Goal: Task Accomplishment & Management: Manage account settings

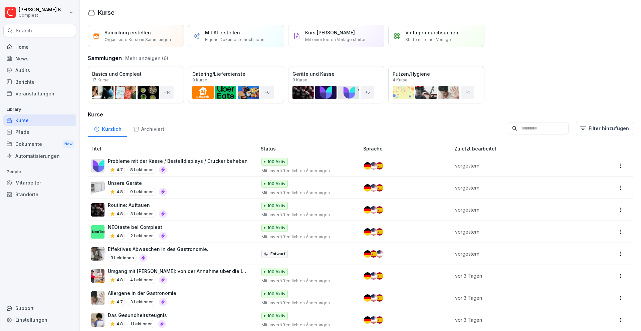
click at [522, 120] on div "Kürzlich Archiviert Filter hinzufügen" at bounding box center [360, 128] width 545 height 17
click at [523, 128] on input at bounding box center [538, 128] width 61 height 13
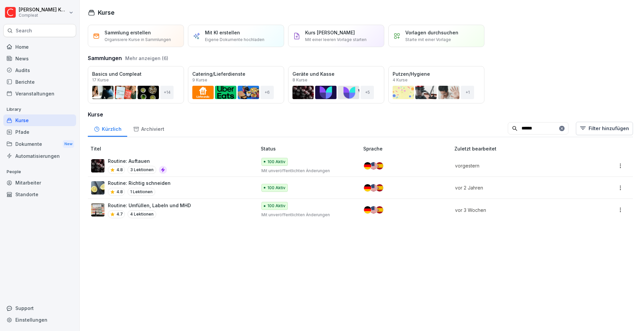
type input "******"
click at [189, 211] on div "Routine: Umfüllen, Labeln und MHD 4.7 4 Lektionen" at bounding box center [170, 210] width 159 height 16
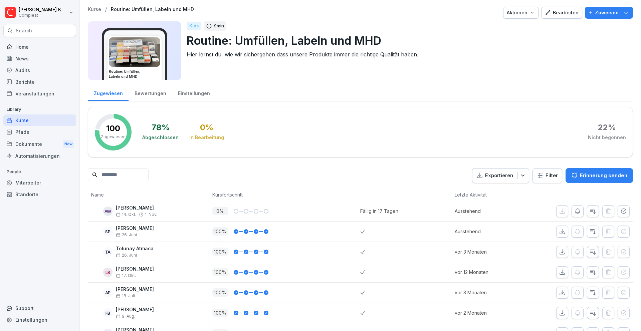
click at [556, 15] on div "Bearbeiten" at bounding box center [562, 12] width 34 height 7
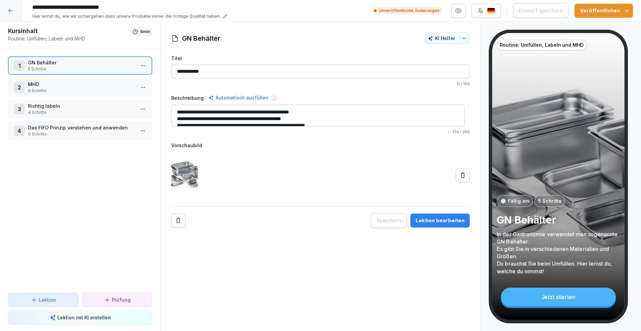
click at [430, 219] on div "Lektion bearbeiten" at bounding box center [440, 220] width 49 height 7
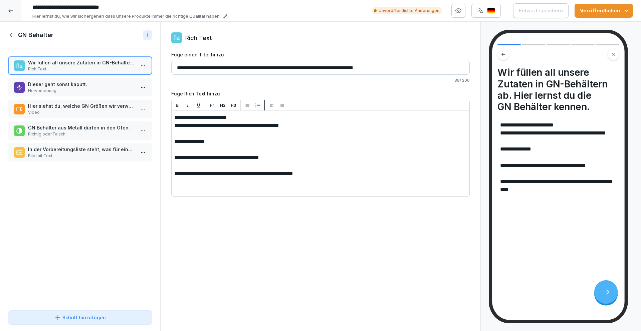
click at [87, 81] on p "Dieser geht sonst kaputt." at bounding box center [81, 84] width 107 height 7
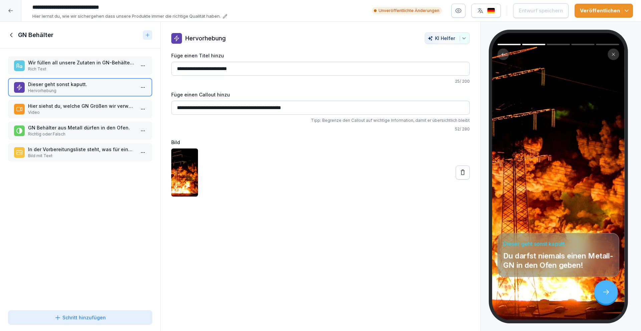
click at [79, 128] on p "GN Behälter aus Metall dürfen in den Ofen." at bounding box center [81, 127] width 107 height 7
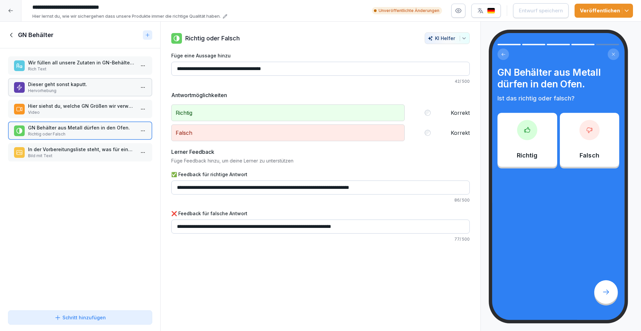
click at [77, 108] on p "Hier siehst du, welche GN Größen wir verwenden." at bounding box center [81, 106] width 107 height 7
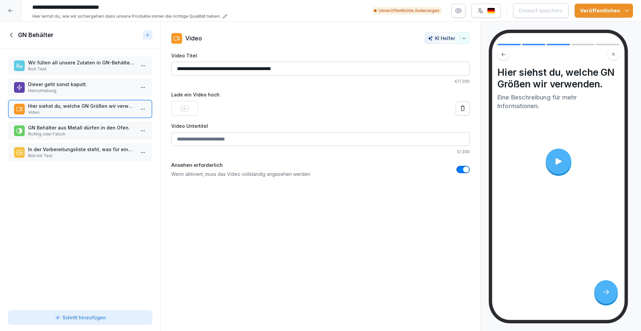
click at [75, 131] on p "GN Behälter aus Metall dürfen in den Ofen." at bounding box center [81, 127] width 107 height 7
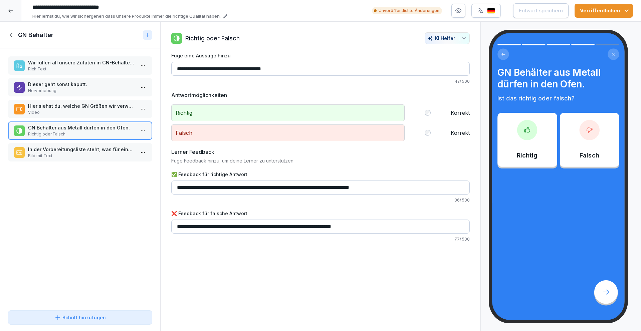
click at [13, 35] on icon at bounding box center [11, 34] width 7 height 7
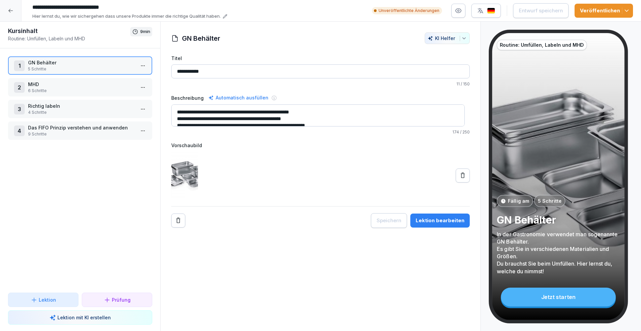
click at [61, 89] on p "6 Schritte" at bounding box center [81, 91] width 107 height 6
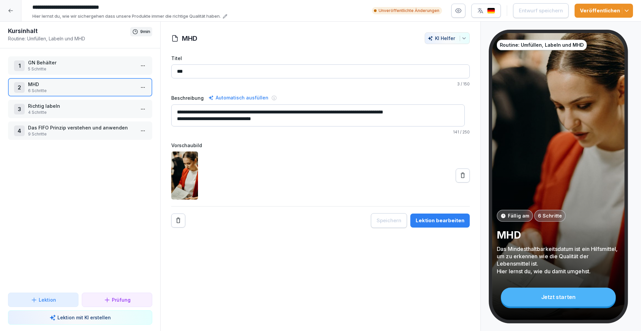
click at [87, 129] on p "Das FIFO Prinzip verstehen und anwenden" at bounding box center [81, 127] width 107 height 7
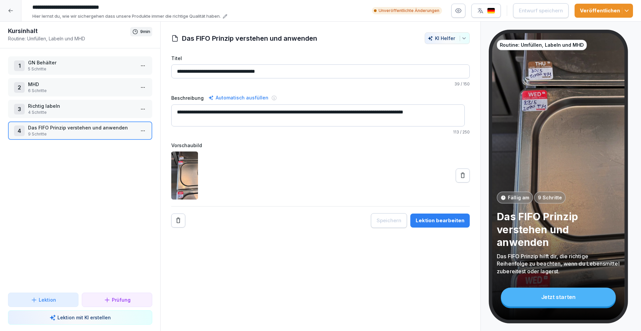
click at [448, 220] on div "Lektion bearbeiten" at bounding box center [440, 220] width 49 height 7
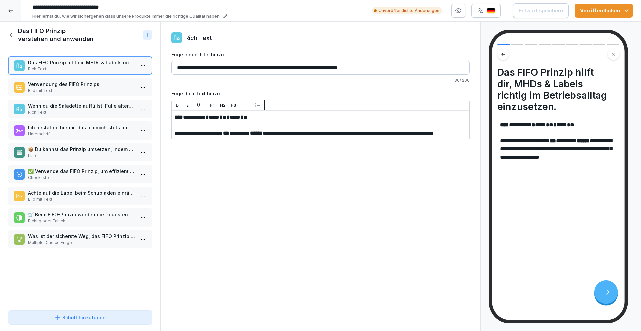
click at [92, 88] on p "Bild mit Text" at bounding box center [81, 91] width 107 height 6
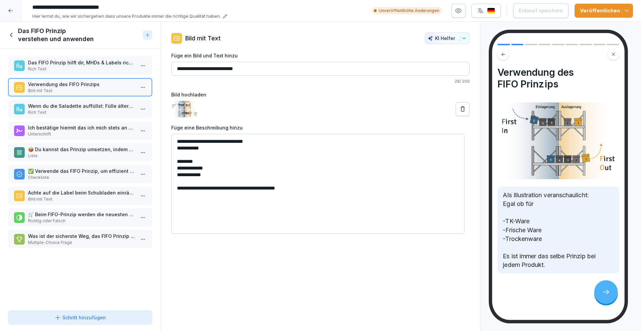
click at [90, 105] on p "Wenn du die Saladette auffüllst: Fülle ältere Zutaten niemals oben auf, da die …" at bounding box center [81, 106] width 107 height 7
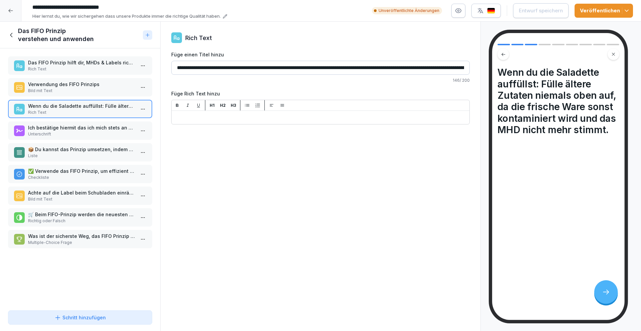
click at [318, 67] on input "**********" at bounding box center [320, 68] width 299 height 14
click at [339, 67] on input "**********" at bounding box center [320, 68] width 299 height 14
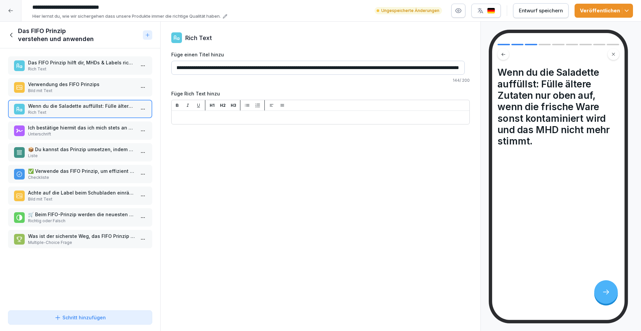
scroll to position [0, 62]
drag, startPoint x: 403, startPoint y: 65, endPoint x: 469, endPoint y: 68, distance: 65.8
click at [469, 68] on div "**********" at bounding box center [321, 78] width 320 height 92
click at [341, 67] on input "**********" at bounding box center [318, 68] width 294 height 14
click at [295, 66] on input "**********" at bounding box center [318, 68] width 294 height 14
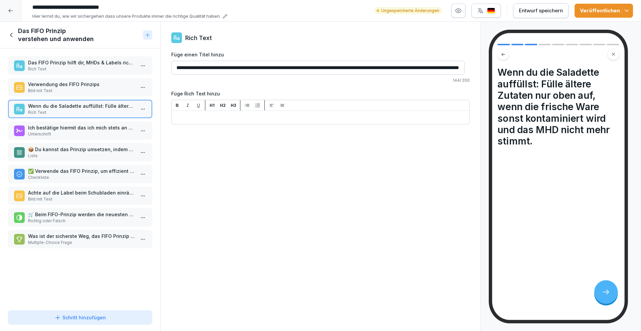
click at [310, 68] on input "**********" at bounding box center [318, 68] width 294 height 14
drag, startPoint x: 334, startPoint y: 67, endPoint x: 458, endPoint y: 67, distance: 124.9
click at [458, 67] on input "**********" at bounding box center [318, 68] width 294 height 14
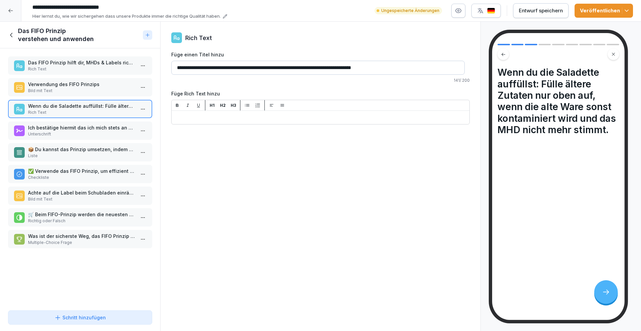
scroll to position [0, 0]
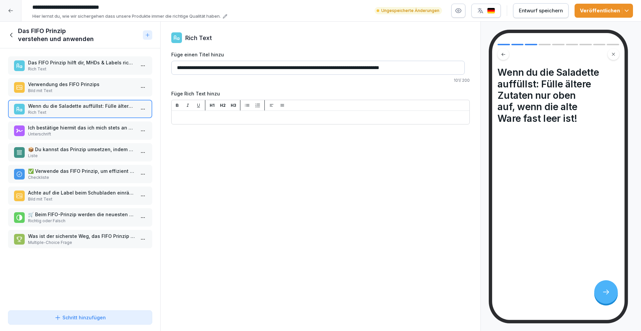
click at [253, 68] on input "**********" at bounding box center [318, 68] width 294 height 14
drag, startPoint x: 411, startPoint y: 66, endPoint x: 253, endPoint y: 66, distance: 157.9
click at [253, 66] on input "**********" at bounding box center [318, 68] width 294 height 14
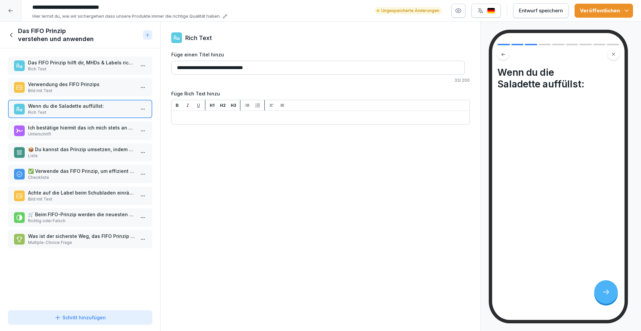
type input "**********"
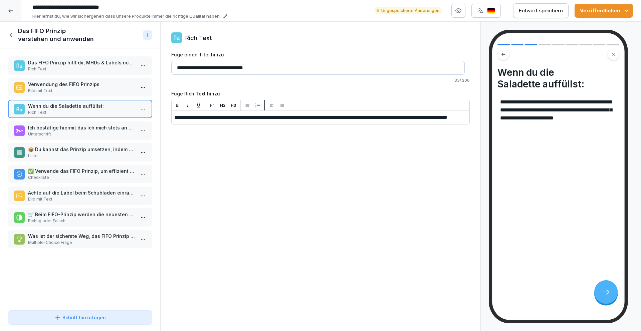
drag, startPoint x: 338, startPoint y: 117, endPoint x: 294, endPoint y: 126, distance: 44.3
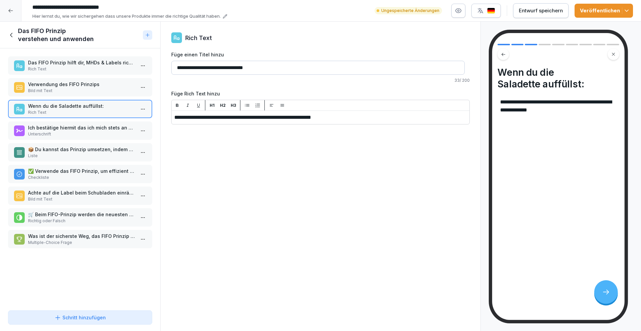
click at [124, 131] on p "Ich bestätige hiermit das ich mich stets an das ,,FiFo" Prinzip halte. Außerdem…" at bounding box center [81, 127] width 107 height 7
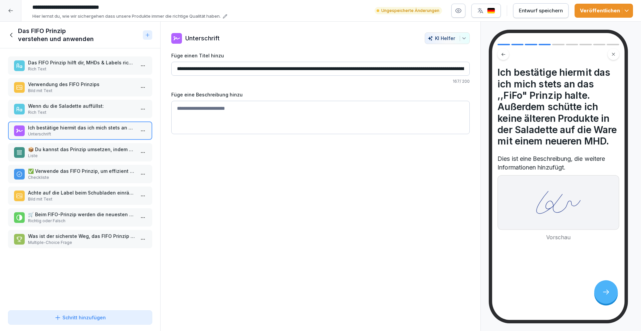
scroll to position [0, 113]
drag, startPoint x: 383, startPoint y: 68, endPoint x: 494, endPoint y: 68, distance: 110.5
click at [494, 68] on div "Kursinhalt Routine: Umfüllen, Labeln und MHD 9 min 1 GN Behälter 5 Schritte 2 M…" at bounding box center [320, 177] width 641 height 310
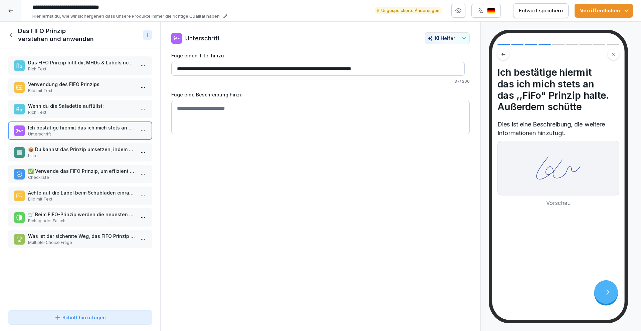
scroll to position [0, 0]
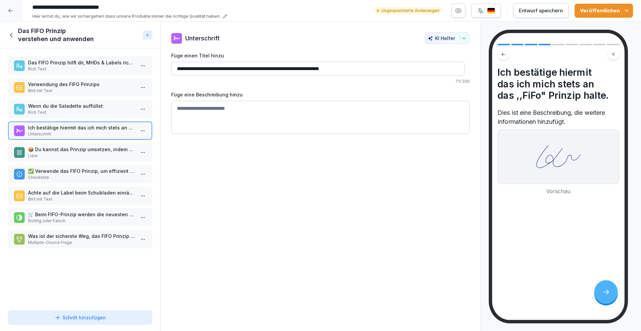
type input "**********"
click at [83, 147] on p "📦 Du kannst das Prinzip umsetzen, indem du auf folgende Punkte achtest:" at bounding box center [81, 149] width 107 height 7
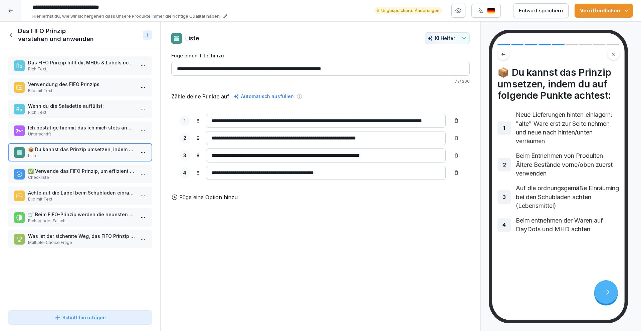
click at [64, 175] on p "Checkliste" at bounding box center [81, 178] width 107 height 6
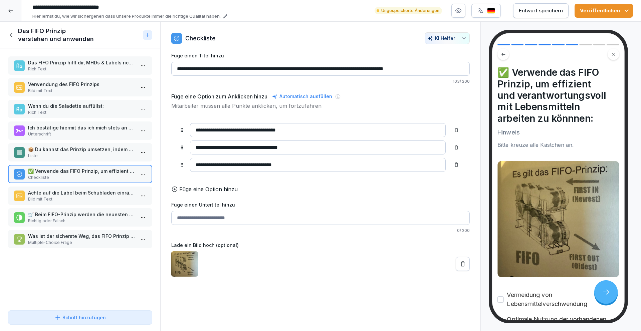
click at [82, 193] on p "Achte auf die Label beim Schubladen einräumen und beim entnehmen!" at bounding box center [81, 192] width 107 height 7
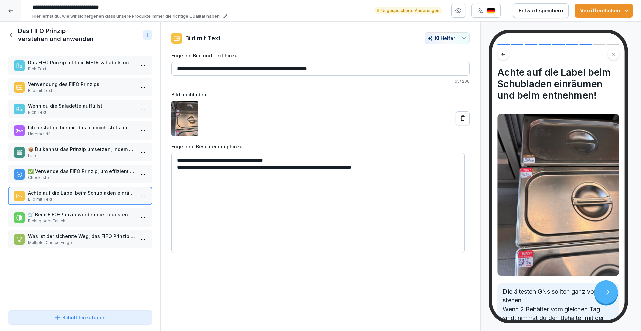
click at [87, 215] on p "🛒 Beim FIFO-Prinzip werden die neuesten Produkte zuerst entnommen." at bounding box center [81, 214] width 107 height 7
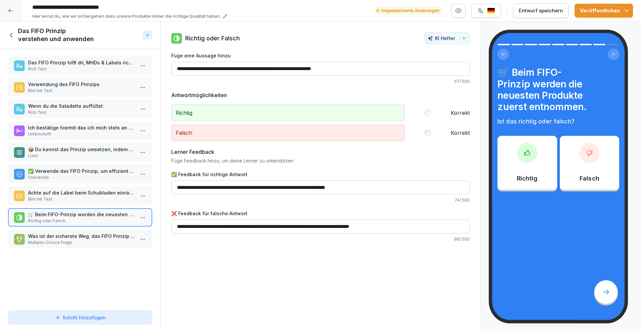
click at [91, 244] on p "Multiple-Choice Frage" at bounding box center [81, 243] width 107 height 6
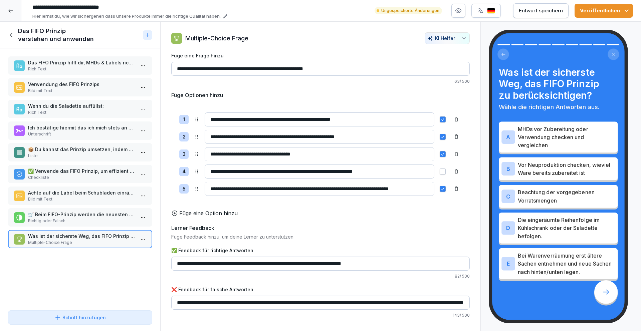
click at [537, 10] on div "Entwurf speichern" at bounding box center [541, 10] width 44 height 7
click at [13, 31] on icon at bounding box center [11, 34] width 7 height 7
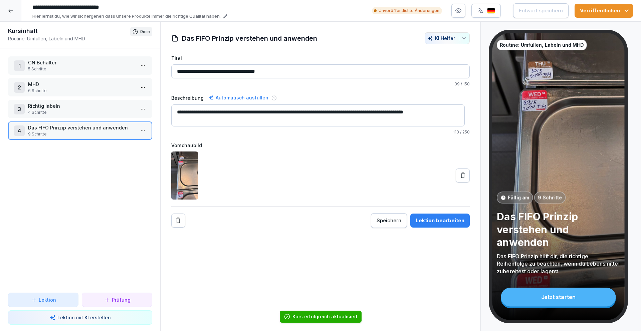
click at [8, 9] on icon at bounding box center [10, 10] width 5 height 5
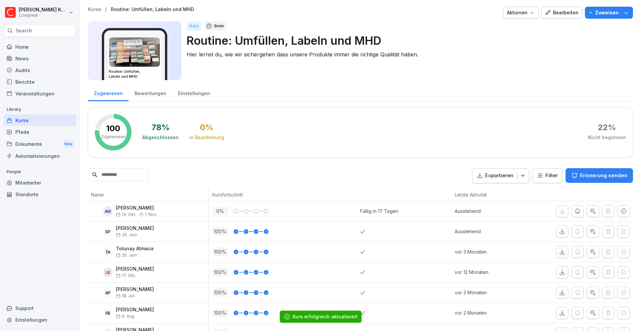
click at [35, 122] on div "Kurse" at bounding box center [39, 121] width 73 height 12
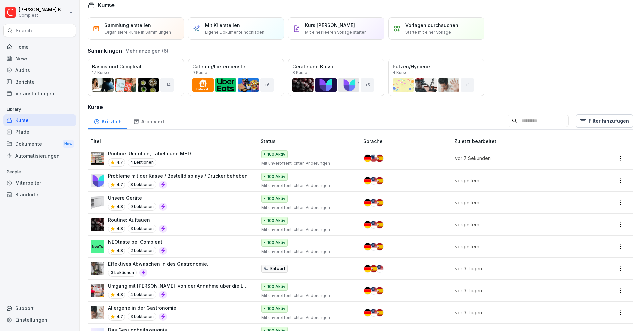
scroll to position [8, 0]
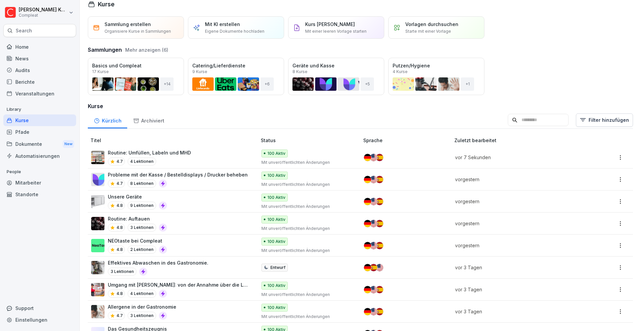
click at [229, 270] on div "Effektives Abwaschen in des Gastronomie. 3 Lektionen" at bounding box center [170, 267] width 159 height 16
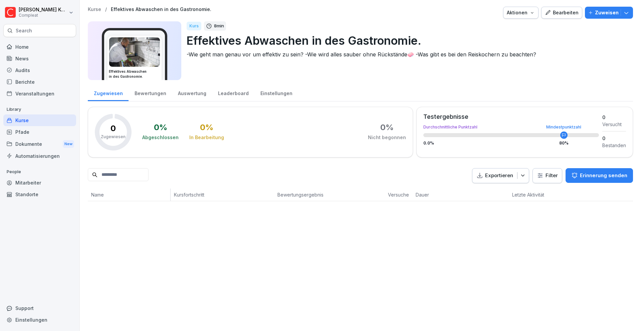
click at [557, 14] on div "Bearbeiten" at bounding box center [562, 12] width 34 height 7
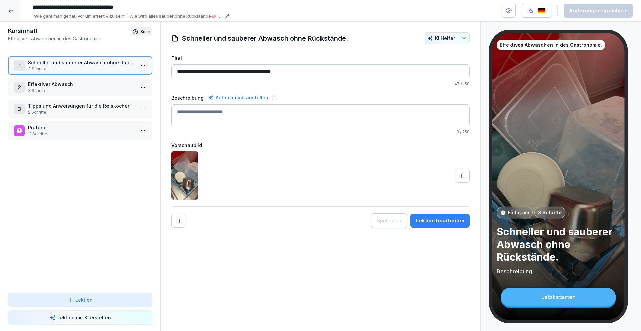
click at [441, 226] on button "Lektion bearbeiten" at bounding box center [439, 221] width 59 height 14
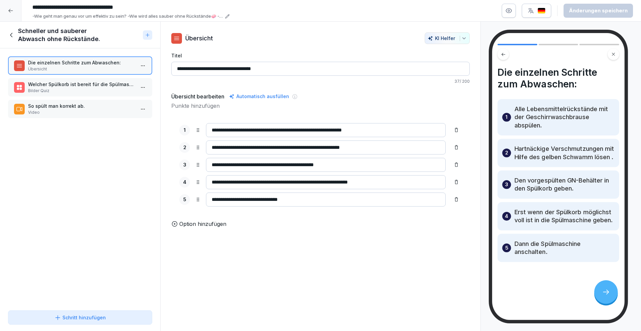
click at [96, 90] on p "Bilder Quiz" at bounding box center [81, 91] width 107 height 6
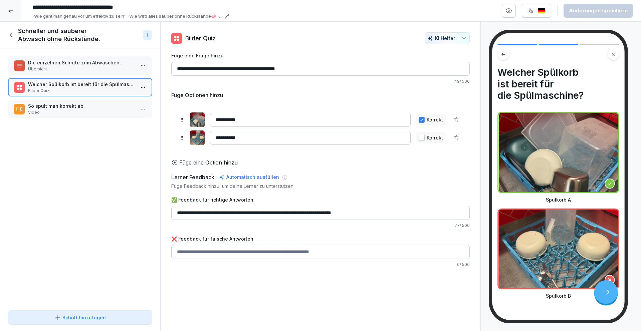
click at [88, 106] on p "So spült man korrekt ab." at bounding box center [81, 106] width 107 height 7
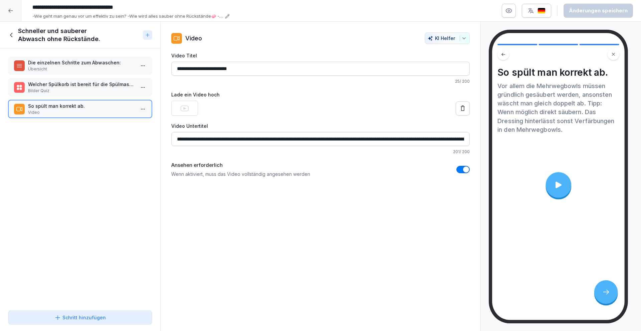
click at [12, 34] on icon at bounding box center [11, 34] width 7 height 7
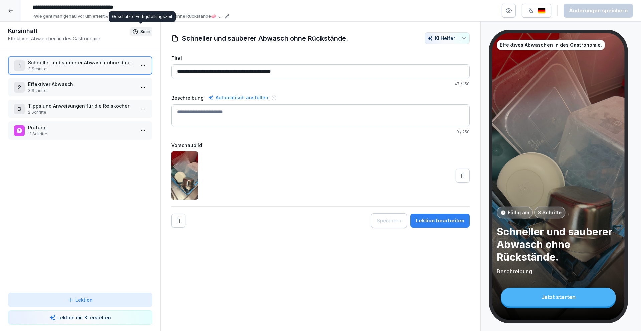
click at [11, 35] on p "Effektives Abwaschen in des Gastronomie." at bounding box center [69, 38] width 122 height 7
click at [78, 95] on div "2 Effektiver Abwasch 3 Schritte" at bounding box center [80, 87] width 144 height 18
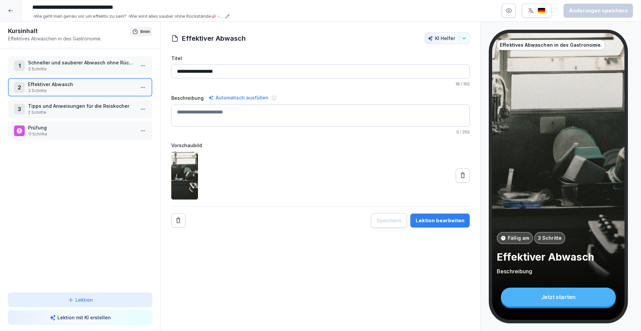
click at [445, 221] on div "Lektion bearbeiten" at bounding box center [440, 220] width 49 height 7
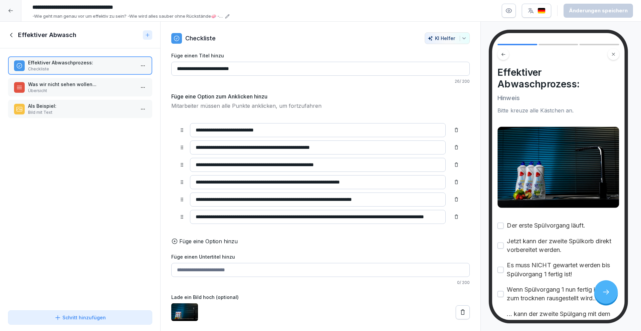
click at [9, 37] on icon at bounding box center [11, 34] width 7 height 7
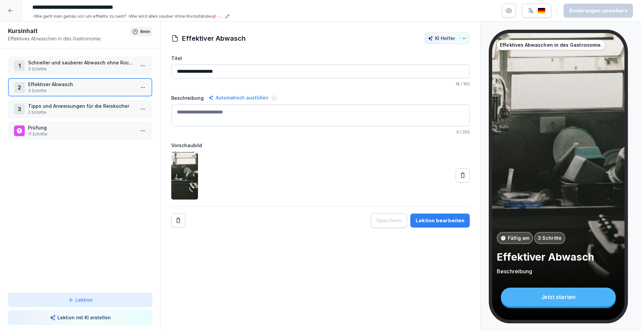
click at [441, 222] on div "Lektion bearbeiten" at bounding box center [440, 220] width 49 height 7
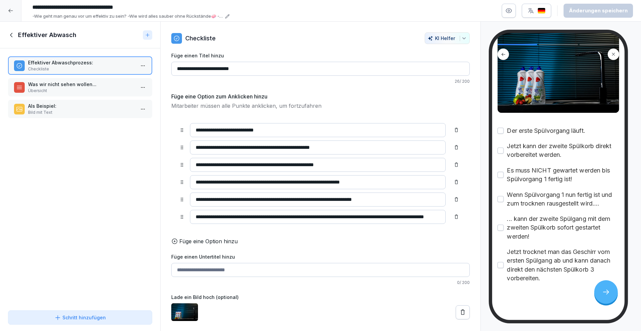
scroll to position [100, 0]
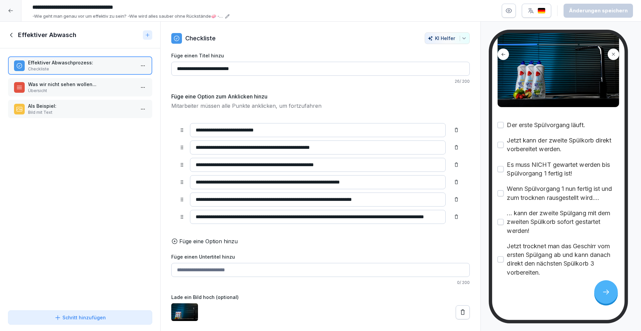
click at [195, 129] on input "**********" at bounding box center [318, 130] width 256 height 14
type input "**********"
click at [196, 146] on input "**********" at bounding box center [318, 148] width 256 height 14
type input "**********"
click at [195, 165] on input "**********" at bounding box center [318, 165] width 256 height 14
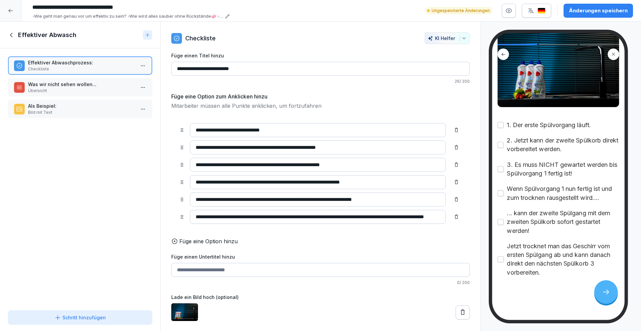
type input "**********"
click at [197, 182] on input "**********" at bounding box center [318, 182] width 256 height 14
type input "**********"
click at [194, 198] on input "**********" at bounding box center [318, 200] width 256 height 14
type input "**********"
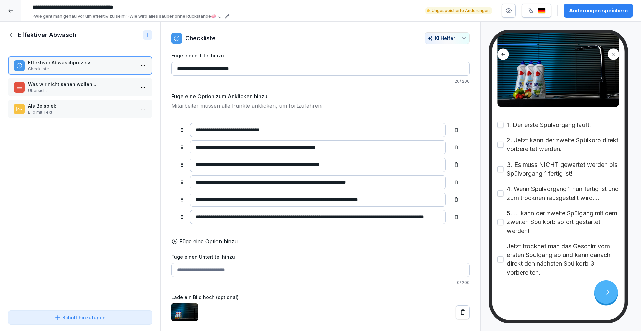
click at [195, 215] on input "**********" at bounding box center [318, 217] width 256 height 14
type input "**********"
click at [78, 78] on div "Was wir nicht sehen wollen... Übersicht" at bounding box center [80, 87] width 144 height 18
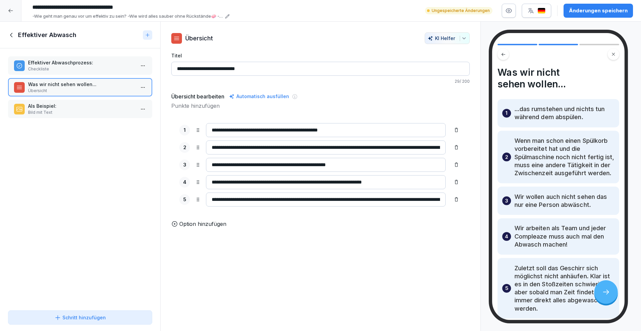
click at [87, 104] on p "Als Beispiel:" at bounding box center [81, 106] width 107 height 7
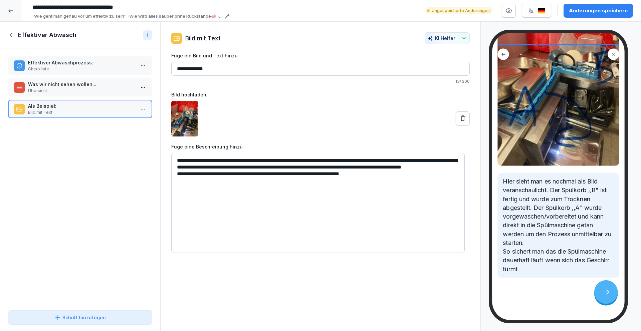
scroll to position [87, 0]
click at [451, 160] on textarea "**********" at bounding box center [318, 203] width 294 height 100
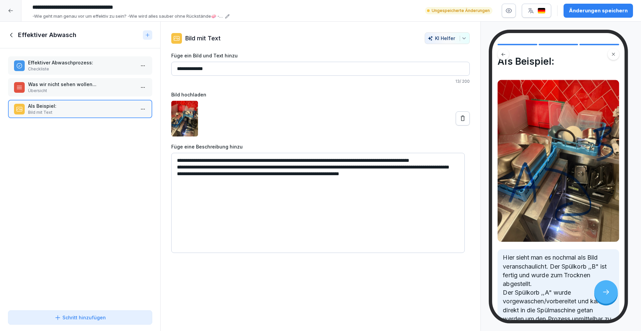
scroll to position [0, 0]
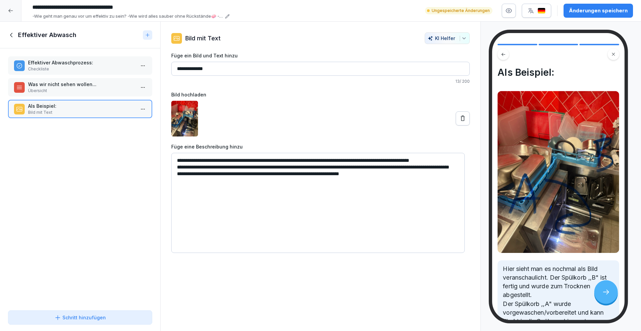
type textarea "**********"
click at [13, 36] on icon at bounding box center [11, 34] width 7 height 7
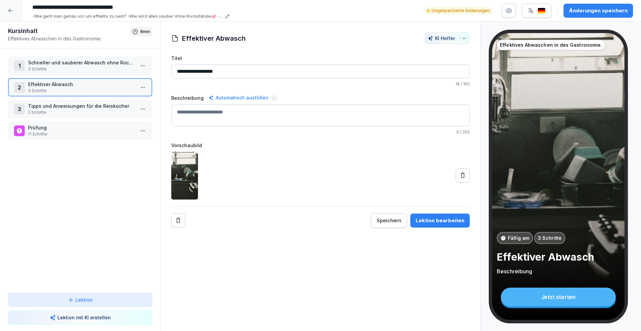
click at [87, 106] on p "Tipps und Anweisungen für die Reiskocher" at bounding box center [81, 106] width 107 height 7
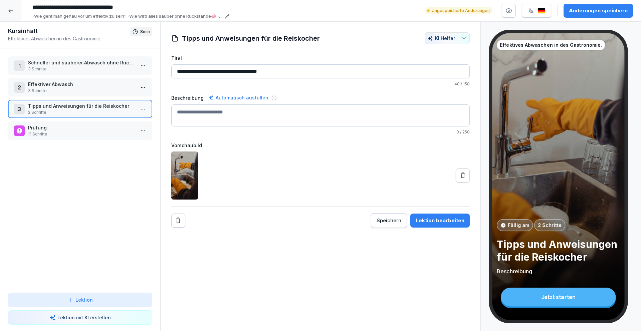
click at [444, 219] on div "Lektion bearbeiten" at bounding box center [440, 220] width 49 height 7
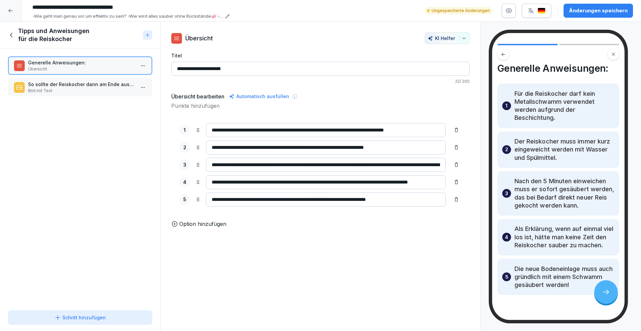
scroll to position [24, 0]
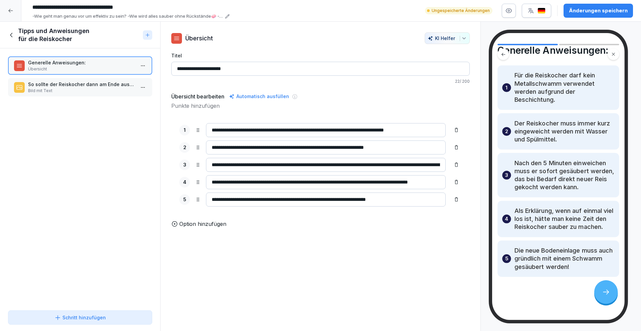
click at [74, 91] on p "Bild mit Text" at bounding box center [81, 91] width 107 height 6
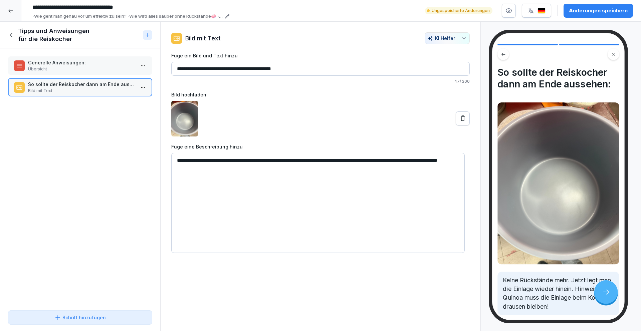
click at [11, 34] on icon at bounding box center [11, 35] width 2 height 4
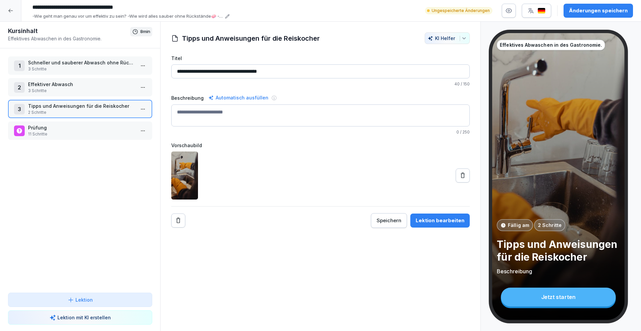
click at [55, 131] on p "Prüfung" at bounding box center [81, 127] width 107 height 7
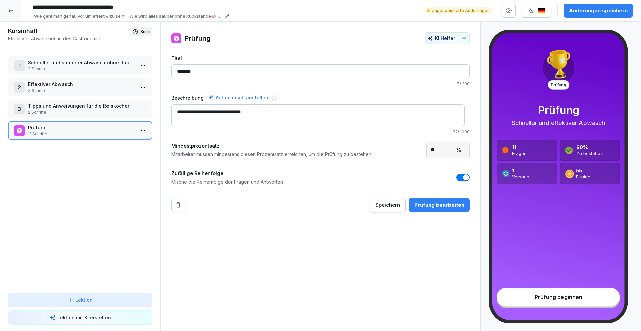
click at [438, 206] on div "Prüfung bearbeiten" at bounding box center [439, 204] width 50 height 7
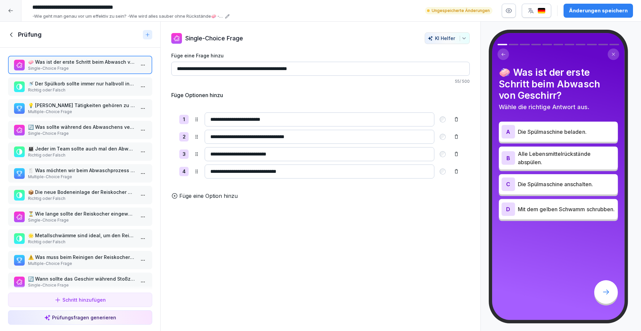
click at [95, 90] on p "Richtig oder Falsch" at bounding box center [81, 90] width 107 height 6
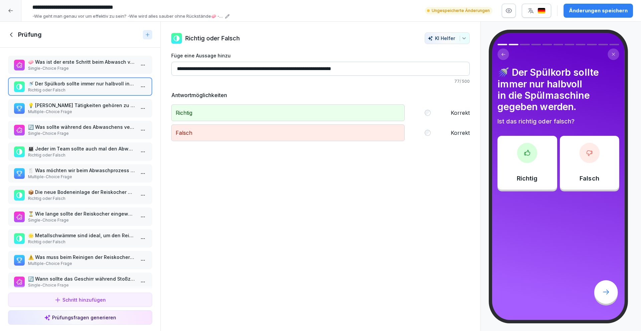
click at [90, 112] on p "Multiple-Choice Frage" at bounding box center [81, 112] width 107 height 6
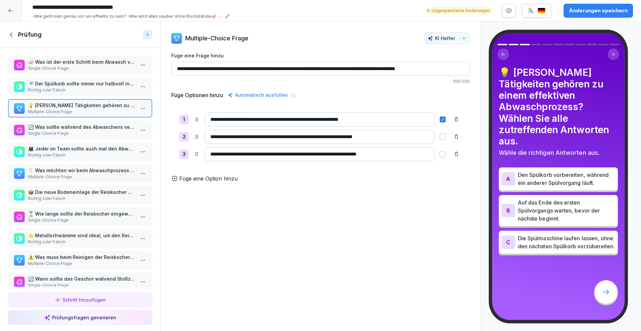
click at [85, 126] on p "🔄 Was sollte während des Abwaschens vermieden werden?" at bounding box center [81, 127] width 107 height 7
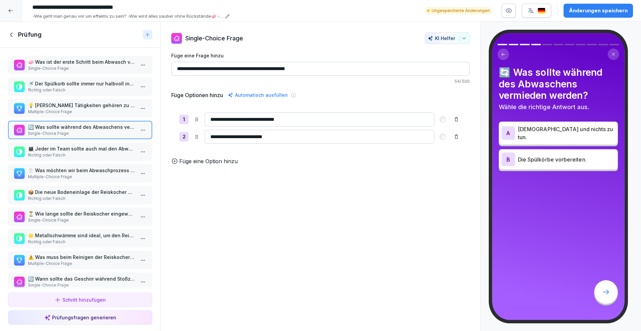
click at [91, 150] on p "👨‍👩‍👧‍👦 Jeder im Team sollte auch mal den Abwasch übernehmen." at bounding box center [81, 148] width 107 height 7
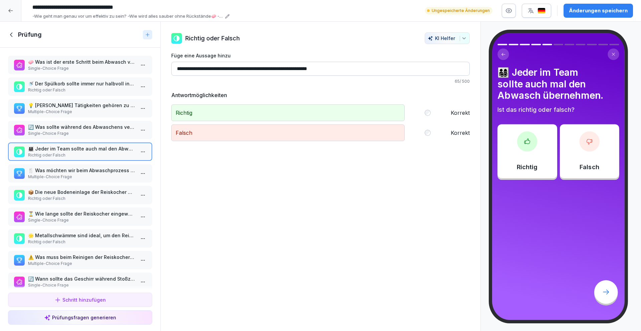
click at [94, 169] on p "🍴 Was möchten wir beim Abwaschprozess NICHT sehen? Wählen Sie alle zutreffenden…" at bounding box center [81, 170] width 107 height 7
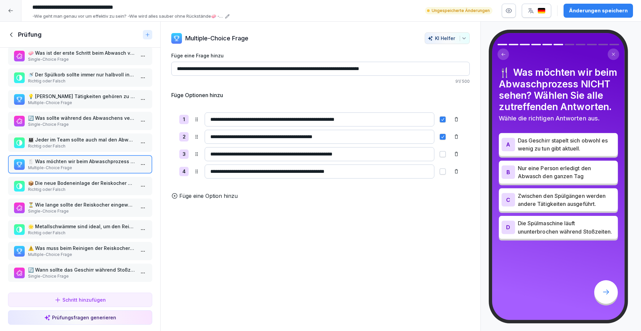
scroll to position [14, 0]
click at [97, 182] on div "📦 Die neue Bodeneinlage der Reiskocher muss gründlich gereinigt werden. Richtig…" at bounding box center [81, 186] width 107 height 13
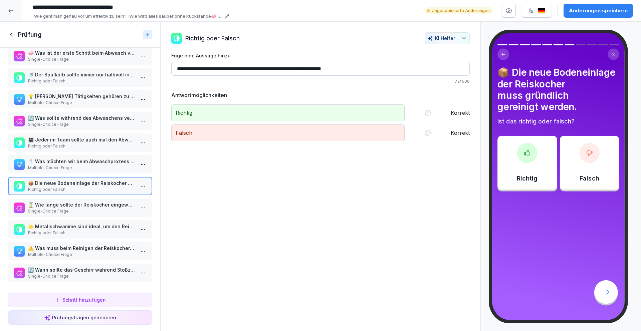
click at [84, 201] on p "⏳ Wie lange sollte der Reiskocher eingeweicht werden?" at bounding box center [81, 204] width 107 height 7
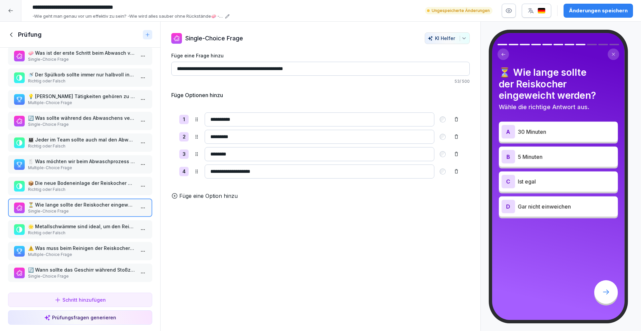
click at [82, 223] on p "🌟 Metallschwämme sind ideal, um den Reiskocher zu reinigen." at bounding box center [81, 226] width 107 height 7
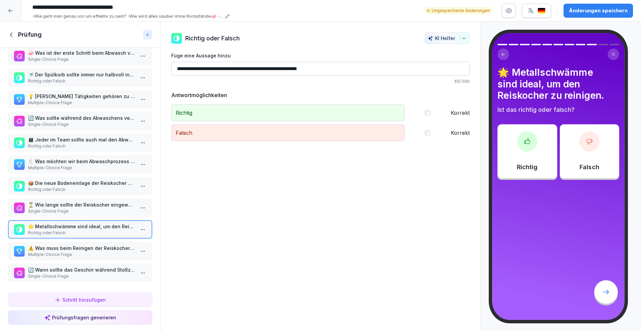
click at [102, 246] on p "⚠️ Was muss beim Reinigen der Reiskocher beachtet werden? Wählen Sie alle zutre…" at bounding box center [81, 248] width 107 height 7
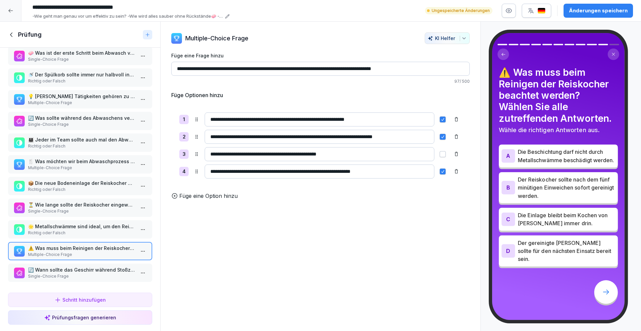
click at [88, 267] on p "🔄 Wann sollte das Geschirr während Stoßzeiten abgewaschen werden?" at bounding box center [81, 269] width 107 height 7
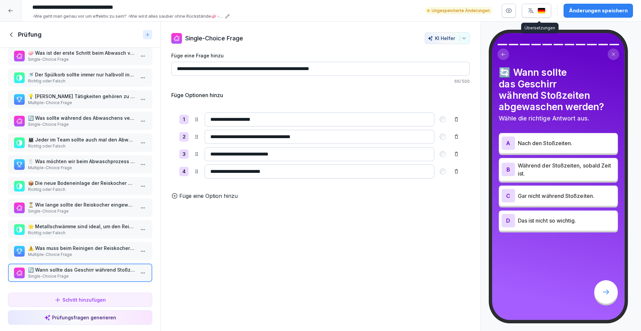
click at [545, 14] on div "button" at bounding box center [537, 10] width 18 height 7
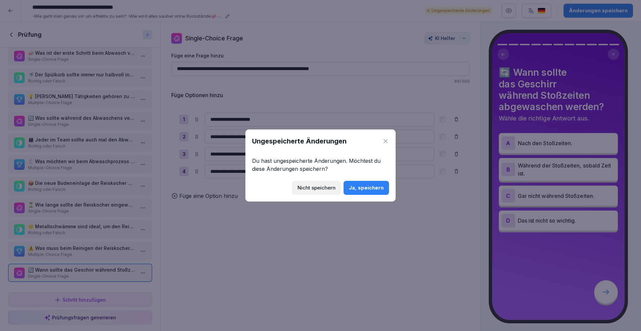
click at [371, 187] on div "Ja, speichern" at bounding box center [366, 187] width 35 height 7
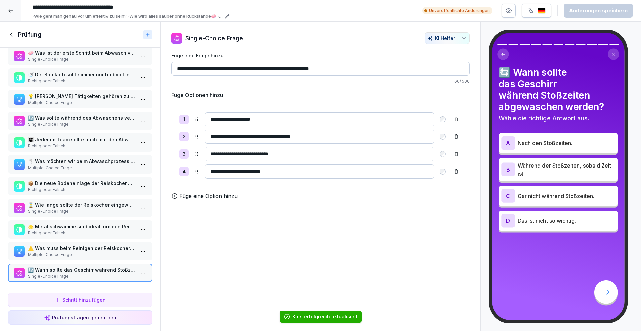
click at [12, 34] on icon at bounding box center [11, 34] width 7 height 7
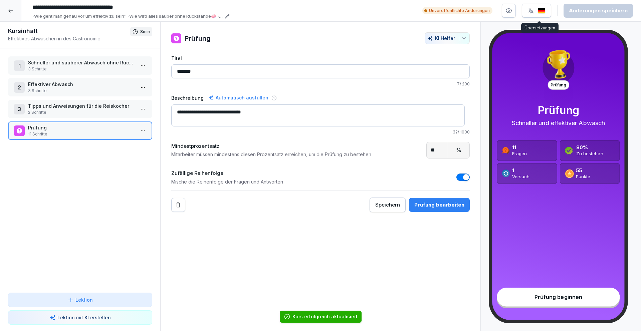
click at [538, 10] on div "button" at bounding box center [537, 10] width 18 height 7
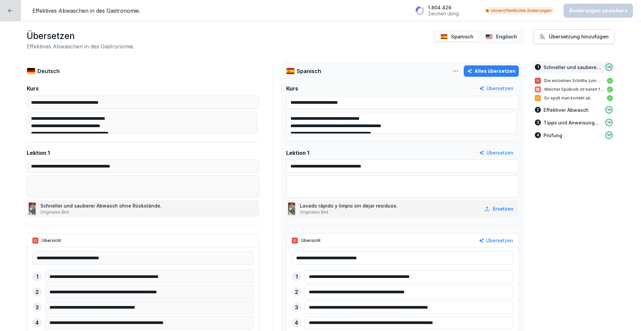
click at [19, 15] on div at bounding box center [10, 10] width 21 height 21
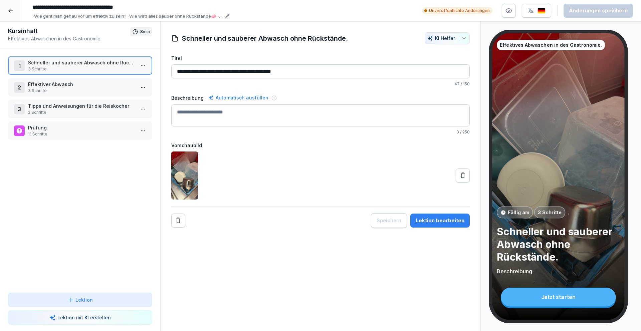
click at [16, 11] on div at bounding box center [10, 10] width 21 height 21
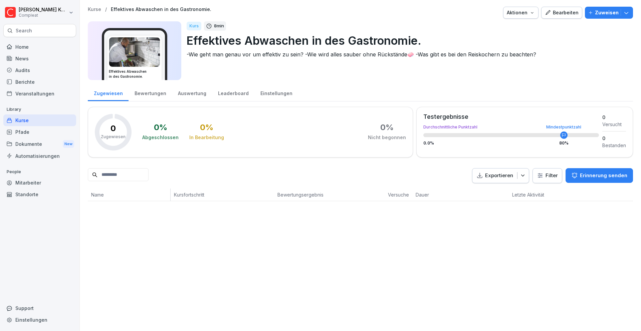
click at [602, 11] on p "Zuweisen" at bounding box center [607, 12] width 24 height 7
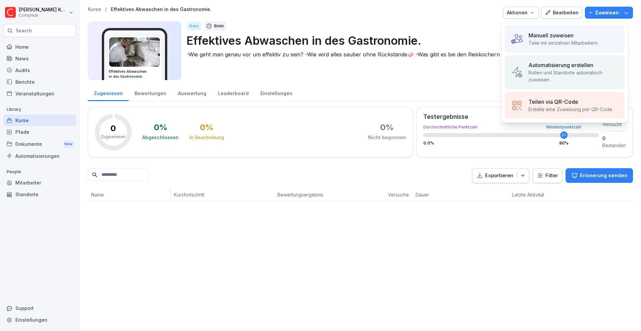
click at [570, 76] on p "Rollen und Standorte automatisch zuweisen" at bounding box center [574, 76] width 90 height 14
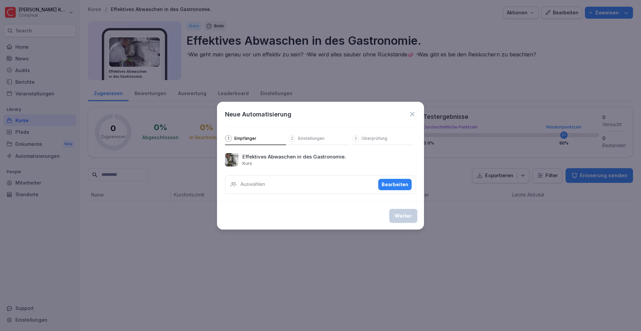
click at [395, 182] on div "Bearbeiten" at bounding box center [395, 184] width 27 height 7
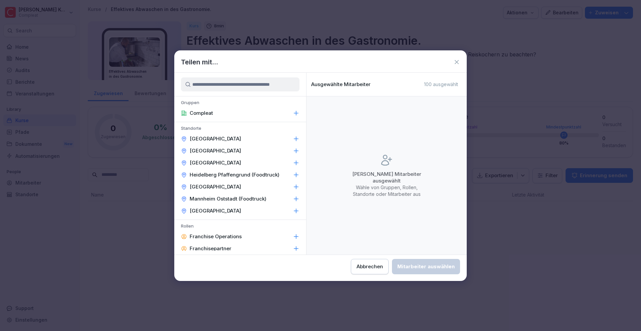
click at [293, 112] on icon at bounding box center [296, 113] width 7 height 7
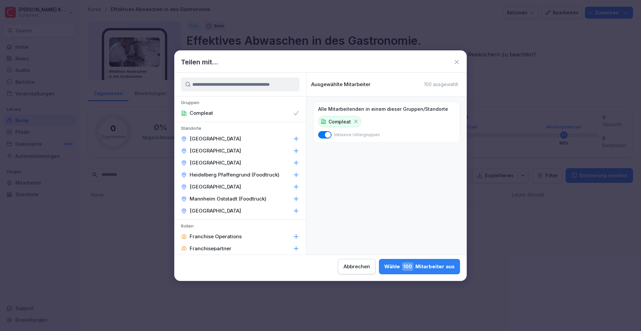
click at [431, 262] on div "Wähle 100 Mitarbeiter aus" at bounding box center [419, 266] width 70 height 9
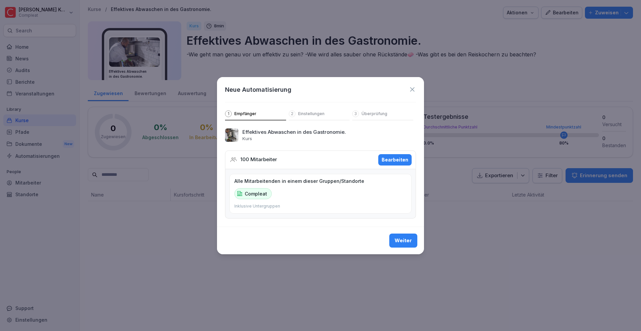
click at [399, 240] on div "Weiter" at bounding box center [403, 240] width 17 height 7
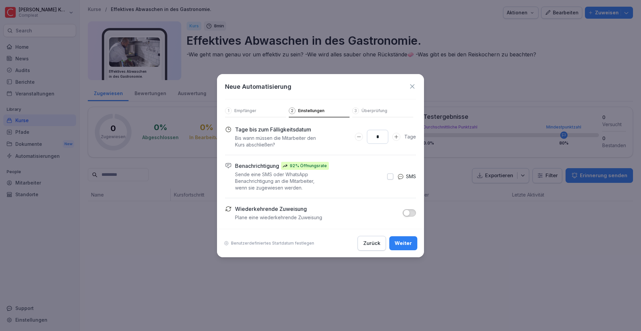
click at [390, 174] on button "button" at bounding box center [390, 177] width 6 height 6
click at [391, 177] on button "button" at bounding box center [390, 177] width 6 height 6
click at [412, 245] on div "Weiter" at bounding box center [403, 243] width 17 height 7
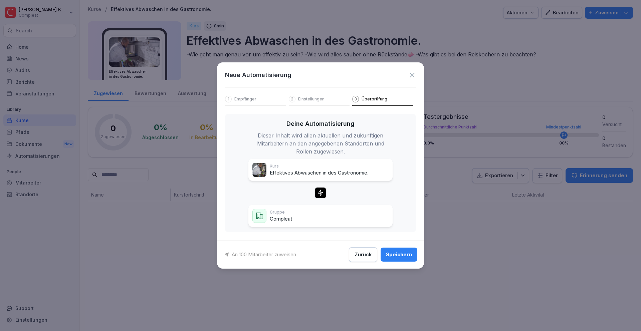
click at [367, 254] on div "Zurück" at bounding box center [363, 254] width 17 height 7
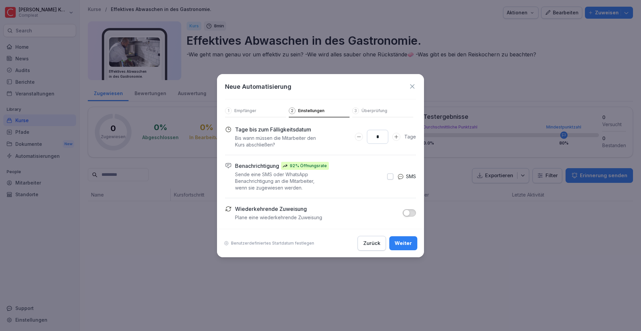
click at [369, 244] on div "Zurück" at bounding box center [371, 243] width 17 height 7
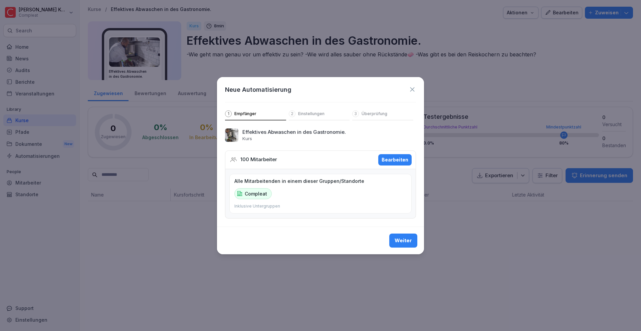
click at [409, 89] on icon at bounding box center [412, 89] width 7 height 7
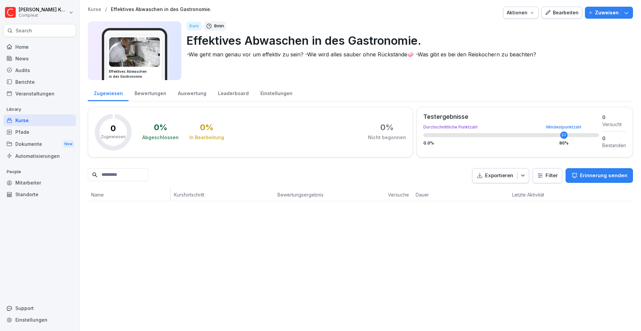
click at [344, 41] on p "Effektives Abwaschen in des Gastronomie." at bounding box center [407, 40] width 441 height 17
click at [553, 12] on div "Bearbeiten" at bounding box center [562, 12] width 34 height 7
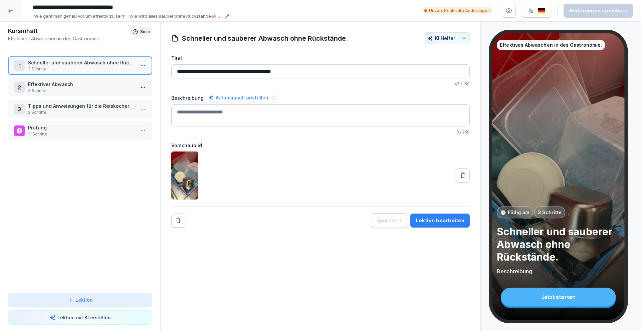
click at [105, 7] on input "**********" at bounding box center [129, 7] width 200 height 11
click at [106, 8] on input "**********" at bounding box center [129, 7] width 200 height 11
type input "**********"
click at [584, 12] on div "Änderungen speichern" at bounding box center [598, 10] width 59 height 7
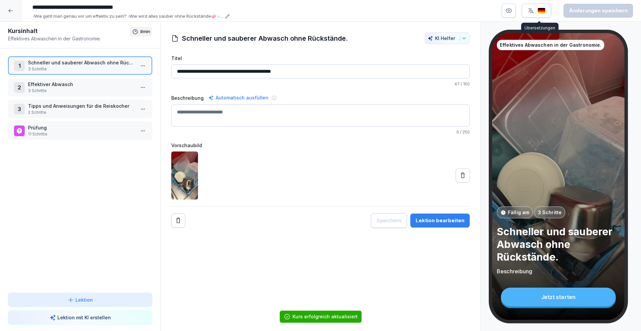
click at [534, 14] on icon "button" at bounding box center [531, 10] width 7 height 7
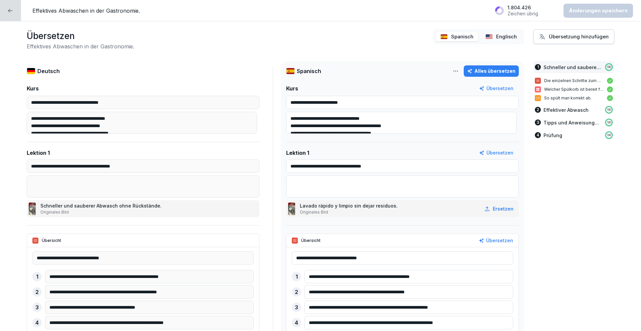
click at [496, 73] on div "Alles übersetzen" at bounding box center [491, 70] width 48 height 7
type input "**********"
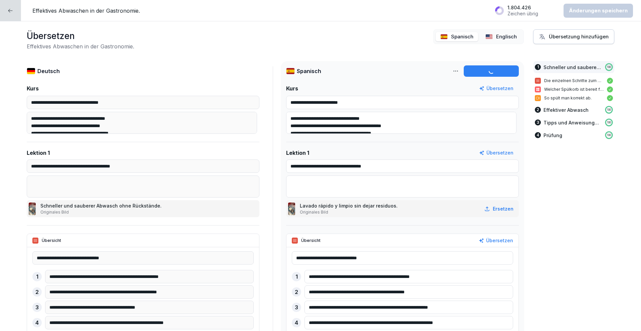
type input "**********"
type textarea "**********"
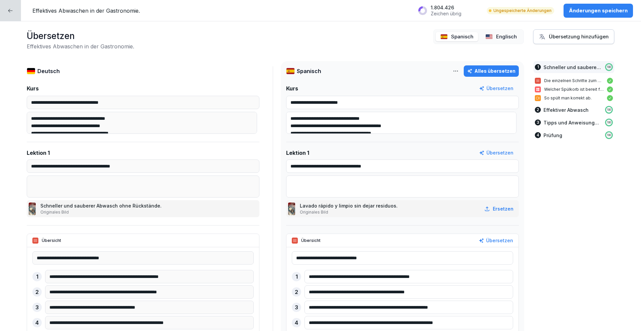
click at [502, 36] on p "Englisch" at bounding box center [506, 37] width 21 height 8
click at [499, 67] on button "Alles übersetzen" at bounding box center [491, 70] width 55 height 11
type input "**********"
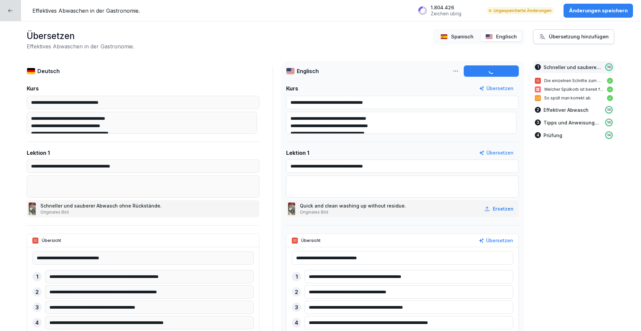
type input "**********"
type textarea "**********"
click at [586, 13] on p "Änderungen speichern" at bounding box center [598, 10] width 59 height 7
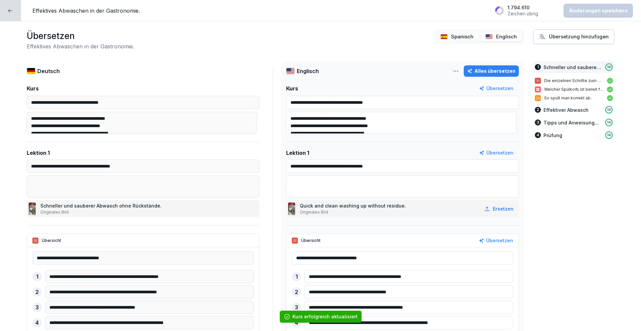
click at [11, 9] on icon at bounding box center [10, 10] width 5 height 5
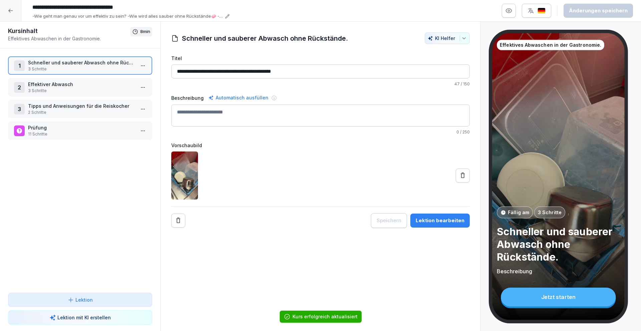
click at [13, 14] on div at bounding box center [10, 10] width 21 height 21
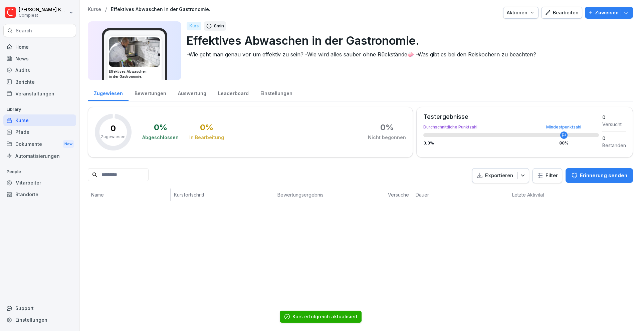
click at [609, 15] on p "Zuweisen" at bounding box center [607, 12] width 24 height 7
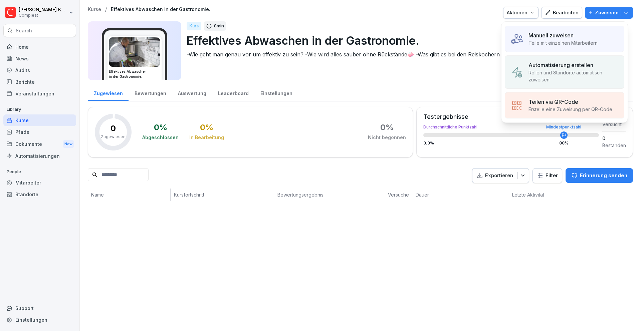
click at [569, 70] on p "Rollen und Standorte automatisch zuweisen" at bounding box center [574, 76] width 90 height 14
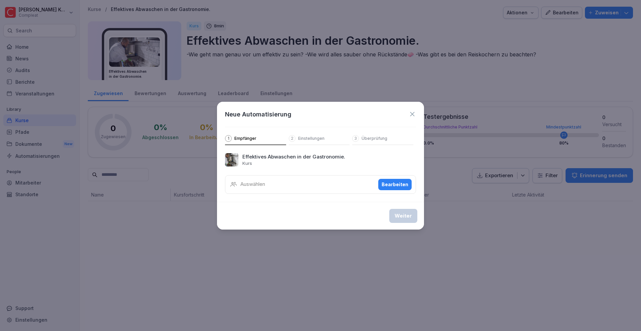
click at [392, 183] on div "Bearbeiten" at bounding box center [395, 184] width 27 height 7
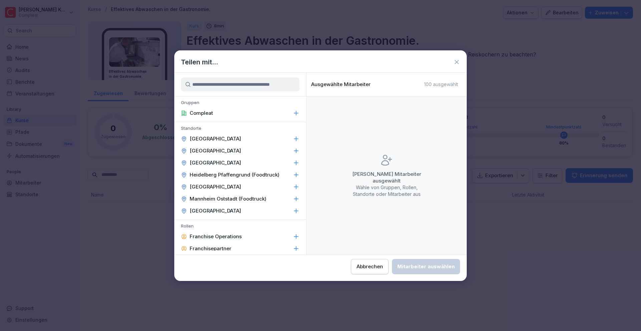
click at [293, 113] on icon at bounding box center [296, 113] width 7 height 7
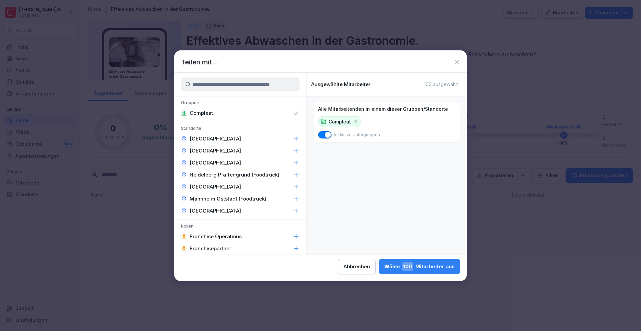
drag, startPoint x: 437, startPoint y: 273, endPoint x: 437, endPoint y: 270, distance: 3.4
click at [437, 272] on button "Wähle 100 Mitarbeiter aus" at bounding box center [419, 266] width 81 height 15
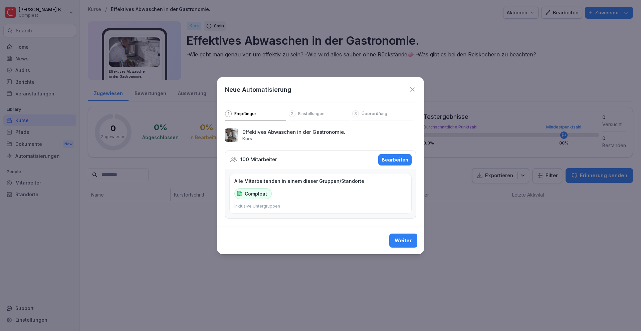
click at [408, 242] on div "Weiter" at bounding box center [403, 240] width 17 height 7
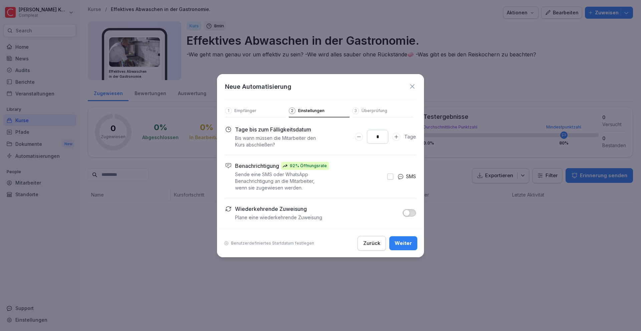
click at [411, 240] on div "Weiter" at bounding box center [403, 243] width 17 height 7
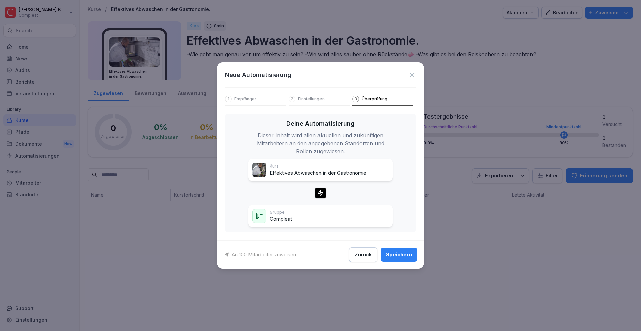
drag, startPoint x: 398, startPoint y: 251, endPoint x: 401, endPoint y: 236, distance: 14.7
click at [398, 251] on div "Speichern" at bounding box center [399, 254] width 26 height 7
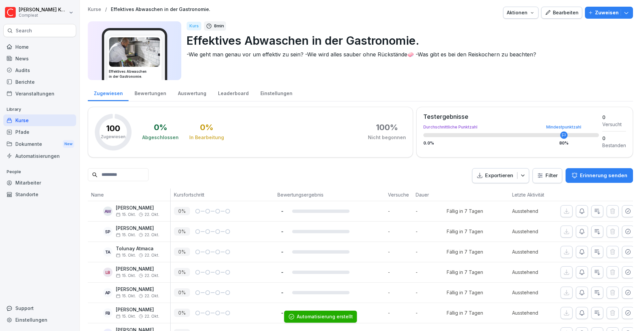
click at [35, 121] on div "Kurse" at bounding box center [39, 121] width 73 height 12
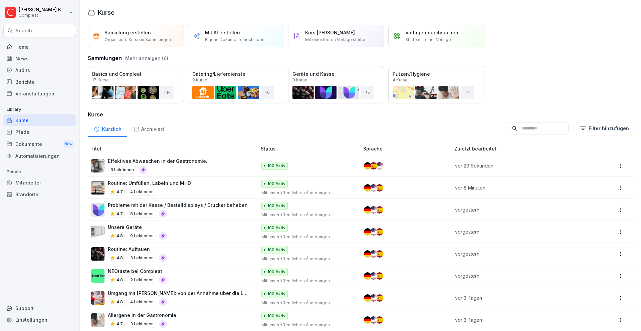
click at [0, 0] on div "Öffnen" at bounding box center [0, 0] width 0 height 0
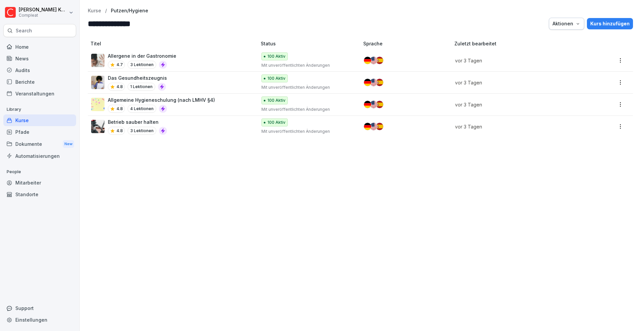
click at [201, 60] on div "Allergene in der Gastronomie 4.7 3 Lektionen" at bounding box center [170, 60] width 159 height 16
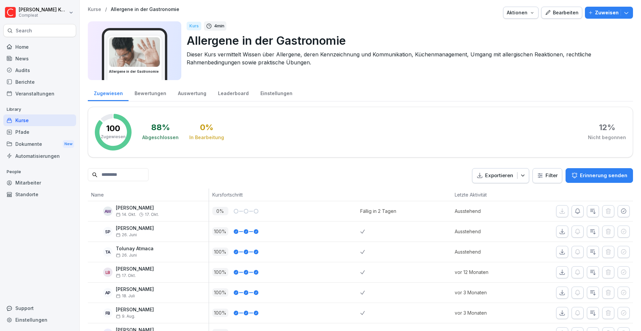
click at [562, 11] on div "Bearbeiten" at bounding box center [562, 12] width 34 height 7
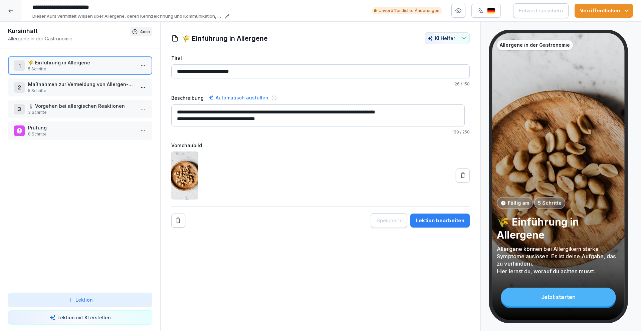
click at [437, 224] on div "Lektion bearbeiten" at bounding box center [440, 220] width 49 height 7
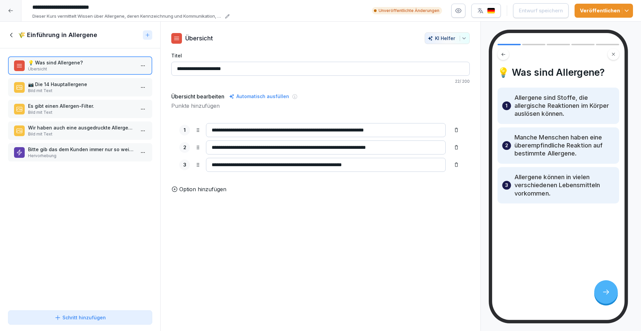
click at [83, 89] on p "Bild mit Text" at bounding box center [81, 91] width 107 height 6
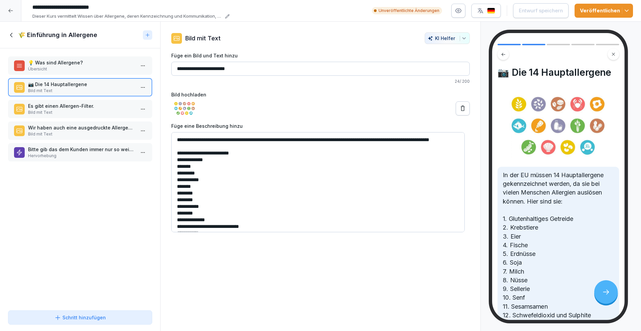
click at [84, 106] on p "Es gibt einen Allergen-Filter." at bounding box center [81, 106] width 107 height 7
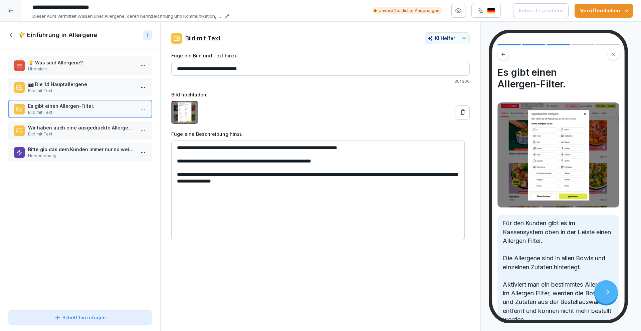
click at [89, 129] on p "Wir haben auch eine ausgedruckte Allergenliste." at bounding box center [81, 127] width 107 height 7
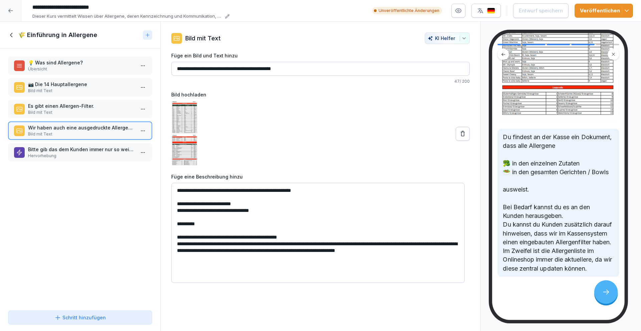
scroll to position [299, 0]
click at [107, 153] on p "Hervorhebung" at bounding box center [81, 156] width 107 height 6
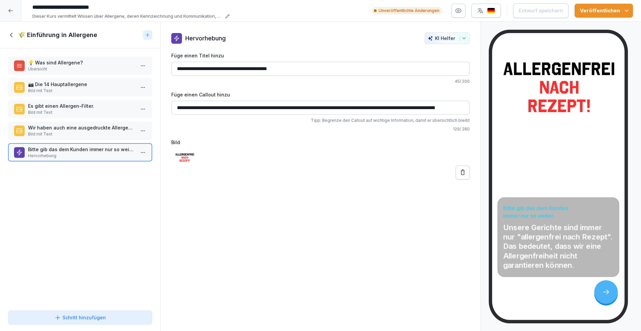
click at [13, 34] on icon at bounding box center [11, 34] width 7 height 7
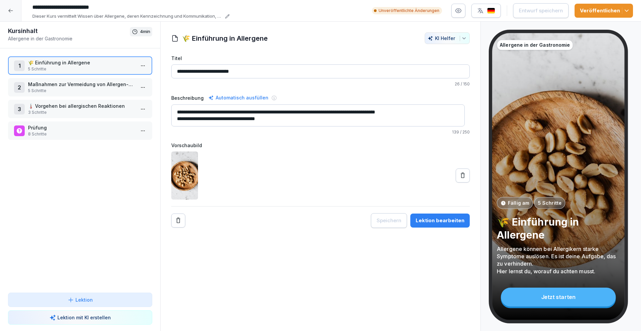
click at [46, 86] on p "Maßnahmen zur Vermeidung von Allergen-Problemen" at bounding box center [81, 84] width 107 height 7
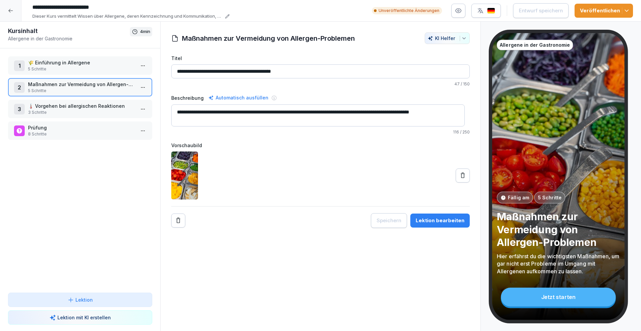
click at [461, 221] on button "Lektion bearbeiten" at bounding box center [439, 221] width 59 height 14
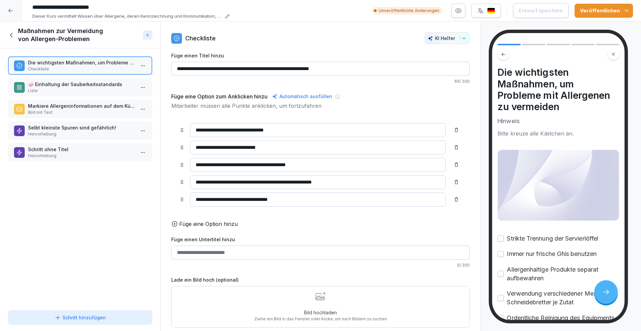
click at [314, 307] on div "Bild hochladen Ziehe ein Bild in das Fenster oder klicke, um nach Bildern zu su…" at bounding box center [320, 307] width 133 height 30
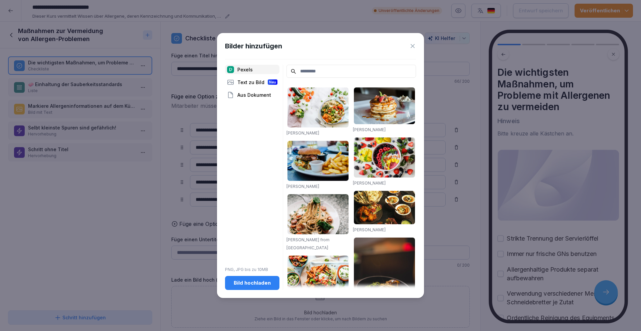
click at [322, 71] on input at bounding box center [352, 71] width 130 height 13
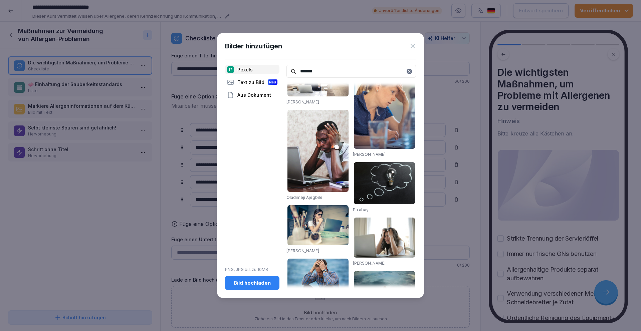
scroll to position [31, 0]
type input "*******"
click at [384, 182] on img at bounding box center [384, 183] width 61 height 42
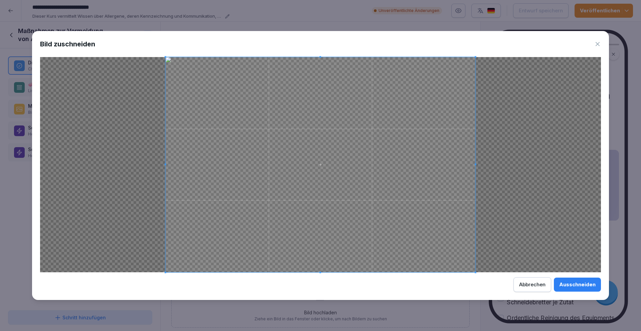
click at [583, 284] on div "Ausschneiden" at bounding box center [577, 284] width 36 height 7
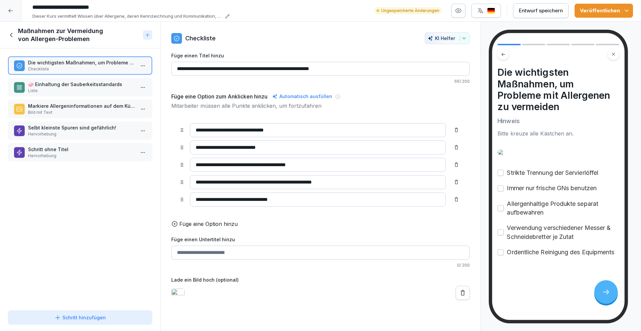
click at [459, 297] on icon at bounding box center [462, 293] width 7 height 7
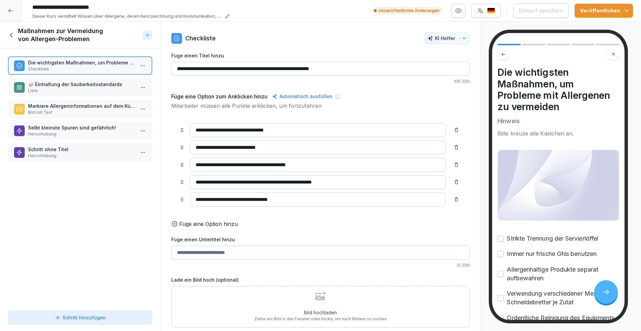
click at [352, 300] on div "Bild hochladen Ziehe ein Bild in das Fenster oder klicke, um nach Bildern zu su…" at bounding box center [320, 307] width 133 height 30
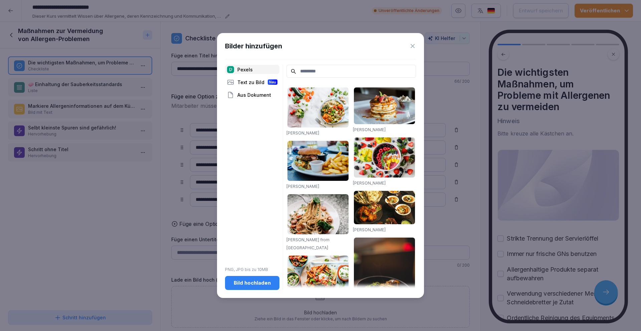
click at [313, 72] on input at bounding box center [352, 71] width 130 height 13
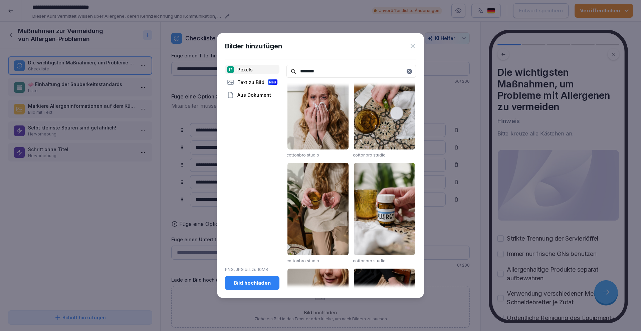
scroll to position [35, 0]
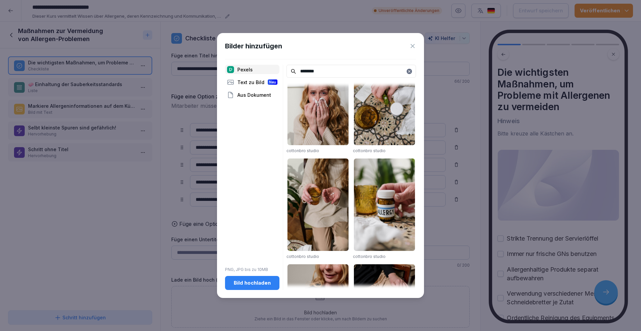
type input "********"
click at [374, 184] on img at bounding box center [384, 205] width 61 height 93
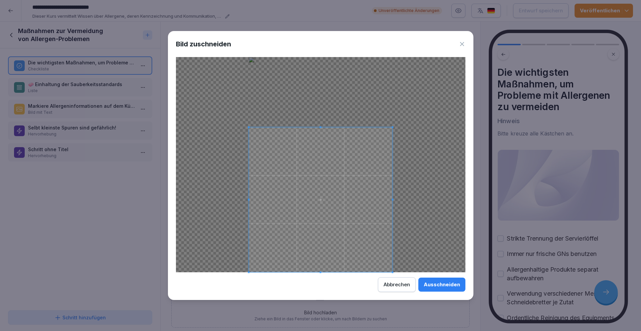
click at [323, 127] on div at bounding box center [321, 199] width 144 height 145
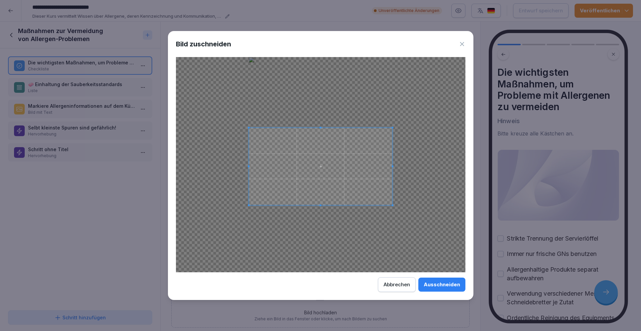
click at [322, 204] on div at bounding box center [321, 166] width 144 height 77
drag, startPoint x: 438, startPoint y: 288, endPoint x: 421, endPoint y: 278, distance: 20.2
click at [438, 288] on div "Ausschneiden" at bounding box center [442, 284] width 36 height 7
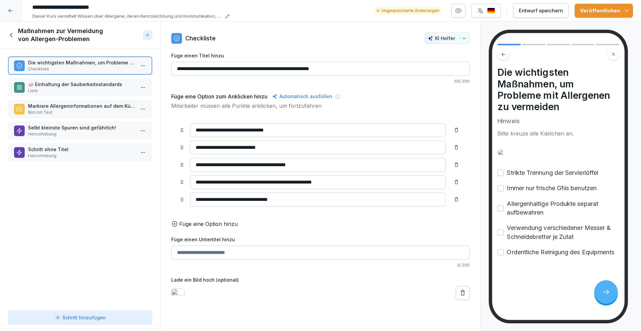
scroll to position [39, 0]
click at [85, 85] on p "🧼 Einhaltung der Sauberkeitsstandards" at bounding box center [81, 84] width 107 height 7
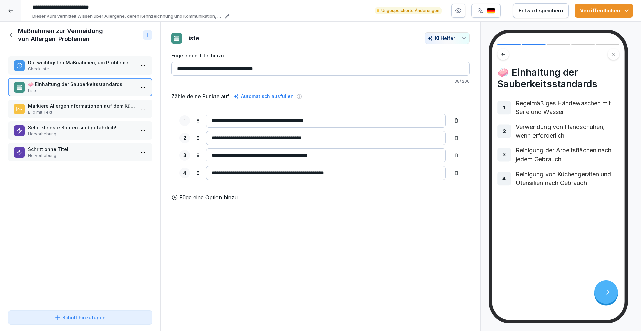
click at [74, 111] on p "Bild mit Text" at bounding box center [81, 113] width 107 height 6
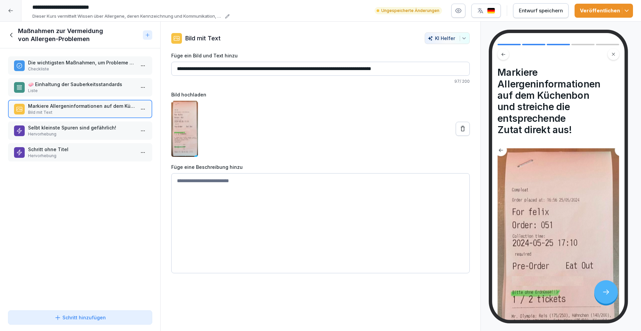
click at [93, 135] on p "Hervorhebung" at bounding box center [81, 134] width 107 height 6
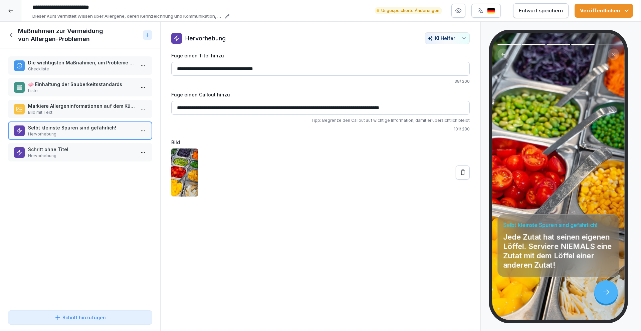
click at [86, 149] on p "Schritt ohne Titel" at bounding box center [81, 149] width 107 height 7
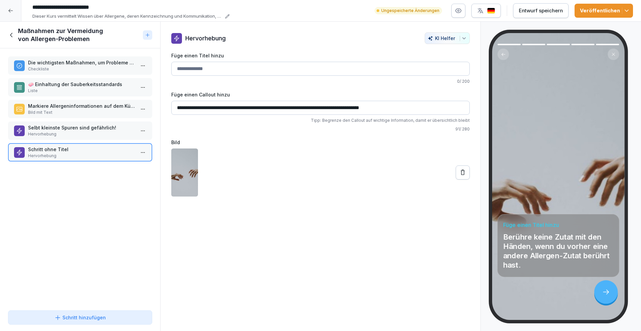
click at [10, 33] on icon at bounding box center [11, 34] width 7 height 7
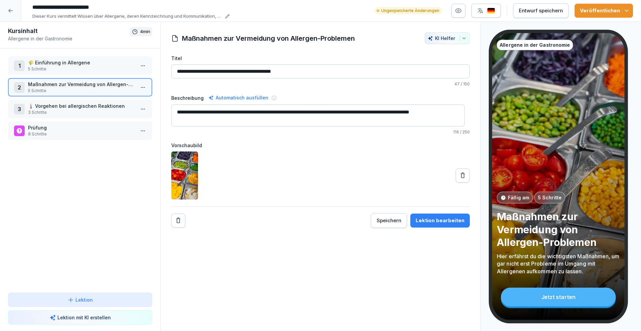
click at [65, 112] on p "3 Schritte" at bounding box center [81, 113] width 107 height 6
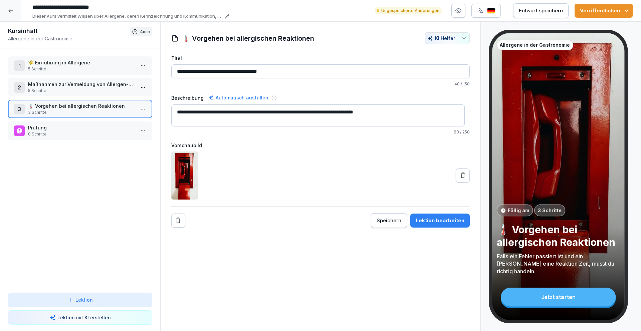
click at [95, 136] on p "8 Schritte" at bounding box center [81, 134] width 107 height 6
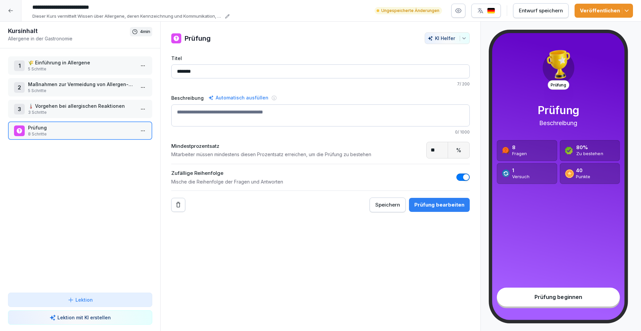
click at [441, 205] on div "Prüfung bearbeiten" at bounding box center [439, 204] width 50 height 7
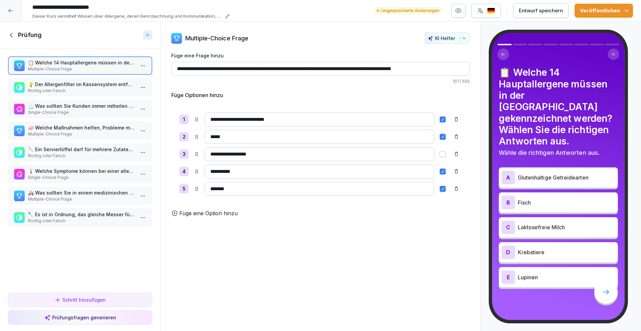
click at [11, 33] on icon at bounding box center [11, 34] width 7 height 7
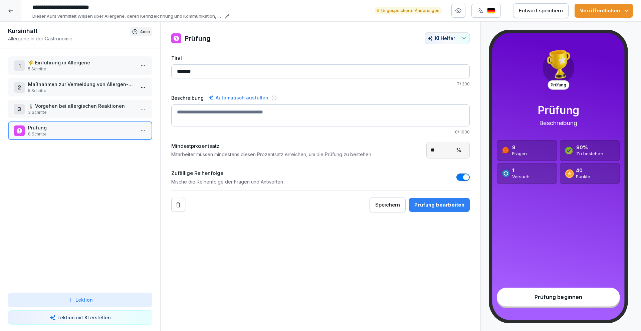
click at [221, 69] on input "*******" at bounding box center [320, 71] width 299 height 14
type input "*"
type input "*********"
click at [449, 205] on div "Prüfung bearbeiten" at bounding box center [439, 204] width 50 height 7
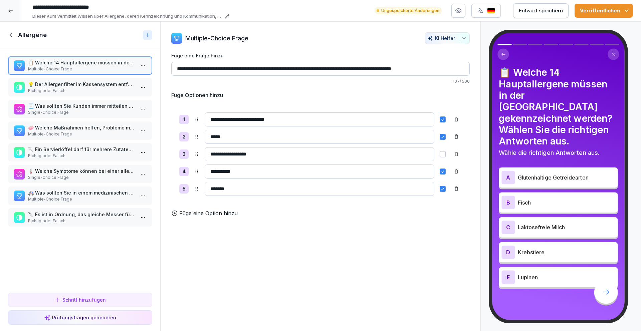
click at [92, 83] on p "💡 Der Allergenfilter im Kassensystem entfernt automatisch Zutaten mit aktiviert…" at bounding box center [81, 84] width 107 height 7
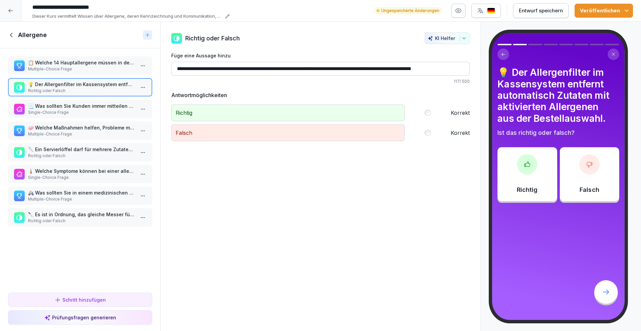
click at [91, 65] on p "📋 Welche 14 Hauptallergene müssen in der EU gekennzeichnet werden? Wählen Sie d…" at bounding box center [81, 62] width 107 height 7
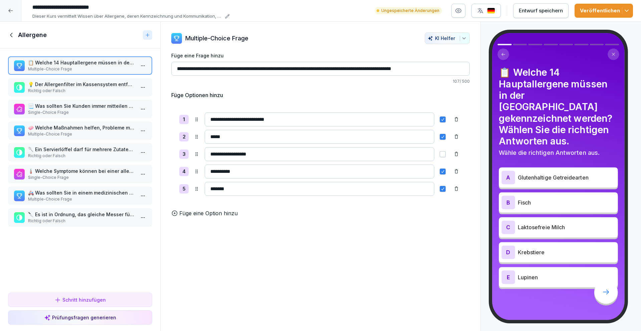
click at [93, 82] on p "💡 Der Allergenfilter im Kassensystem entfernt automatisch Zutaten mit aktiviert…" at bounding box center [81, 84] width 107 height 7
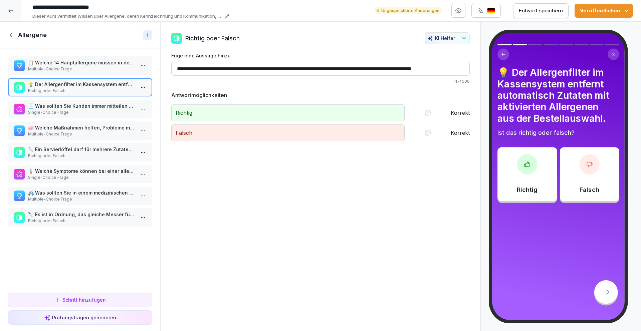
click at [337, 70] on input "**********" at bounding box center [320, 69] width 299 height 14
type input "**********"
click at [529, 10] on div "Entwurf speichern" at bounding box center [541, 10] width 44 height 7
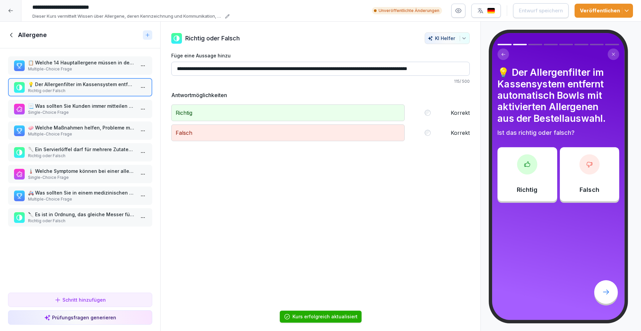
click at [12, 36] on icon at bounding box center [11, 34] width 7 height 7
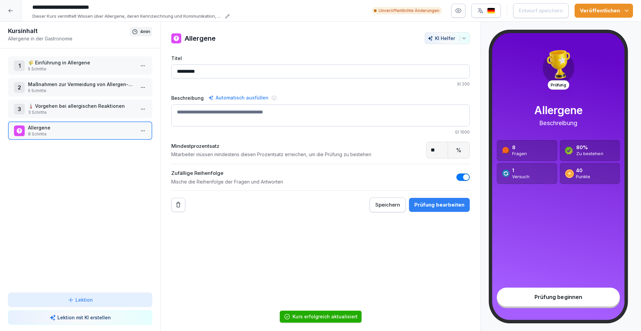
click at [53, 82] on p "Maßnahmen zur Vermeidung von Allergen-Problemen" at bounding box center [81, 84] width 107 height 7
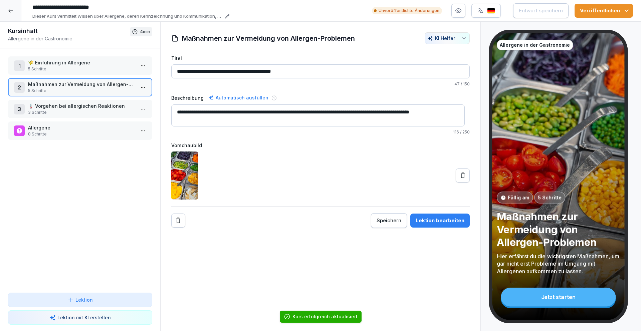
click at [434, 214] on button "Lektion bearbeiten" at bounding box center [439, 221] width 59 height 14
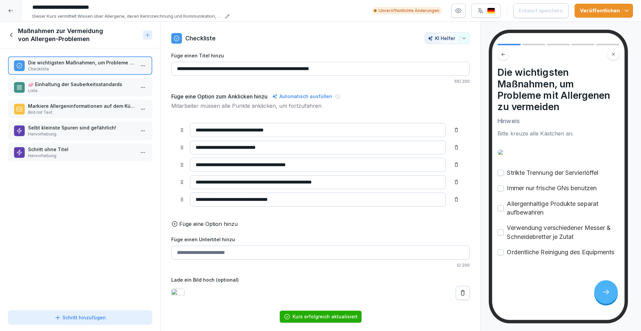
click at [59, 106] on p "Markiere Allergeninformationen auf dem Küchenbon und streiche die entsprechende…" at bounding box center [81, 106] width 107 height 7
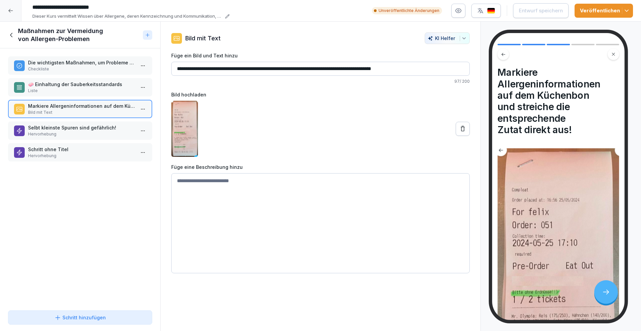
click at [77, 82] on p "🧼 Einhaltung der Sauberkeitsstandards" at bounding box center [81, 84] width 107 height 7
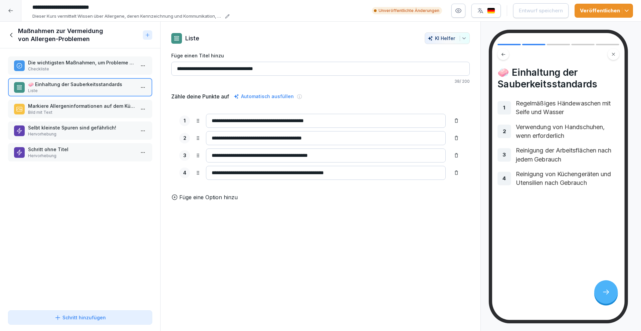
click at [73, 66] on p "Die wichtigsten Maßnahmen, um Probleme mit Allergenen zu vermeiden" at bounding box center [81, 62] width 107 height 7
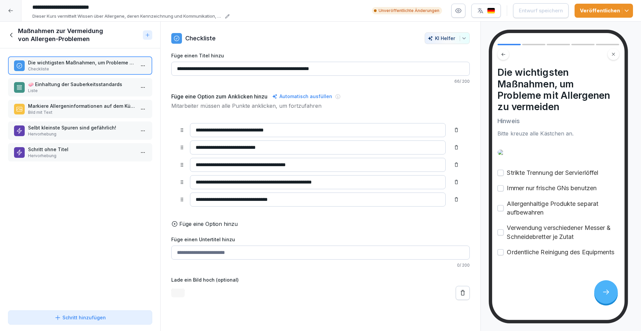
click at [74, 116] on div "Markiere Allergeninformationen auf dem Küchenbon und streiche die entsprechende…" at bounding box center [80, 109] width 144 height 18
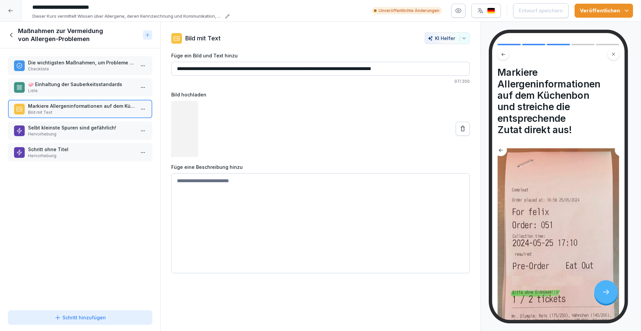
click at [77, 132] on p "Hervorhebung" at bounding box center [81, 134] width 107 height 6
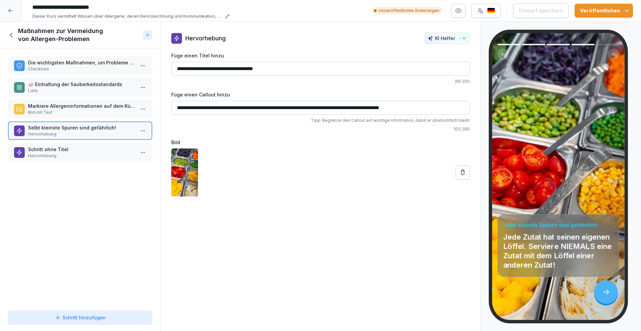
click at [11, 36] on icon at bounding box center [11, 34] width 7 height 7
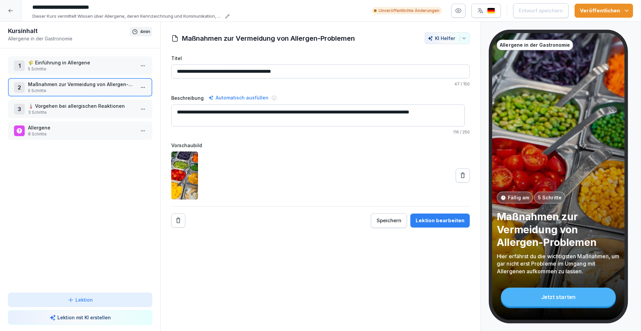
click at [76, 65] on p "🌾 Einführung in Allergene" at bounding box center [81, 62] width 107 height 7
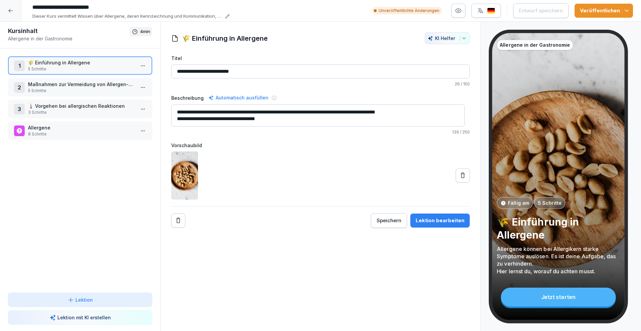
click at [432, 219] on div "Lektion bearbeiten" at bounding box center [440, 220] width 49 height 7
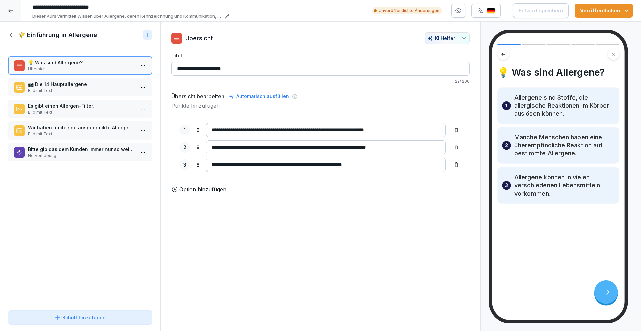
click at [60, 107] on p "Es gibt einen Allergen-Filter." at bounding box center [81, 106] width 107 height 7
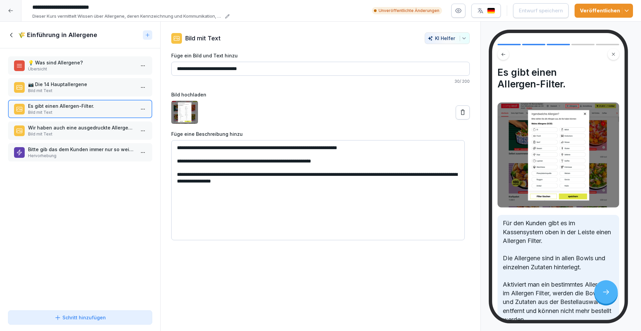
click at [11, 33] on icon at bounding box center [11, 34] width 7 height 7
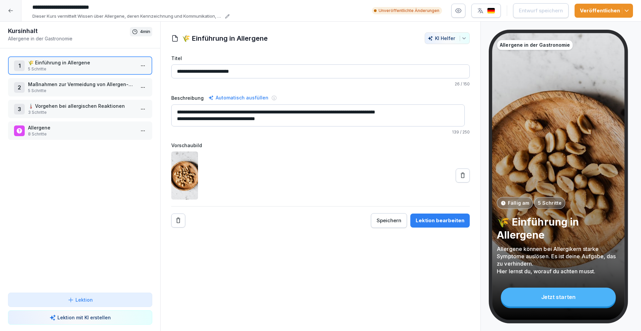
click at [50, 111] on p "3 Schritte" at bounding box center [81, 113] width 107 height 6
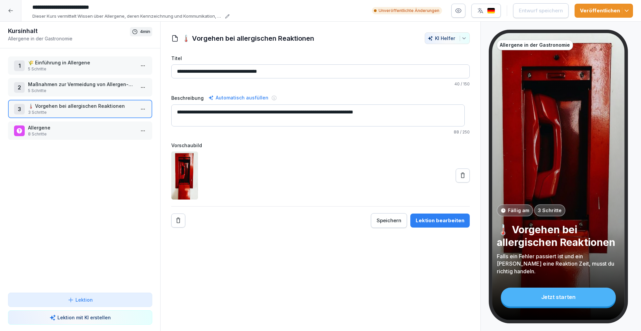
click at [60, 127] on p "Allergene" at bounding box center [81, 127] width 107 height 7
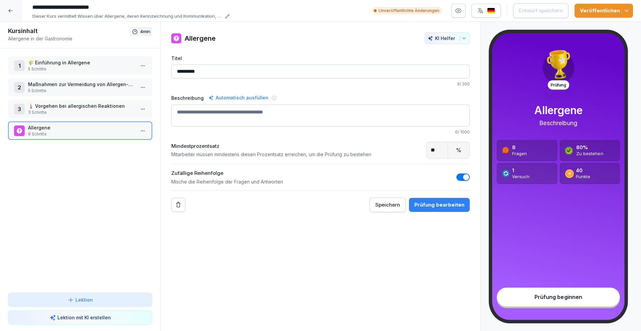
click at [441, 201] on div "Prüfung bearbeiten" at bounding box center [439, 204] width 50 height 7
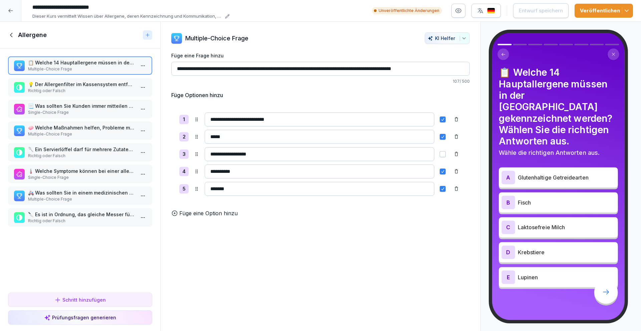
click at [76, 92] on p "Richtig oder Falsch" at bounding box center [81, 91] width 107 height 6
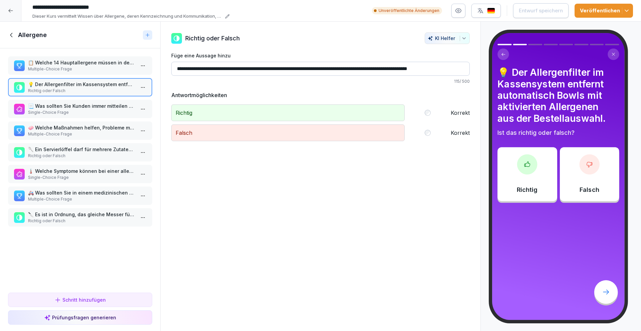
click at [333, 67] on input "**********" at bounding box center [320, 69] width 299 height 14
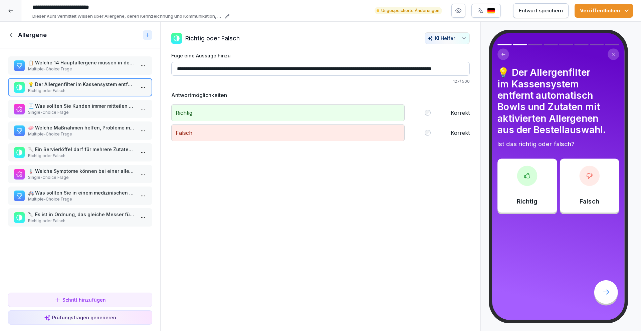
type input "**********"
click at [66, 110] on p "Single-Choice Frage" at bounding box center [81, 113] width 107 height 6
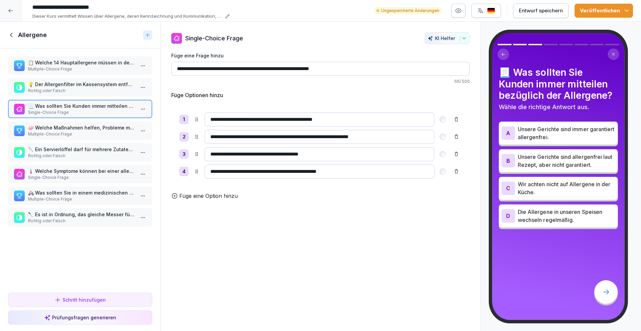
click at [63, 129] on p "🧼 Welche Maßnahmen helfen, Probleme mit Allergenen zu vermeiden?" at bounding box center [81, 127] width 107 height 7
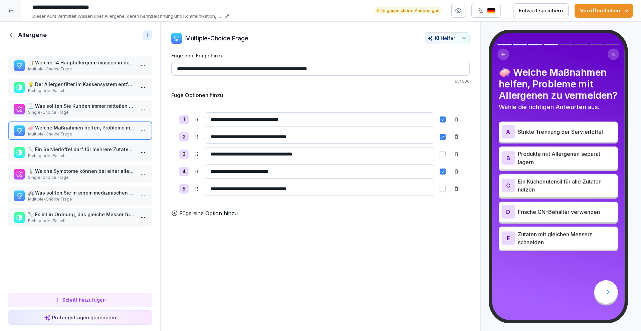
click at [92, 152] on p "🥄 Ein Servierlöffel darf für mehrere Zutaten benutzt werden, solange sie keine …" at bounding box center [81, 149] width 107 height 7
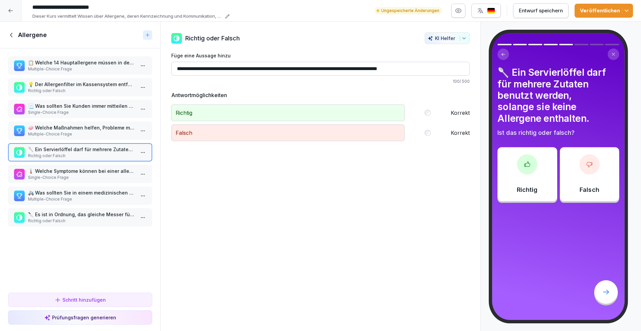
click at [93, 179] on p "Single-Choice Frage" at bounding box center [81, 178] width 107 height 6
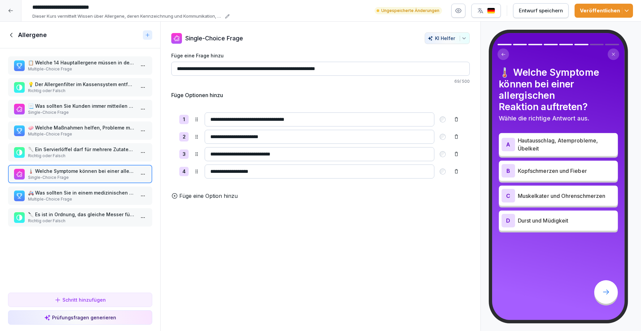
click at [92, 195] on p "🚑 Was sollten Sie in einem medizinischen Notfall tun?" at bounding box center [81, 192] width 107 height 7
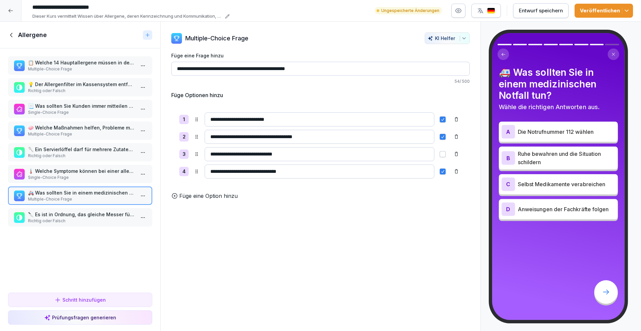
click at [78, 217] on p "🔪 Es ist in Ordnung, das gleiche Messer für Zutaten mit und ohne Allergene zu b…" at bounding box center [81, 214] width 107 height 7
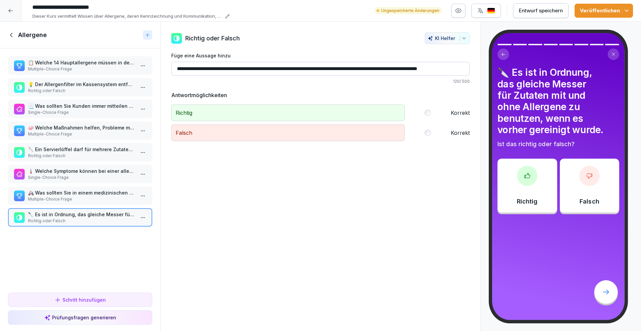
click at [533, 13] on div "Entwurf speichern" at bounding box center [541, 10] width 44 height 7
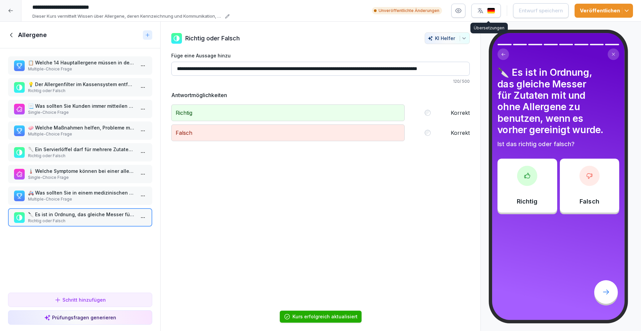
click at [489, 11] on img "button" at bounding box center [491, 11] width 8 height 6
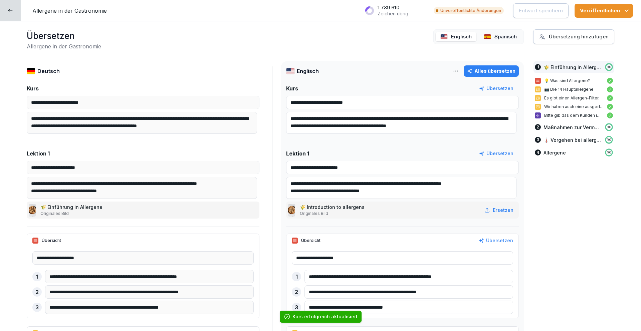
click at [492, 69] on div "Alles übersetzen" at bounding box center [491, 70] width 48 height 7
type input "**********"
click at [496, 34] on p "Spanisch" at bounding box center [506, 37] width 22 height 8
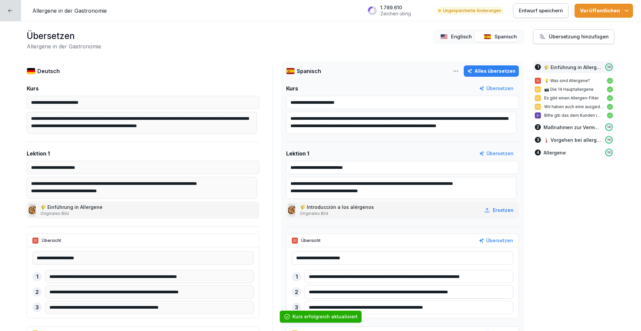
click at [499, 72] on div "Alles übersetzen" at bounding box center [491, 70] width 48 height 7
click at [524, 13] on p "Entwurf speichern" at bounding box center [541, 10] width 44 height 7
click at [8, 10] on icon at bounding box center [10, 10] width 5 height 5
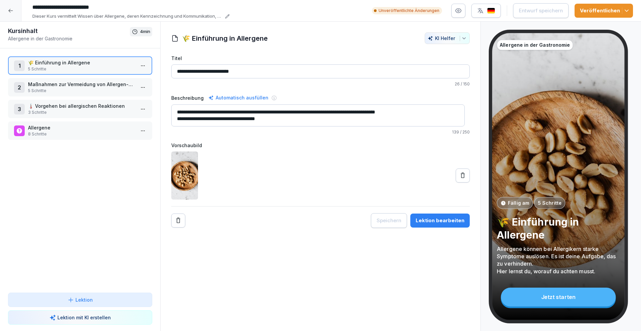
click at [14, 13] on div at bounding box center [10, 10] width 21 height 21
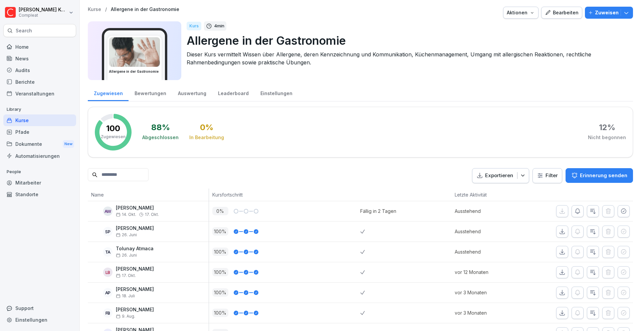
click at [55, 120] on div "Kurse" at bounding box center [39, 121] width 73 height 12
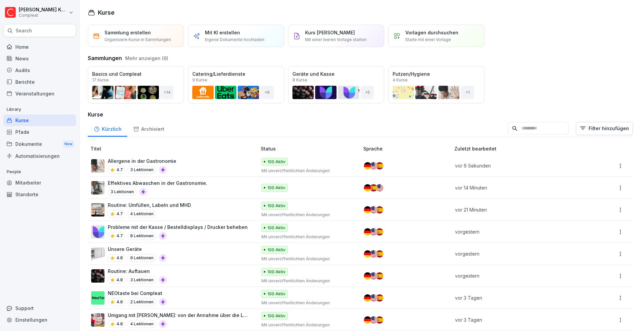
click at [193, 165] on div "Allergene in der Gastronomie 4.7 3 Lektionen" at bounding box center [170, 166] width 159 height 16
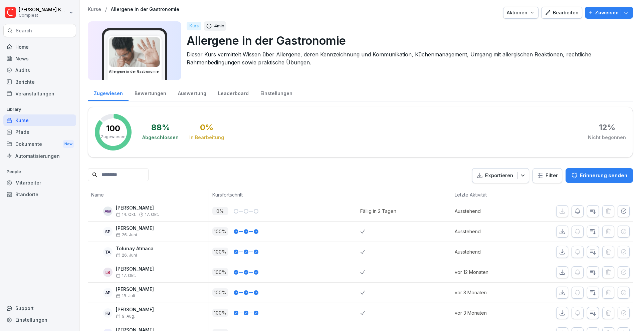
click at [616, 10] on div "Zuweisen" at bounding box center [608, 12] width 41 height 7
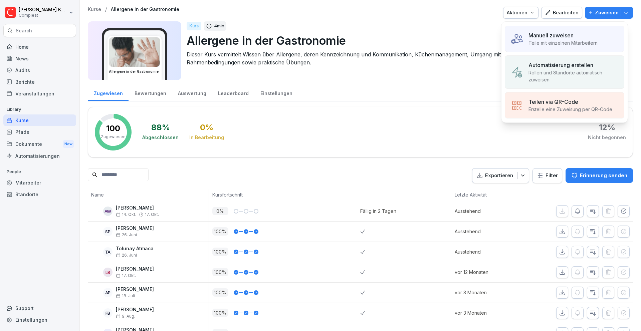
click at [565, 69] on p "Rollen und Standorte automatisch zuweisen" at bounding box center [574, 76] width 90 height 14
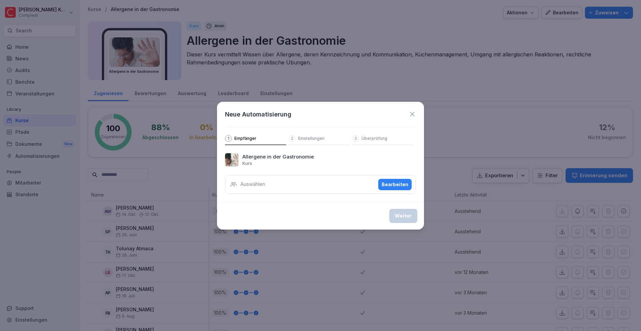
click at [393, 186] on div "Bearbeiten" at bounding box center [395, 184] width 27 height 7
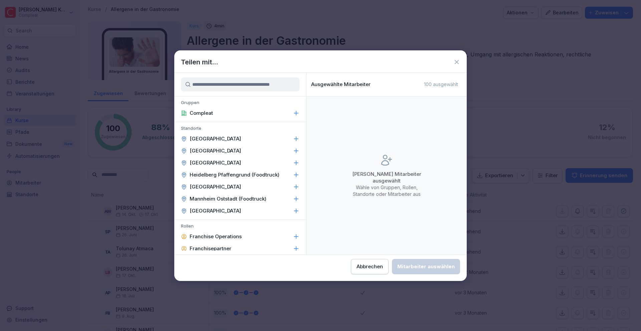
click at [293, 111] on icon at bounding box center [296, 113] width 7 height 7
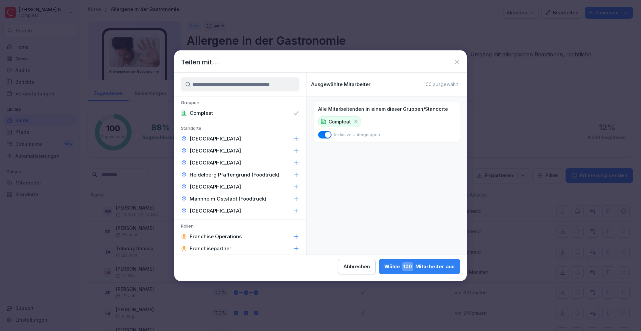
click at [431, 269] on div "Wähle 100 Mitarbeiter aus" at bounding box center [419, 266] width 70 height 9
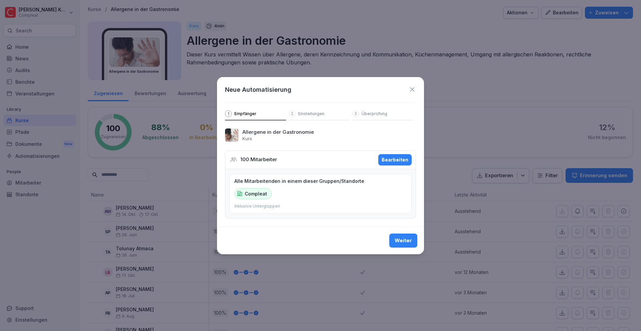
click at [410, 244] on button "Weiter" at bounding box center [403, 241] width 28 height 14
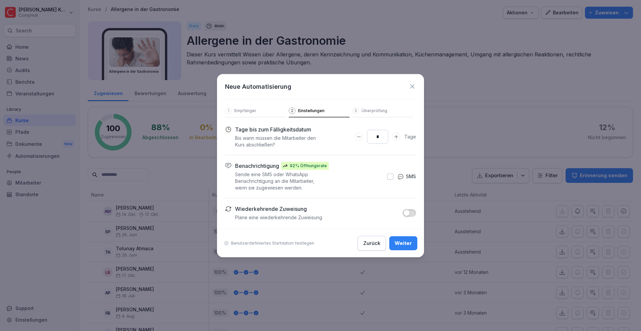
click at [413, 87] on icon at bounding box center [412, 86] width 7 height 7
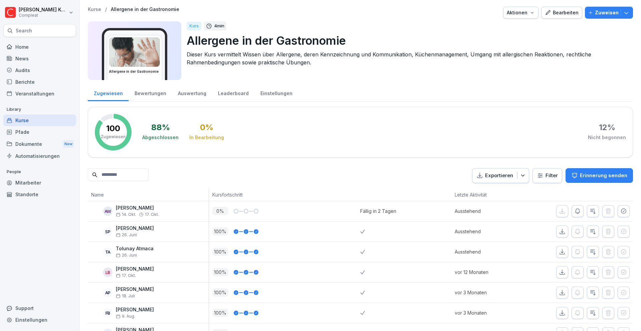
click at [19, 120] on div "Kurse" at bounding box center [39, 121] width 73 height 12
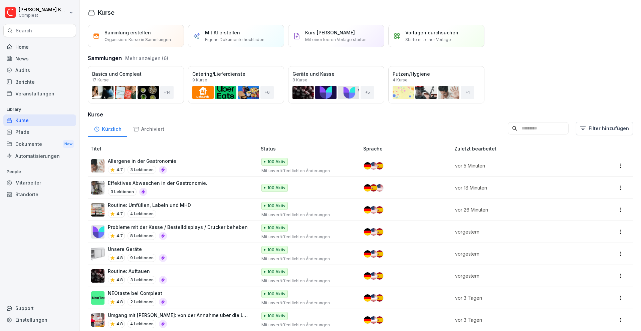
click at [327, 168] on p "Mit unveröffentlichten Änderungen" at bounding box center [306, 171] width 91 height 6
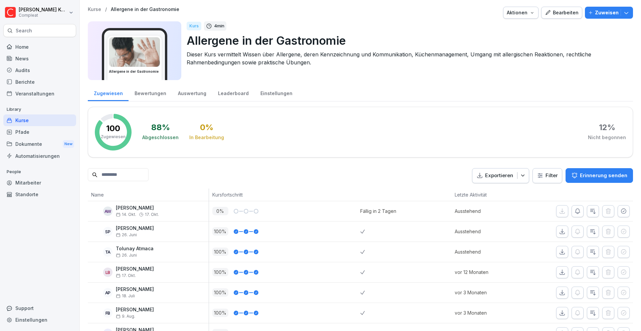
click at [623, 12] on icon "button" at bounding box center [626, 12] width 7 height 7
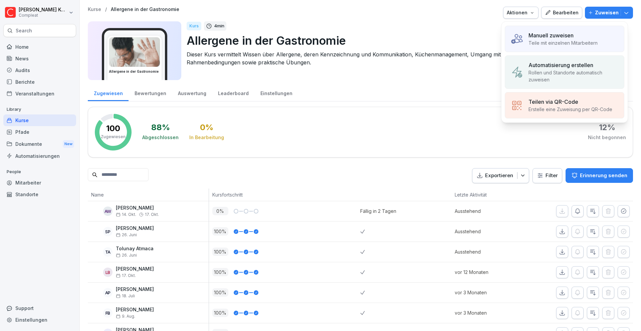
click at [569, 70] on p "Rollen und Standorte automatisch zuweisen" at bounding box center [574, 76] width 90 height 14
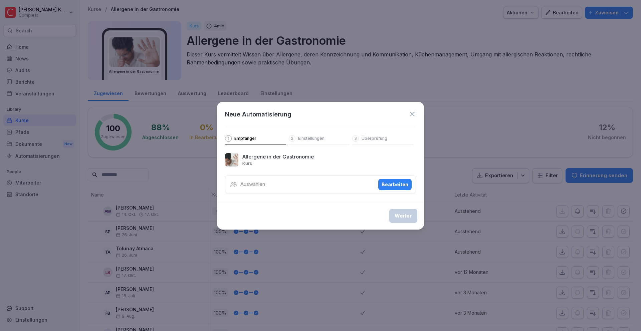
click at [395, 193] on div "Auswählen Bearbeiten" at bounding box center [320, 184] width 191 height 19
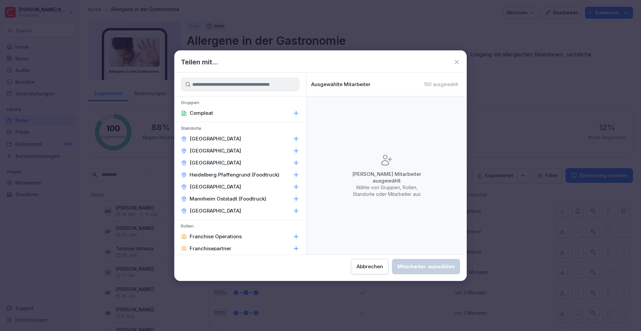
click at [293, 113] on icon at bounding box center [296, 113] width 7 height 7
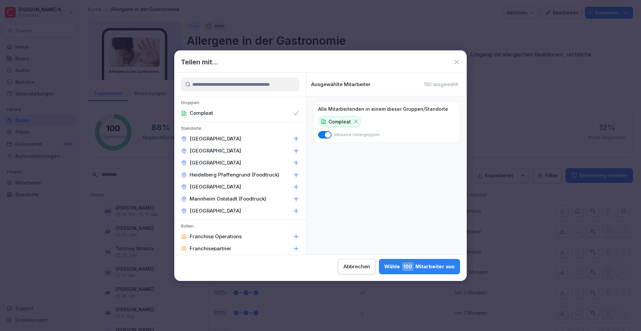
click at [430, 265] on div "Wähle 100 Mitarbeiter aus" at bounding box center [419, 266] width 70 height 9
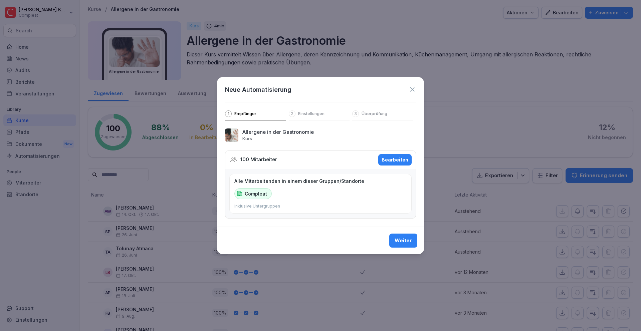
click at [409, 241] on div "Weiter" at bounding box center [403, 240] width 17 height 7
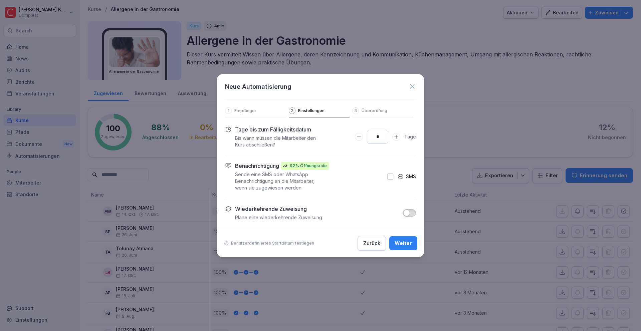
click at [405, 241] on div "Weiter" at bounding box center [403, 243] width 17 height 7
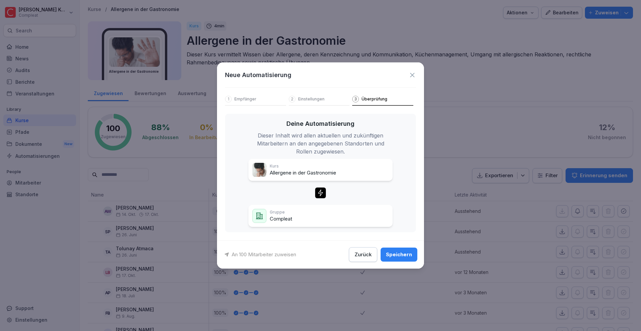
click at [411, 74] on icon at bounding box center [412, 74] width 7 height 7
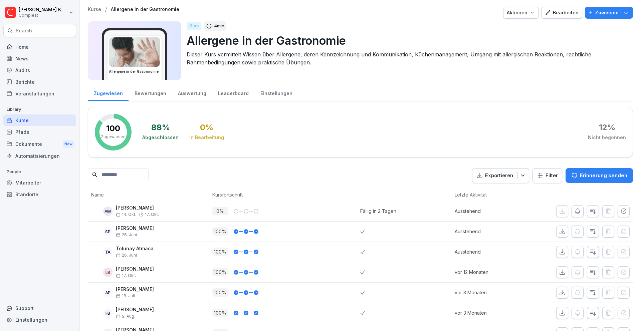
click at [623, 12] on icon "button" at bounding box center [626, 12] width 7 height 7
click at [446, 25] on div "Kurs 4 min" at bounding box center [407, 25] width 441 height 9
click at [532, 13] on icon "button" at bounding box center [532, 12] width 5 height 5
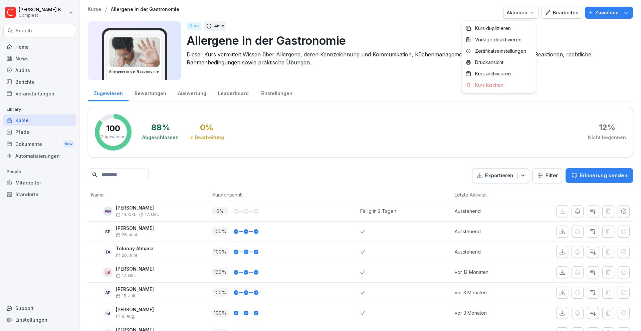
click at [532, 13] on icon "button" at bounding box center [532, 12] width 5 height 5
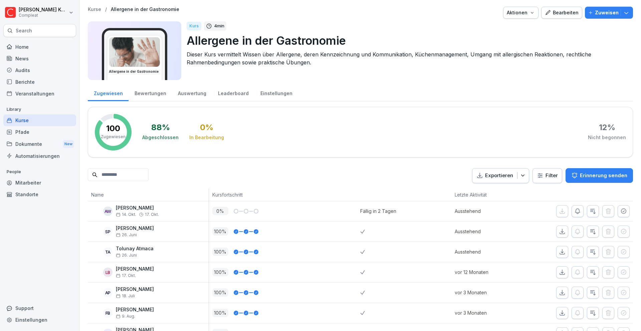
click at [40, 118] on div "Kurse" at bounding box center [39, 121] width 73 height 12
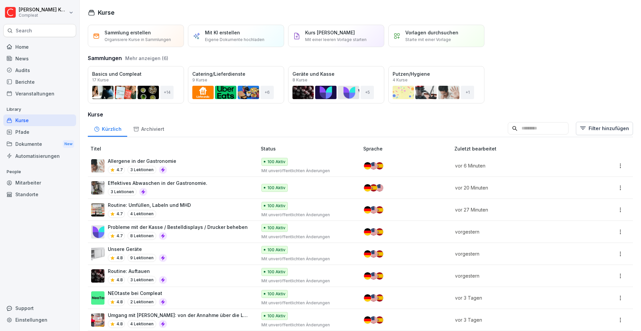
click at [615, 165] on html "Moritz Kohler Compleat Search Home News Audits Berichte Veranstaltungen Library…" at bounding box center [320, 165] width 641 height 331
click at [319, 163] on div "100 Aktiv Mit unveröffentlichten Änderungen" at bounding box center [306, 166] width 91 height 16
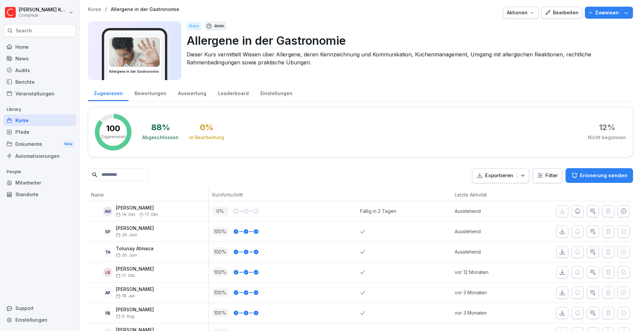
click at [530, 15] on icon "button" at bounding box center [532, 12] width 5 height 5
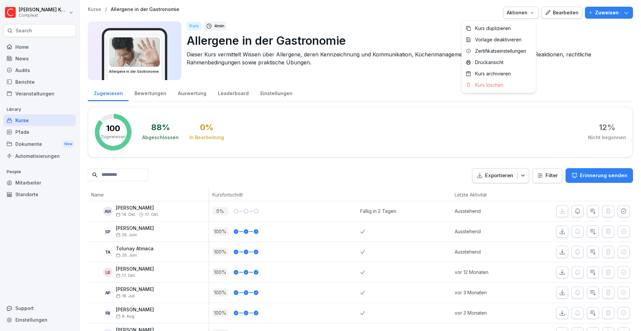
click at [532, 12] on icon "button" at bounding box center [532, 12] width 5 height 5
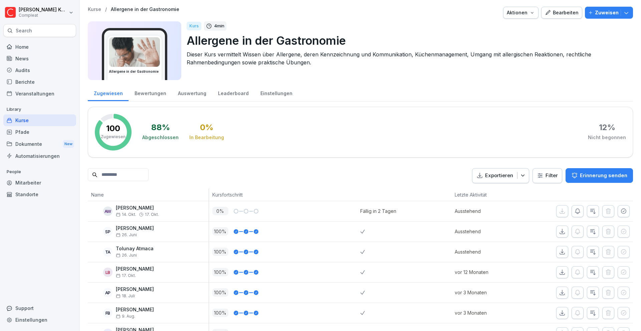
click at [536, 176] on html "[PERSON_NAME] Compleat Search Home News Audits Berichte Veranstaltungen Library…" at bounding box center [320, 165] width 641 height 331
click at [520, 174] on icon "button" at bounding box center [523, 175] width 7 height 7
click at [606, 12] on p "Zuweisen" at bounding box center [607, 12] width 24 height 7
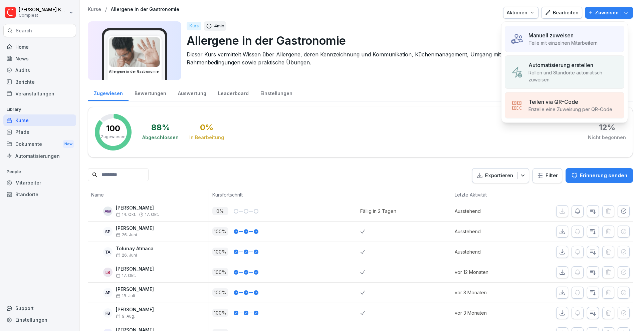
click at [567, 37] on p "Manuell zuweisen" at bounding box center [551, 35] width 45 height 8
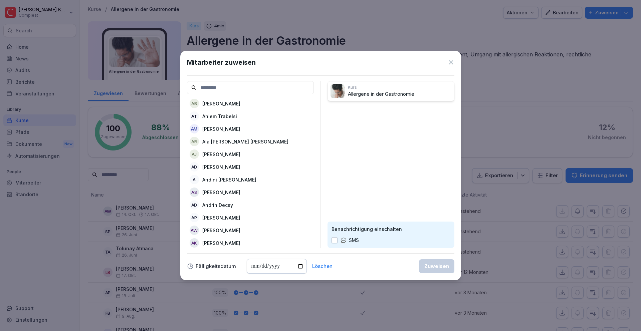
click at [449, 62] on icon at bounding box center [451, 62] width 7 height 7
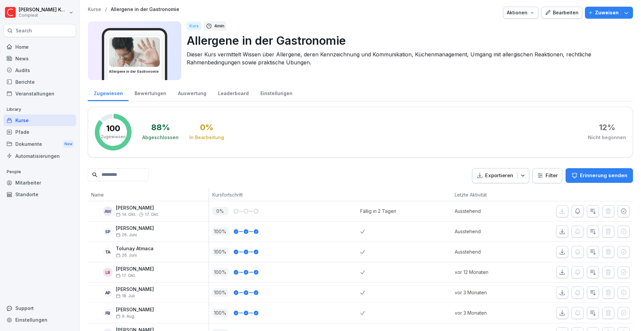
click at [600, 16] on p "Zuweisen" at bounding box center [607, 12] width 24 height 7
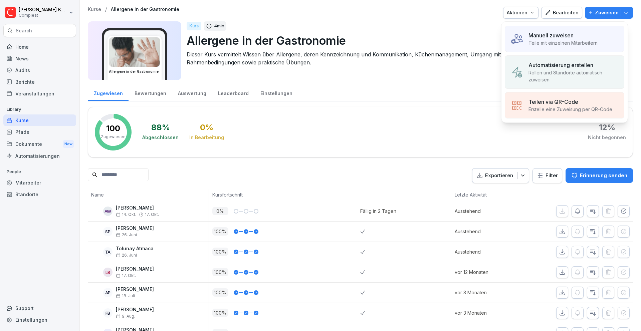
click at [571, 68] on p "Automatisierung erstellen" at bounding box center [561, 65] width 65 height 8
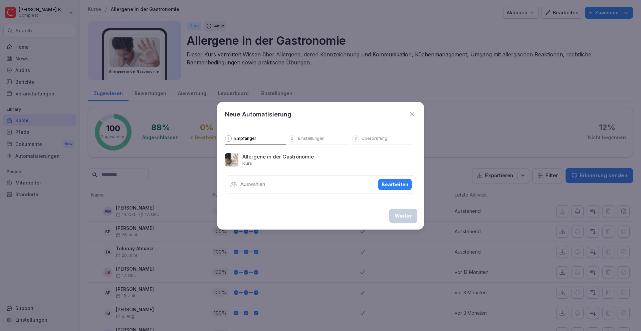
click at [394, 185] on div "Bearbeiten" at bounding box center [395, 184] width 27 height 7
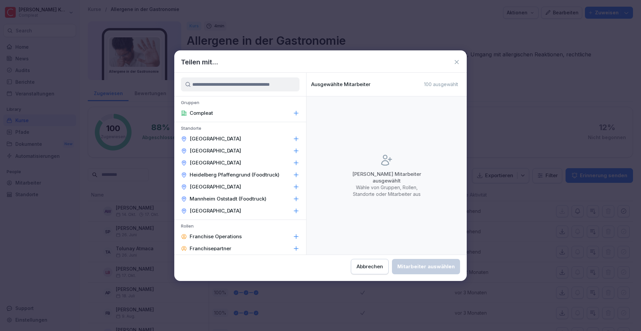
click at [233, 112] on div "Compleat" at bounding box center [240, 113] width 132 height 12
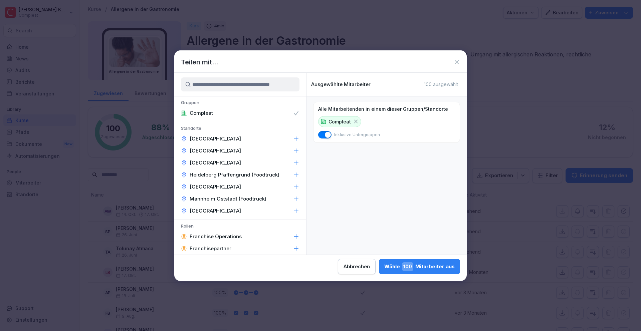
click at [433, 268] on div "Wähle 100 Mitarbeiter aus" at bounding box center [419, 266] width 70 height 9
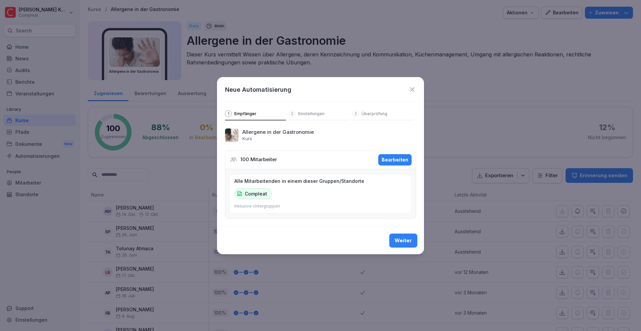
click at [406, 245] on button "Weiter" at bounding box center [403, 241] width 28 height 14
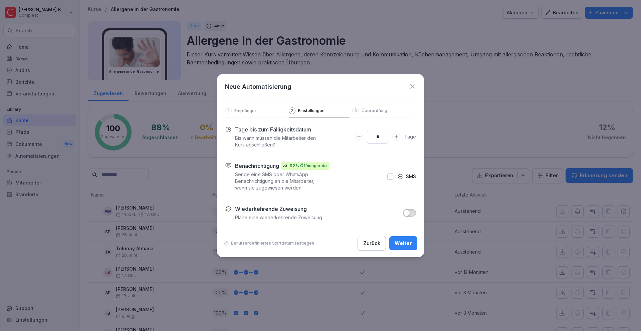
click at [401, 176] on icon at bounding box center [400, 176] width 7 height 7
click at [397, 240] on div "Weiter" at bounding box center [403, 243] width 17 height 7
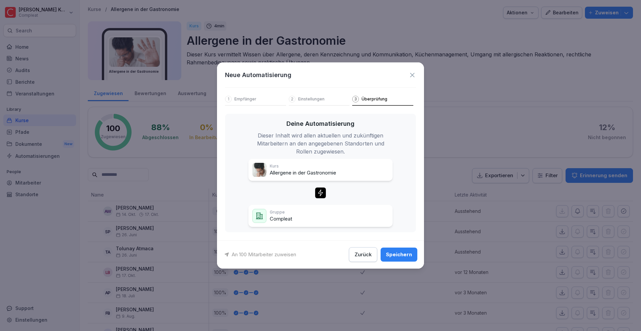
click at [413, 74] on icon at bounding box center [412, 75] width 4 height 4
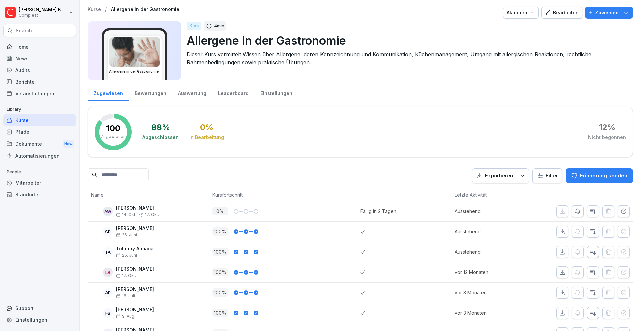
click at [44, 115] on div "Kurse" at bounding box center [39, 121] width 73 height 12
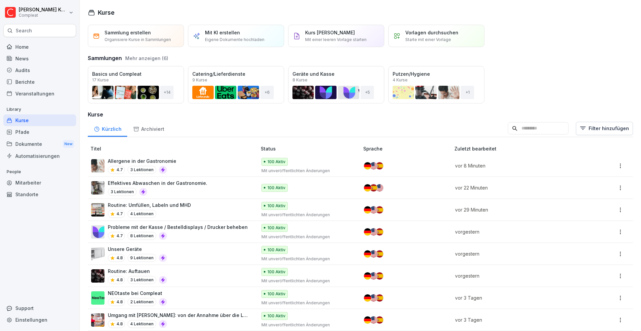
click at [0, 0] on div "Öffnen" at bounding box center [0, 0] width 0 height 0
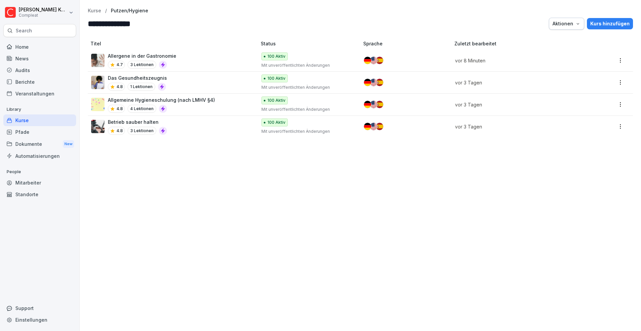
click at [353, 126] on td "100 Aktiv Mit unveröffentlichten Änderungen" at bounding box center [309, 127] width 103 height 22
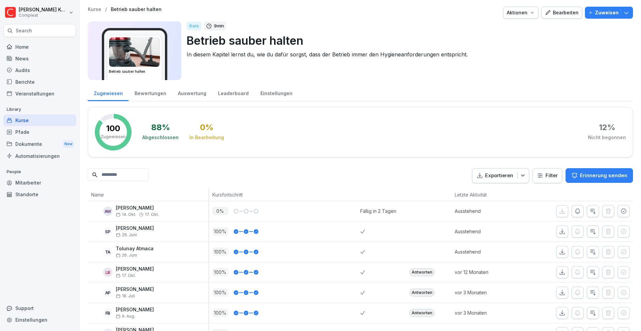
click at [618, 16] on div "Zuweisen" at bounding box center [608, 12] width 41 height 7
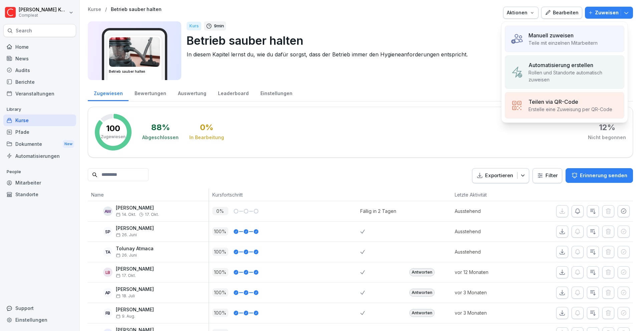
click at [618, 16] on div "Zuweisen" at bounding box center [608, 12] width 41 height 7
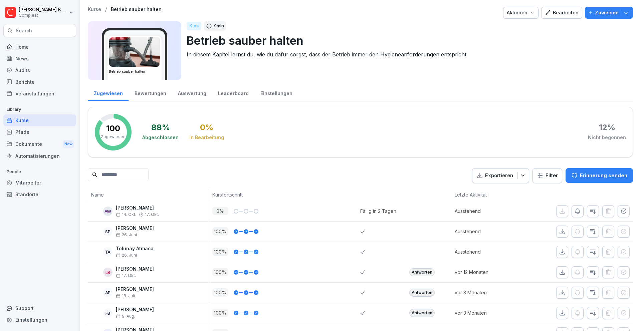
click at [29, 122] on div "Kurse" at bounding box center [39, 121] width 73 height 12
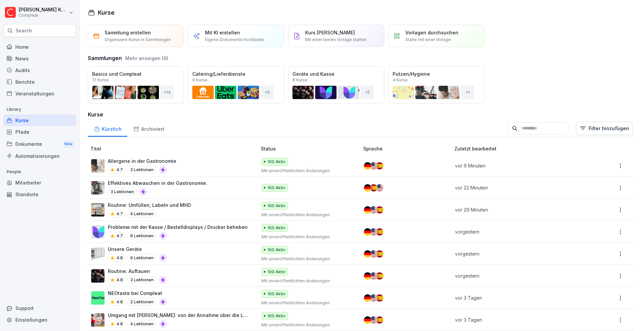
click at [301, 171] on p "Mit unveröffentlichten Änderungen" at bounding box center [306, 171] width 91 height 6
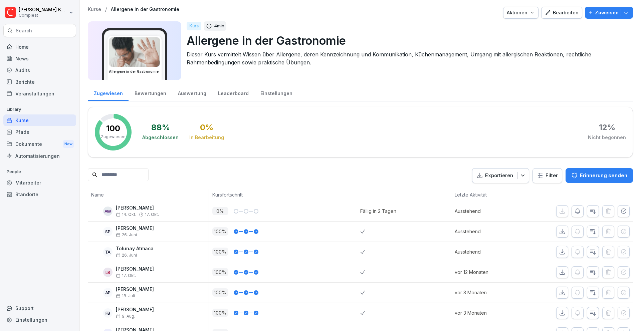
click at [608, 13] on p "Zuweisen" at bounding box center [607, 12] width 24 height 7
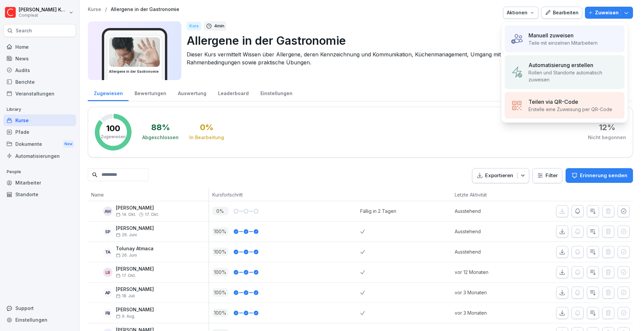
click at [548, 70] on p "Rollen und Standorte automatisch zuweisen" at bounding box center [574, 76] width 90 height 14
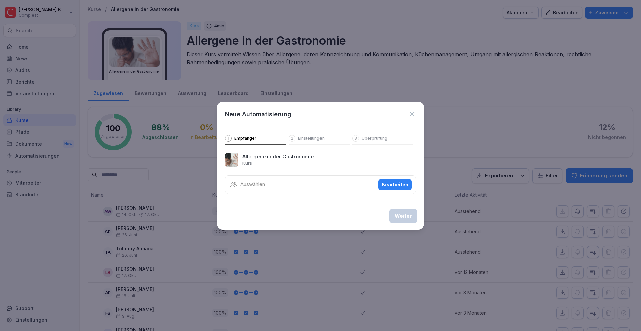
click at [396, 186] on div "Bearbeiten" at bounding box center [395, 184] width 27 height 7
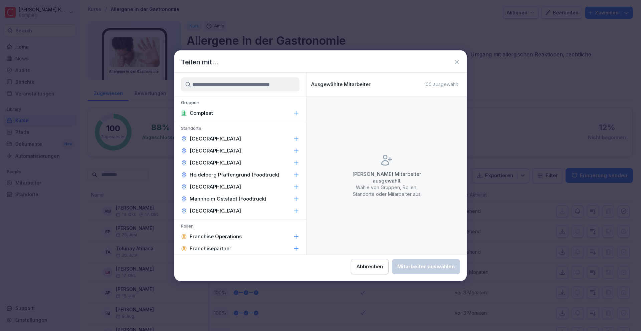
click at [460, 59] on div "Teilen mit..." at bounding box center [320, 62] width 293 height 10
click at [447, 59] on div "Teilen mit..." at bounding box center [320, 62] width 293 height 10
drag, startPoint x: 375, startPoint y: 264, endPoint x: 373, endPoint y: 261, distance: 4.4
click at [375, 264] on div "Abbrechen" at bounding box center [370, 266] width 26 height 7
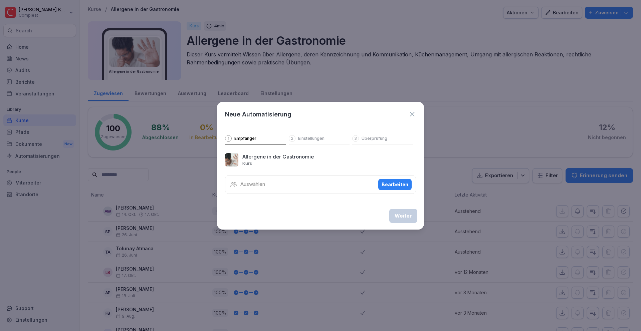
click at [412, 115] on icon at bounding box center [412, 114] width 4 height 4
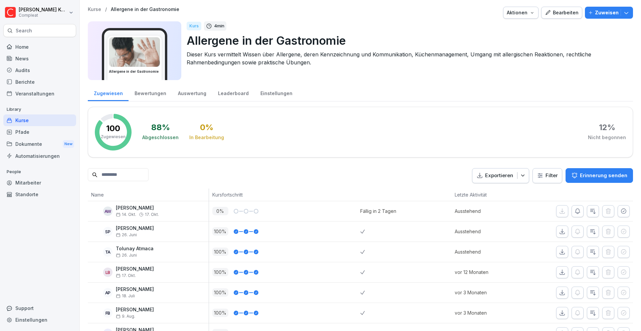
click at [142, 174] on input at bounding box center [118, 174] width 61 height 13
type input "**"
click at [623, 10] on icon "button" at bounding box center [626, 12] width 7 height 7
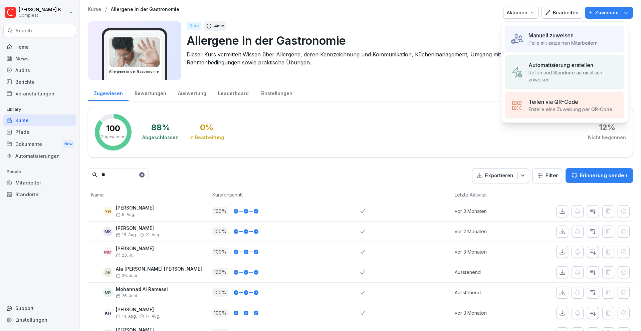
click at [457, 29] on div "Kurs 4 min" at bounding box center [407, 25] width 441 height 9
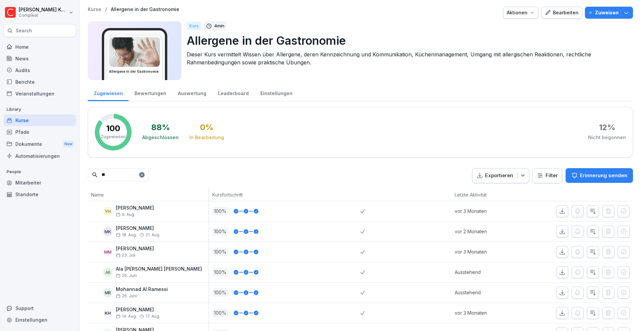
click at [32, 121] on div "Kurse" at bounding box center [39, 121] width 73 height 12
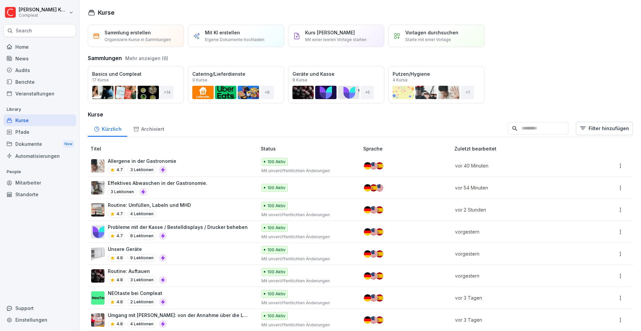
click at [513, 128] on input at bounding box center [538, 128] width 61 height 13
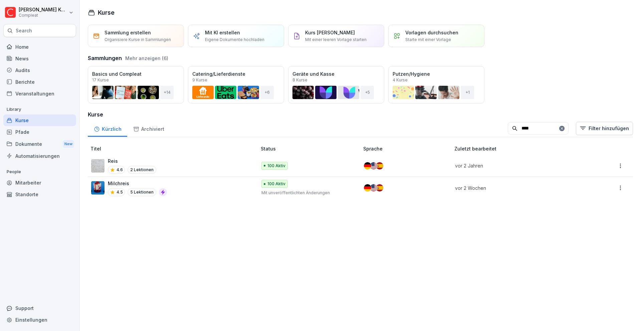
type input "****"
click at [561, 128] on icon at bounding box center [562, 128] width 2 height 2
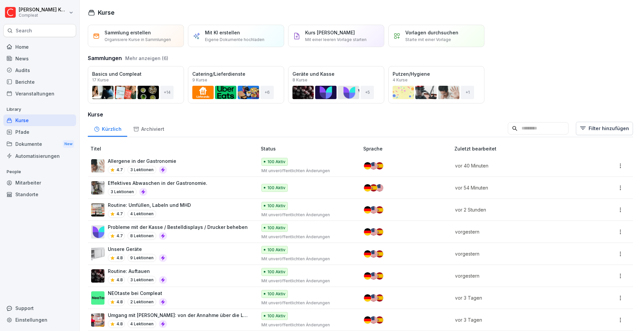
click at [529, 127] on input at bounding box center [538, 128] width 61 height 13
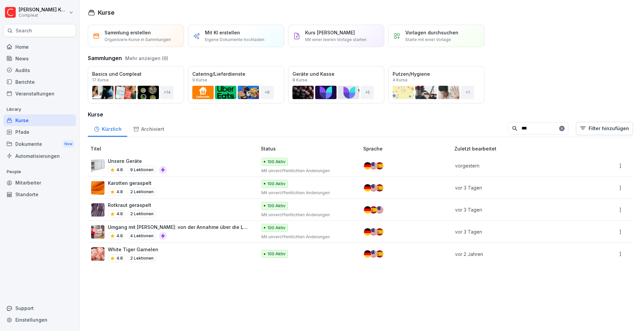
type input "***"
click at [190, 164] on div "Unsere Geräte 4.8 9 Lektionen" at bounding box center [170, 166] width 159 height 16
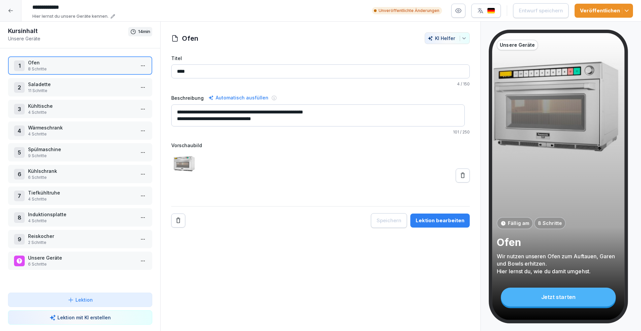
click at [85, 231] on div "9 Reiskocher 2 Schritte" at bounding box center [80, 239] width 144 height 18
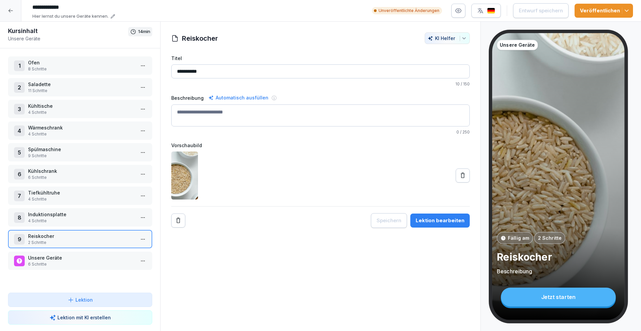
click at [14, 13] on div at bounding box center [10, 10] width 21 height 21
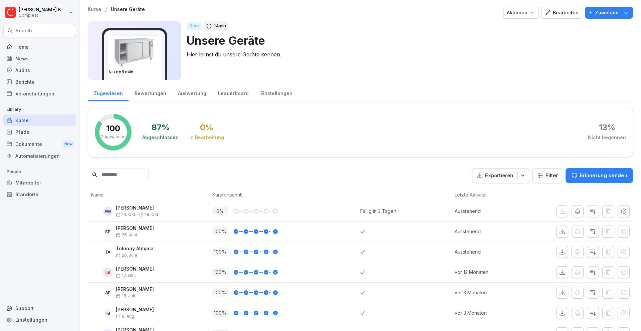
click at [39, 118] on div "Kurse" at bounding box center [39, 121] width 73 height 12
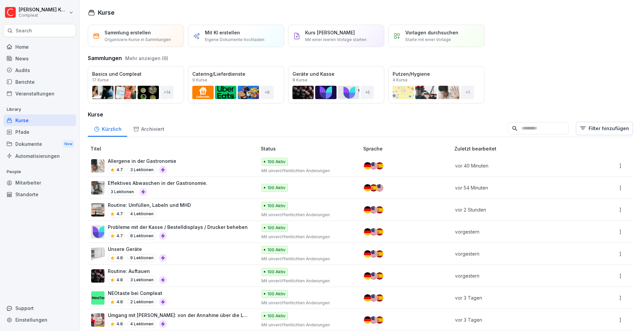
click at [202, 170] on div "Allergene in der Gastronomie 4.7 3 Lektionen" at bounding box center [170, 166] width 159 height 16
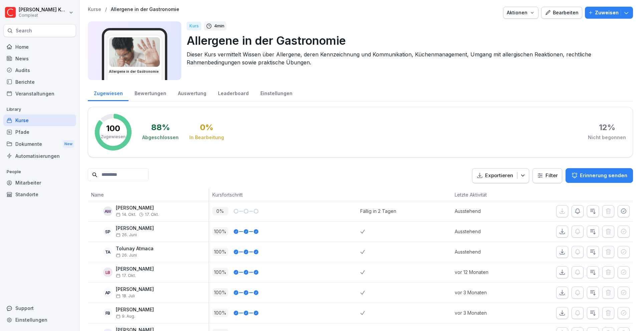
click at [602, 11] on p "Zuweisen" at bounding box center [607, 12] width 24 height 7
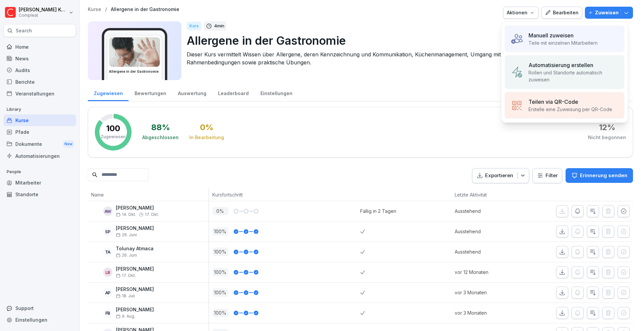
click at [573, 77] on p "Rollen und Standorte automatisch zuweisen" at bounding box center [574, 76] width 90 height 14
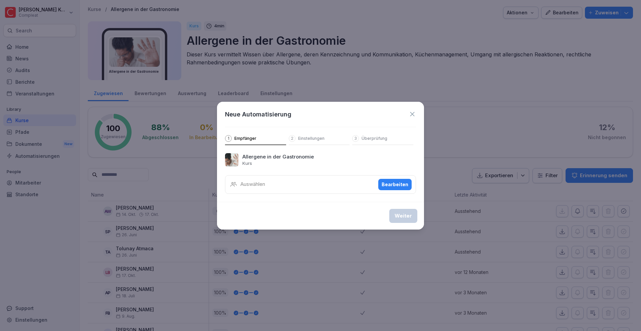
click at [413, 114] on icon at bounding box center [412, 114] width 7 height 7
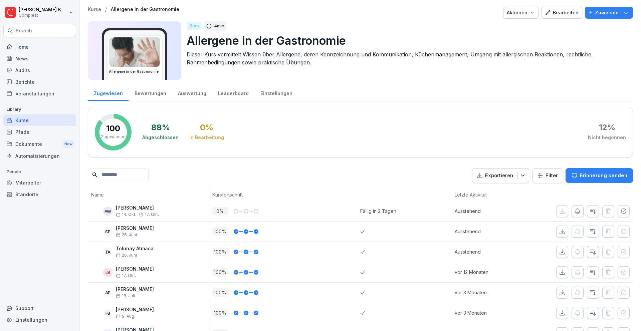
click at [558, 11] on div "Bearbeiten" at bounding box center [562, 12] width 34 height 7
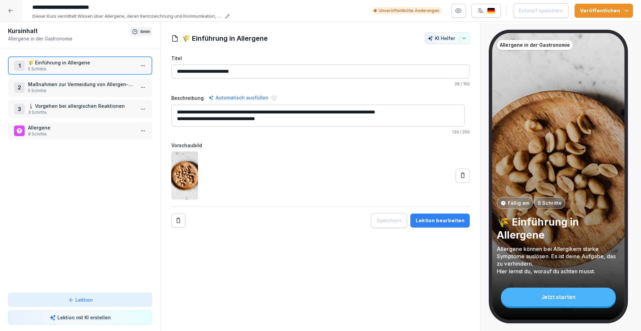
click at [14, 9] on div at bounding box center [10, 10] width 21 height 21
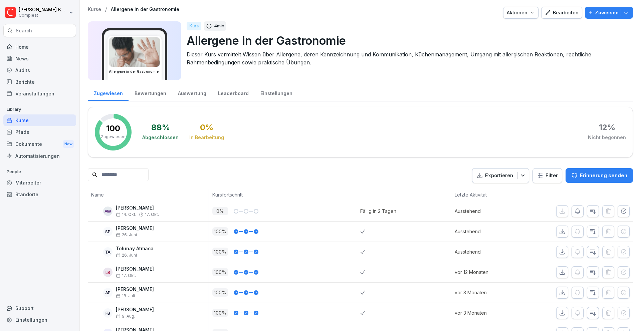
click at [35, 118] on div "Kurse" at bounding box center [39, 121] width 73 height 12
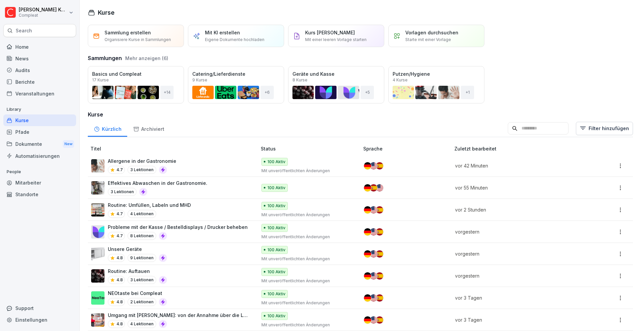
click at [203, 186] on div "Effektives Abwaschen in der Gastronomie. 3 Lektionen" at bounding box center [170, 188] width 159 height 16
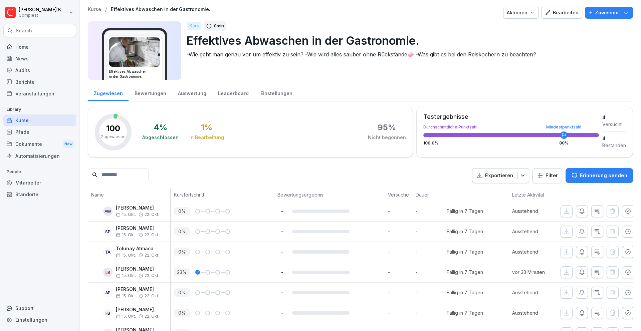
click at [29, 118] on div "Kurse" at bounding box center [39, 121] width 73 height 12
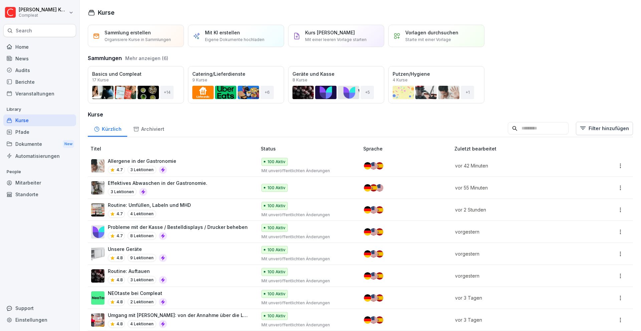
click at [216, 168] on div "Allergene in der Gastronomie 4.7 3 Lektionen" at bounding box center [170, 166] width 159 height 16
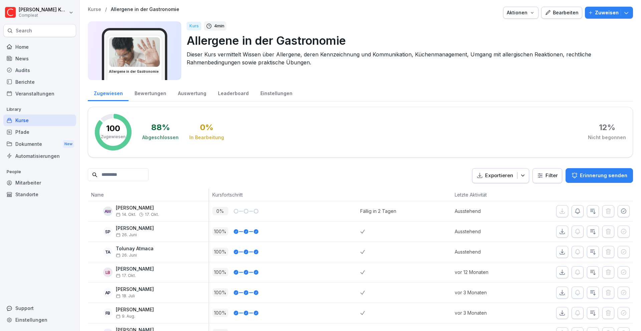
click at [551, 10] on div "Bearbeiten" at bounding box center [562, 12] width 34 height 7
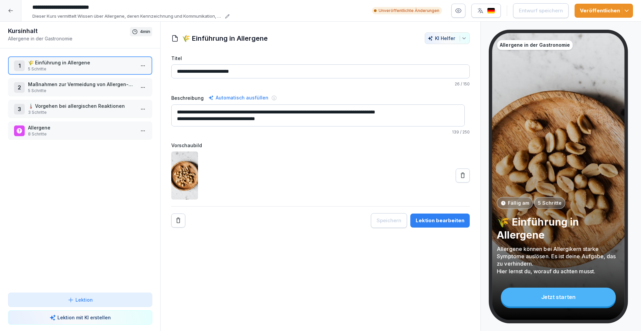
click at [628, 11] on icon "button" at bounding box center [626, 10] width 7 height 7
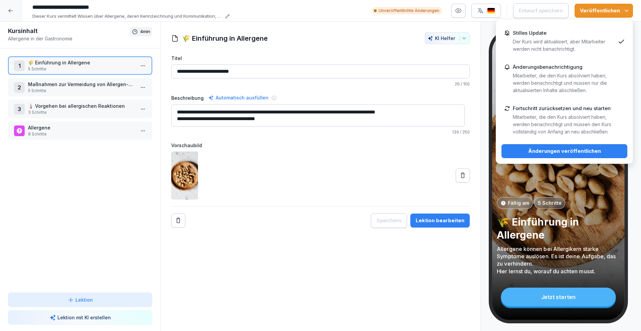
click at [548, 75] on p "Mitarbeiter, die den Kurs absolviert haben, werden benachrichtigt und müssen nu…" at bounding box center [564, 83] width 103 height 22
click at [569, 72] on p "Mitarbeiter, die den Kurs absolviert haben, werden benachrichtigt und müssen nu…" at bounding box center [564, 83] width 103 height 22
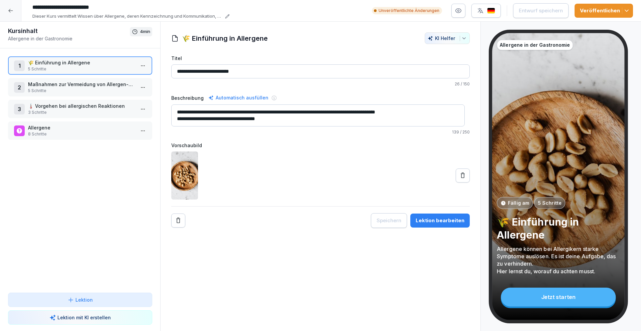
click at [454, 78] on input "**********" at bounding box center [320, 71] width 299 height 14
click at [626, 12] on icon "button" at bounding box center [626, 10] width 7 height 7
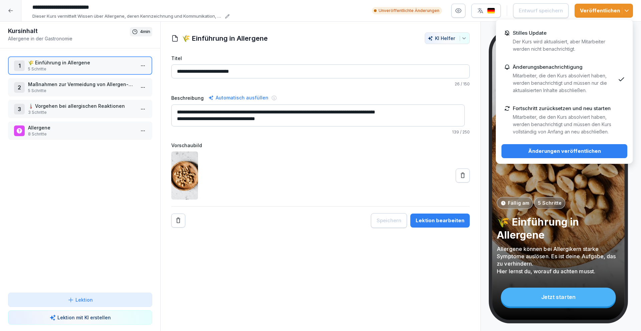
click at [600, 10] on div "Veröffentlichen" at bounding box center [604, 10] width 48 height 7
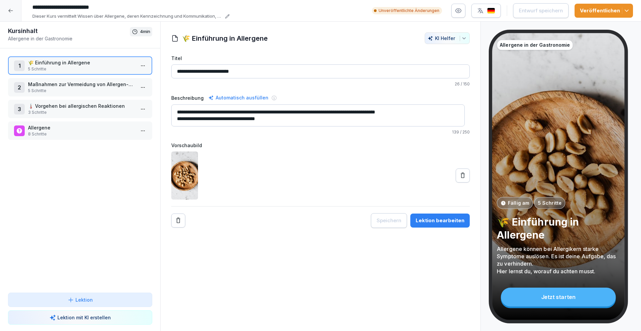
click at [593, 14] on button "Veröffentlichen" at bounding box center [604, 11] width 58 height 14
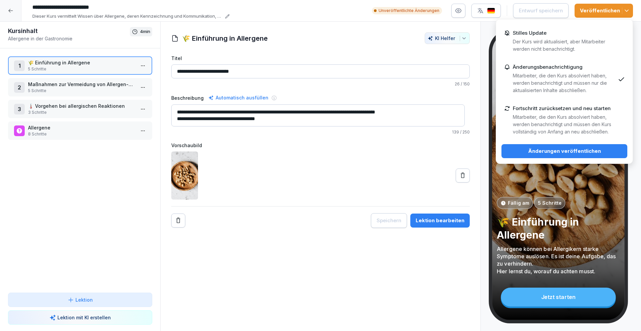
click at [558, 151] on div "Änderungen veröffentlichen" at bounding box center [564, 151] width 115 height 7
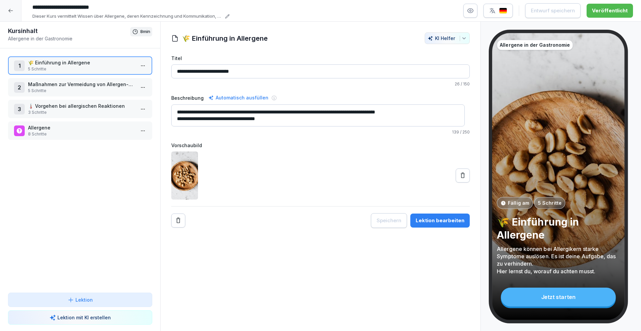
click at [10, 12] on icon at bounding box center [10, 11] width 4 height 4
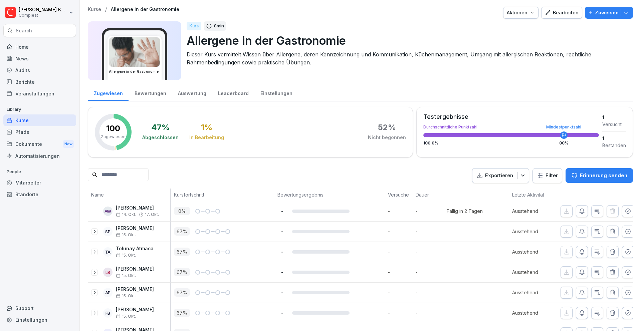
click at [48, 120] on div "Kurse" at bounding box center [39, 121] width 73 height 12
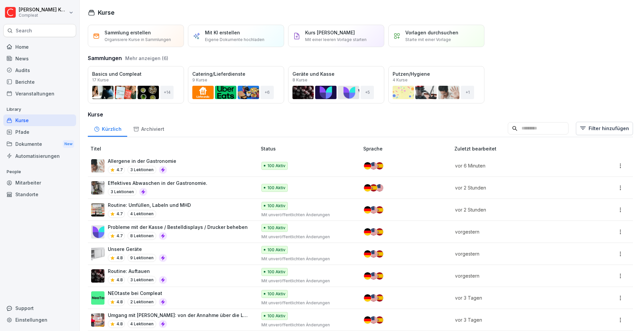
click at [0, 0] on div "Öffnen" at bounding box center [0, 0] width 0 height 0
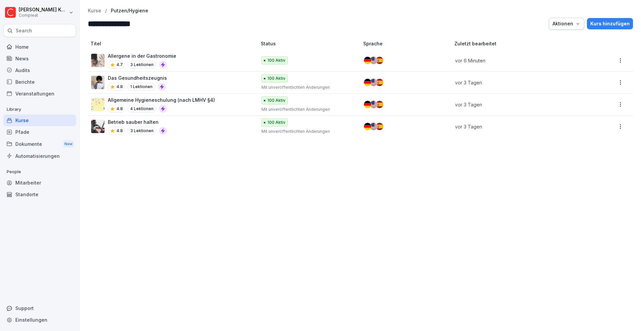
click at [207, 85] on div "Das Gesundheitszeugnis 4.8 1 Lektionen" at bounding box center [170, 82] width 159 height 16
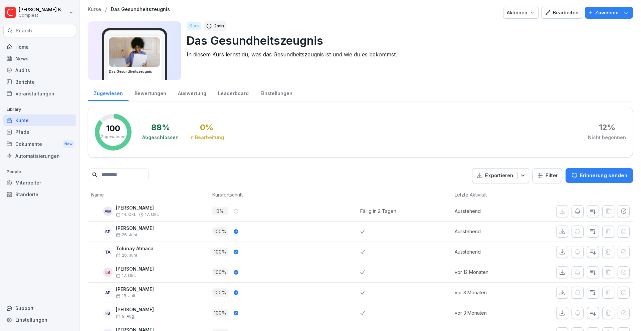
click at [562, 15] on div "Bearbeiten" at bounding box center [562, 12] width 34 height 7
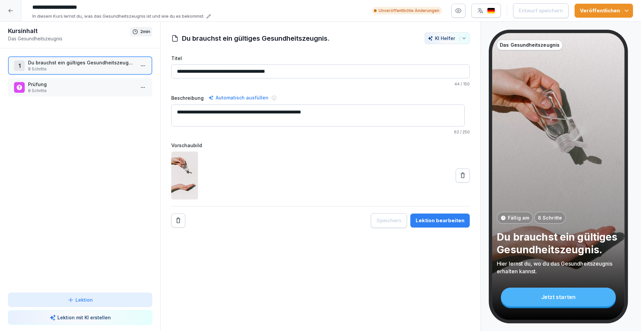
click at [429, 220] on div "Lektion bearbeiten" at bounding box center [440, 220] width 49 height 7
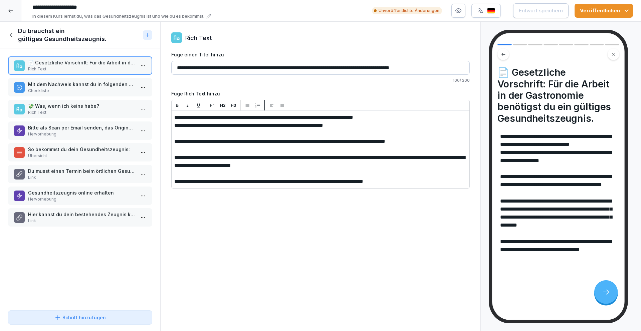
click at [99, 90] on p "Checkliste" at bounding box center [81, 91] width 107 height 6
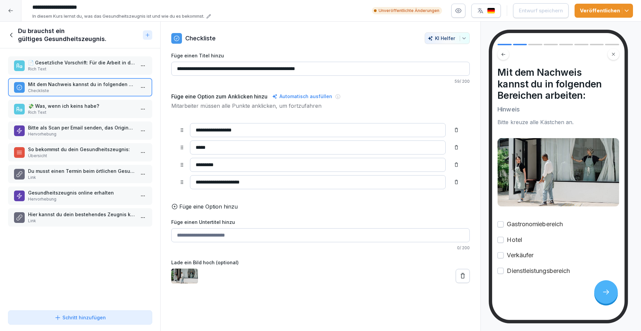
click at [97, 108] on p "💸 Was, wenn ich keins habe?" at bounding box center [81, 106] width 107 height 7
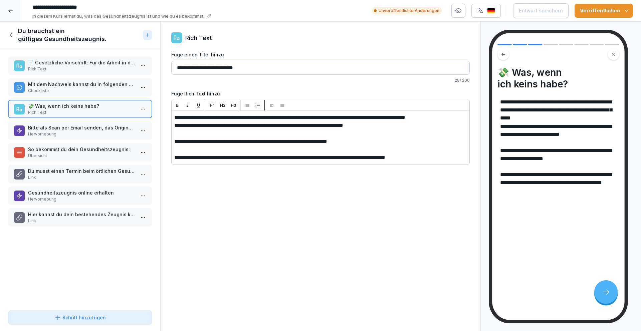
click at [83, 134] on p "Hervorhebung" at bounding box center [81, 134] width 107 height 6
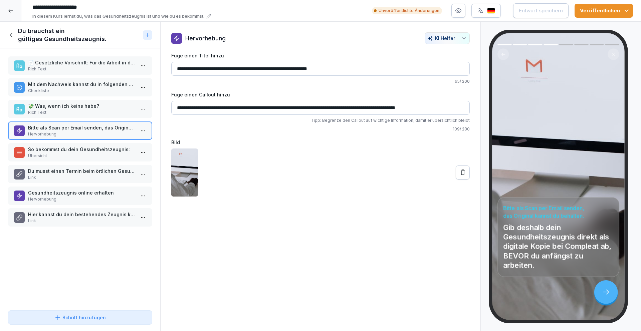
click at [83, 147] on p "So bekommst du dein Gesundheitszeugnis:" at bounding box center [81, 149] width 107 height 7
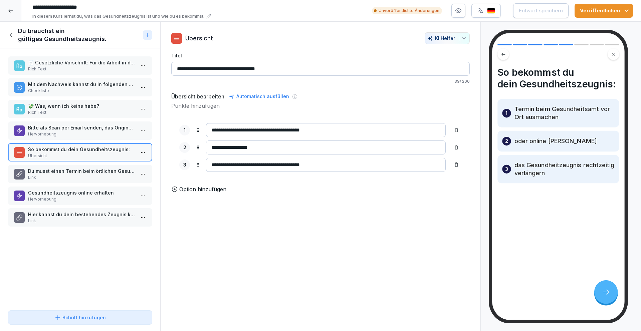
click at [78, 193] on p "Gesundheitszeugnis online erhalten" at bounding box center [81, 192] width 107 height 7
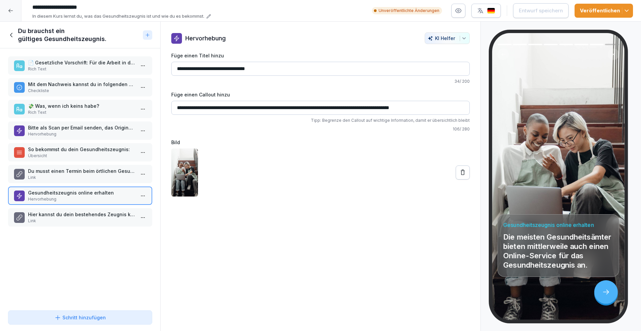
click at [66, 62] on p "📄 Gesetzliche Vorschrift: Für die Arbeit in der Gastronomie benötigst du ein gü…" at bounding box center [81, 62] width 107 height 7
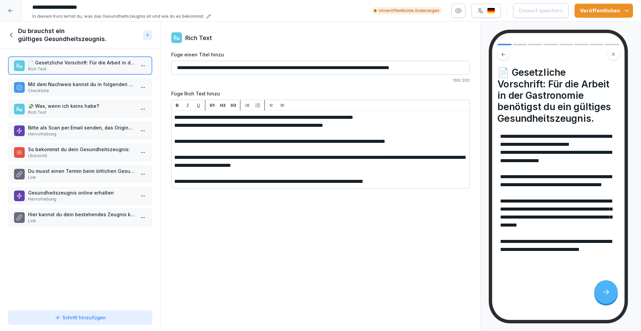
click at [73, 85] on p "Mit dem Nachweis kannst du in folgenden Bereichen arbeiten:" at bounding box center [81, 84] width 107 height 7
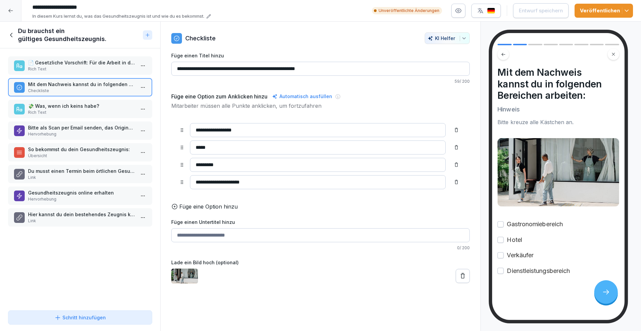
click at [10, 33] on icon at bounding box center [11, 34] width 7 height 7
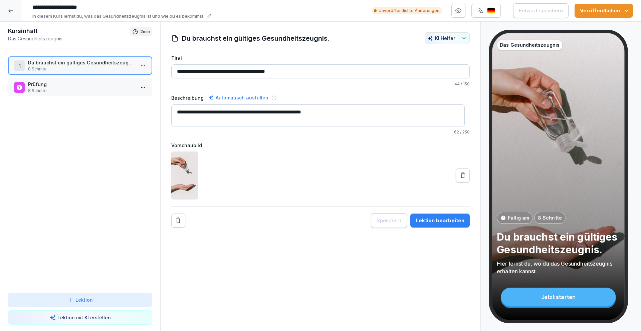
click at [59, 85] on p "Prüfung" at bounding box center [81, 84] width 107 height 7
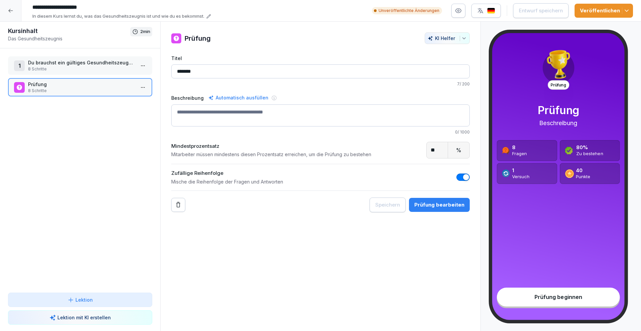
drag, startPoint x: 211, startPoint y: 71, endPoint x: 167, endPoint y: 69, distance: 44.1
click at [167, 69] on div "Prüfung KI Helfer Titel ******* 7 / 200 Beschreibung Automatisch ausfüllen 0 / …" at bounding box center [321, 122] width 320 height 180
type input "**********"
click at [449, 204] on div "Prüfung bearbeiten" at bounding box center [439, 204] width 50 height 7
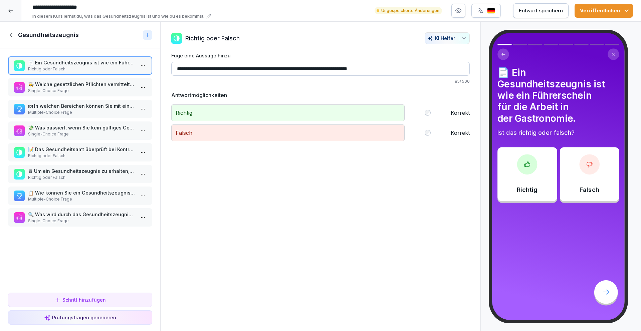
click at [79, 89] on p "Single-Choice Frage" at bounding box center [81, 91] width 107 height 6
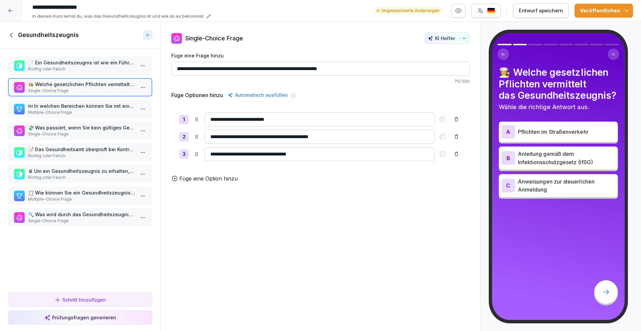
click at [277, 118] on input "**********" at bounding box center [320, 120] width 230 height 14
click at [88, 108] on p "🍽 In welchen Bereichen können Sie mit einem Gesundheitszeugnis arbeiten?" at bounding box center [81, 106] width 107 height 7
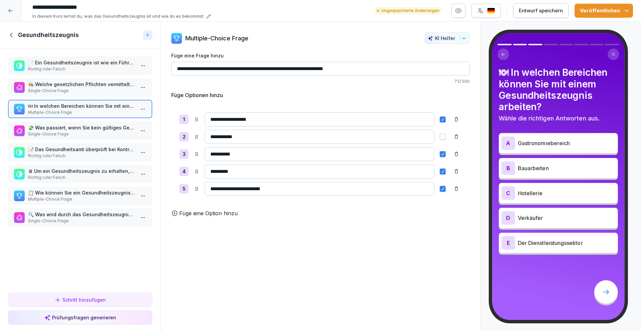
click at [86, 126] on p "💸 Was passiert, wenn Sie kein gültiges Gesundheitszeugnis haben?" at bounding box center [81, 127] width 107 height 7
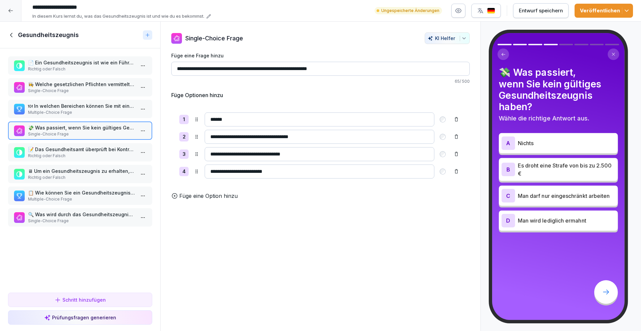
click at [71, 150] on p "📝 Das Gesundheitsamt überprüft bei Kontrollen vor Ort, ob die Mitarbeiter ein g…" at bounding box center [81, 149] width 107 height 7
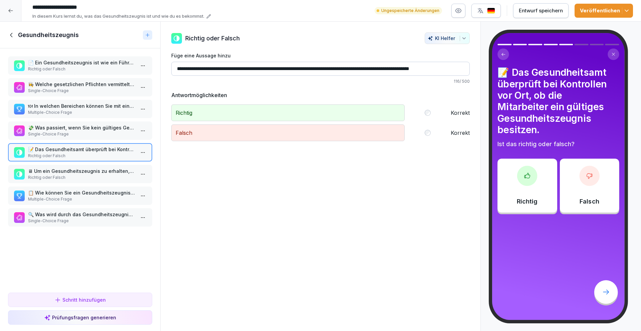
click at [72, 176] on p "Richtig oder Falsch" at bounding box center [81, 178] width 107 height 6
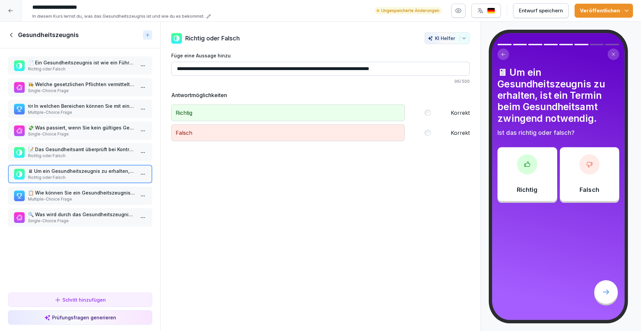
click at [74, 192] on p "📋 Wie können Sie ein Gesundheitszeugnis beantragen?" at bounding box center [81, 192] width 107 height 7
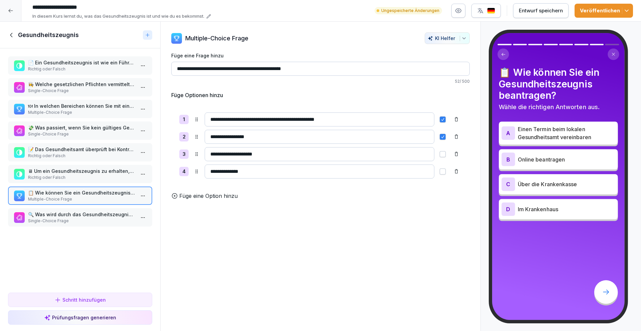
click at [72, 217] on p "🔍 Was wird durch das Gesundheitszeugnis verhindert?" at bounding box center [81, 214] width 107 height 7
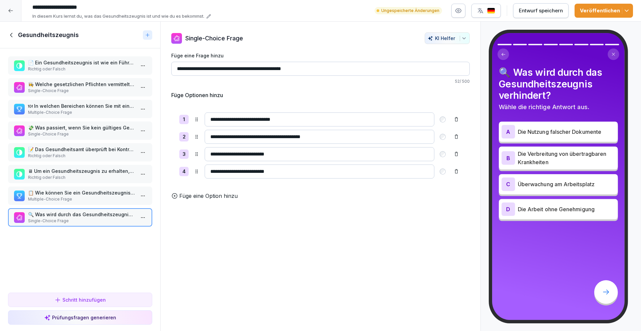
click at [12, 33] on icon at bounding box center [11, 34] width 7 height 7
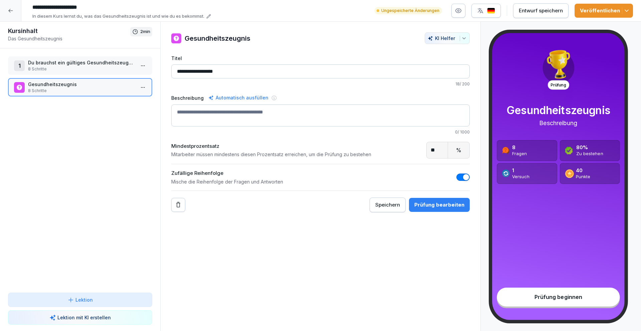
click at [531, 9] on div "Entwurf speichern" at bounding box center [541, 10] width 44 height 7
click at [493, 9] on img "button" at bounding box center [491, 11] width 8 height 6
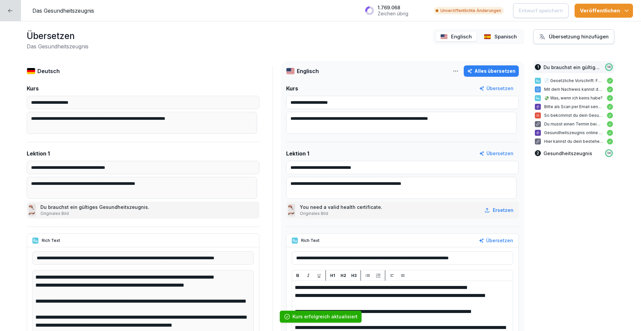
click at [488, 68] on div "Alles übersetzen" at bounding box center [491, 70] width 48 height 7
click at [495, 37] on p "Spanisch" at bounding box center [506, 37] width 22 height 8
click at [495, 66] on button "Alles übersetzen" at bounding box center [491, 70] width 55 height 11
click at [530, 11] on p "Entwurf speichern" at bounding box center [541, 10] width 44 height 7
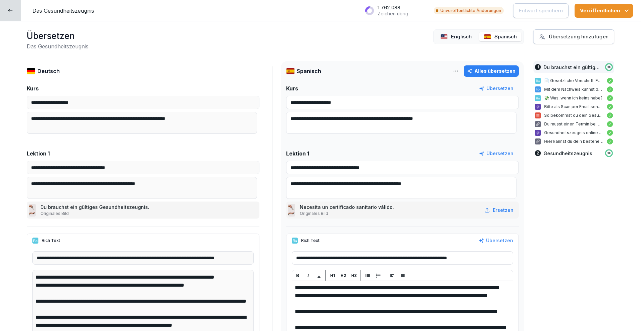
click at [630, 10] on icon "button" at bounding box center [626, 10] width 7 height 7
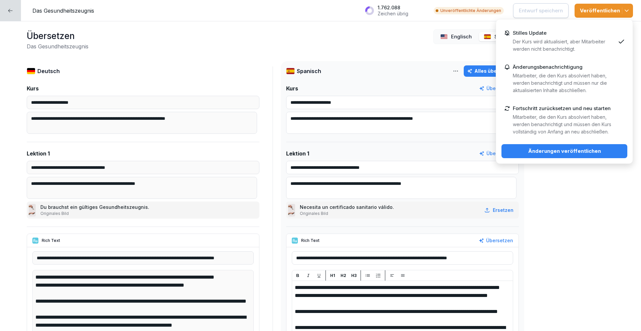
click at [594, 75] on p "Mitarbeiter, die den Kurs absolviert haben, werden benachrichtigt und müssen nu…" at bounding box center [564, 83] width 103 height 22
click at [599, 151] on div "Änderungen veröffentlichen" at bounding box center [564, 151] width 115 height 7
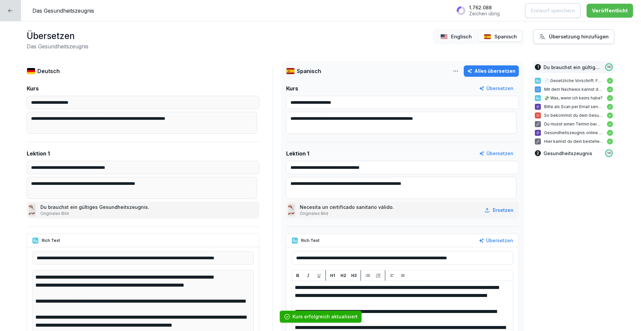
click at [10, 12] on icon at bounding box center [10, 10] width 5 height 5
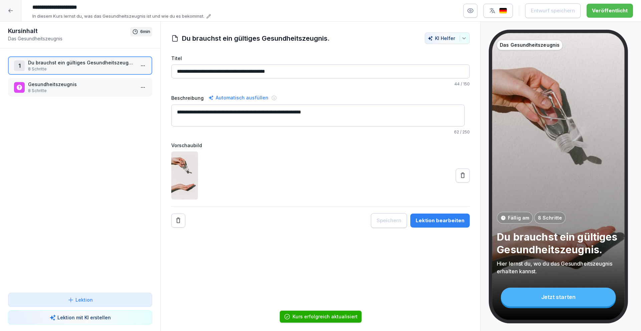
click at [15, 11] on div at bounding box center [10, 10] width 21 height 21
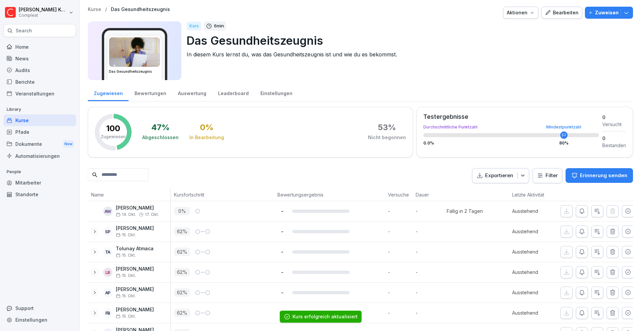
click at [40, 123] on div "Kurse" at bounding box center [39, 121] width 73 height 12
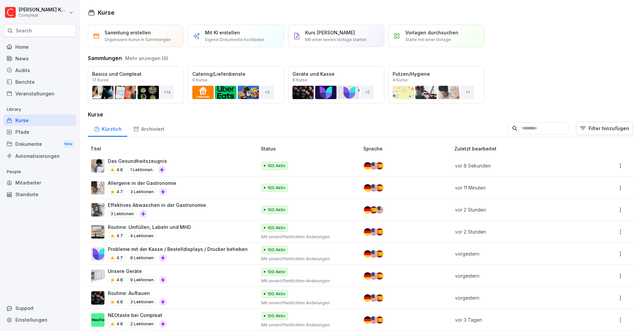
click at [0, 0] on div "Öffnen" at bounding box center [0, 0] width 0 height 0
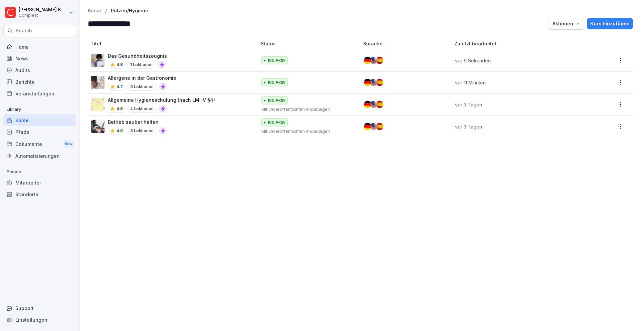
click at [210, 105] on div "4.8 4 Lektionen" at bounding box center [161, 109] width 107 height 8
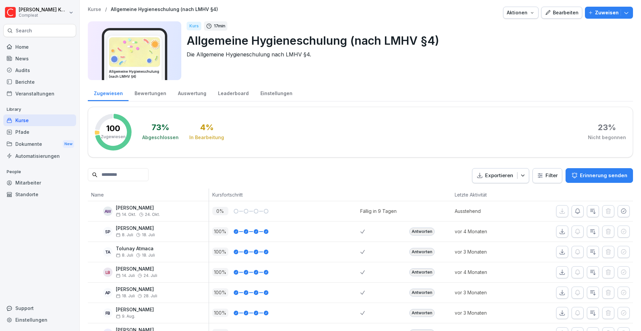
click at [28, 119] on div "Kurse" at bounding box center [39, 121] width 73 height 12
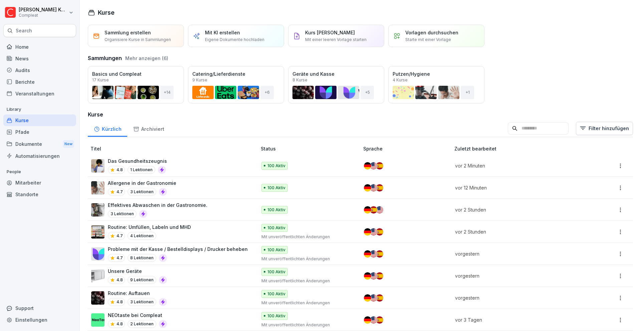
click at [0, 0] on div "Öffnen" at bounding box center [0, 0] width 0 height 0
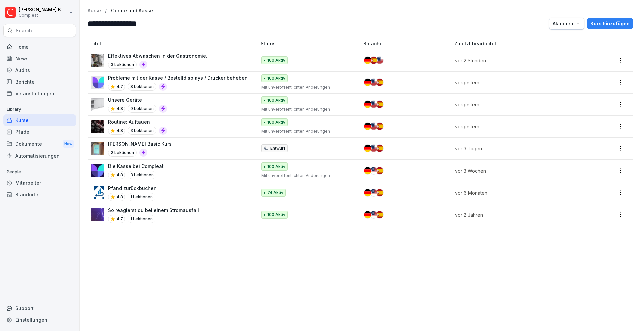
click at [36, 120] on div "Kurse" at bounding box center [39, 121] width 73 height 12
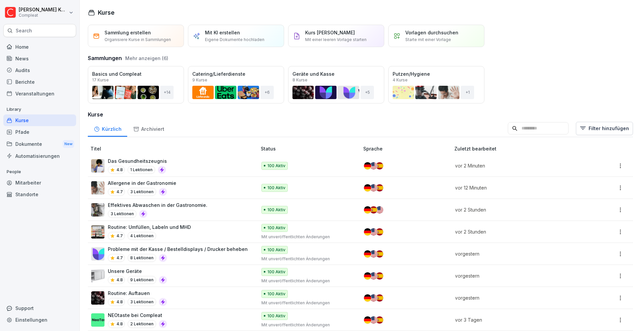
click at [0, 0] on div "Öffnen" at bounding box center [0, 0] width 0 height 0
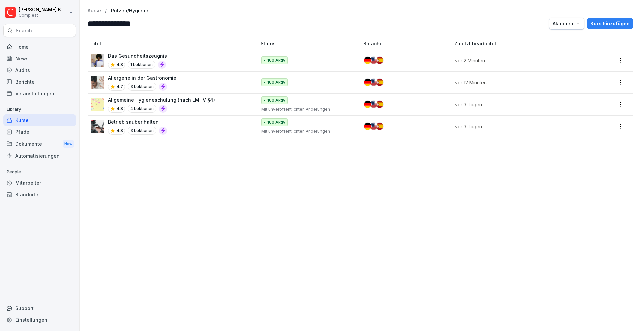
click at [207, 106] on div "4.8 4 Lektionen" at bounding box center [161, 109] width 107 height 8
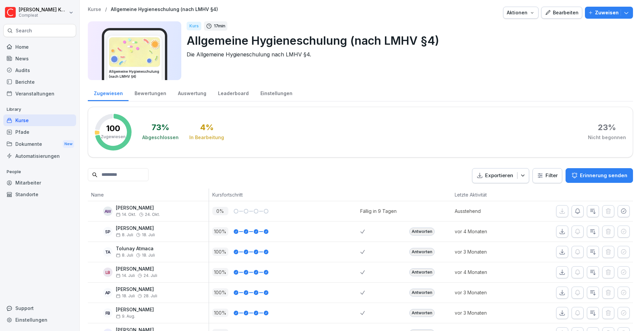
click at [556, 14] on div "Bearbeiten" at bounding box center [562, 12] width 34 height 7
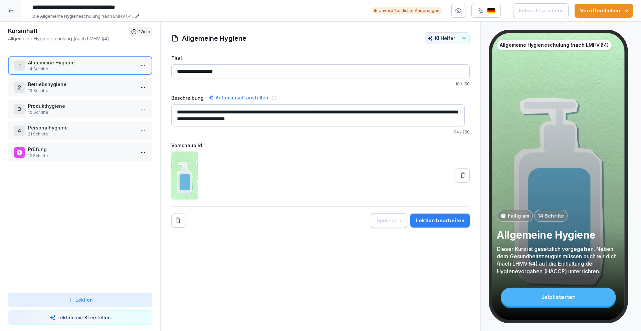
click at [437, 221] on div "Lektion bearbeiten" at bounding box center [440, 220] width 49 height 7
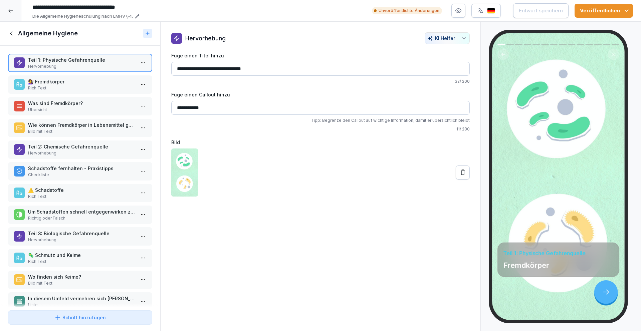
click at [81, 82] on p "💇‍♀️ Fremdkörper" at bounding box center [81, 81] width 107 height 7
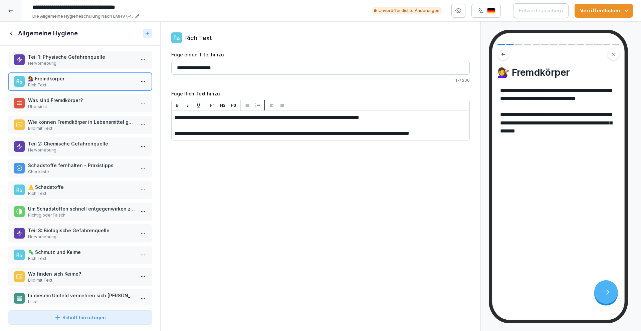
scroll to position [10, 0]
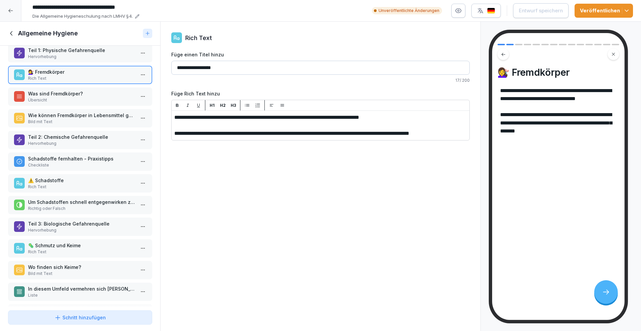
click at [86, 90] on p "Was sind Fremdkörper?" at bounding box center [81, 93] width 107 height 7
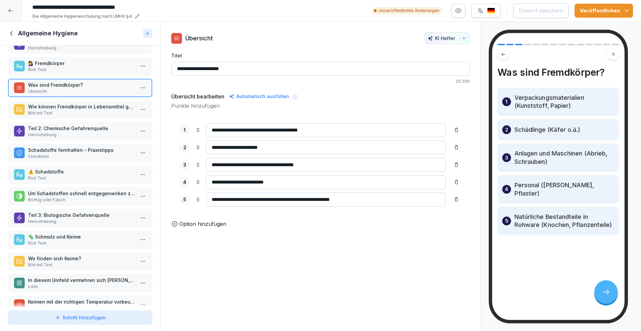
scroll to position [24, 0]
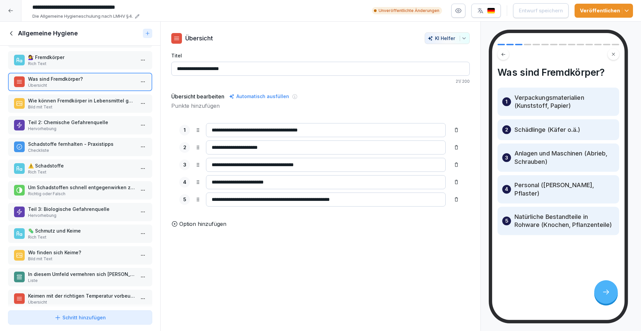
click at [77, 102] on p "Wie können Fremdkörper in Lebensmittel gelangen?" at bounding box center [81, 100] width 107 height 7
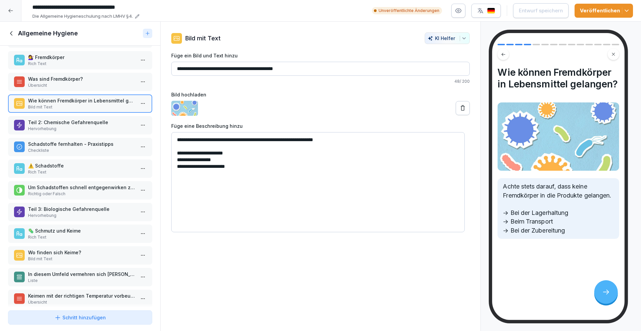
click at [82, 83] on p "Übersicht" at bounding box center [81, 85] width 107 height 6
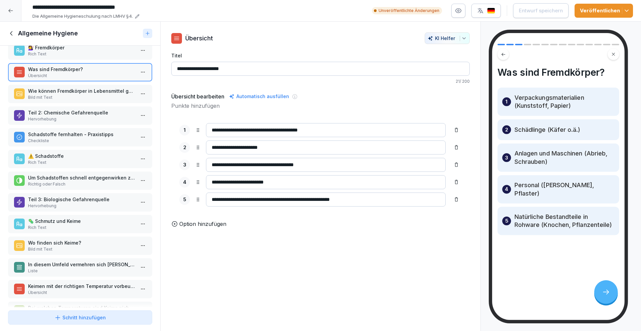
scroll to position [35, 0]
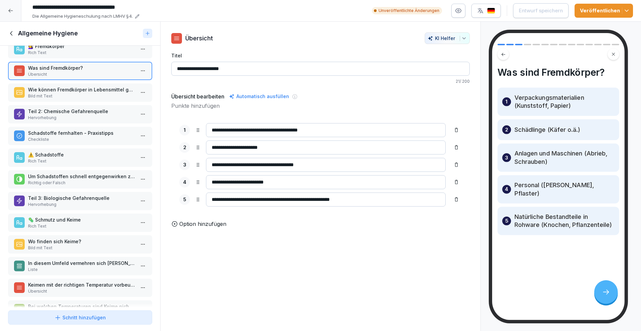
click at [70, 89] on p "Wie können Fremdkörper in Lebensmittel gelangen?" at bounding box center [81, 89] width 107 height 7
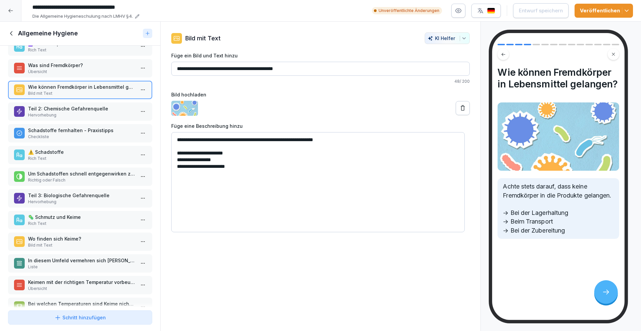
scroll to position [42, 0]
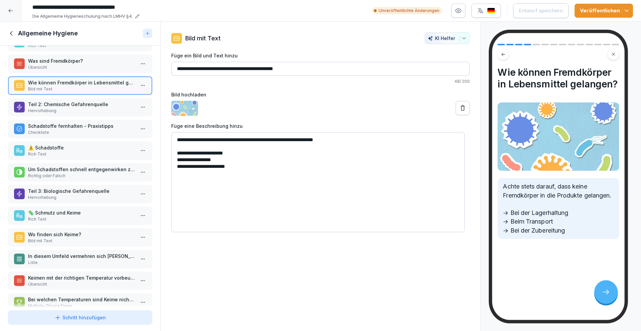
click at [65, 109] on p "Hervorhebung" at bounding box center [81, 111] width 107 height 6
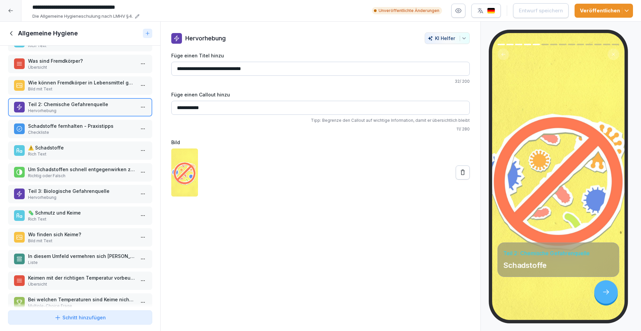
click at [68, 131] on p "Checkliste" at bounding box center [81, 133] width 107 height 6
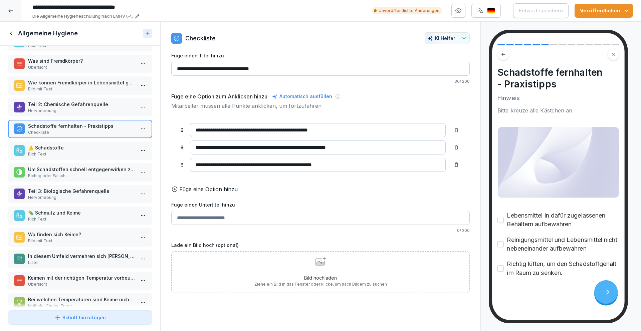
click at [83, 92] on div "Wie können Fremdkörper in Lebensmittel gelangen? Bild mit Text" at bounding box center [80, 85] width 144 height 18
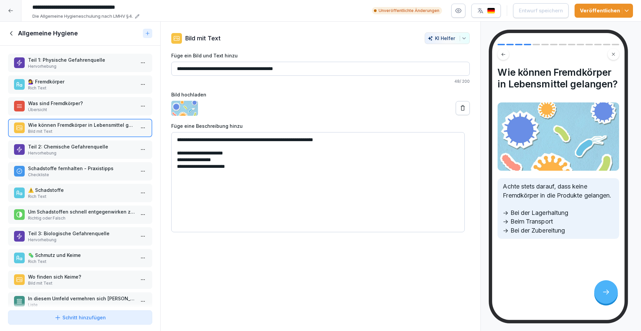
click at [89, 68] on p "Hervorhebung" at bounding box center [81, 66] width 107 height 6
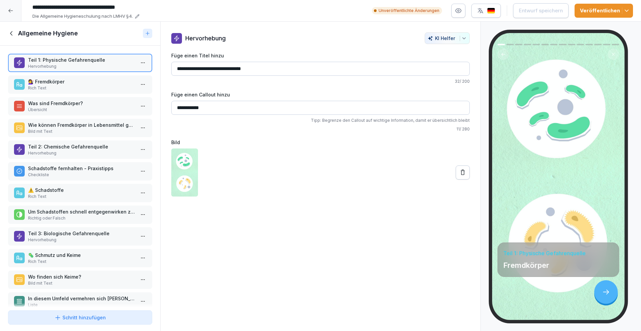
click at [89, 80] on p "💇‍♀️ Fremdkörper" at bounding box center [81, 81] width 107 height 7
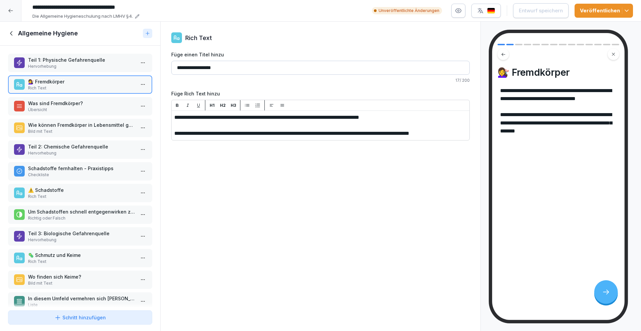
click at [90, 99] on div "Was sind Fremdkörper? Übersicht" at bounding box center [80, 106] width 144 height 18
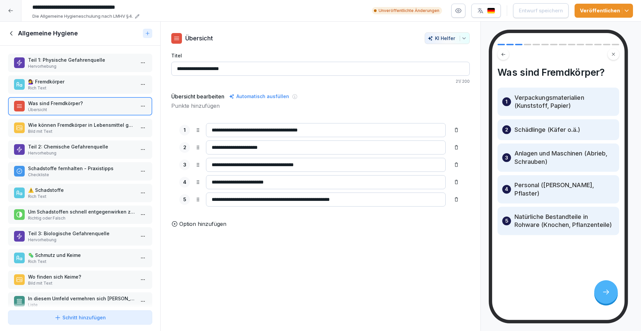
click at [93, 119] on div "Wie können Fremdkörper in Lebensmittel gelangen? Bild mit Text" at bounding box center [80, 128] width 144 height 18
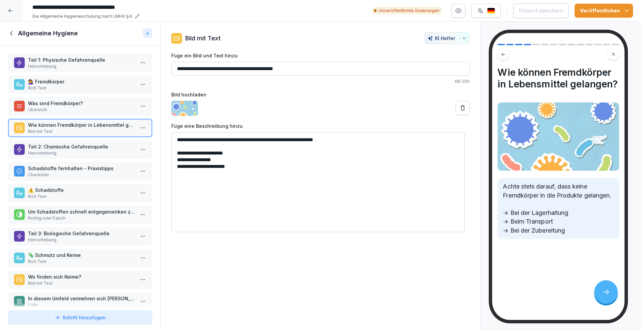
click at [95, 147] on p "Teil 2: Chemische Gefahrenquelle" at bounding box center [81, 146] width 107 height 7
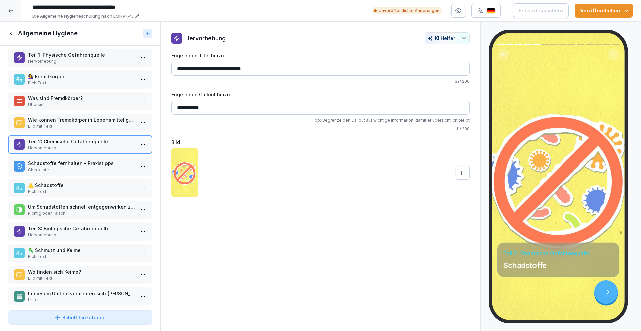
scroll to position [11, 0]
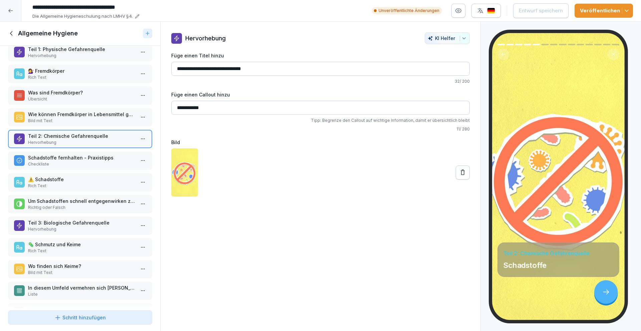
click at [91, 161] on p "Checkliste" at bounding box center [81, 164] width 107 height 6
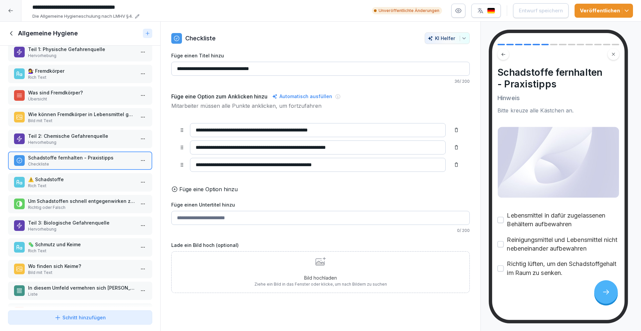
click at [91, 179] on p "⚠️ Schadstoffe" at bounding box center [81, 179] width 107 height 7
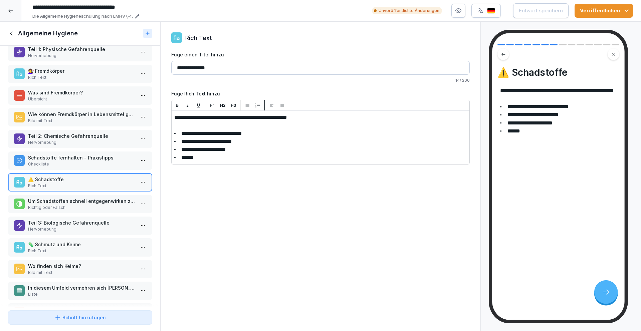
click at [92, 159] on p "Schadstoffe fernhalten - Praxistipps" at bounding box center [81, 157] width 107 height 7
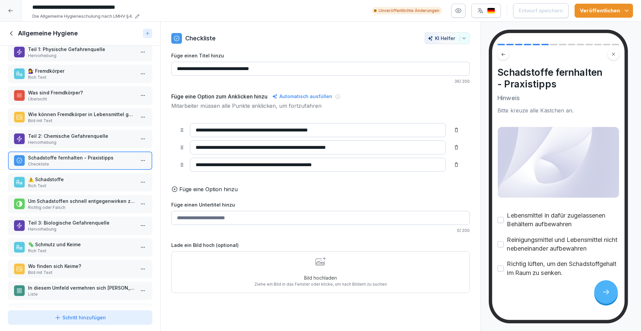
click at [321, 266] on icon at bounding box center [321, 261] width 10 height 9
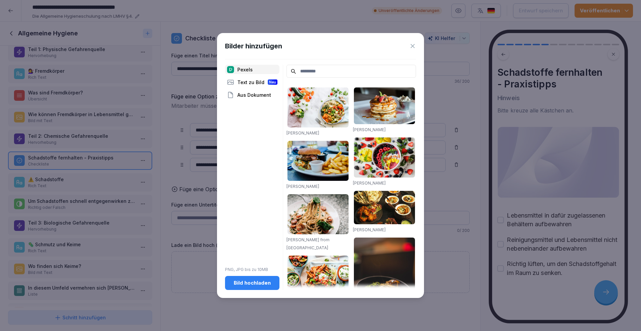
click at [332, 72] on input at bounding box center [352, 71] width 130 height 13
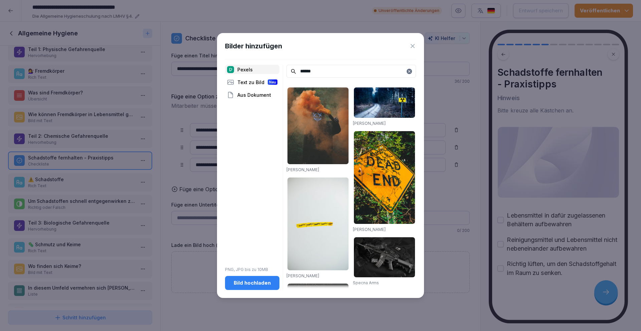
type input "******"
click at [383, 101] on img at bounding box center [384, 102] width 61 height 30
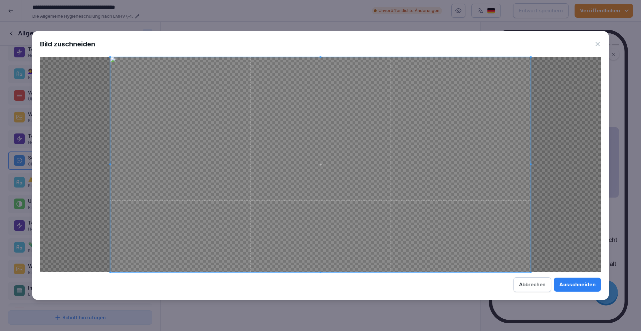
click at [584, 290] on button "Ausschneiden" at bounding box center [577, 285] width 47 height 14
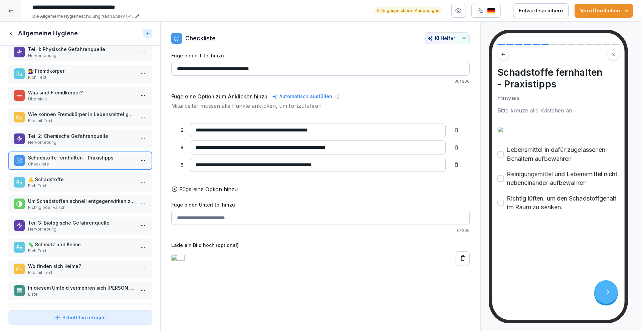
click at [89, 184] on p "Rich Text" at bounding box center [81, 186] width 107 height 6
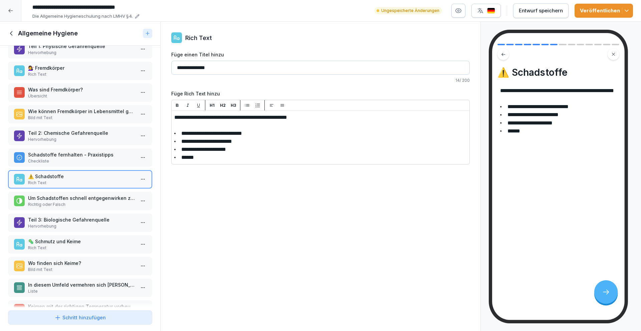
scroll to position [21, 0]
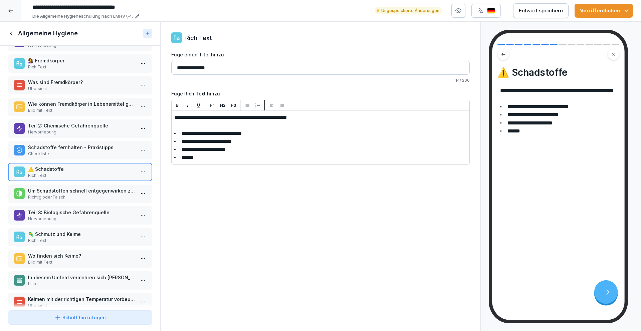
click at [72, 191] on p "Um Schadstoffen schnell entgegenwirken zu können, solltest du immer Reinigungsm…" at bounding box center [81, 190] width 107 height 7
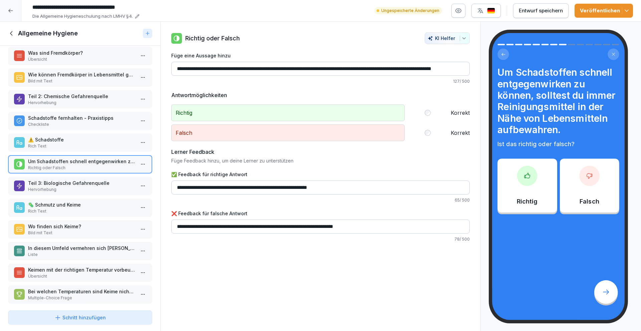
scroll to position [51, 0]
click at [136, 164] on html "**********" at bounding box center [320, 165] width 641 height 331
click at [113, 204] on div "Löschen" at bounding box center [100, 201] width 27 height 7
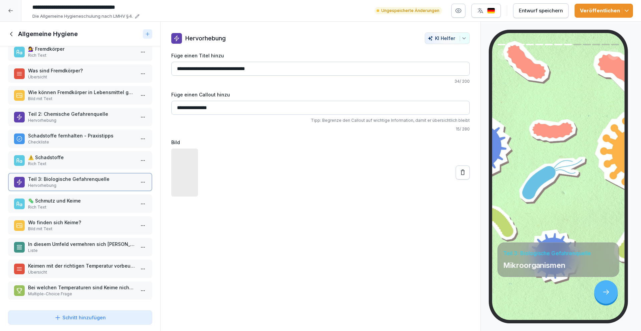
scroll to position [38, 0]
click at [80, 198] on p "🦠 Schmutz und Keime" at bounding box center [81, 200] width 107 height 7
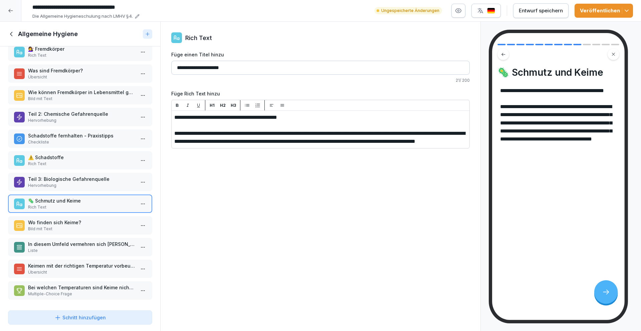
click at [80, 219] on p "Wo finden sich Keime?" at bounding box center [81, 222] width 107 height 7
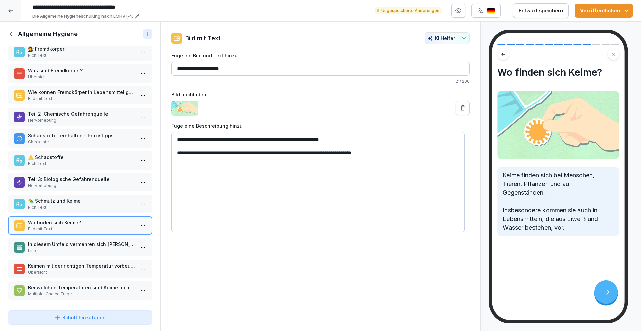
click at [187, 67] on input "**********" at bounding box center [320, 69] width 299 height 14
type input "**********"
type textarea "**********"
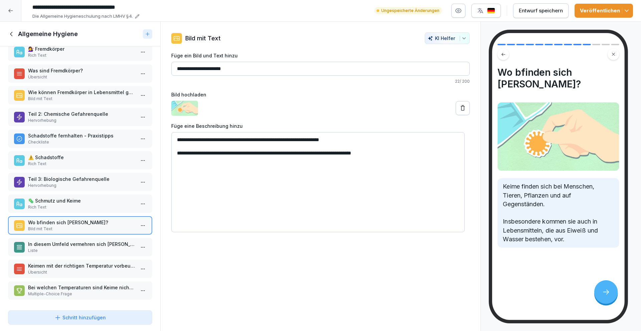
type input "**********"
type textarea "**********"
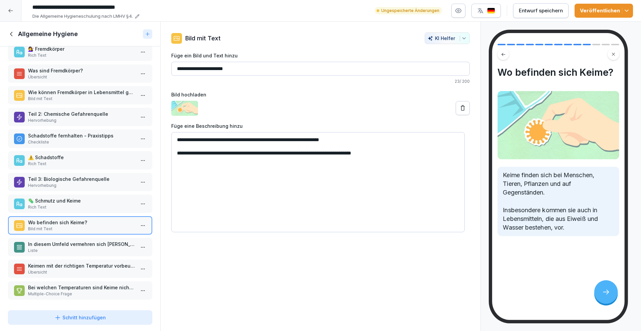
type input "**********"
click at [194, 140] on textarea "**********" at bounding box center [318, 182] width 294 height 100
type textarea "**********"
click at [86, 241] on p "In diesem Umfeld vermehren sich [PERSON_NAME] am besten:" at bounding box center [81, 244] width 107 height 7
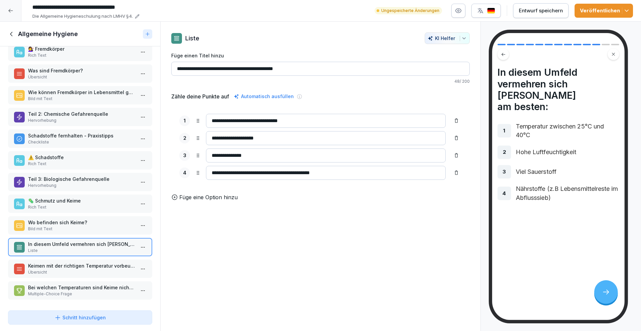
click at [73, 264] on p "Keimen mit der richtigen Temperatur vorbeugen" at bounding box center [81, 265] width 107 height 7
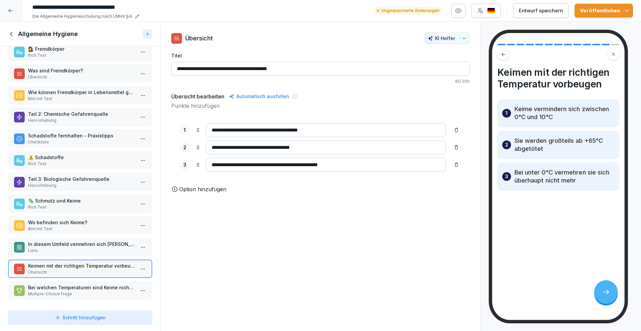
click at [82, 291] on p "Multiple-Choice Frage" at bounding box center [81, 294] width 107 height 6
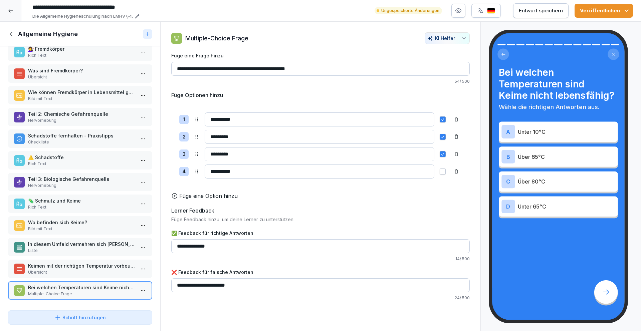
click at [136, 286] on html "**********" at bounding box center [320, 165] width 641 height 331
click at [115, 270] on div "Löschen" at bounding box center [113, 272] width 57 height 12
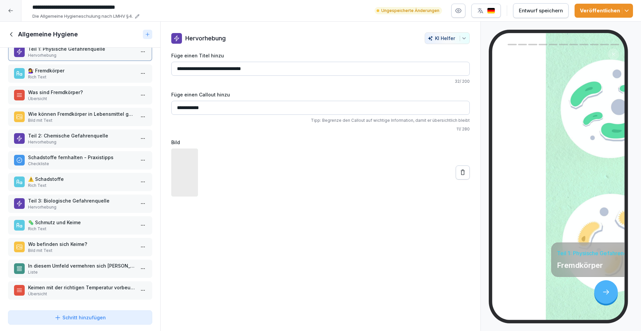
scroll to position [18, 0]
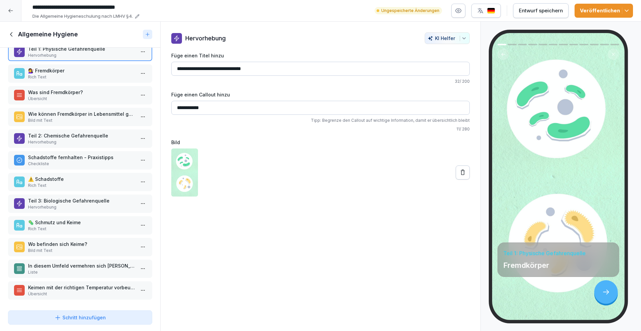
click at [13, 35] on icon at bounding box center [11, 34] width 7 height 7
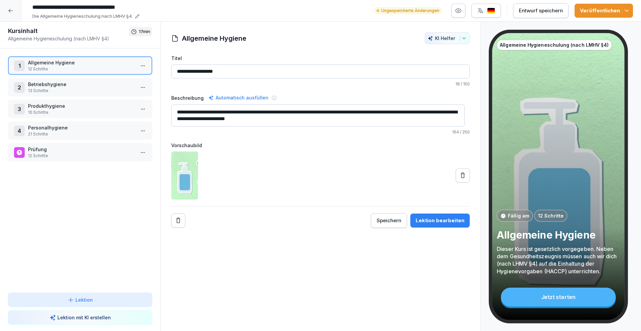
click at [70, 88] on p "13 Schritte" at bounding box center [81, 91] width 107 height 6
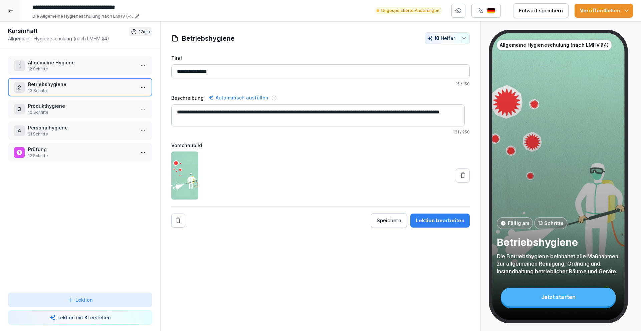
click at [447, 216] on button "Lektion bearbeiten" at bounding box center [439, 221] width 59 height 14
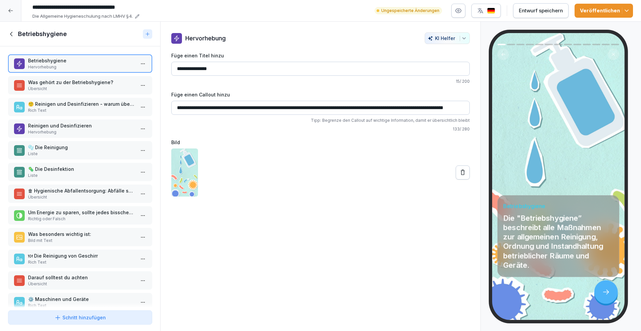
click at [85, 86] on p "Übersicht" at bounding box center [81, 89] width 107 height 6
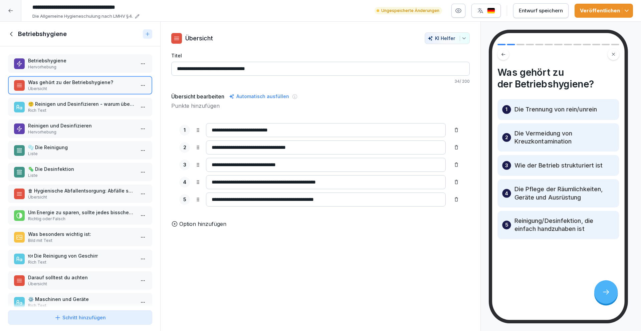
scroll to position [1, 0]
click at [84, 108] on p "Rich Text" at bounding box center [81, 109] width 107 height 6
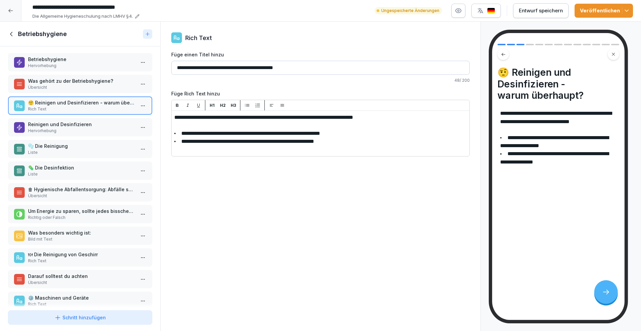
click at [78, 125] on p "Reinigen und Desinfizieren" at bounding box center [81, 124] width 107 height 7
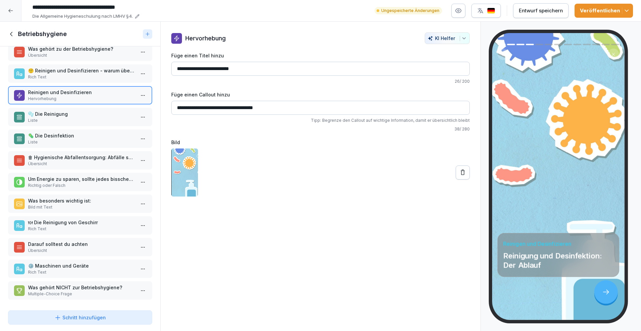
scroll to position [37, 0]
click at [86, 118] on p "Liste" at bounding box center [81, 121] width 107 height 6
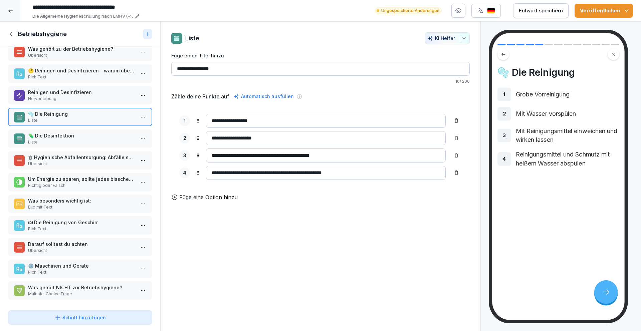
scroll to position [38, 0]
click at [83, 132] on p "🦠 Die Desinfektion" at bounding box center [81, 135] width 107 height 7
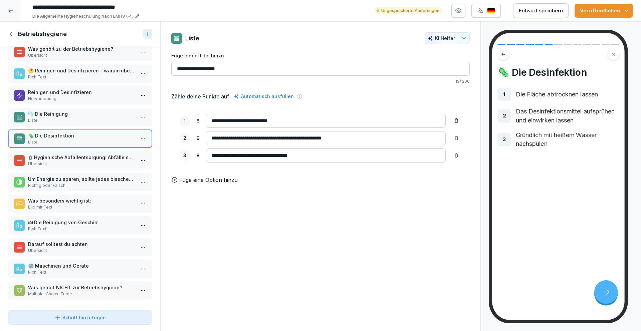
click at [79, 154] on p "🗑 Hygienische Abfallentsorgung: Abfälle sollten..." at bounding box center [81, 157] width 107 height 7
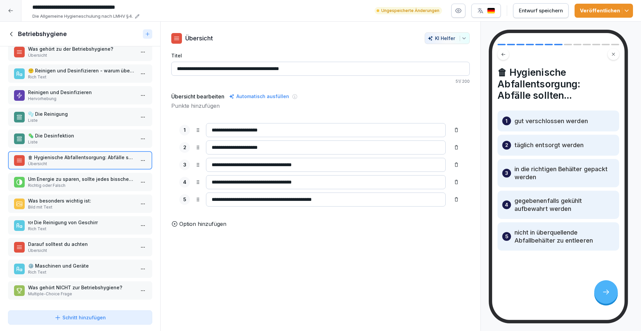
click at [89, 183] on p "Richtig oder Falsch" at bounding box center [81, 186] width 107 height 6
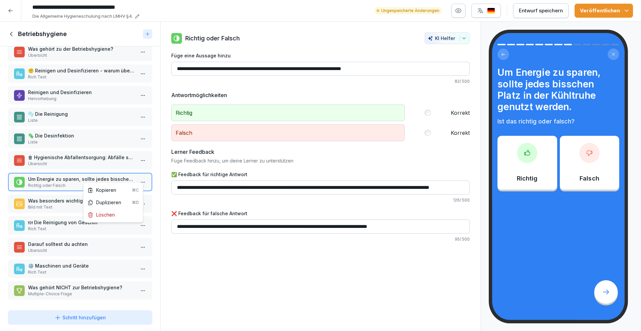
click at [137, 177] on html "**********" at bounding box center [320, 165] width 641 height 331
click at [107, 217] on div "Löschen" at bounding box center [100, 214] width 27 height 7
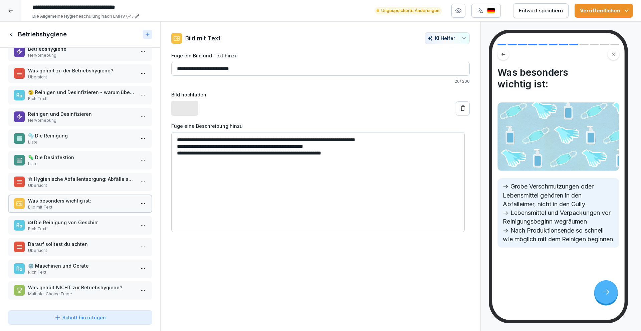
scroll to position [18, 0]
click at [98, 183] on p "Übersicht" at bounding box center [81, 186] width 107 height 6
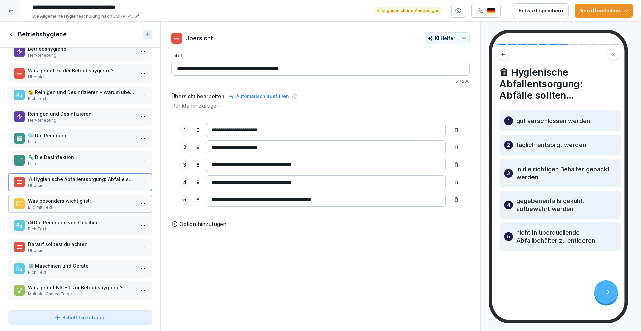
click at [97, 198] on p "Was besonders wichtig ist:" at bounding box center [81, 200] width 107 height 7
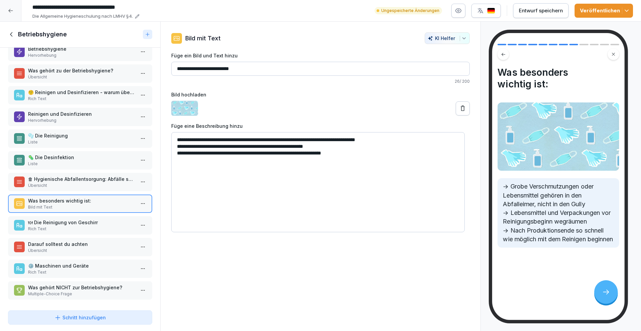
click at [82, 219] on p "🍽 Die Reinigung von Geschirr" at bounding box center [81, 222] width 107 height 7
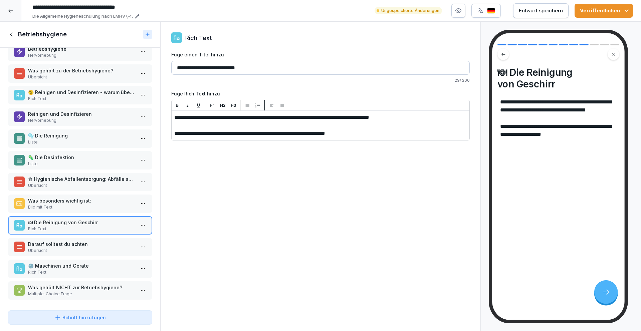
click at [67, 241] on p "Darauf solltest du achten" at bounding box center [81, 244] width 107 height 7
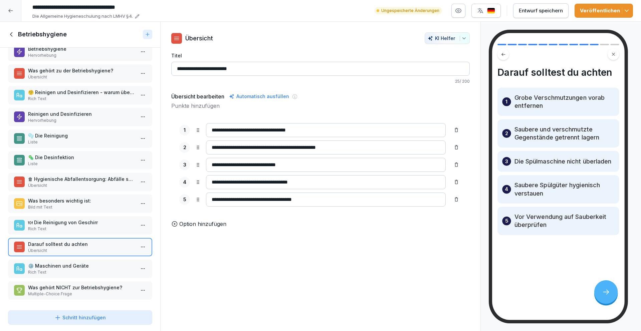
click at [66, 269] on p "Rich Text" at bounding box center [81, 272] width 107 height 6
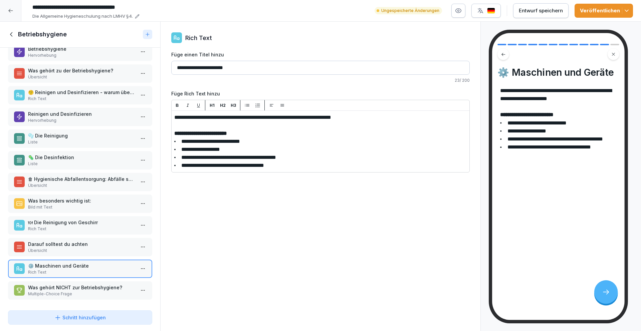
click at [72, 284] on p "Was gehört NICHT zur Betriebshygiene?" at bounding box center [81, 287] width 107 height 7
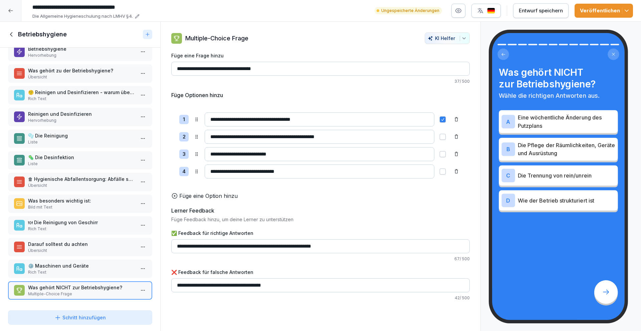
click at [141, 287] on html "**********" at bounding box center [320, 165] width 641 height 331
click at [108, 275] on div "Löschen" at bounding box center [100, 272] width 27 height 7
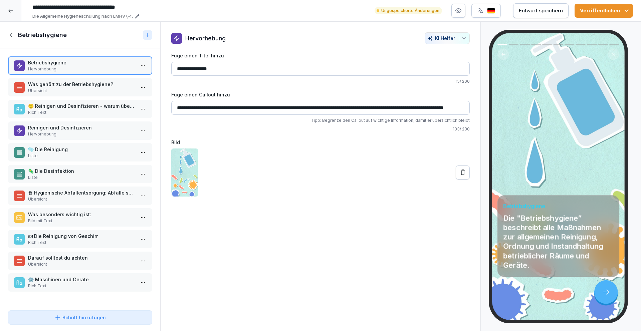
click at [12, 33] on icon at bounding box center [11, 34] width 7 height 7
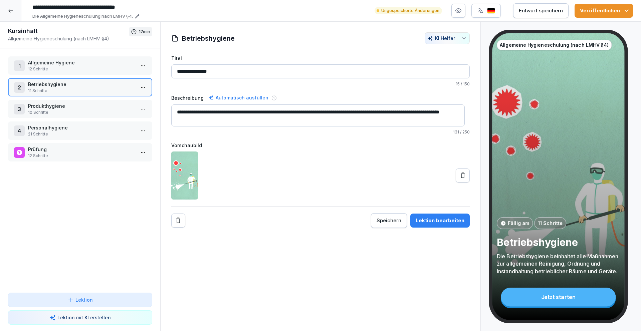
click at [60, 112] on p "10 Schritte" at bounding box center [81, 113] width 107 height 6
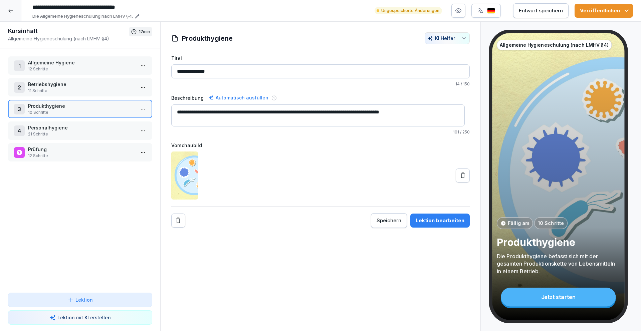
drag, startPoint x: 453, startPoint y: 219, endPoint x: 406, endPoint y: 189, distance: 55.3
click at [453, 219] on div "Lektion bearbeiten" at bounding box center [440, 220] width 49 height 7
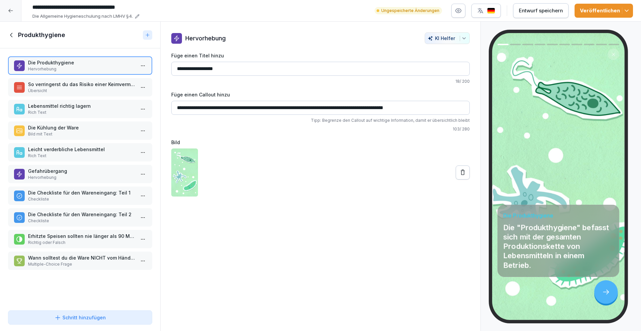
click at [91, 92] on p "Übersicht" at bounding box center [81, 91] width 107 height 6
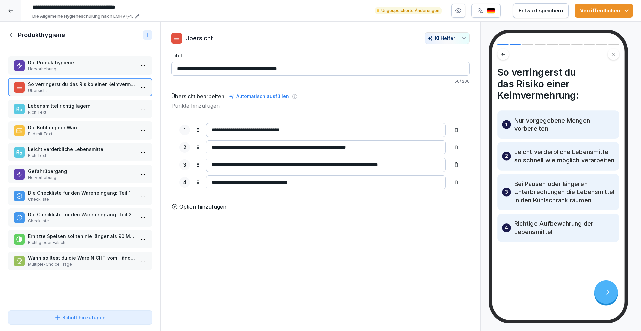
click at [84, 105] on p "Lebensmittel richtig lagern" at bounding box center [81, 106] width 107 height 7
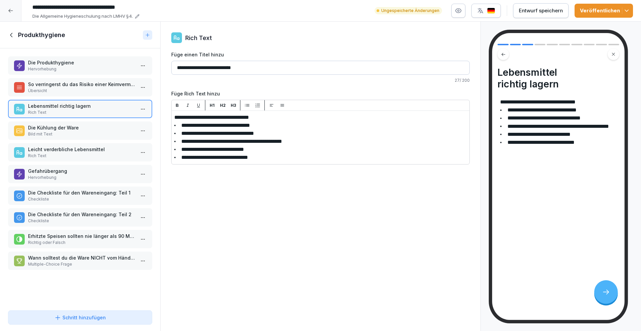
click at [81, 132] on p "Bild mit Text" at bounding box center [81, 134] width 107 height 6
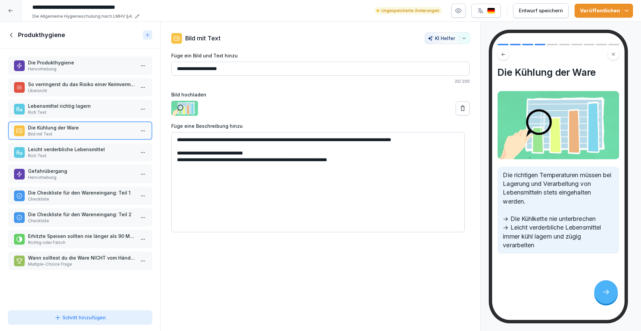
click at [78, 149] on p "Leicht verderbliche Lebensmittel" at bounding box center [81, 149] width 107 height 7
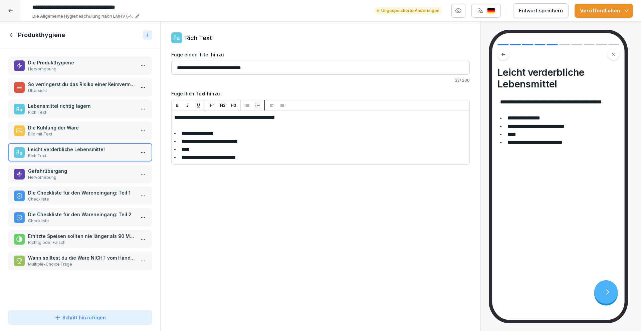
click at [71, 170] on p "Gefahrübergang" at bounding box center [81, 171] width 107 height 7
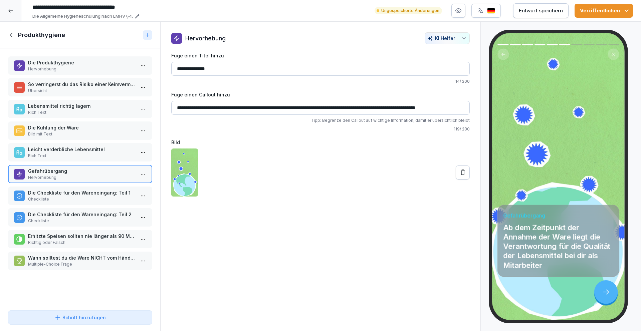
click at [454, 109] on input "**********" at bounding box center [320, 108] width 299 height 14
drag, startPoint x: 457, startPoint y: 108, endPoint x: 464, endPoint y: 108, distance: 7.7
click at [464, 108] on input "**********" at bounding box center [318, 108] width 294 height 14
click at [461, 108] on input "**********" at bounding box center [318, 108] width 294 height 14
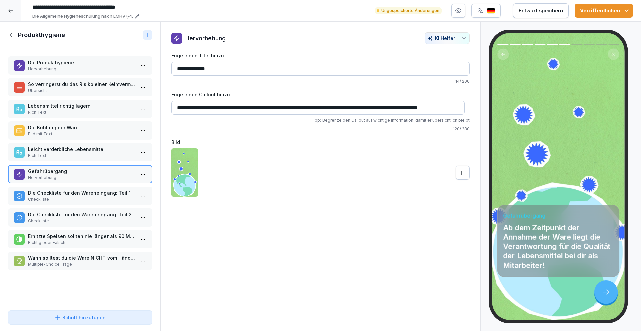
scroll to position [0, 2]
type input "**********"
click at [102, 195] on p "Die Checkliste für den Wareneingang: Teil 1" at bounding box center [81, 192] width 107 height 7
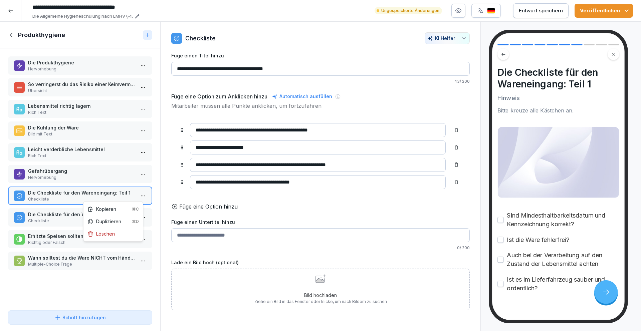
click at [136, 200] on html "**********" at bounding box center [320, 165] width 641 height 331
click at [113, 233] on div "Löschen" at bounding box center [100, 233] width 27 height 7
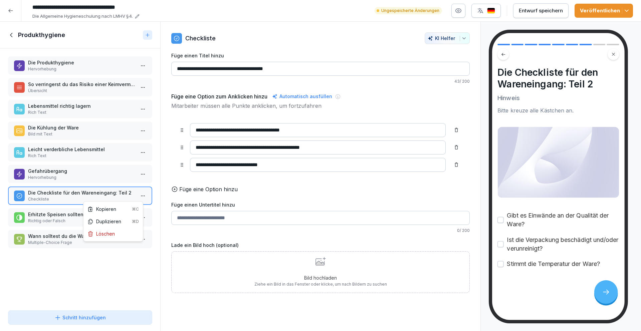
click at [136, 194] on html "**********" at bounding box center [320, 165] width 641 height 331
click at [110, 236] on div "Löschen" at bounding box center [100, 233] width 27 height 7
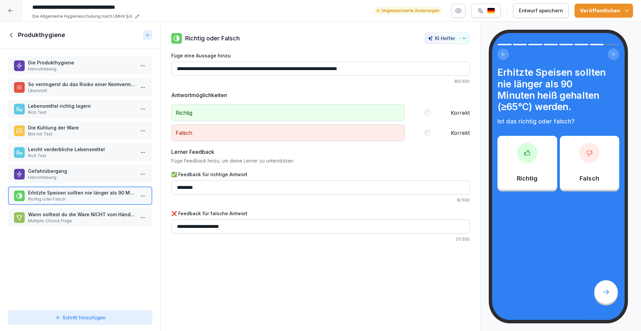
click at [95, 196] on p "Richtig oder Falsch" at bounding box center [81, 199] width 107 height 6
click at [135, 196] on html "**********" at bounding box center [320, 165] width 641 height 331
click at [108, 233] on div "Löschen" at bounding box center [100, 233] width 27 height 7
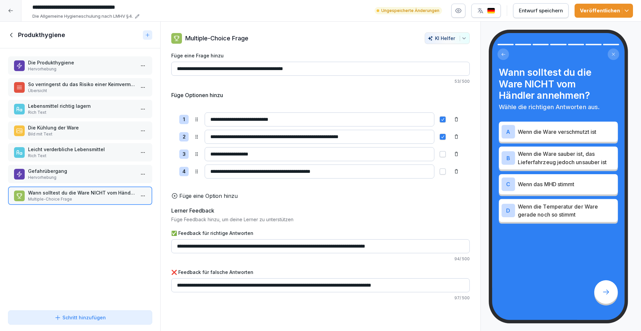
click at [141, 196] on html "**********" at bounding box center [320, 165] width 641 height 331
click at [112, 237] on div "Löschen" at bounding box center [113, 234] width 57 height 12
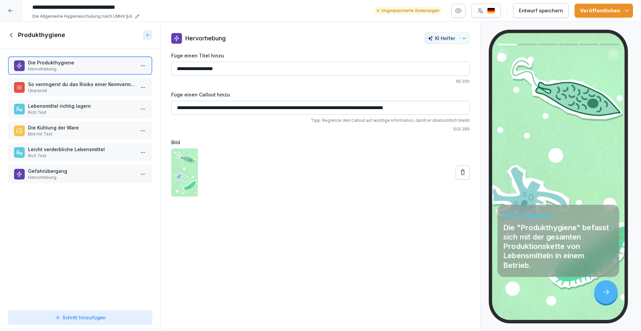
click at [13, 36] on icon at bounding box center [11, 34] width 7 height 7
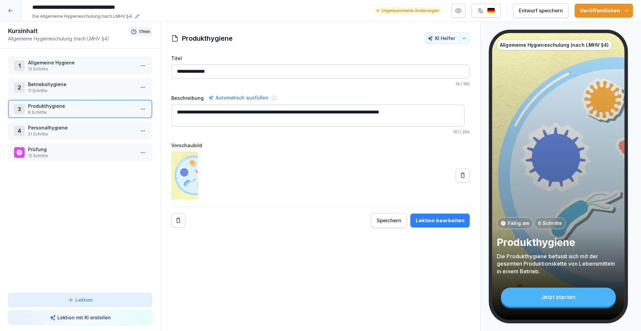
click at [54, 128] on p "Personalhygiene" at bounding box center [81, 127] width 107 height 7
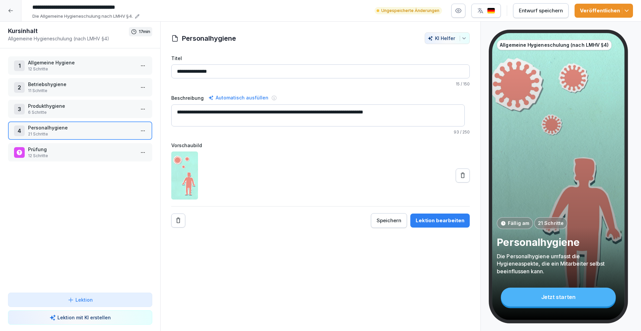
click at [444, 218] on div "Lektion bearbeiten" at bounding box center [440, 220] width 49 height 7
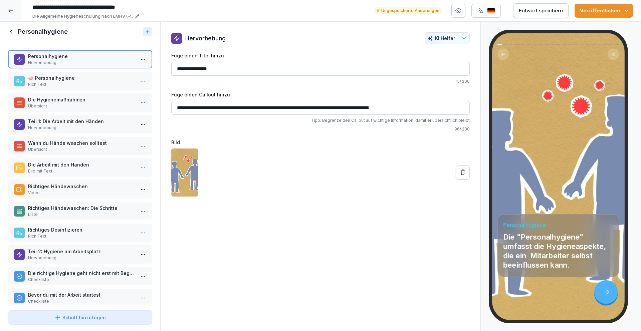
click at [81, 74] on p "🧼 Personalhygiene" at bounding box center [81, 77] width 107 height 7
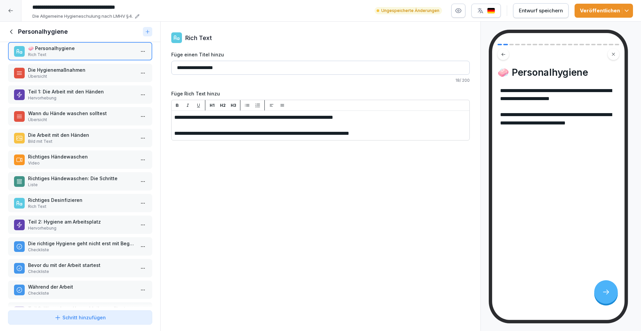
scroll to position [31, 0]
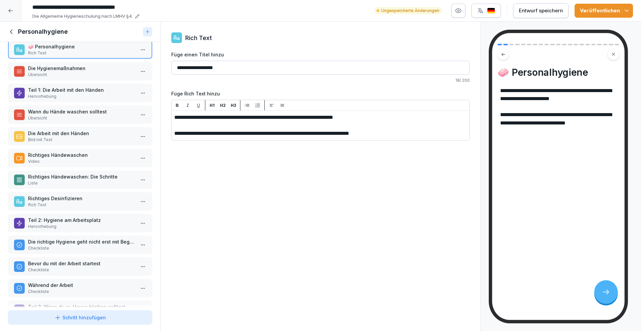
click at [78, 70] on p "Die Hygienemaßnahmen" at bounding box center [81, 68] width 107 height 7
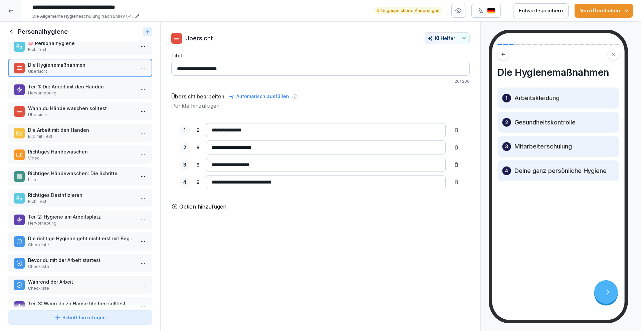
scroll to position [40, 0]
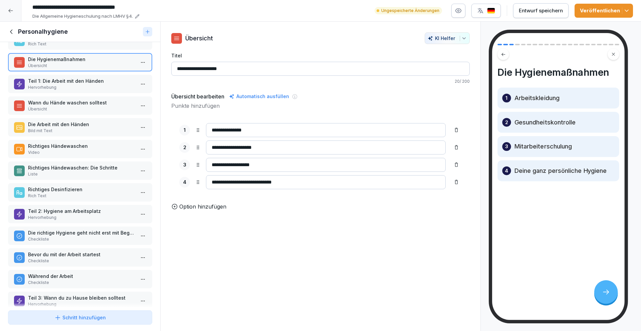
click at [71, 80] on p "Teil 1: Die Arbeit mit den Händen" at bounding box center [81, 80] width 107 height 7
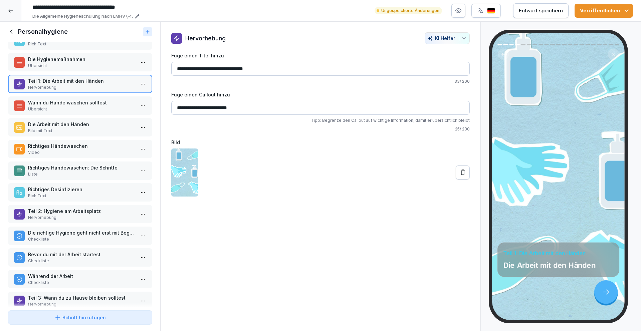
click at [73, 106] on p "Wann du Hände waschen solltest" at bounding box center [81, 102] width 107 height 7
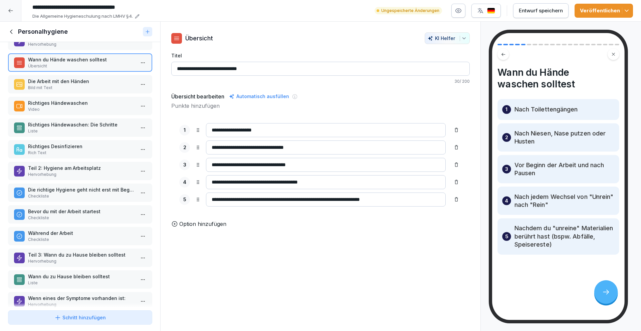
scroll to position [82, 0]
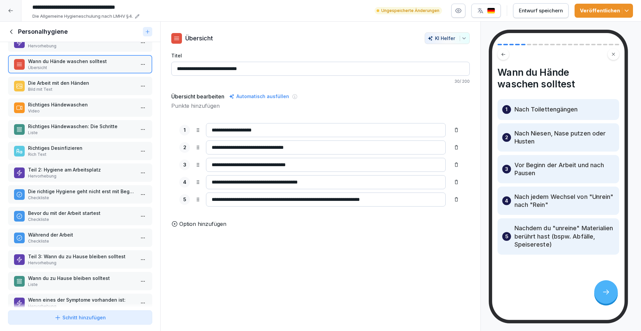
click at [72, 86] on p "Bild mit Text" at bounding box center [81, 89] width 107 height 6
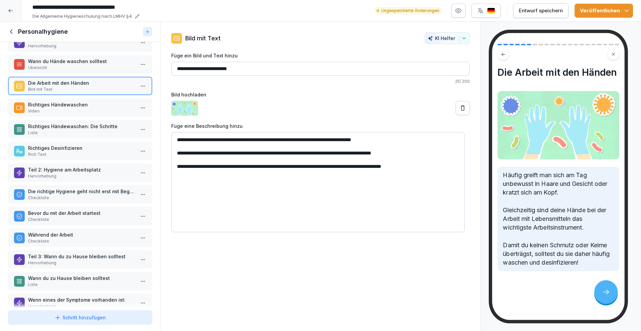
click at [71, 106] on p "Richtiges Händewaschen" at bounding box center [81, 104] width 107 height 7
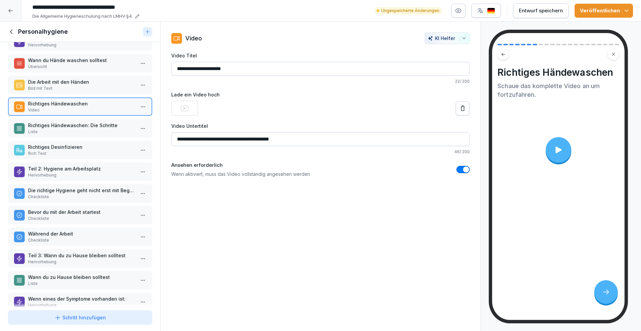
scroll to position [83, 0]
click at [85, 124] on p "Richtiges Händewaschen: Die Schritte" at bounding box center [81, 125] width 107 height 7
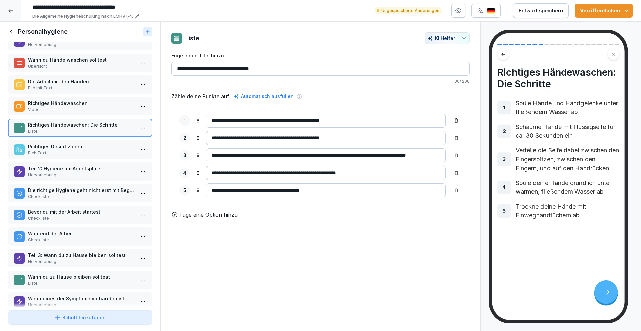
click at [86, 149] on p "Richtiges Desinfizieren" at bounding box center [81, 146] width 107 height 7
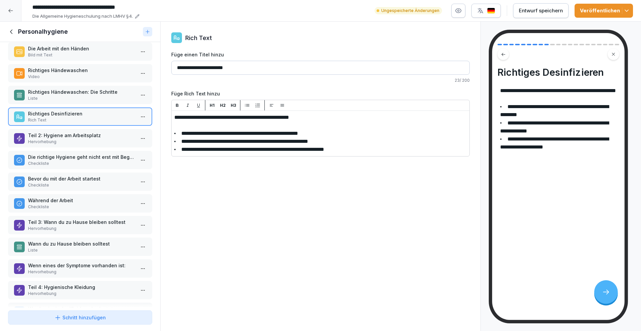
scroll to position [117, 0]
click at [83, 142] on p "Hervorhebung" at bounding box center [81, 141] width 107 height 6
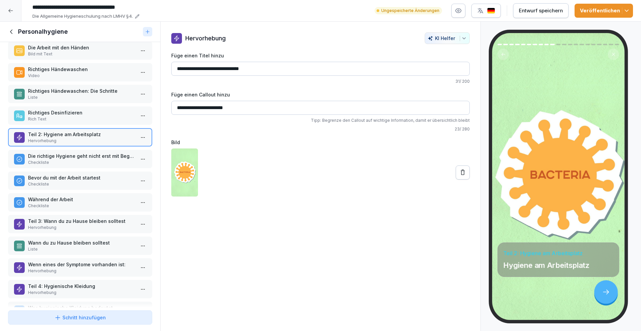
click at [83, 155] on p "Die richtige Hygiene geht nicht erst mit Beginn der Arbeit los." at bounding box center [81, 156] width 107 height 7
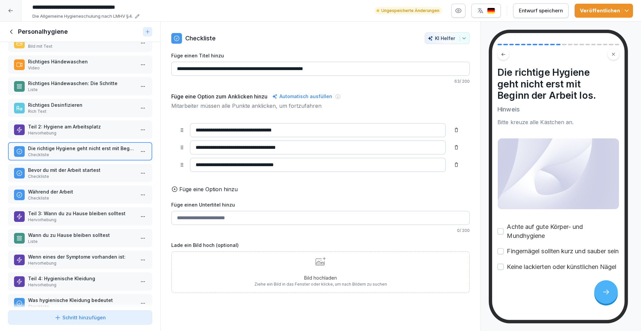
scroll to position [129, 0]
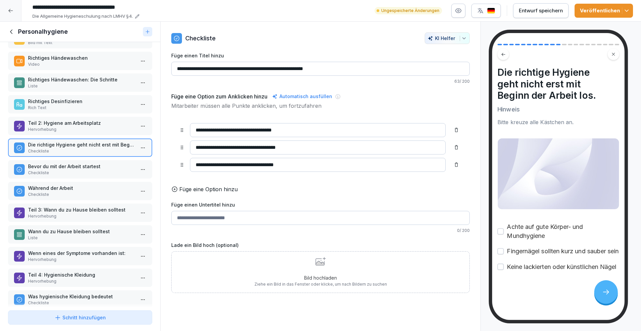
click at [82, 164] on p "Bevor du mit der Arbeit startest" at bounding box center [81, 166] width 107 height 7
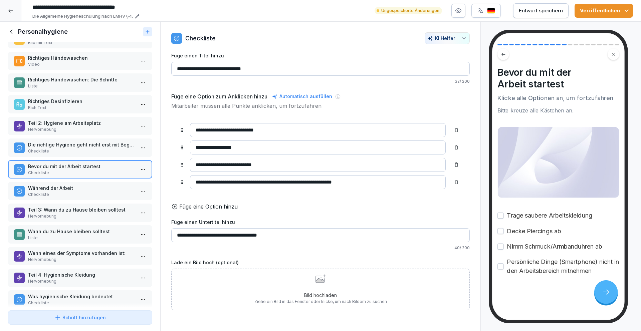
click at [94, 148] on p "Die richtige Hygiene geht nicht erst mit Beginn der Arbeit los." at bounding box center [81, 144] width 107 height 7
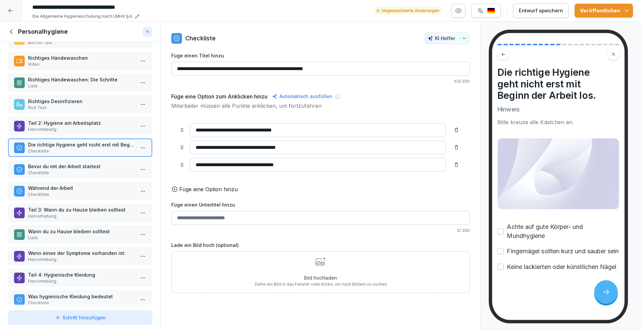
click at [91, 130] on p "Hervorhebung" at bounding box center [81, 130] width 107 height 6
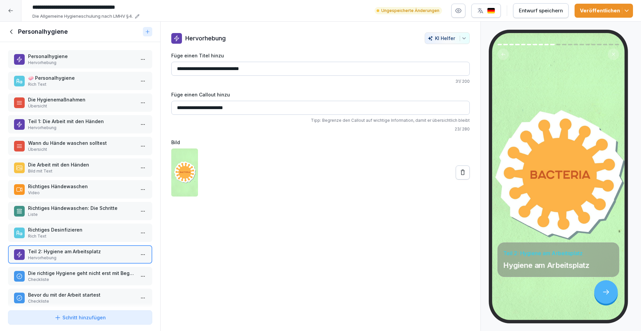
click at [90, 134] on div "Personalhygiene Hervorhebung 🧼 Personalhygiene Rich Text Die Hygienemaßnahmen Ü…" at bounding box center [80, 175] width 160 height 266
click at [99, 128] on p "Hervorhebung" at bounding box center [81, 128] width 107 height 6
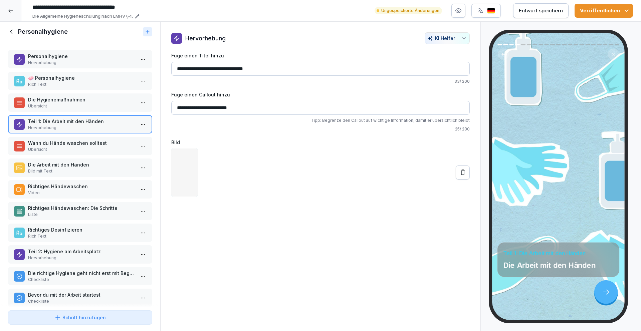
click at [99, 147] on p "Übersicht" at bounding box center [81, 150] width 107 height 6
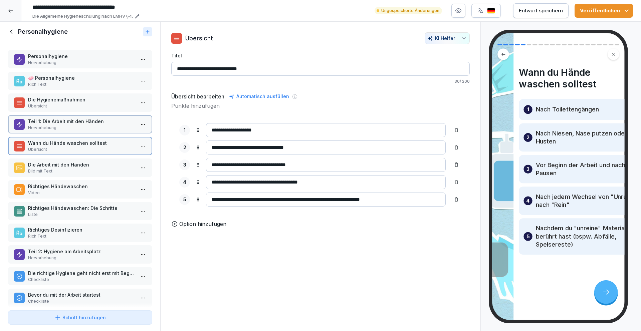
click at [96, 170] on p "Bild mit Text" at bounding box center [81, 171] width 107 height 6
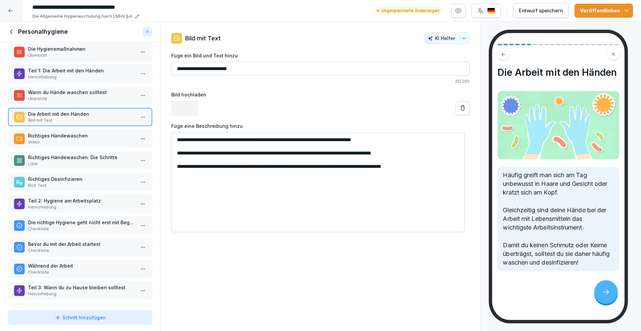
scroll to position [122, 0]
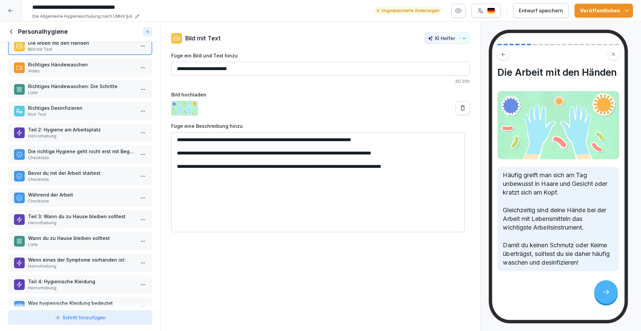
click at [93, 71] on p "Video" at bounding box center [81, 71] width 107 height 6
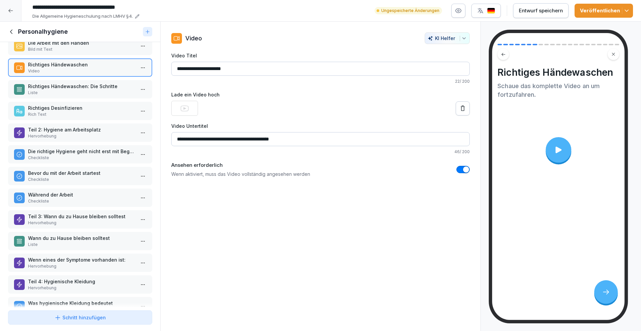
click at [95, 81] on div "Richtiges Händewaschen: Die Schritte Liste" at bounding box center [80, 89] width 144 height 18
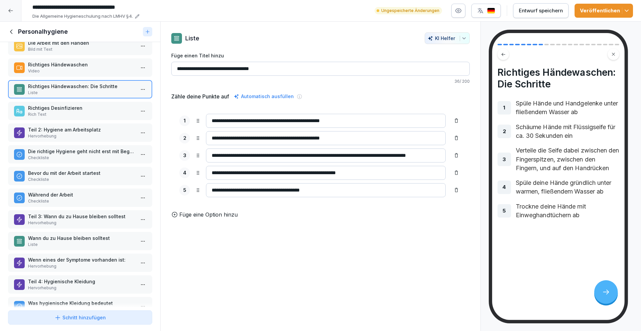
click at [91, 111] on p "Richtiges Desinfizieren" at bounding box center [81, 108] width 107 height 7
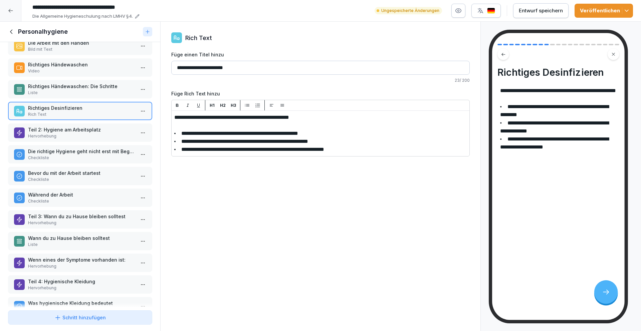
click at [90, 132] on p "Teil 2: Hygiene am Arbeitsplatz" at bounding box center [81, 129] width 107 height 7
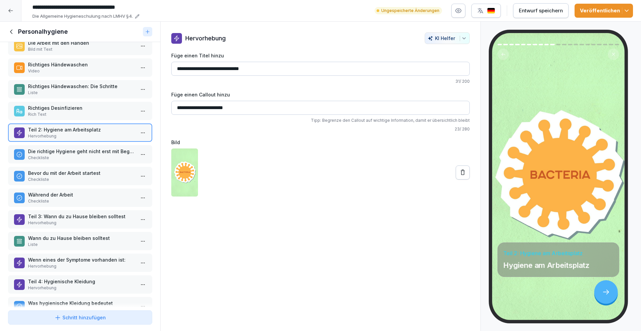
click at [85, 153] on p "Die richtige Hygiene geht nicht erst mit Beginn der Arbeit los." at bounding box center [81, 151] width 107 height 7
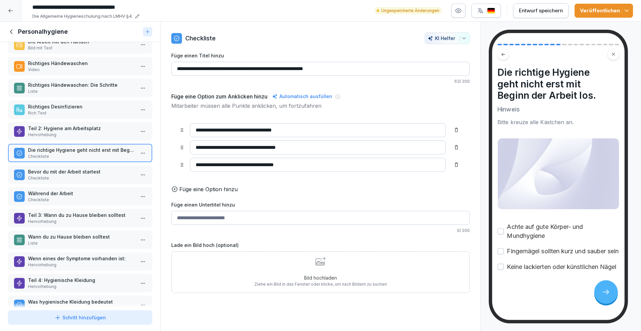
scroll to position [4, 0]
click at [320, 263] on icon at bounding box center [321, 261] width 10 height 9
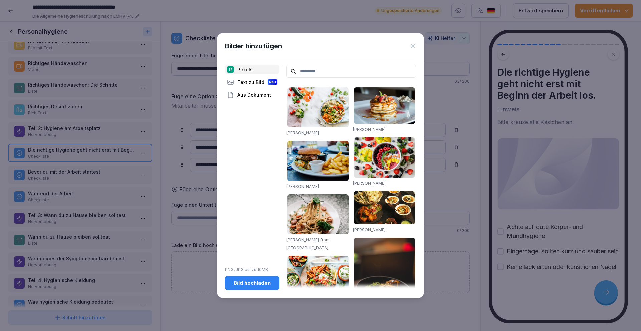
click at [308, 75] on input at bounding box center [352, 71] width 130 height 13
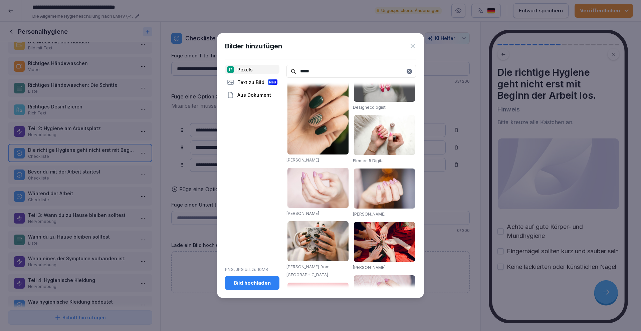
scroll to position [0, 0]
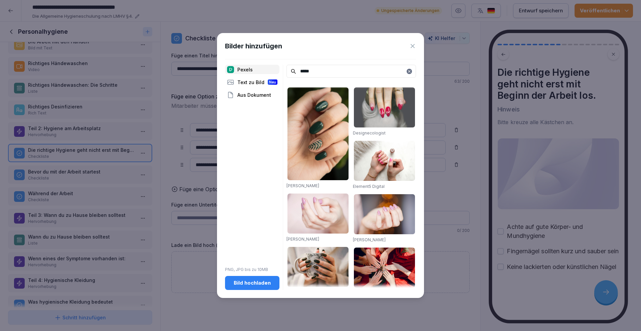
type input "*****"
click at [380, 113] on img at bounding box center [384, 107] width 61 height 40
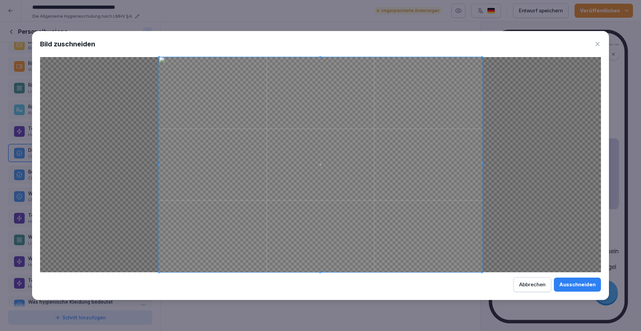
click at [574, 284] on div "Ausschneiden" at bounding box center [577, 284] width 36 height 7
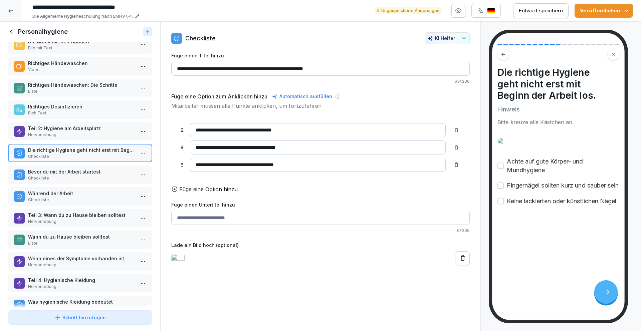
scroll to position [12, 0]
click at [294, 163] on input "**********" at bounding box center [318, 165] width 256 height 14
type input "**********"
click at [297, 147] on input "**********" at bounding box center [318, 148] width 256 height 14
type input "**********"
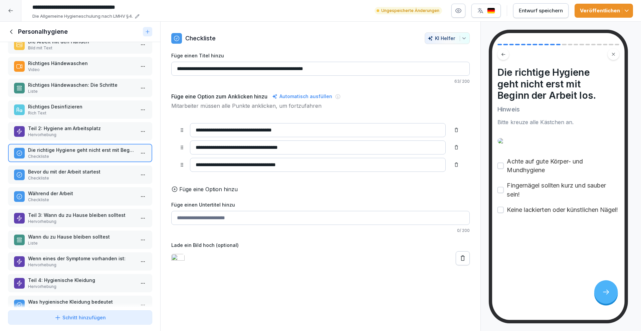
click at [296, 130] on input "**********" at bounding box center [318, 130] width 256 height 14
type input "**********"
click at [102, 171] on p "Bevor du mit der Arbeit startest" at bounding box center [81, 171] width 107 height 7
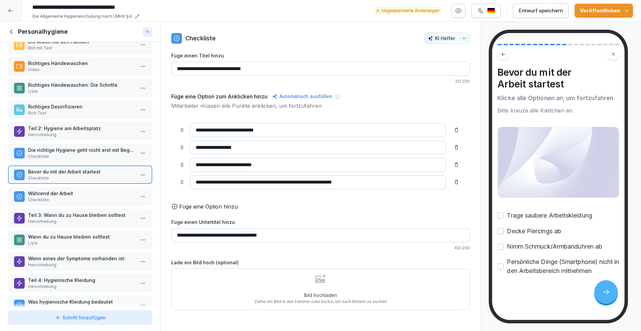
click at [317, 282] on icon at bounding box center [321, 278] width 10 height 9
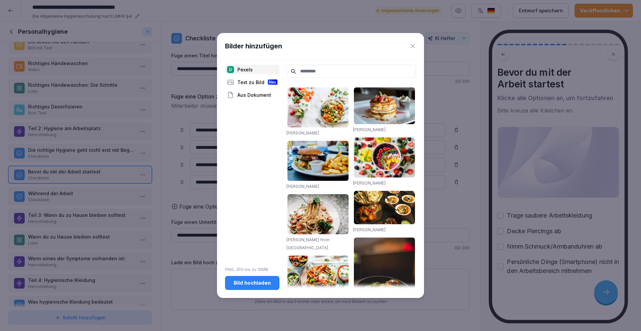
click at [313, 72] on input at bounding box center [352, 71] width 130 height 13
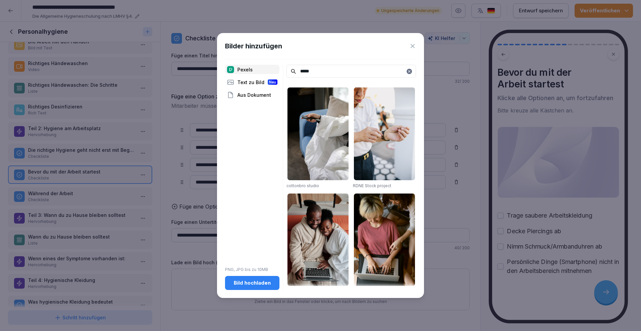
type input "*****"
click at [376, 113] on img at bounding box center [384, 133] width 61 height 93
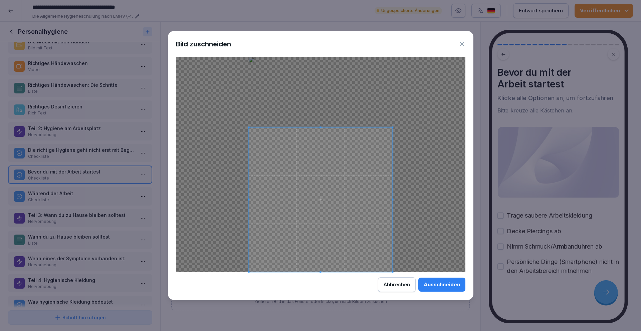
click at [326, 128] on div at bounding box center [321, 200] width 144 height 145
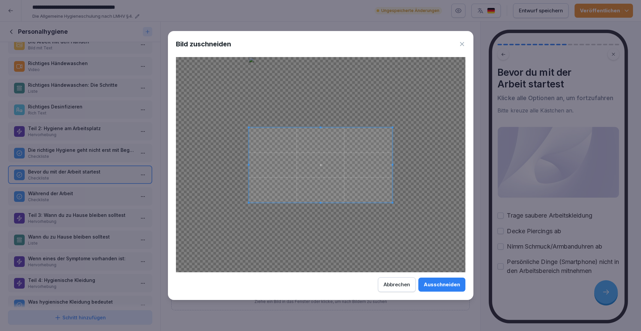
click at [320, 203] on div at bounding box center [321, 165] width 144 height 75
click at [321, 208] on span at bounding box center [321, 209] width 2 height 2
click at [322, 126] on span at bounding box center [321, 127] width 144 height 2
drag, startPoint x: 456, startPoint y: 288, endPoint x: 388, endPoint y: 224, distance: 92.8
click at [456, 287] on div "Ausschneiden" at bounding box center [442, 284] width 36 height 7
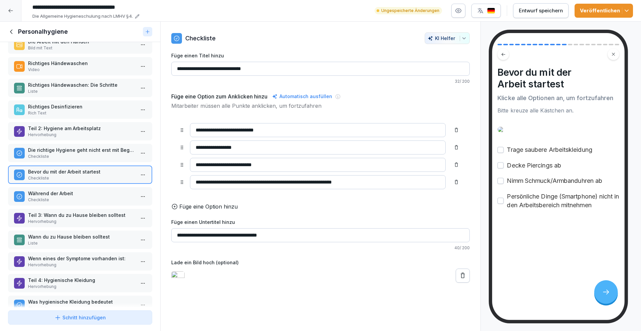
click at [82, 192] on p "Während der Arbeit" at bounding box center [81, 193] width 107 height 7
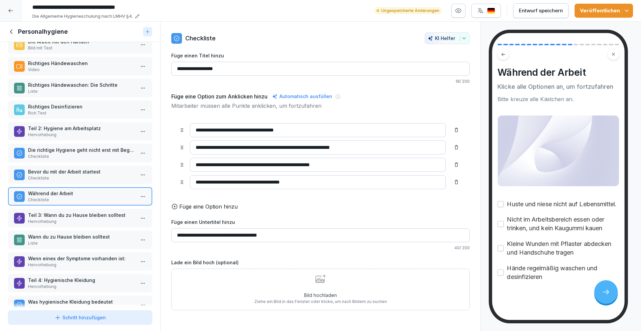
click at [318, 290] on div "Bild hochladen Ziehe ein Bild in das Fenster oder klicke, um nach Bildern zu su…" at bounding box center [320, 289] width 133 height 30
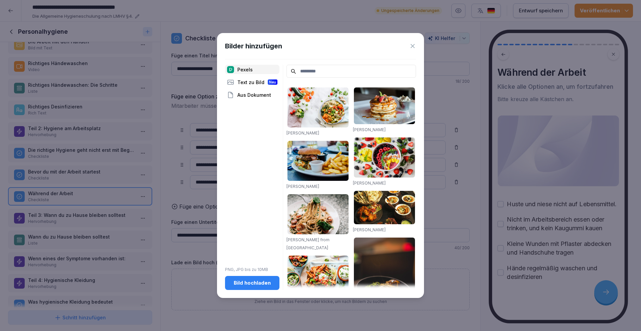
click at [307, 72] on input at bounding box center [352, 71] width 130 height 13
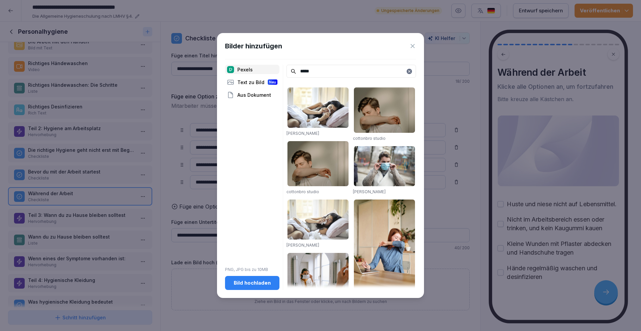
type input "*****"
click at [379, 109] on img at bounding box center [384, 109] width 61 height 45
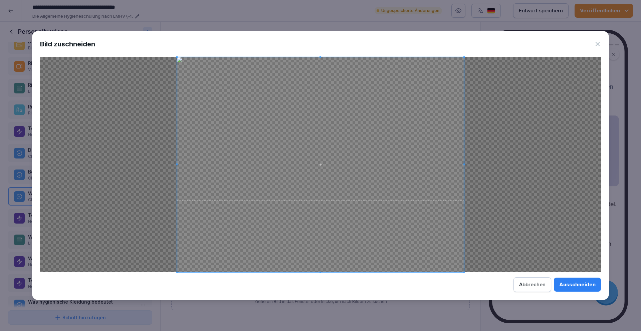
click at [578, 282] on div "Ausschneiden" at bounding box center [577, 284] width 36 height 7
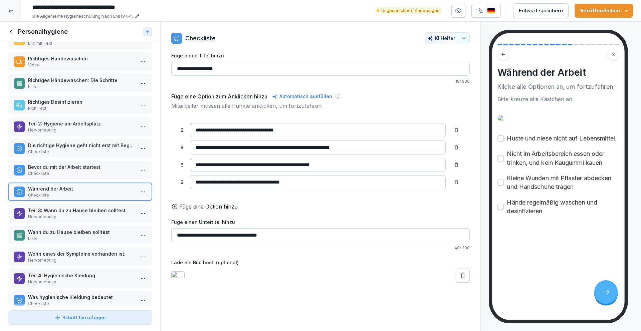
scroll to position [147, 0]
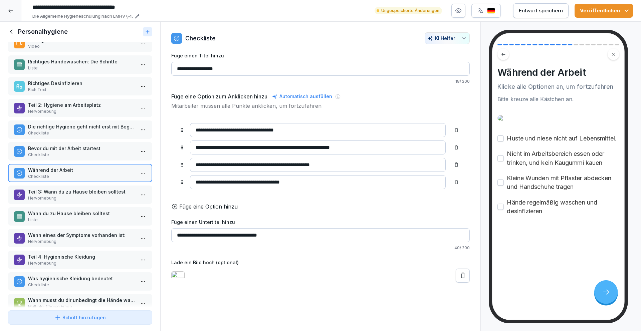
click at [73, 196] on p "Hervorhebung" at bounding box center [81, 198] width 107 height 6
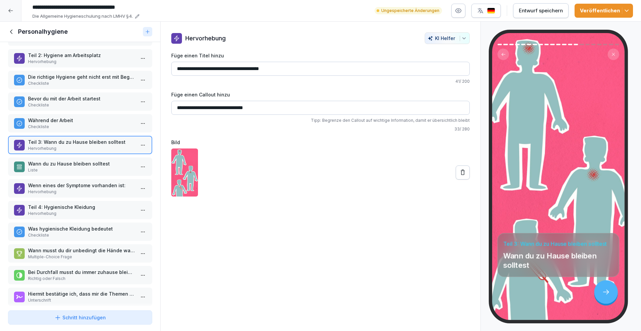
scroll to position [192, 0]
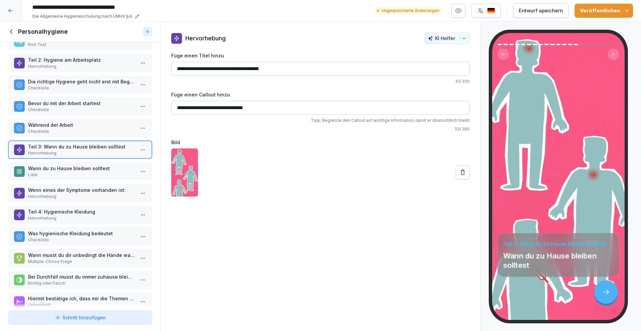
click at [79, 185] on div "Wenn eines der Symptome vorhanden ist: Hervorhebung" at bounding box center [80, 193] width 144 height 18
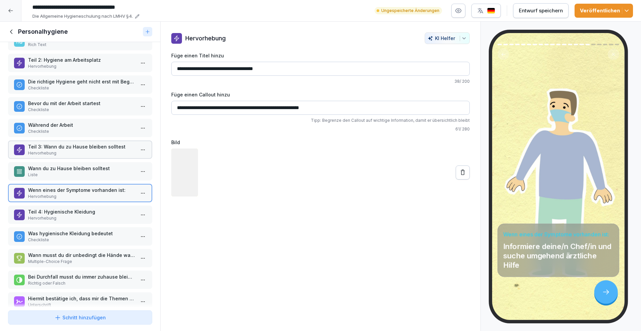
click at [80, 166] on p "Wann du zu Hause bleiben solltest" at bounding box center [81, 168] width 107 height 7
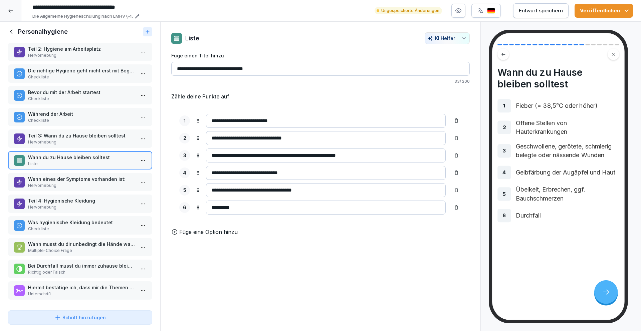
scroll to position [208, 0]
click at [75, 177] on p "Wenn eines der Symptome vorhanden ist:" at bounding box center [81, 179] width 107 height 7
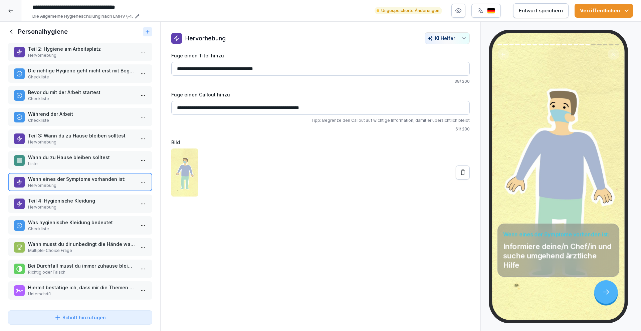
click at [85, 197] on p "Teil 4: Hygienische Kleidung" at bounding box center [81, 200] width 107 height 7
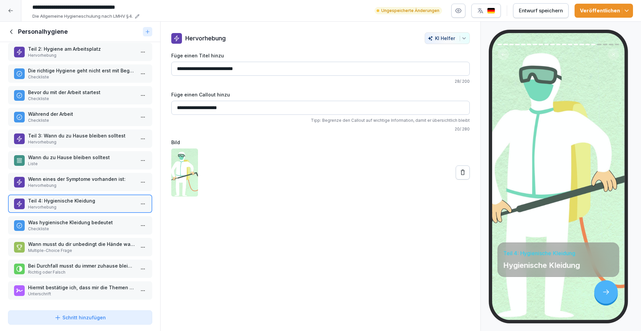
click at [77, 219] on p "Was hygienische Kleidung bedeutet" at bounding box center [81, 222] width 107 height 7
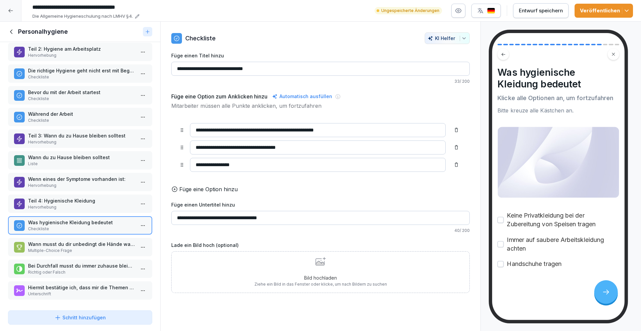
click at [323, 275] on div "Bild hochladen Ziehe ein Bild in das Fenster oder klicke, um nach Bildern zu su…" at bounding box center [320, 272] width 133 height 30
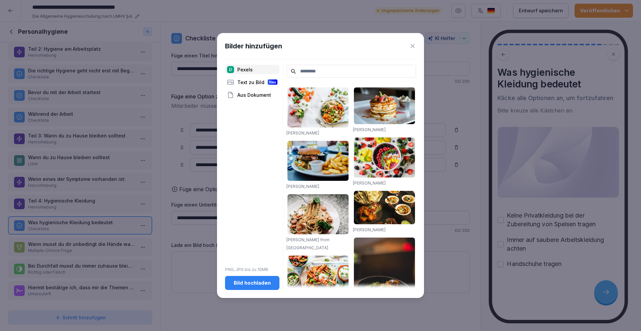
click at [304, 68] on input at bounding box center [352, 71] width 130 height 13
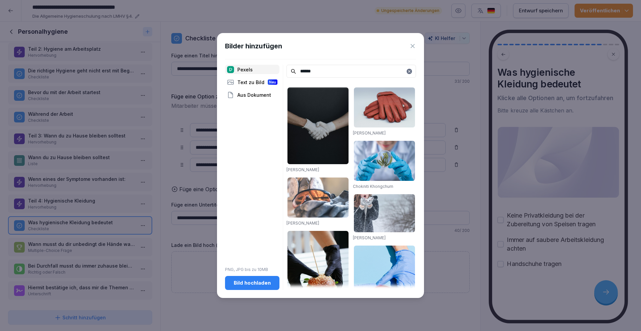
type input "******"
click at [316, 119] on img at bounding box center [318, 125] width 61 height 77
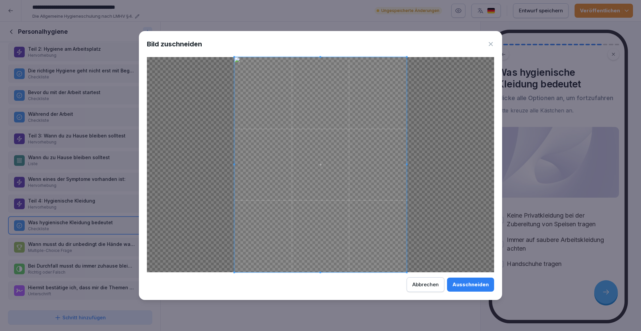
click at [482, 285] on div "Ausschneiden" at bounding box center [470, 284] width 36 height 7
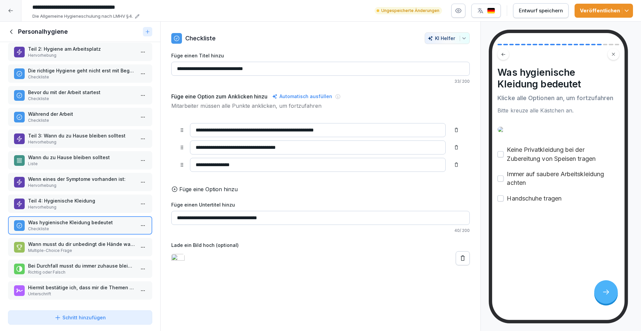
scroll to position [72, 0]
click at [100, 248] on p "Multiple-Choice Frage" at bounding box center [81, 251] width 107 height 6
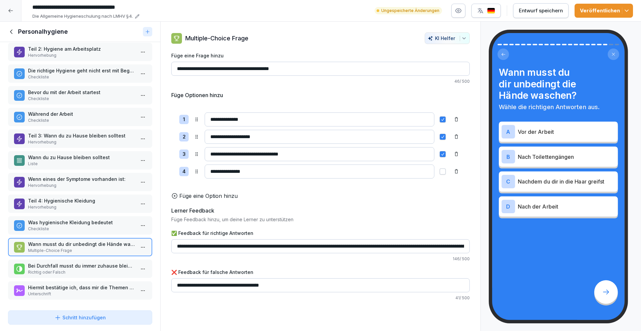
click at [138, 243] on html "**********" at bounding box center [320, 165] width 641 height 331
click at [113, 281] on div "Löschen" at bounding box center [100, 280] width 27 height 7
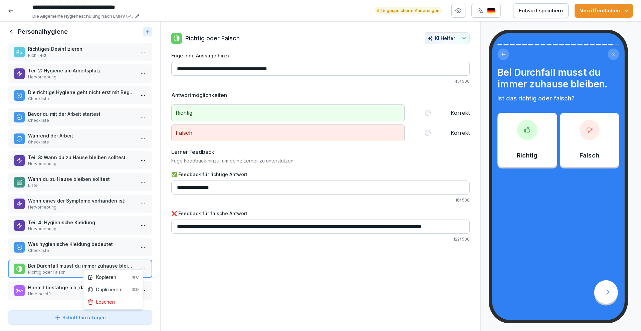
click at [141, 264] on html "**********" at bounding box center [320, 165] width 641 height 331
click at [115, 301] on div "Löschen" at bounding box center [113, 302] width 57 height 12
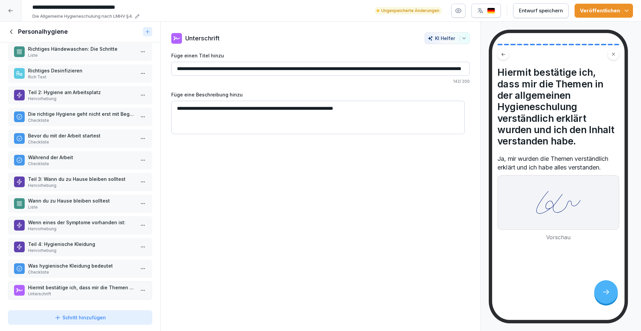
scroll to position [164, 0]
click at [11, 30] on icon at bounding box center [11, 31] width 7 height 7
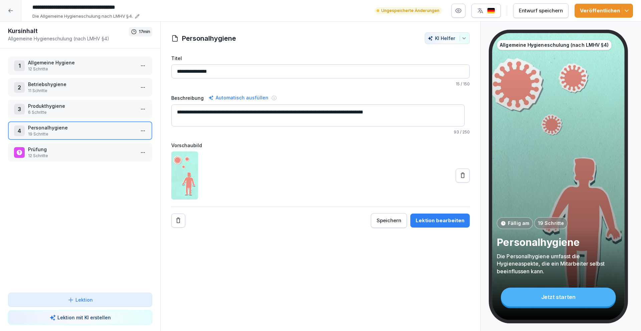
click at [60, 151] on p "Prüfung" at bounding box center [81, 149] width 107 height 7
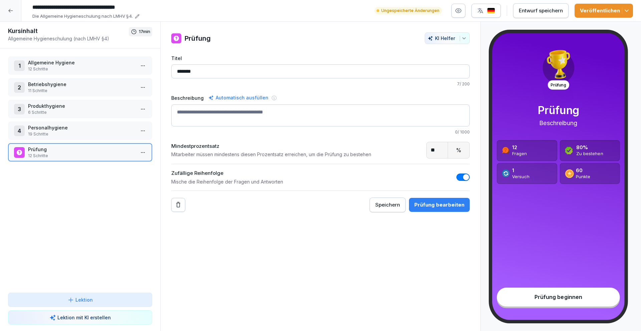
click at [421, 204] on div "Prüfung bearbeiten" at bounding box center [439, 204] width 50 height 7
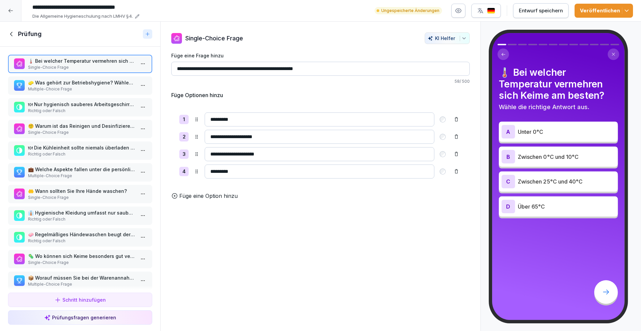
click at [94, 81] on p "🧽 Was gehört zur Betriebshygiene? Wählen Sie alle zutreffenden Maßnahmen aus." at bounding box center [81, 82] width 107 height 7
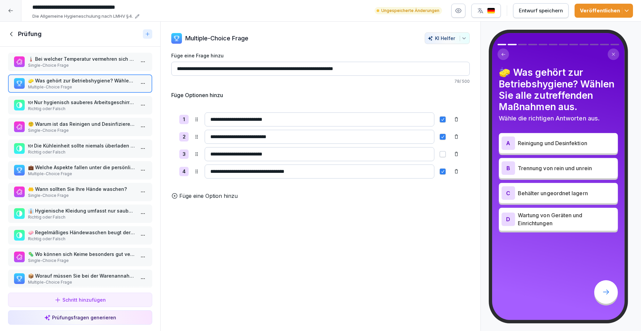
scroll to position [4, 0]
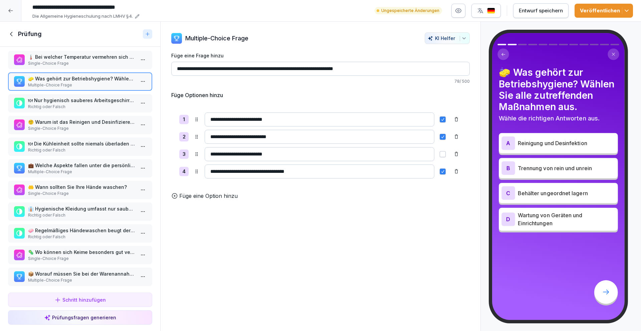
click at [88, 98] on p "🍽 Nur hygienisch sauberes Arbeitsgeschirr darf bei der Verarbeitung von Lebensm…" at bounding box center [81, 100] width 107 height 7
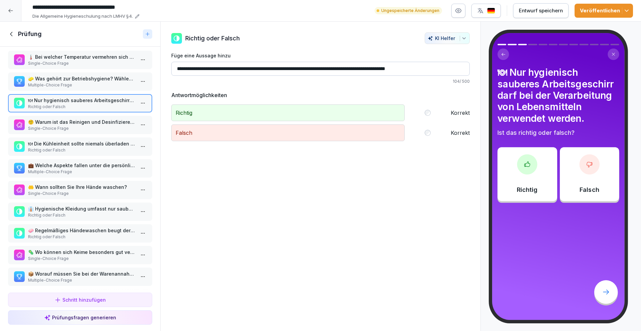
click at [80, 124] on p "🤨 Warum ist das Reinigen und Desinfizieren wichtig?" at bounding box center [81, 122] width 107 height 7
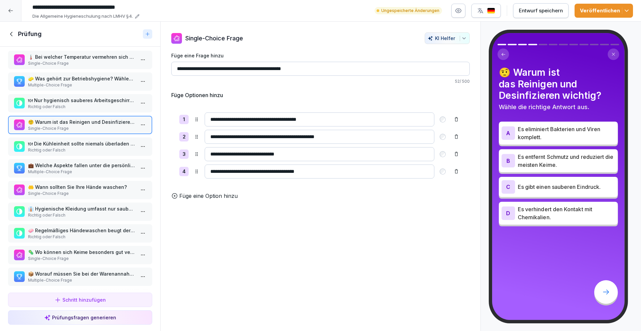
click at [454, 119] on icon at bounding box center [456, 119] width 5 height 5
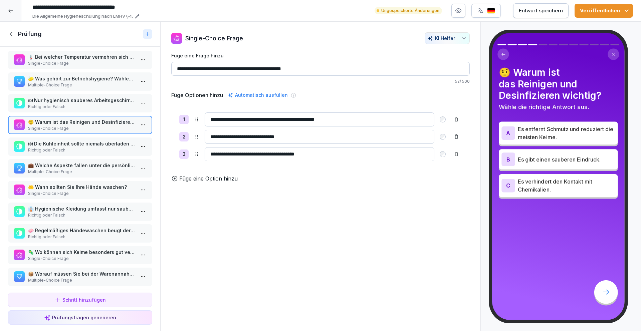
click at [196, 182] on p "Füge eine Option hinzu" at bounding box center [208, 179] width 58 height 8
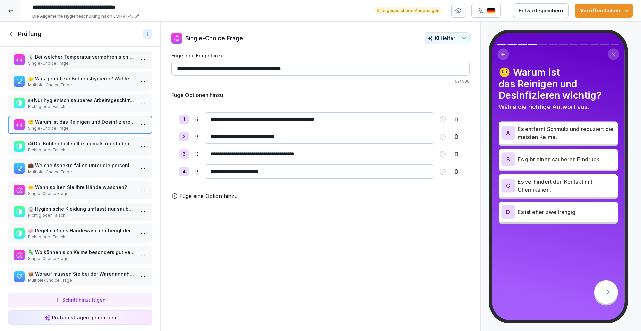
type input "**********"
click at [297, 105] on div "**********" at bounding box center [320, 146] width 299 height 82
click at [198, 200] on p "Füge eine Option hinzu" at bounding box center [208, 196] width 58 height 8
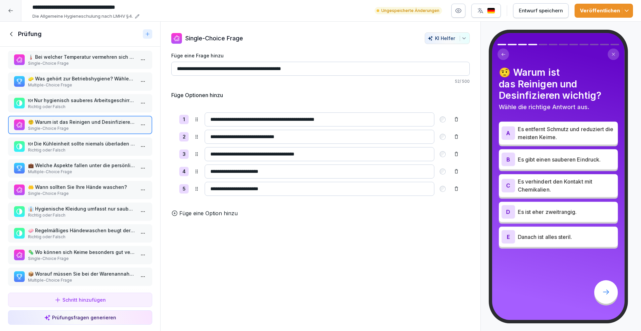
type input "**********"
click at [97, 150] on p "Richtig oder Falsch" at bounding box center [81, 150] width 107 height 6
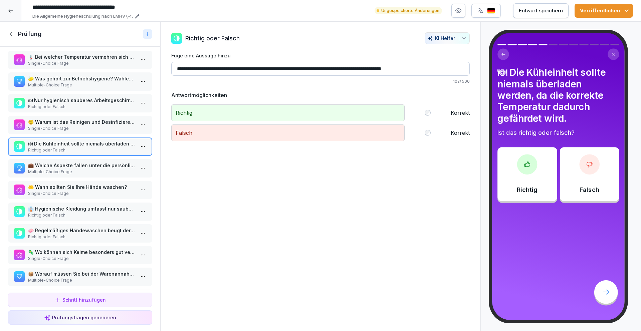
click at [71, 125] on p "🤨 Warum ist das Reinigen und Desinfizieren wichtig?" at bounding box center [81, 122] width 107 height 7
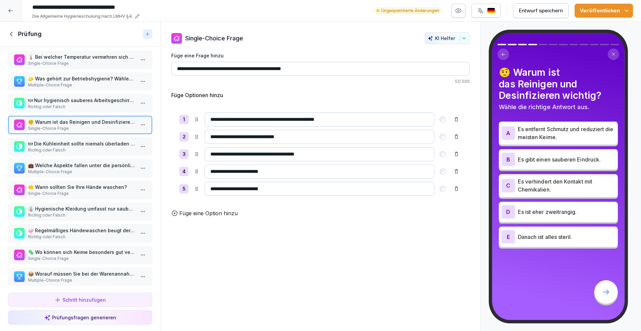
click at [76, 143] on p "🍽 Die Kühleinheit sollte niemals überladen werden, da die korrekte Temperatur d…" at bounding box center [81, 143] width 107 height 7
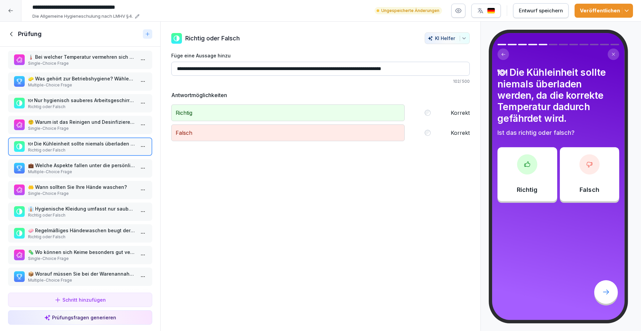
scroll to position [5, 0]
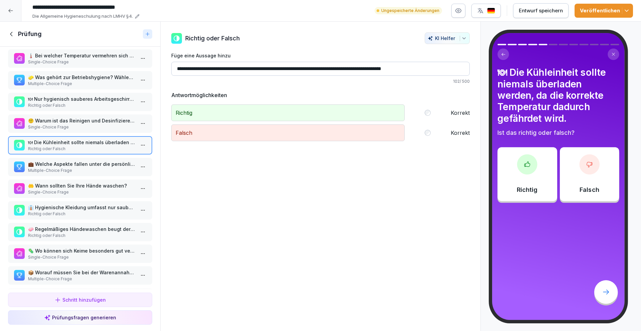
click at [70, 164] on p "💼 Welche Aspekte fallen unter die persönliche Hygiene? Wählen Sie alle zutreffe…" at bounding box center [81, 164] width 107 height 7
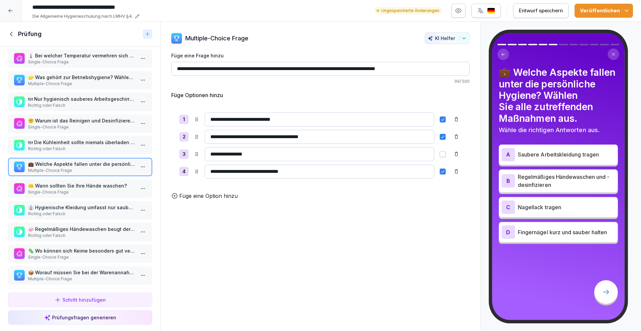
click at [211, 152] on input "**********" at bounding box center [320, 154] width 230 height 14
type input "**********"
click at [440, 153] on button "button" at bounding box center [443, 154] width 6 height 6
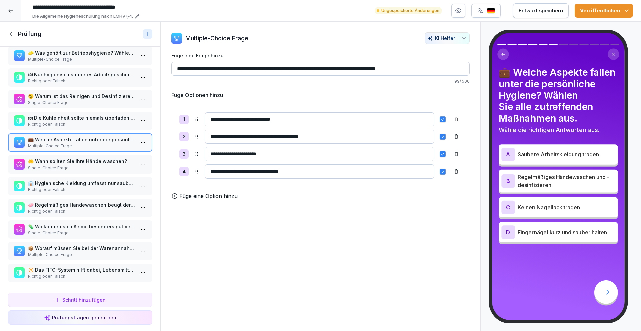
scroll to position [34, 0]
click at [89, 158] on p "🤲 Wann sollten Sie Ihre Hände waschen?" at bounding box center [81, 161] width 107 height 7
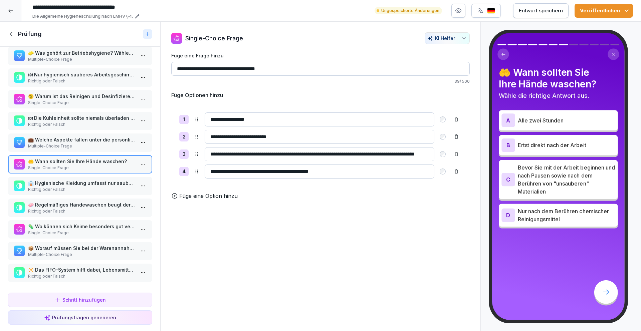
click at [210, 200] on p "Füge eine Option hinzu" at bounding box center [208, 196] width 58 height 8
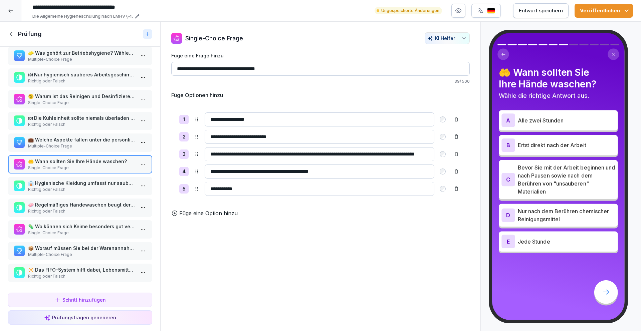
type input "**********"
click at [350, 152] on input "**********" at bounding box center [320, 154] width 230 height 14
type input "**********"
click at [339, 106] on div "**********" at bounding box center [320, 155] width 299 height 100
click at [80, 180] on p "👔 Hygienische Kleidung umfasst nur saubere Arbeitskleidung, keine Handschuhe." at bounding box center [81, 183] width 107 height 7
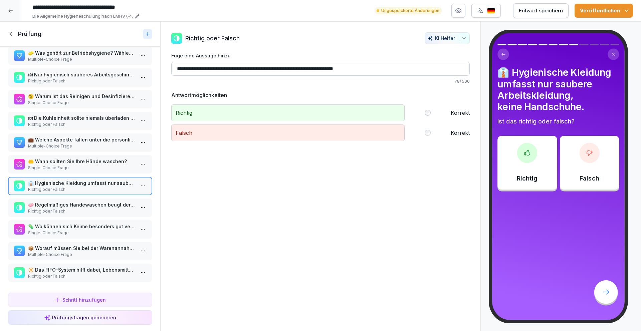
click at [109, 165] on p "Single-Choice Frage" at bounding box center [81, 168] width 107 height 6
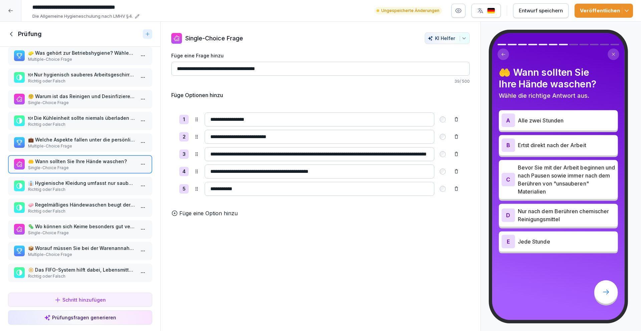
click at [98, 180] on p "👔 Hygienische Kleidung umfasst nur saubere Arbeitskleidung, keine Handschuhe." at bounding box center [81, 183] width 107 height 7
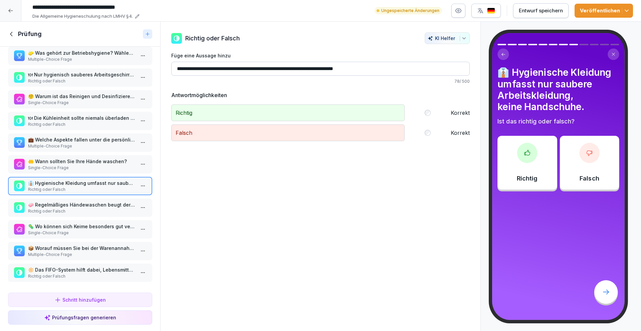
click at [137, 184] on html "**********" at bounding box center [320, 165] width 641 height 331
click at [125, 220] on div "Löschen" at bounding box center [113, 219] width 57 height 12
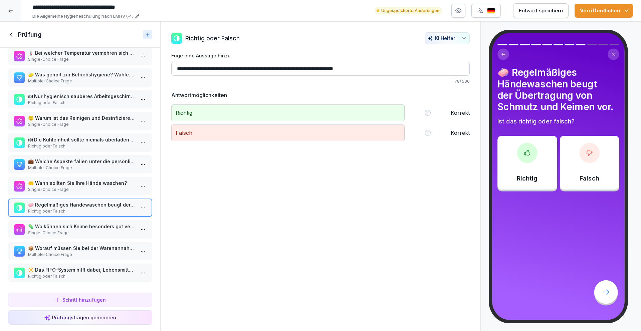
click at [87, 223] on p "🦠 Wo können sich Keime besonders gut vermehren?" at bounding box center [81, 226] width 107 height 7
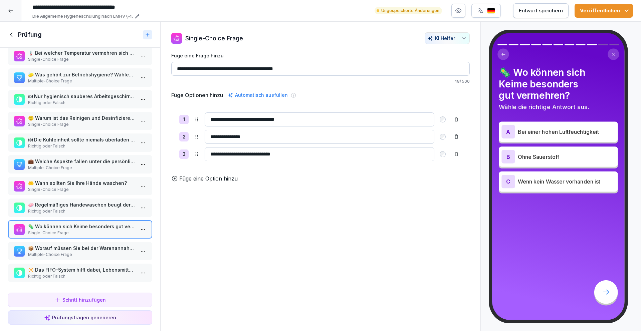
click at [222, 183] on p "Füge eine Option hinzu" at bounding box center [208, 179] width 58 height 8
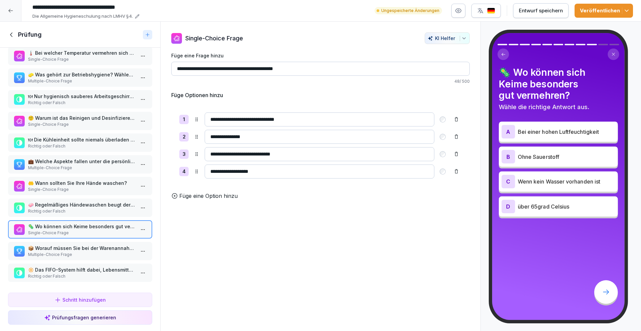
click at [229, 168] on input "**********" at bounding box center [320, 172] width 230 height 14
click at [230, 170] on input "**********" at bounding box center [320, 172] width 230 height 14
type input "**********"
click at [309, 105] on div "**********" at bounding box center [320, 146] width 299 height 82
click at [230, 199] on p "Füge eine Option hinzu" at bounding box center [208, 196] width 58 height 8
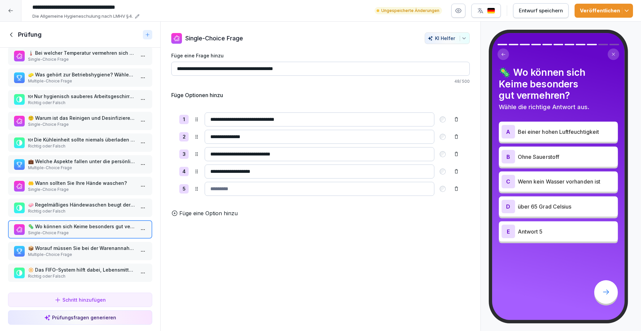
click at [262, 189] on input at bounding box center [320, 189] width 230 height 14
type input "**********"
click at [306, 82] on p "48 / 500" at bounding box center [320, 81] width 299 height 6
click at [92, 245] on p "📦 Worauf müssen Sie bei der Warenannahme achten? Wählen Sie alle zutreffenden A…" at bounding box center [81, 248] width 107 height 7
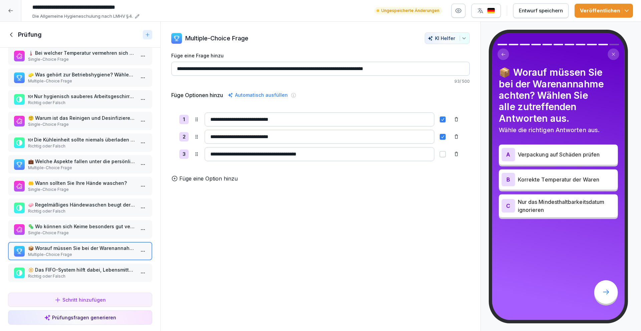
click at [138, 248] on html "**********" at bounding box center [320, 165] width 641 height 331
click at [119, 283] on div "Löschen" at bounding box center [113, 284] width 57 height 12
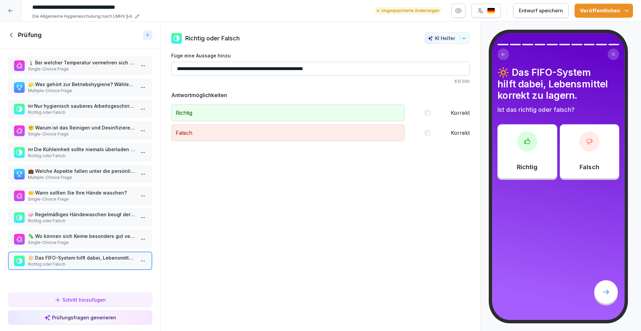
click at [136, 260] on html "**********" at bounding box center [320, 165] width 641 height 331
drag, startPoint x: 113, startPoint y: 300, endPoint x: 113, endPoint y: 293, distance: 7.0
click at [113, 300] on div "Löschen" at bounding box center [100, 299] width 27 height 7
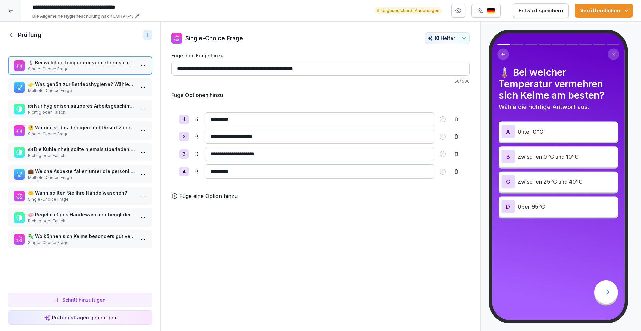
click at [13, 35] on icon at bounding box center [11, 34] width 7 height 7
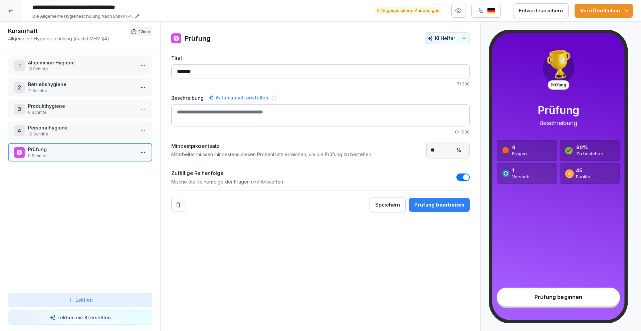
click at [543, 8] on div "Entwurf speichern" at bounding box center [541, 10] width 44 height 7
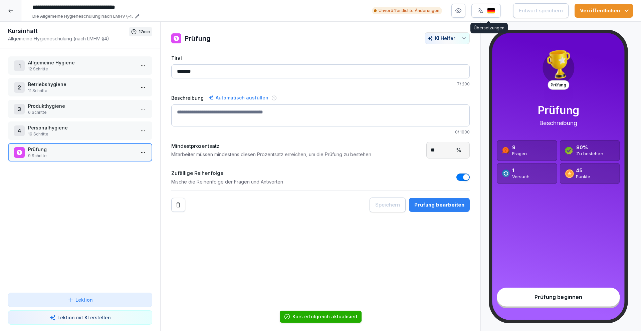
click at [495, 10] on img "button" at bounding box center [491, 11] width 8 height 6
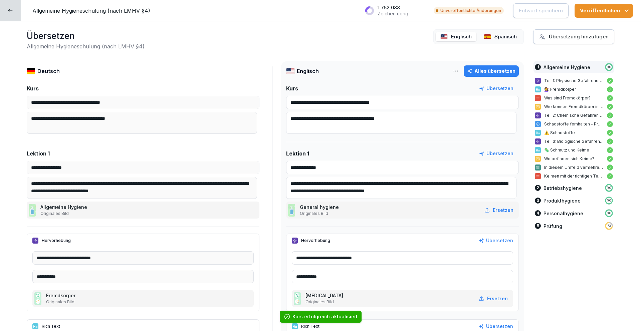
click at [485, 67] on div "Alles übersetzen" at bounding box center [491, 70] width 48 height 7
click at [495, 33] on p "Spanisch" at bounding box center [506, 37] width 22 height 8
click at [500, 70] on div "Alles übersetzen" at bounding box center [491, 70] width 48 height 7
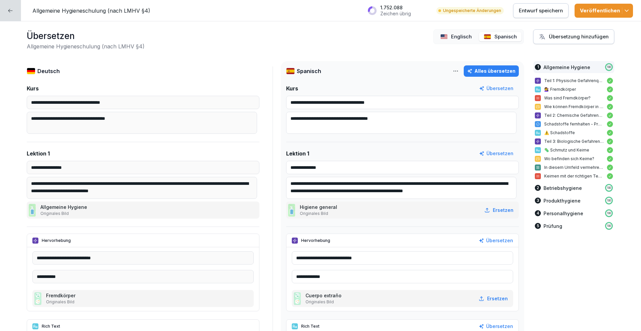
click at [527, 8] on p "Entwurf speichern" at bounding box center [541, 10] width 44 height 7
click at [629, 11] on icon "button" at bounding box center [626, 10] width 7 height 7
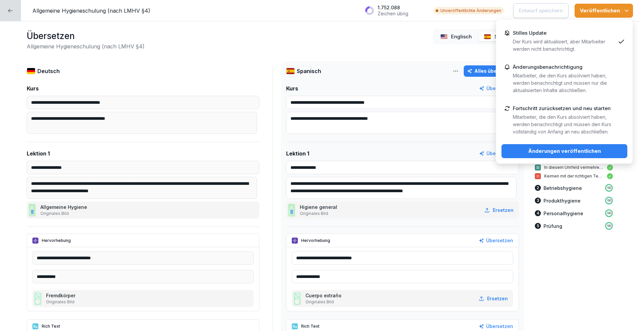
click at [599, 84] on p "Mitarbeiter, die den Kurs absolviert haben, werden benachrichtigt und müssen nu…" at bounding box center [564, 83] width 103 height 22
click at [585, 148] on div "Änderungen veröffentlichen" at bounding box center [564, 151] width 115 height 7
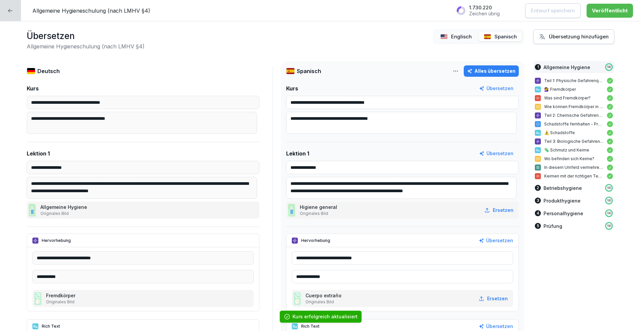
click at [15, 14] on div at bounding box center [10, 10] width 21 height 21
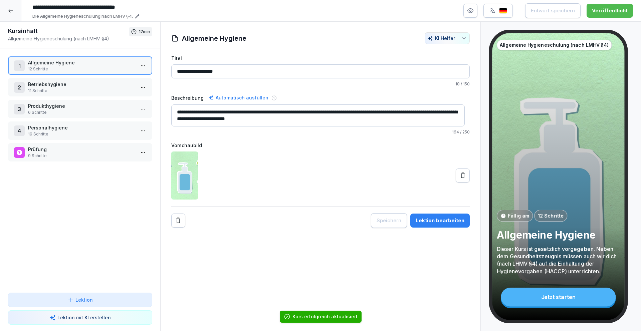
click at [9, 11] on icon at bounding box center [10, 11] width 4 height 4
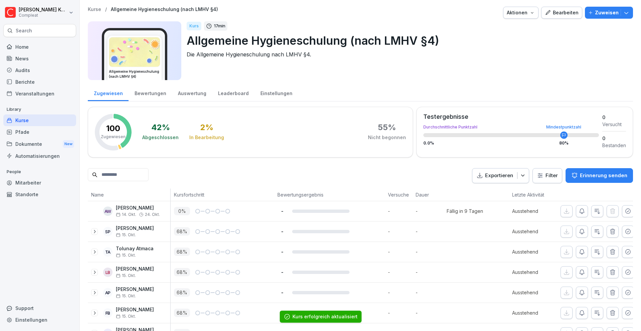
click at [24, 120] on div "Kurse" at bounding box center [39, 121] width 73 height 12
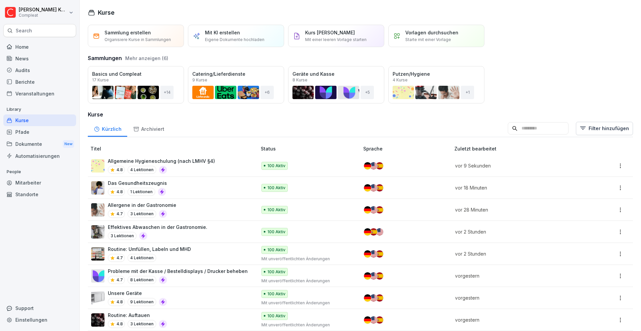
click at [0, 0] on div "Öffnen" at bounding box center [0, 0] width 0 height 0
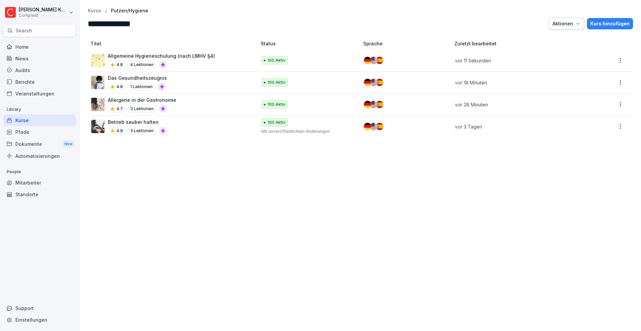
click at [219, 123] on div "Betrieb sauber halten 4.8 3 Lektionen" at bounding box center [170, 127] width 159 height 16
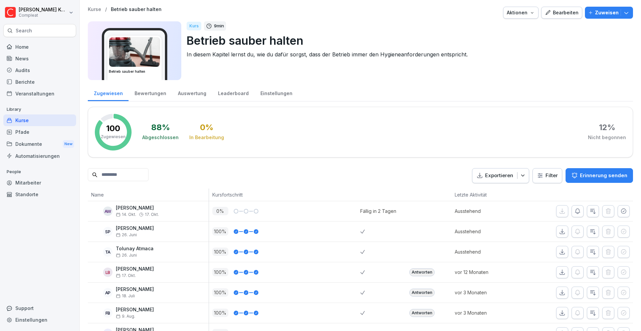
click at [557, 15] on div "Bearbeiten" at bounding box center [562, 12] width 34 height 7
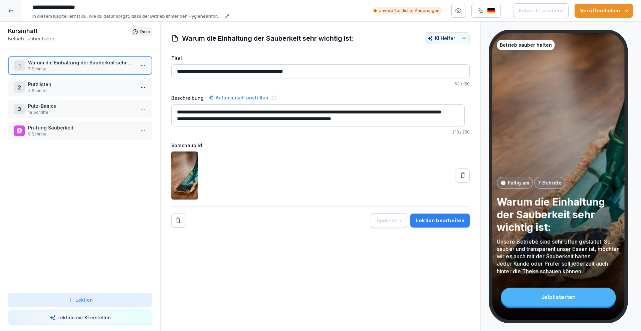
scroll to position [4, 0]
click at [433, 222] on div "Lektion bearbeiten" at bounding box center [440, 220] width 49 height 7
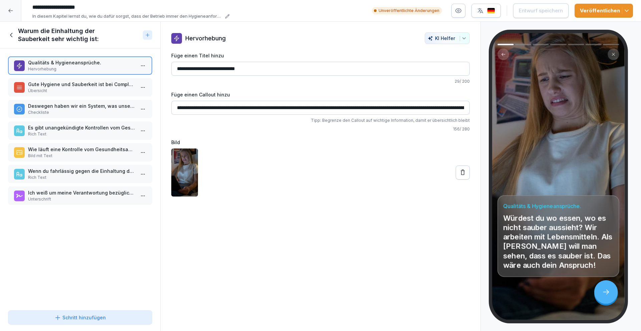
click at [100, 85] on p "Gute Hygiene und Sauberkeit ist bei Compleat sehr wichtig, weil" at bounding box center [81, 84] width 107 height 7
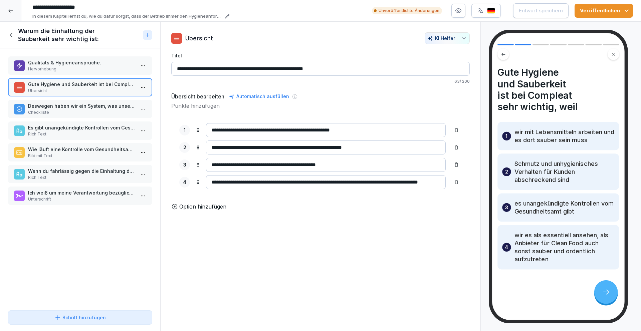
click at [96, 104] on p "Deswegen haben wir ein System, was unsere Sauberkeit sicherstellt. Zu den HACCP…" at bounding box center [81, 106] width 107 height 7
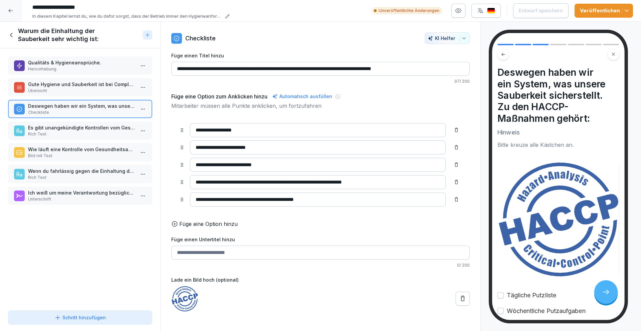
click at [84, 126] on p "Es gibt unangekündigte Kontrollen vom Gesundheitsamt." at bounding box center [81, 127] width 107 height 7
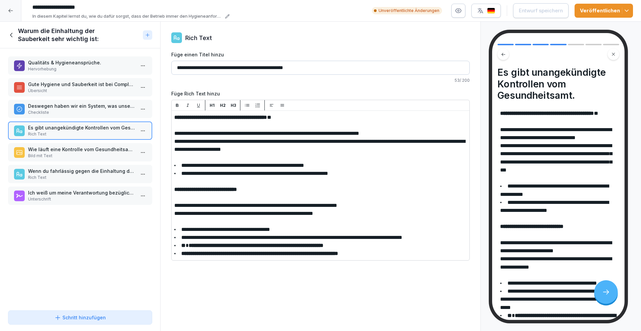
click at [90, 151] on p "Wie läuft eine Kontrolle vom Gesundheitsamt ab?" at bounding box center [81, 149] width 107 height 7
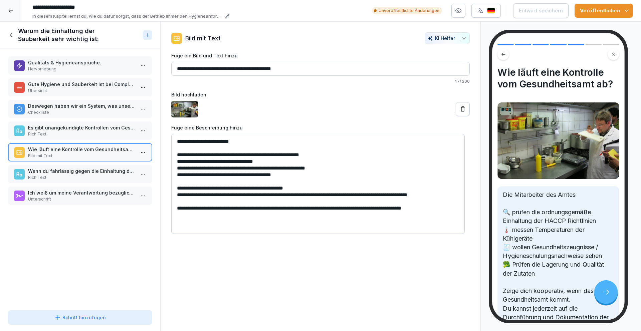
click at [79, 173] on p "Wenn du fahrlässig gegen die Einhaltung der Hygiene-Richtlinien verstößt, kann …" at bounding box center [81, 171] width 107 height 7
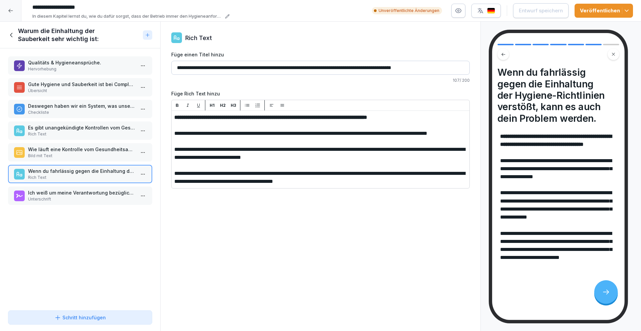
click at [61, 195] on p "Ich weiß um meine Verantwortung bezüglich der Sauberkeit und halte mich an die …" at bounding box center [81, 192] width 107 height 7
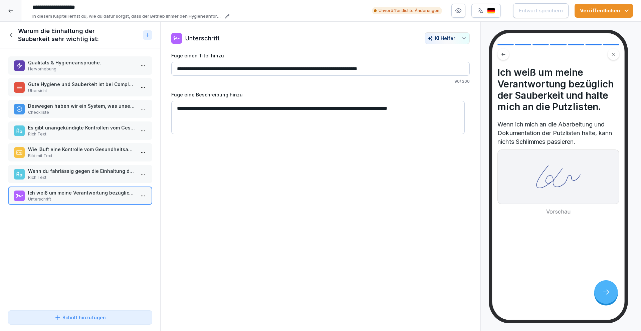
click at [11, 34] on icon at bounding box center [11, 35] width 2 height 4
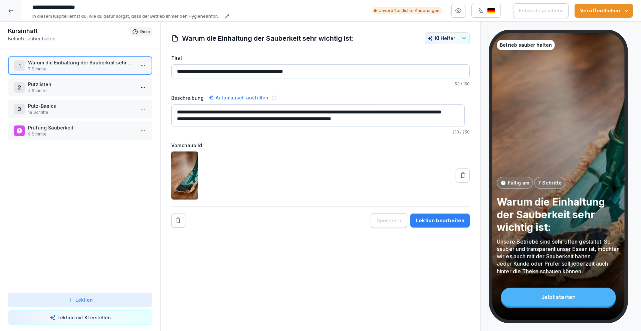
click at [63, 82] on p "Putzlisten" at bounding box center [81, 84] width 107 height 7
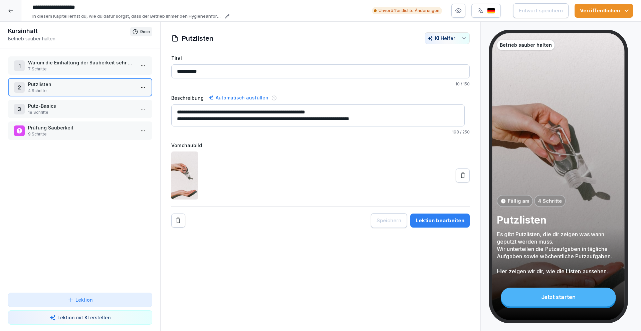
click at [461, 222] on button "Lektion bearbeiten" at bounding box center [439, 221] width 59 height 14
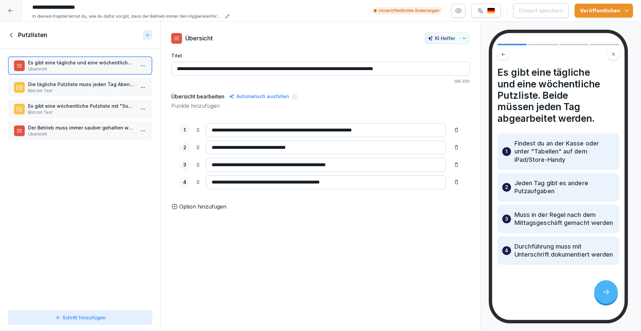
click at [96, 83] on p "Die tägliche Putzliste muss jeden Tag Abends mit Unterschrift abgearbeitet werd…" at bounding box center [81, 84] width 107 height 7
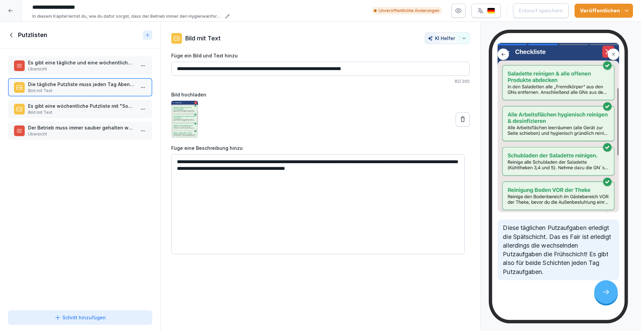
scroll to position [85, 0]
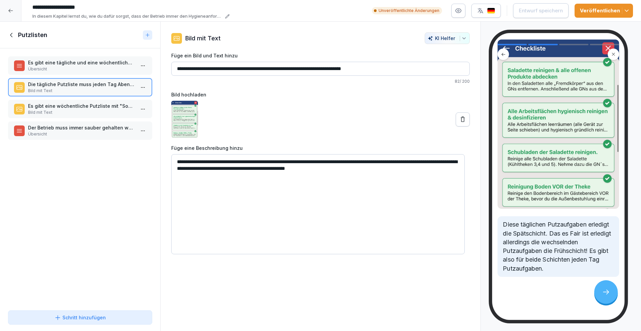
click at [95, 66] on p "Übersicht" at bounding box center [81, 69] width 107 height 6
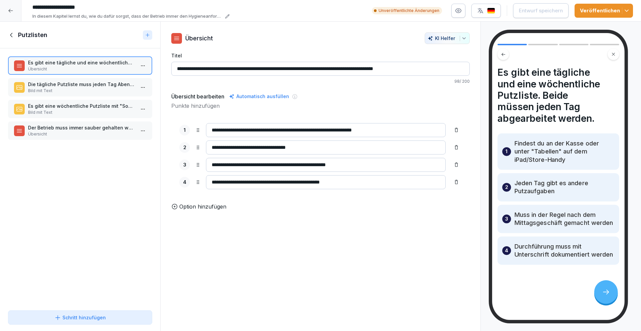
click at [92, 107] on p "Es gibt eine wöchentliche Putzliste mit "Sonderaufgaben" für jeden Tag. So sieh…" at bounding box center [81, 106] width 107 height 7
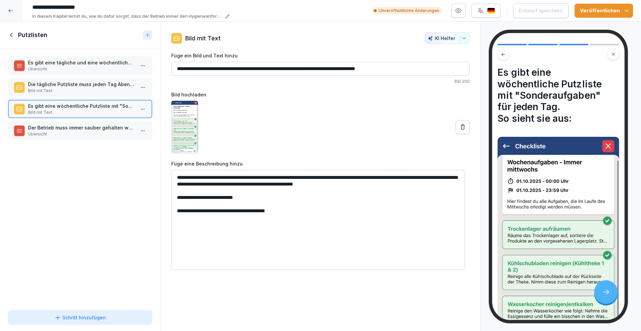
click at [98, 128] on p "Der Betrieb muss immer sauber gehalten werden. Das meiste muss täglich erledigt…" at bounding box center [81, 127] width 107 height 7
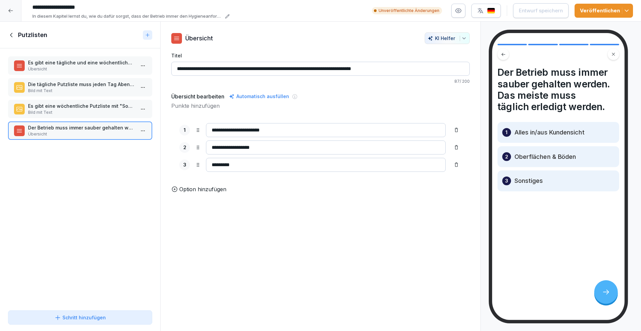
click at [94, 110] on p "Bild mit Text" at bounding box center [81, 113] width 107 height 6
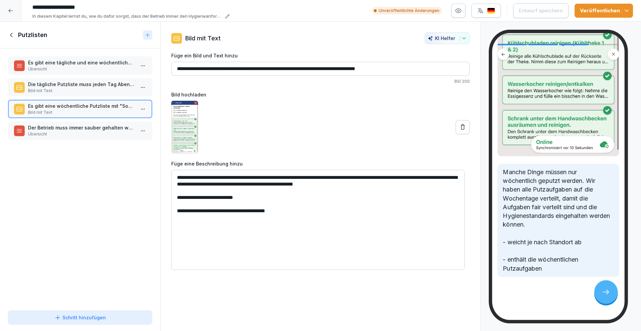
scroll to position [244, 0]
click at [87, 86] on p "Die tägliche Putzliste muss jeden Tag Abends mit Unterschrift abgearbeitet werd…" at bounding box center [81, 84] width 107 height 7
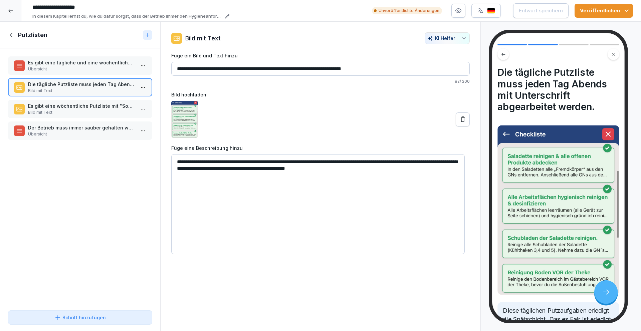
click at [87, 70] on p "Übersicht" at bounding box center [81, 69] width 107 height 6
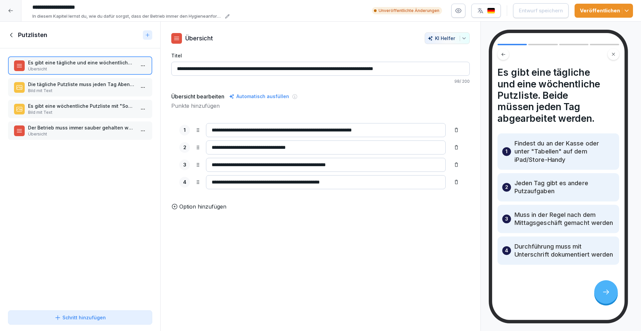
click at [201, 211] on p "Option hinzufügen" at bounding box center [202, 207] width 47 height 8
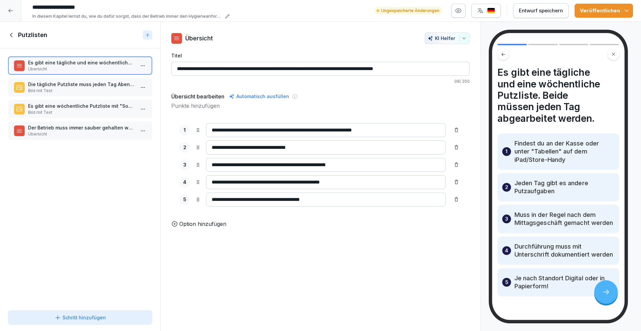
type input "**********"
click at [198, 200] on icon at bounding box center [197, 199] width 5 height 5
drag, startPoint x: 198, startPoint y: 202, endPoint x: 214, endPoint y: 150, distance: 54.0
click at [214, 150] on div "**********" at bounding box center [320, 150] width 283 height 14
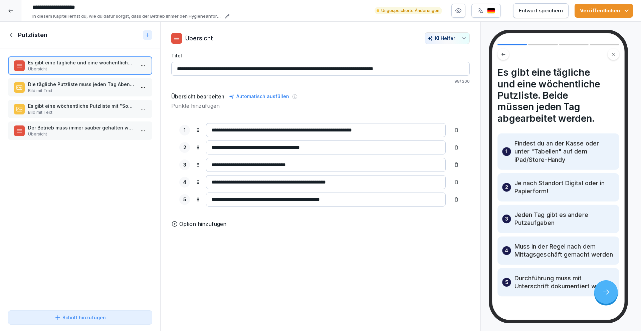
click at [48, 86] on p "Die tägliche Putzliste muss jeden Tag Abends mit Unterschrift abgearbeitet werd…" at bounding box center [81, 84] width 107 height 7
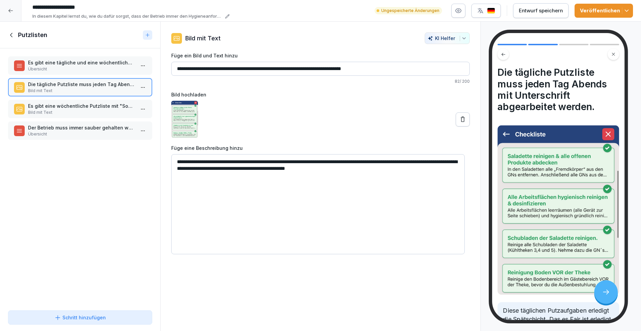
scroll to position [9, 0]
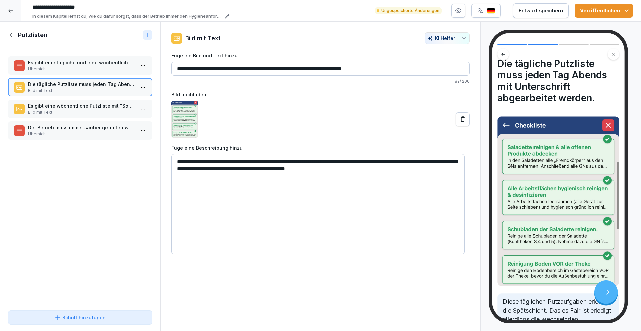
click at [10, 33] on icon at bounding box center [11, 34] width 7 height 7
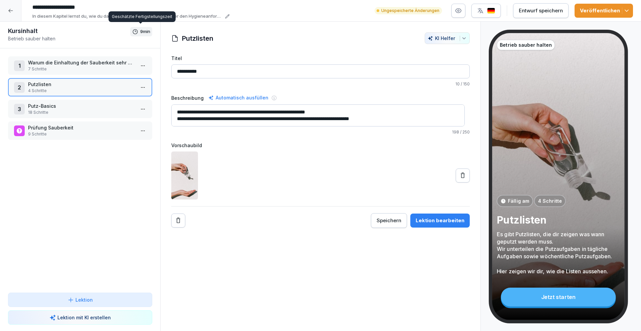
click at [69, 110] on p "18 Schritte" at bounding box center [81, 113] width 107 height 6
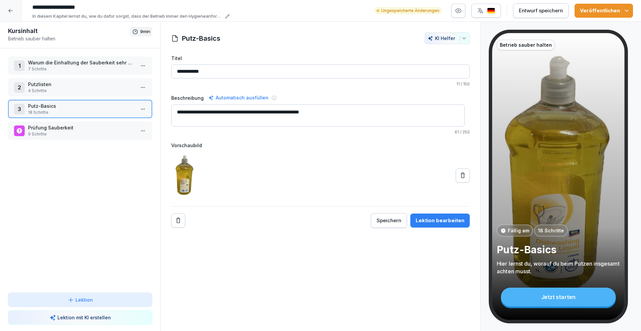
click at [444, 227] on button "Lektion bearbeiten" at bounding box center [439, 221] width 59 height 14
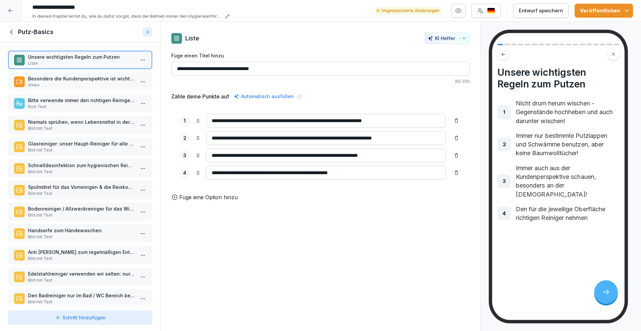
click at [99, 80] on p "Besonders die Kundenperspektive ist wichtig! Stelle dich regelmäßige an die Kun…" at bounding box center [81, 78] width 107 height 7
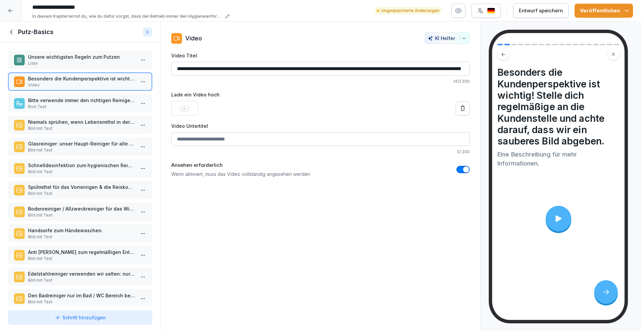
click at [65, 98] on p "Bitte verwende immer den richtigen Reiniger beim Putzen, um das Material zu sch…" at bounding box center [81, 100] width 107 height 7
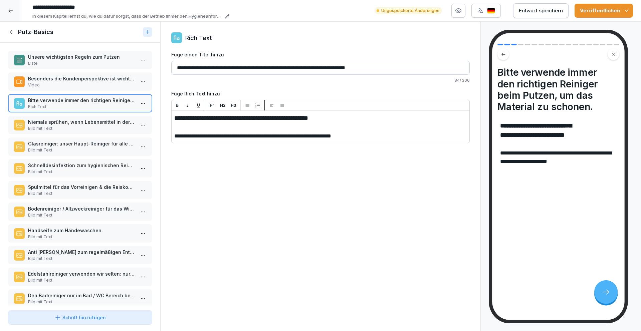
click at [88, 126] on p "Bild mit Text" at bounding box center [81, 129] width 107 height 6
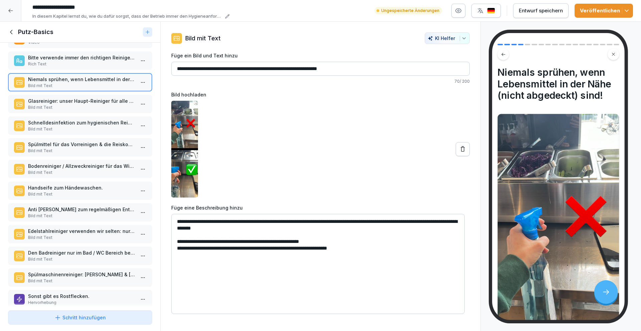
scroll to position [46, 0]
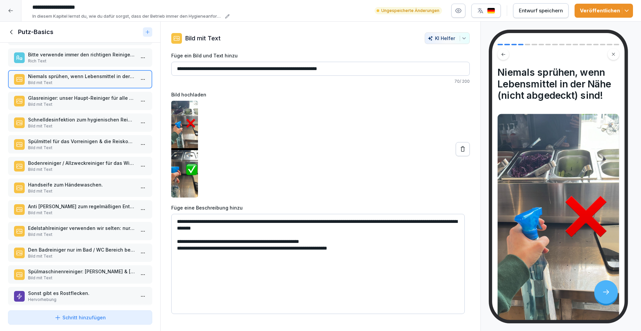
click at [91, 102] on p "Bild mit Text" at bounding box center [81, 105] width 107 height 6
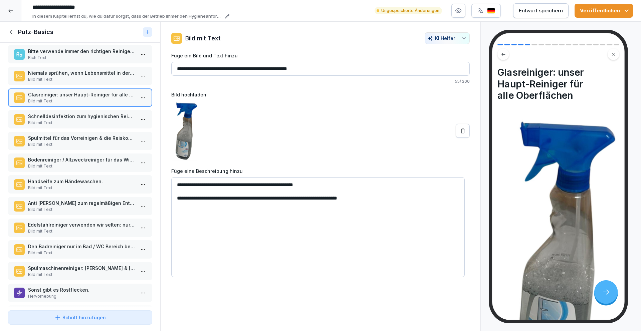
scroll to position [50, 0]
click at [84, 117] on p "Schnelldesinfektion zum hygienischen Reinigen von Flächen mit Lebensmittelkonta…" at bounding box center [81, 115] width 107 height 7
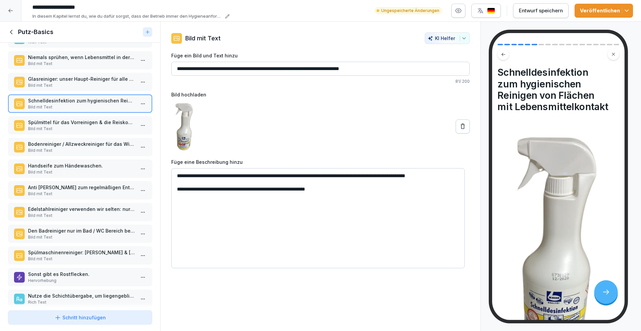
scroll to position [65, 0]
click at [63, 129] on p "Bild mit Text" at bounding box center [81, 129] width 107 height 6
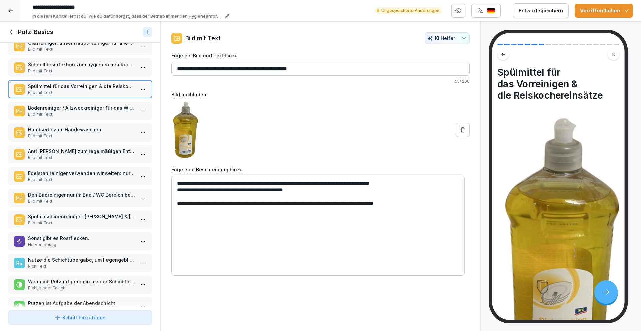
scroll to position [104, 0]
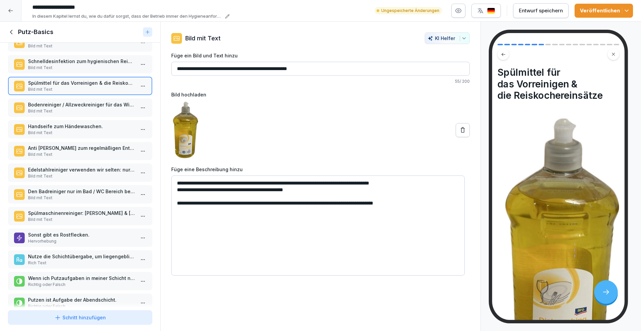
click at [71, 111] on p "Bild mit Text" at bounding box center [81, 111] width 107 height 6
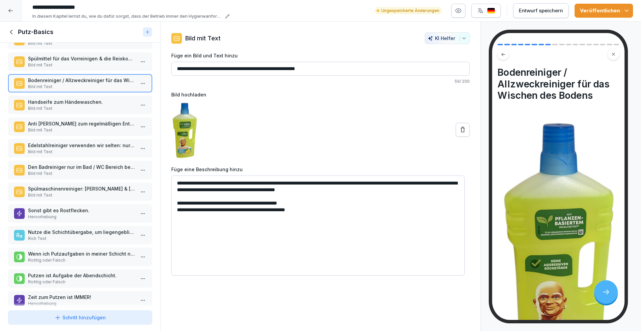
scroll to position [137, 0]
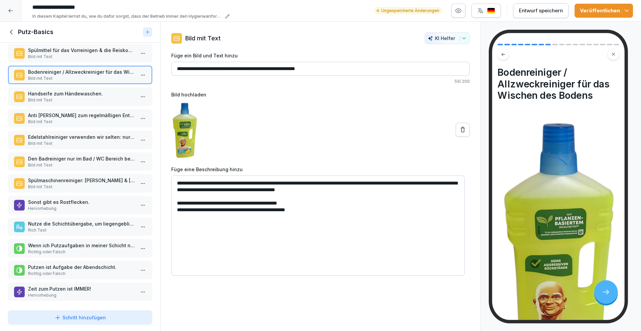
click at [75, 101] on p "Bild mit Text" at bounding box center [81, 100] width 107 height 6
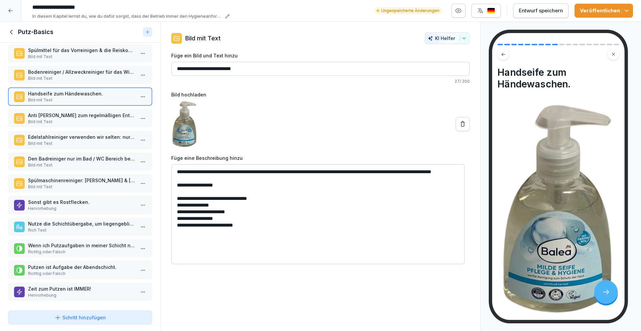
click at [74, 115] on p "Anti Kalk Reiniger zum regelmäßigen Entfernen von Kalkflecken." at bounding box center [81, 115] width 107 height 7
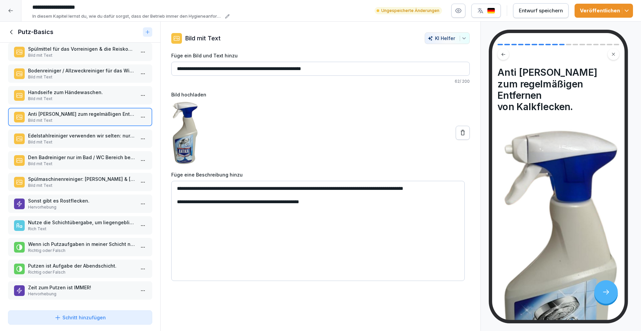
scroll to position [143, 0]
click at [71, 132] on p "Edelstahlreiniger verwenden wir selten: nur bei hartnäckigen Flecken oder bei F…" at bounding box center [81, 135] width 107 height 7
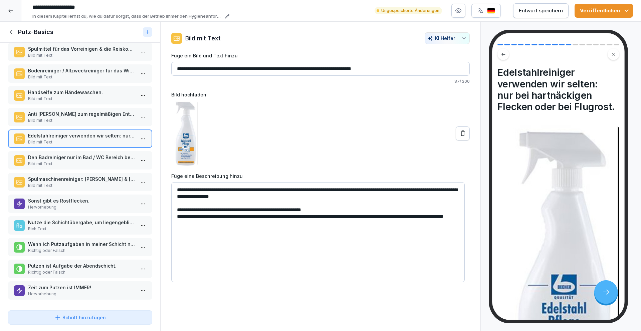
click at [67, 161] on p "Bild mit Text" at bounding box center [81, 164] width 107 height 6
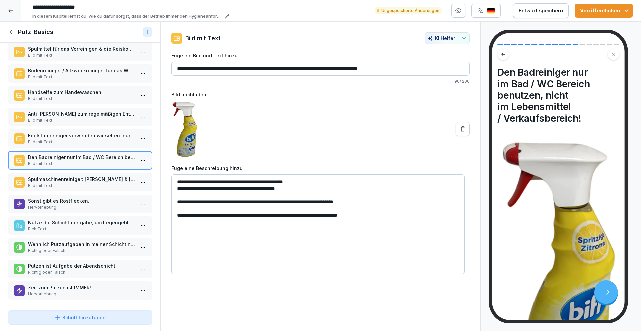
click at [64, 183] on p "Bild mit Text" at bounding box center [81, 186] width 107 height 6
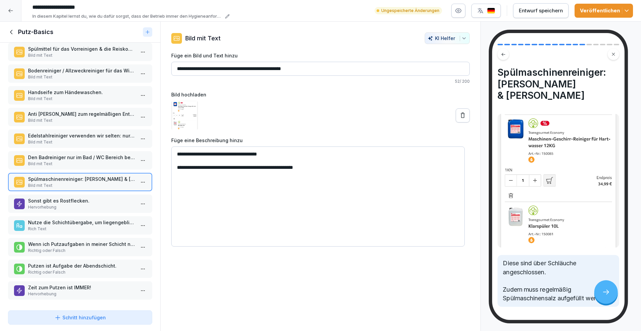
click at [74, 197] on p "Sonst gibt es Rostflecken." at bounding box center [81, 200] width 107 height 7
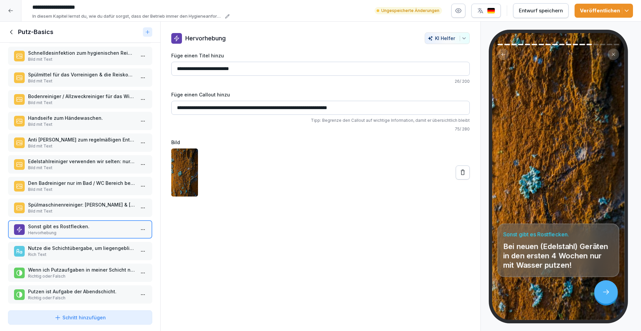
scroll to position [112, 0]
click at [142, 230] on html "**********" at bounding box center [320, 165] width 641 height 331
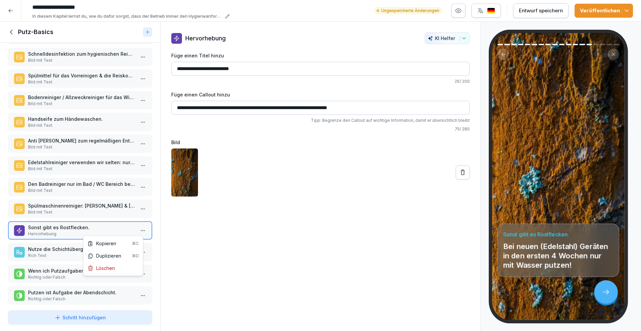
click at [57, 210] on html "**********" at bounding box center [320, 165] width 641 height 331
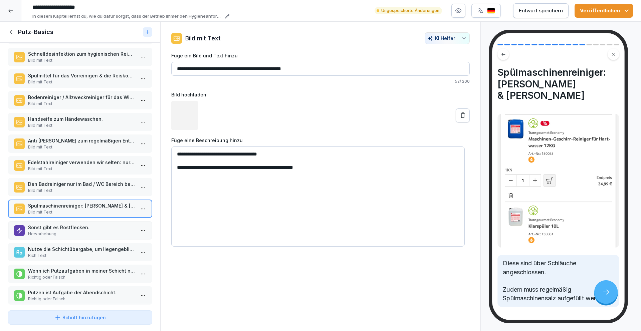
click at [57, 227] on p "Sonst gibt es Rostflecken." at bounding box center [81, 227] width 107 height 7
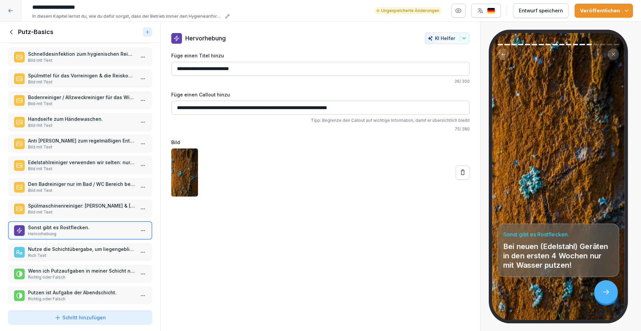
scroll to position [100, 0]
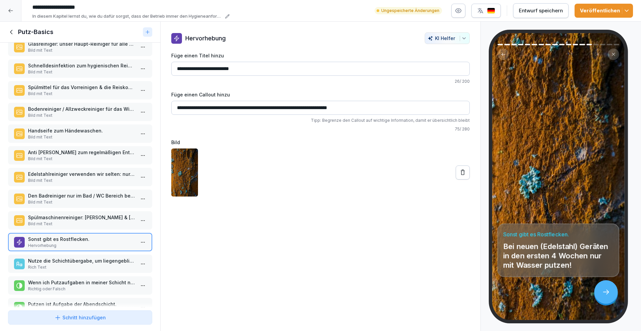
click at [70, 174] on p "Edelstahlreiniger verwenden wir selten: nur bei hartnäckigen Flecken oder bei F…" at bounding box center [81, 174] width 107 height 7
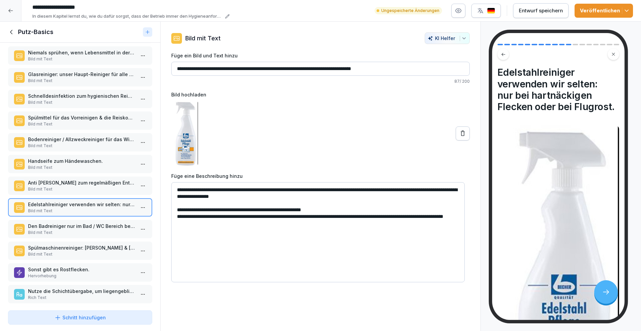
scroll to position [22, 0]
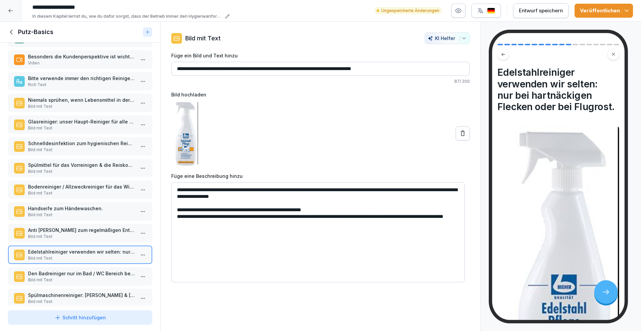
click at [79, 85] on p "Rich Text" at bounding box center [81, 85] width 107 height 6
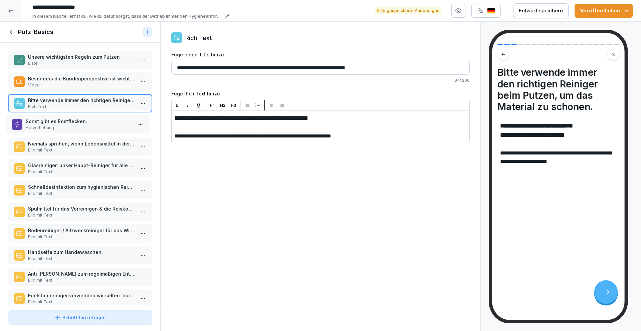
drag, startPoint x: 87, startPoint y: 276, endPoint x: 85, endPoint y: 120, distance: 157.0
click at [85, 121] on p "Sonst gibt es Rostflecken." at bounding box center [79, 121] width 107 height 7
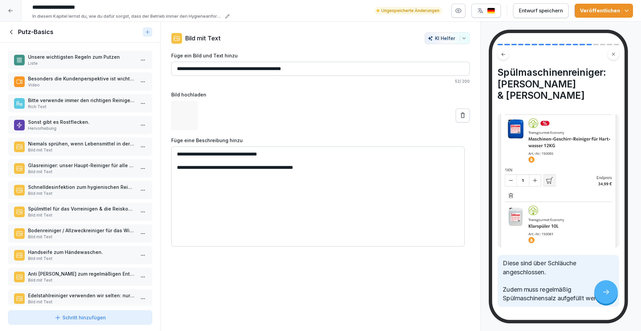
click at [87, 105] on p "Rich Text" at bounding box center [81, 107] width 107 height 6
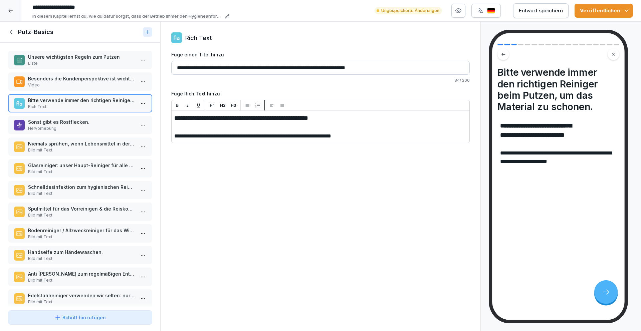
click at [84, 128] on p "Hervorhebung" at bounding box center [81, 129] width 107 height 6
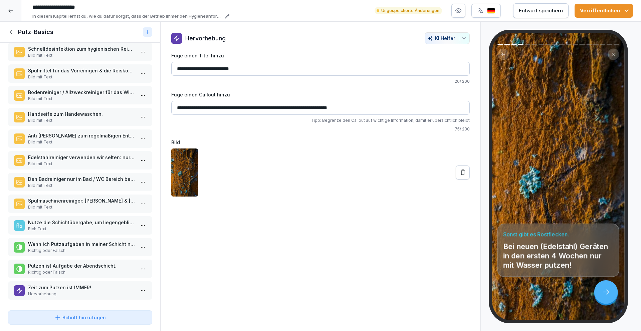
scroll to position [143, 0]
click at [66, 226] on p "Rich Text" at bounding box center [81, 229] width 107 height 6
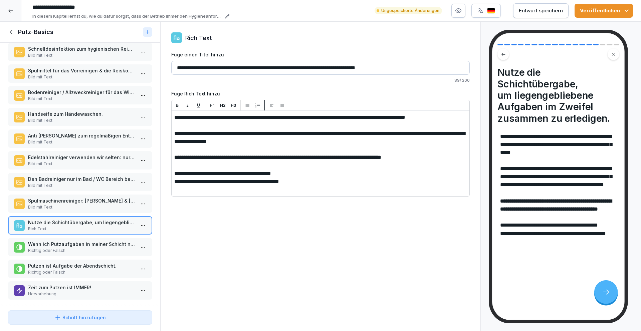
click at [64, 241] on p "Wenn ich Putzaufgaben in meiner Schicht nicht schaffe, muss es die Schicht nach…" at bounding box center [81, 244] width 107 height 7
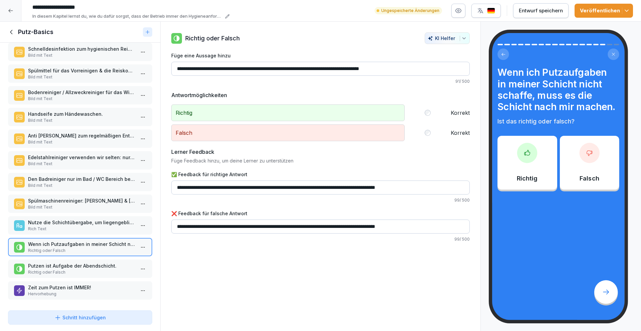
click at [135, 241] on html "**********" at bounding box center [320, 165] width 641 height 331
click at [106, 280] on div "Löschen" at bounding box center [100, 279] width 27 height 7
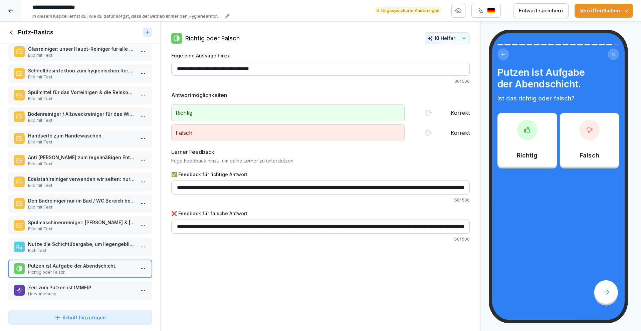
click at [136, 266] on html "**********" at bounding box center [320, 165] width 641 height 331
click at [105, 300] on div "Löschen" at bounding box center [100, 301] width 27 height 7
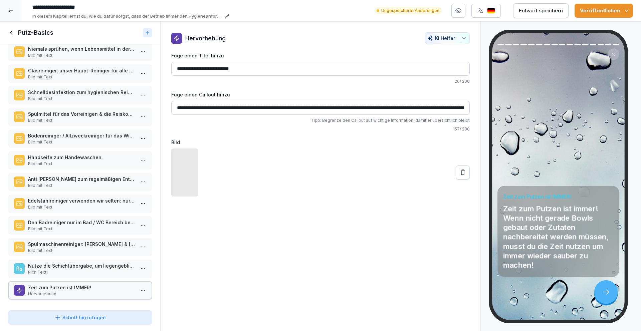
scroll to position [101, 0]
click at [11, 29] on icon at bounding box center [11, 32] width 7 height 7
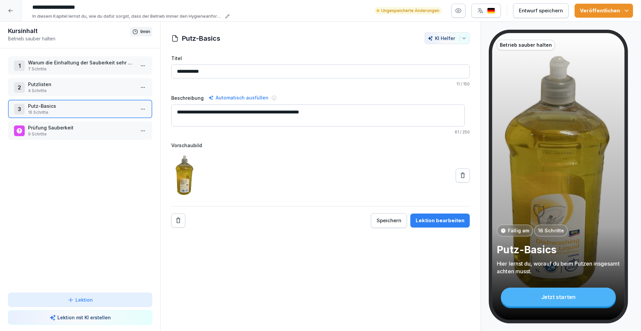
click at [74, 132] on p "9 Schritte" at bounding box center [81, 134] width 107 height 6
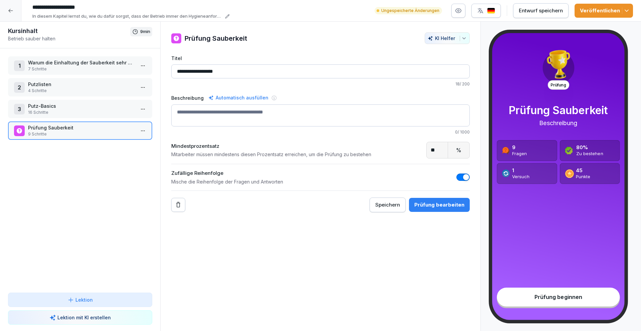
click at [232, 72] on input "**********" at bounding box center [320, 71] width 299 height 14
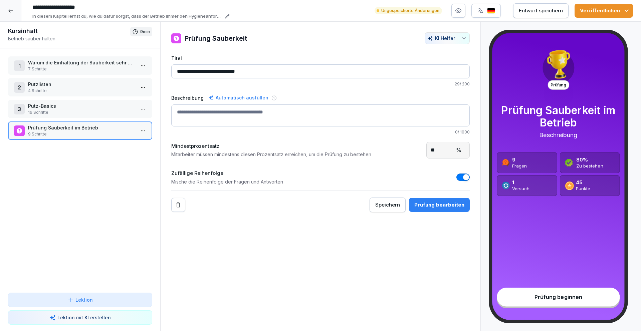
type input "**********"
click at [436, 202] on div "Prüfung bearbeiten" at bounding box center [439, 204] width 50 height 7
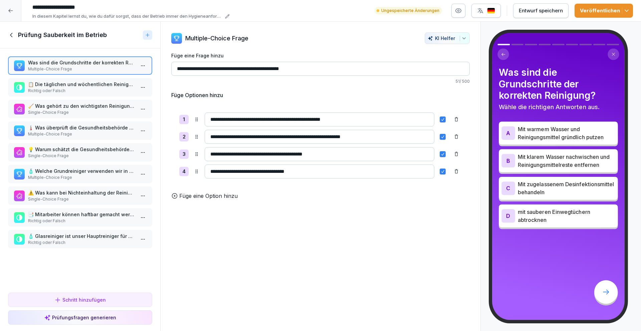
click at [139, 65] on html "**********" at bounding box center [320, 165] width 641 height 331
click at [130, 105] on div "Löschen" at bounding box center [113, 104] width 57 height 12
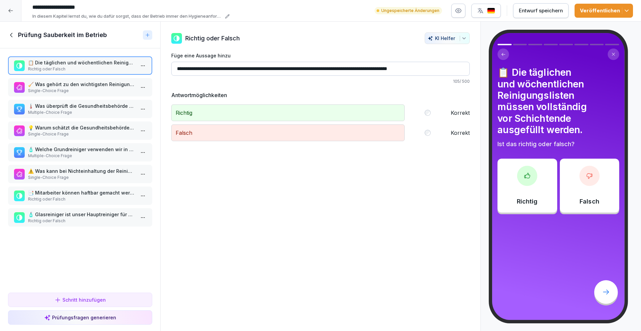
click at [104, 89] on p "Single-Choice Frage" at bounding box center [81, 91] width 107 height 6
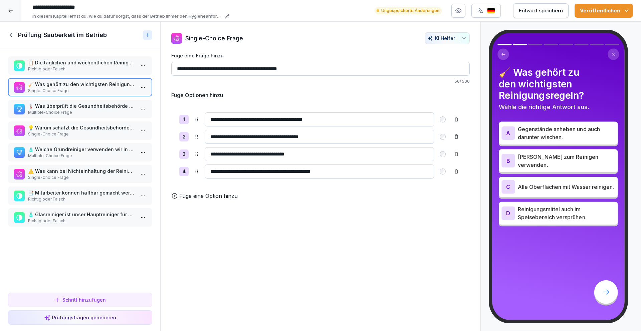
click at [94, 106] on p "🌡️ Was überprüft die Gesundheitsbehörde bei Kontrollen? Wählen Sie alle zutreff…" at bounding box center [81, 106] width 107 height 7
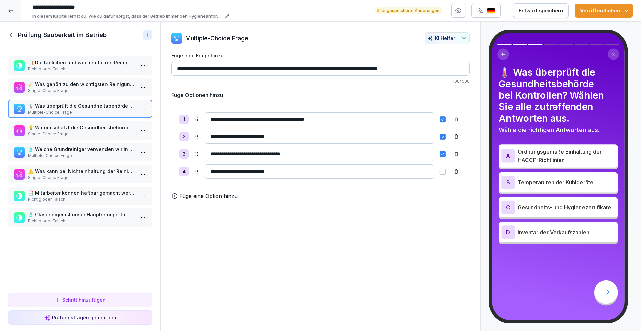
click at [88, 90] on p "Single-Choice Frage" at bounding box center [81, 91] width 107 height 6
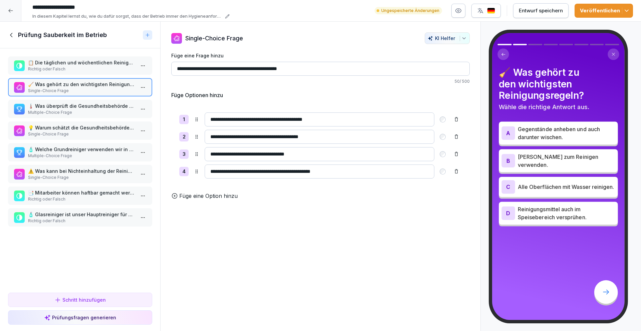
click at [87, 108] on p "🌡️ Was überprüft die Gesundheitsbehörde bei Kontrollen? Wählen Sie alle zutreff…" at bounding box center [81, 106] width 107 height 7
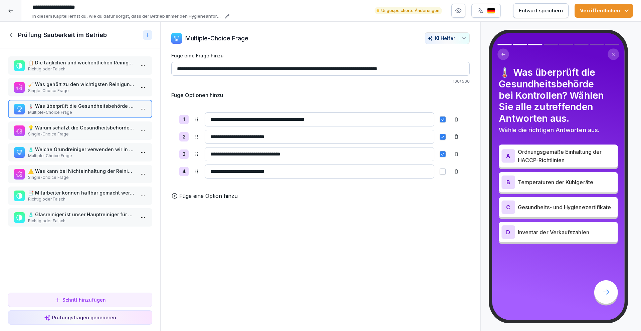
click at [202, 200] on p "Füge eine Option hinzu" at bounding box center [208, 196] width 58 height 8
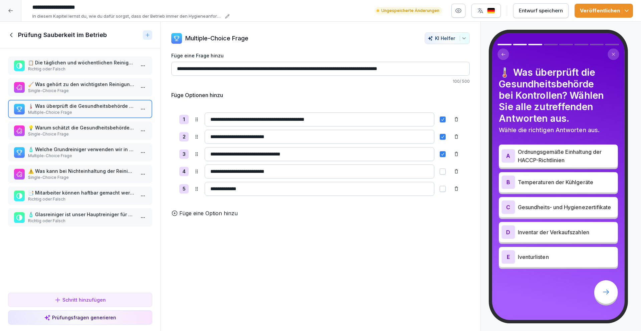
click at [212, 187] on input "**********" at bounding box center [320, 189] width 230 height 14
type input "**********"
click at [264, 91] on div "Füge Optionen hinzu" at bounding box center [320, 95] width 299 height 8
click at [93, 125] on p "💡 Warum schätzt die Gesundheitsbehörde die Nutzung von HACCP-Systemen und Check…" at bounding box center [81, 127] width 107 height 7
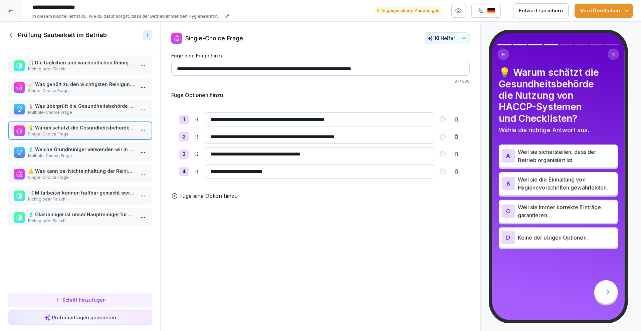
click at [93, 115] on p "Multiple-Choice Frage" at bounding box center [81, 113] width 107 height 6
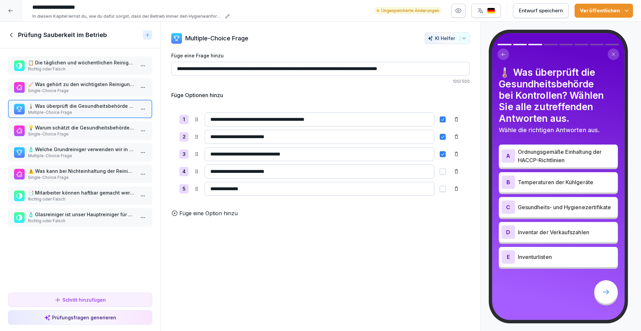
click at [93, 134] on p "Single-Choice Frage" at bounding box center [81, 134] width 107 height 6
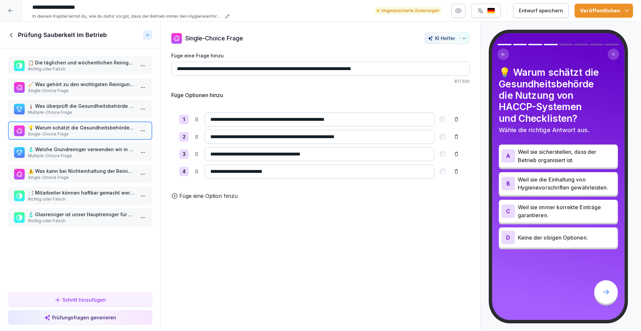
click at [106, 151] on p "🧴 Welche Grundreiniger verwenden wir in unserem Betrieb? Wählen Sie alle richti…" at bounding box center [81, 149] width 107 height 7
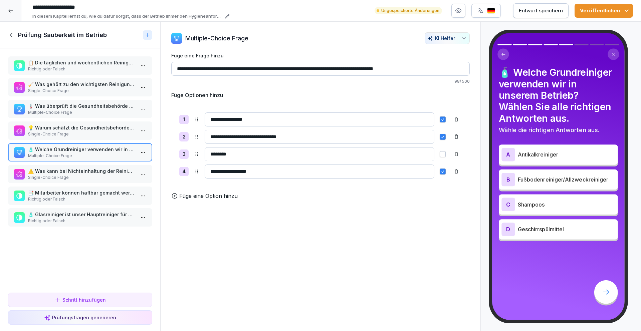
click at [87, 133] on p "Single-Choice Frage" at bounding box center [81, 134] width 107 height 6
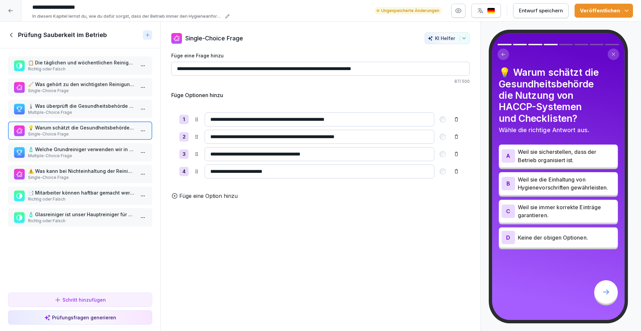
click at [84, 150] on p "🧴 Welche Grundreiniger verwenden wir in unserem Betrieb? Wählen Sie alle richti…" at bounding box center [81, 149] width 107 height 7
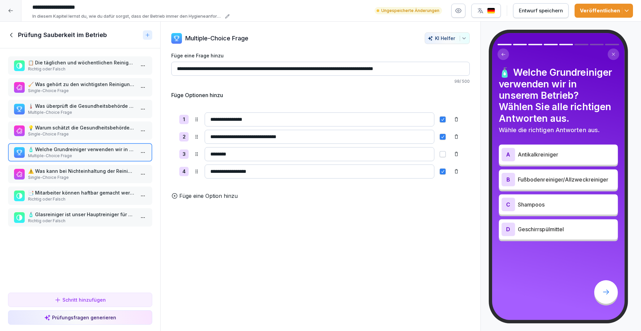
click at [96, 125] on p "💡 Warum schätzt die Gesundheitsbehörde die Nutzung von HACCP-Systemen und Check…" at bounding box center [81, 127] width 107 height 7
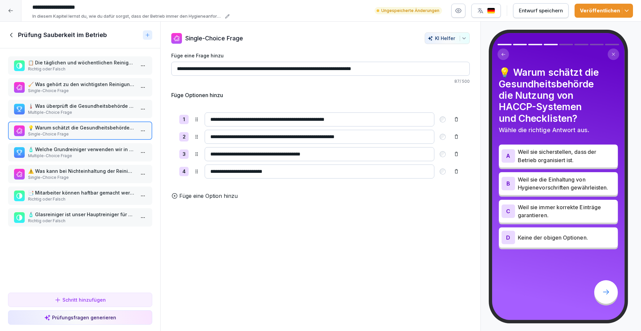
click at [454, 120] on icon at bounding box center [456, 119] width 5 height 5
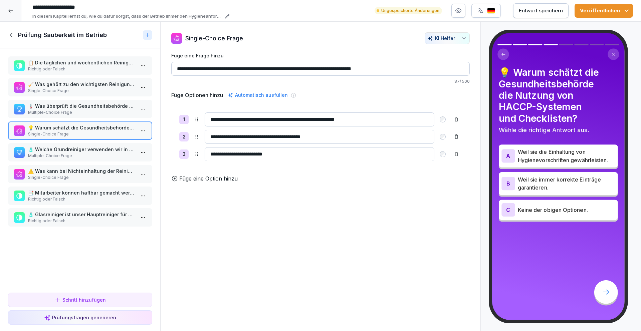
click at [79, 155] on p "Multiple-Choice Frage" at bounding box center [81, 156] width 107 height 6
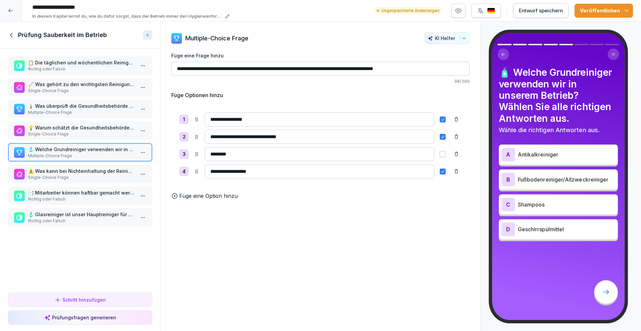
drag, startPoint x: 256, startPoint y: 120, endPoint x: 209, endPoint y: 121, distance: 47.1
click at [209, 121] on input "**********" at bounding box center [320, 120] width 230 height 14
click at [273, 196] on div "**********" at bounding box center [320, 145] width 299 height 109
click at [216, 199] on p "Füge eine Option hinzu" at bounding box center [208, 196] width 58 height 8
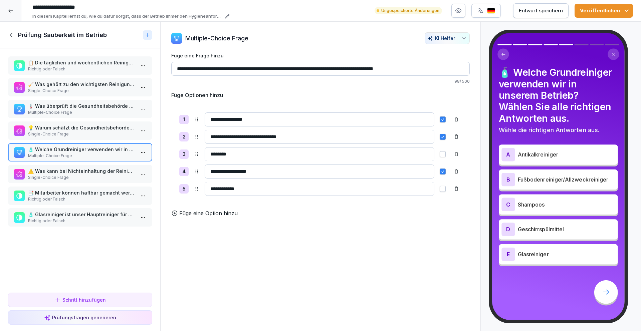
type input "**********"
click at [440, 188] on button "button" at bounding box center [443, 189] width 6 height 6
click at [220, 217] on p "Füge eine Option hinzu" at bounding box center [208, 213] width 58 height 8
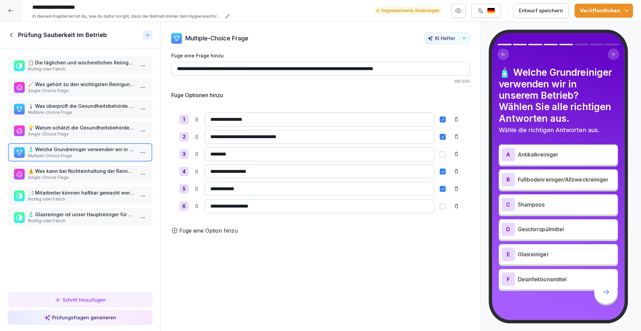
type input "**********"
click at [293, 87] on div "**********" at bounding box center [320, 143] width 299 height 183
click at [440, 204] on button "button" at bounding box center [443, 206] width 6 height 6
click at [454, 206] on icon at bounding box center [456, 206] width 5 height 5
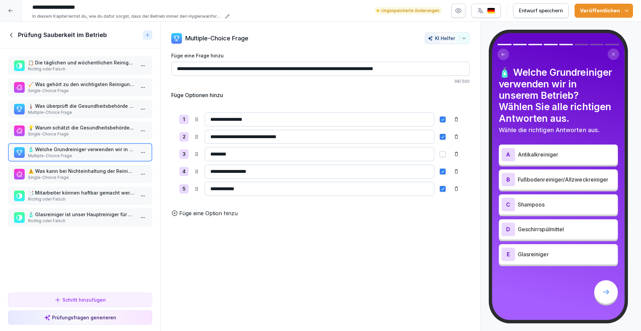
click at [75, 175] on p "Single-Choice Frage" at bounding box center [81, 178] width 107 height 6
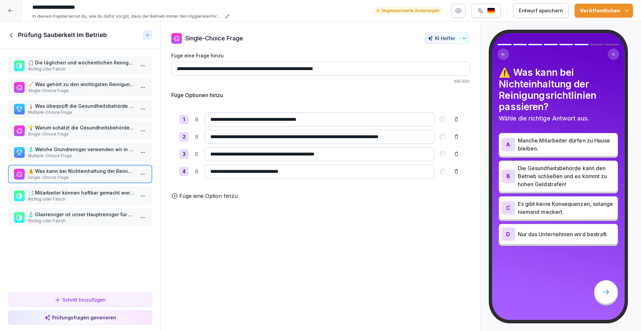
click at [72, 150] on p "🧴 Welche Grundreiniger verwenden wir in unserem Betrieb? Wählen Sie alle richti…" at bounding box center [81, 149] width 107 height 7
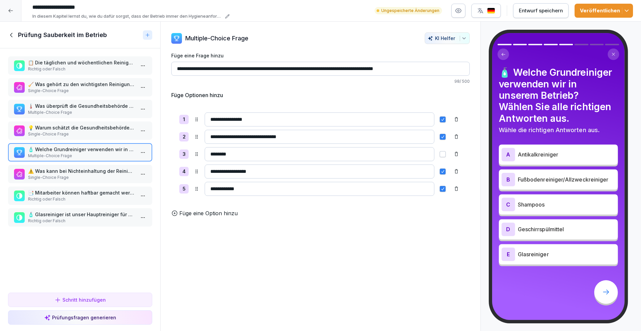
click at [78, 170] on p "⚠️ Was kann bei Nichteinhaltung der Reinigungsrichtlinien passieren?" at bounding box center [81, 171] width 107 height 7
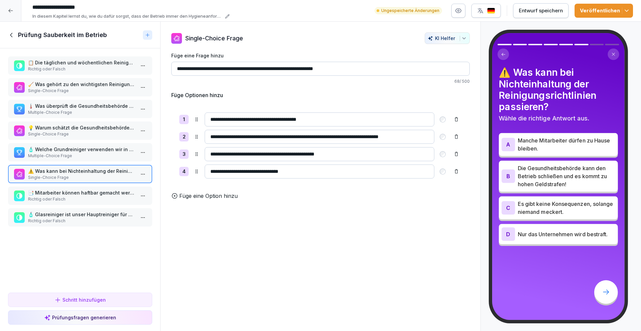
click at [92, 192] on p "📑 Mitarbeiter können haftbar gemacht werden, wenn sie fahrlässig gegen die Hygi…" at bounding box center [81, 192] width 107 height 7
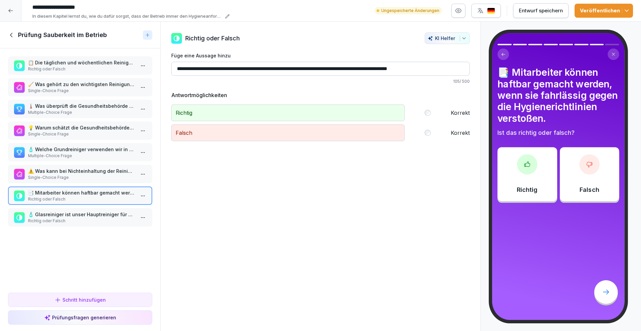
click at [78, 217] on p "🧴 Glasreiniger ist unser Hauptreiniger für alle Oberflächen." at bounding box center [81, 214] width 107 height 7
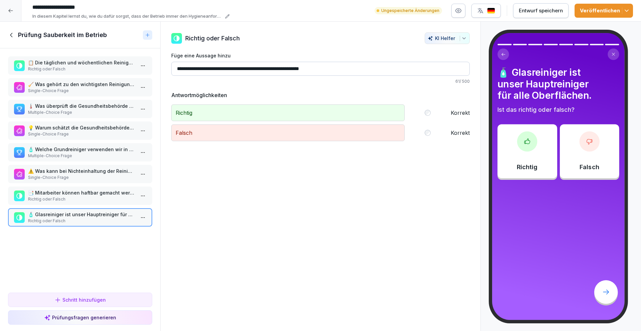
click at [77, 302] on div "Schritt hinzufügen" at bounding box center [79, 300] width 51 height 7
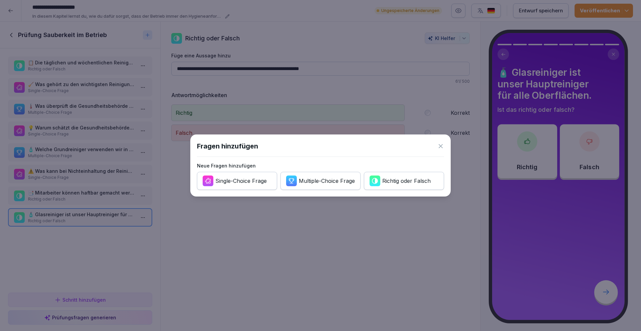
click at [250, 180] on div "Single-Choice Frage" at bounding box center [240, 180] width 51 height 7
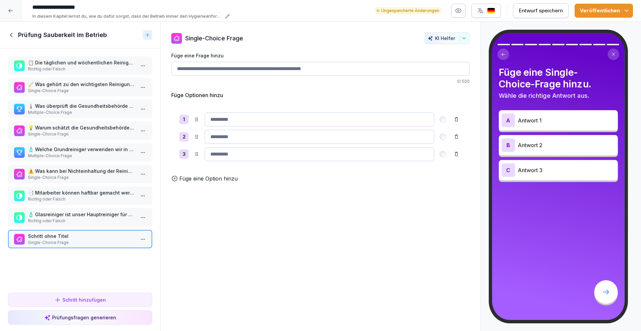
click at [238, 70] on input "Füge eine Frage hinzu" at bounding box center [320, 69] width 299 height 14
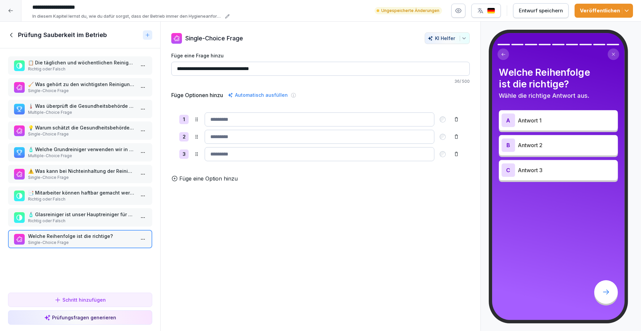
type input "**********"
click at [248, 117] on input at bounding box center [320, 120] width 230 height 14
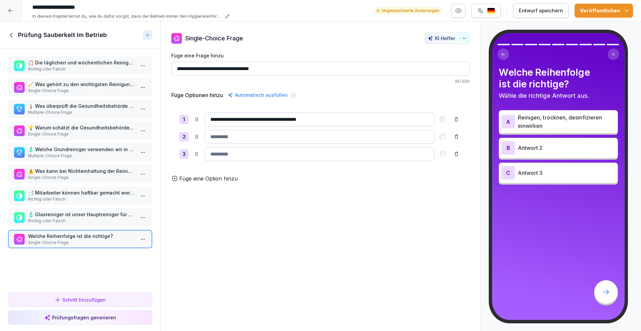
click at [288, 119] on input "**********" at bounding box center [320, 120] width 230 height 14
click at [342, 119] on input "**********" at bounding box center [320, 120] width 230 height 14
type input "**********"
click at [262, 136] on input at bounding box center [320, 137] width 230 height 14
click at [140, 240] on html "**********" at bounding box center [320, 165] width 641 height 331
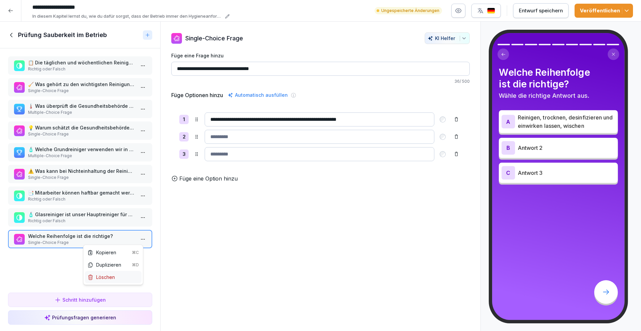
click at [114, 278] on div "Löschen" at bounding box center [100, 277] width 27 height 7
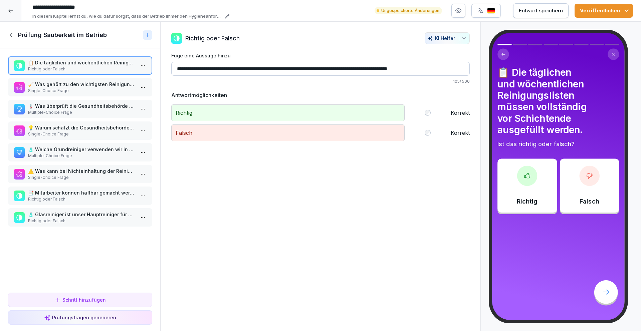
click at [104, 301] on div "Schritt hinzufügen" at bounding box center [79, 300] width 51 height 7
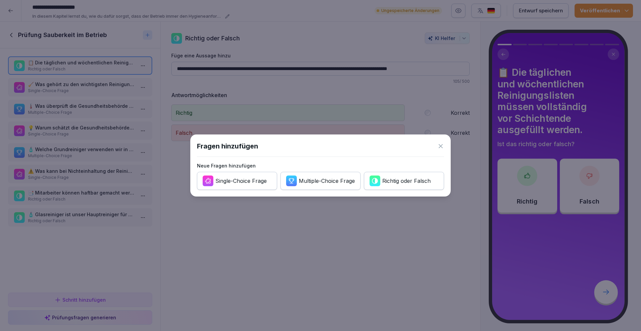
click at [388, 177] on div "Richtig oder Falsch" at bounding box center [406, 180] width 48 height 7
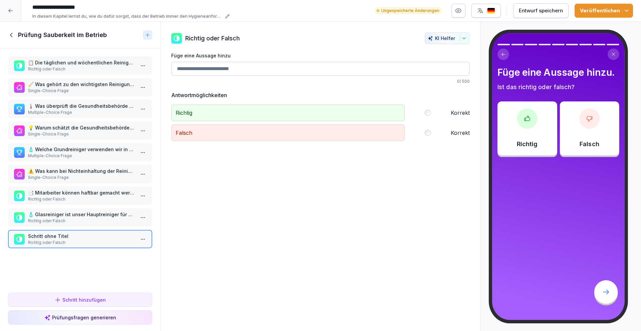
click at [226, 63] on input "Füge eine Aussage hinzu" at bounding box center [320, 69] width 299 height 14
type input "*"
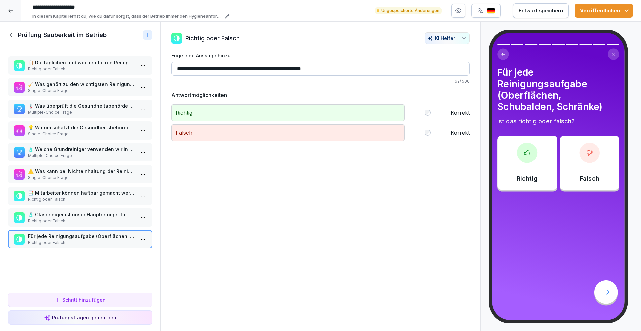
drag, startPoint x: 298, startPoint y: 69, endPoint x: 309, endPoint y: 69, distance: 10.4
click at [298, 69] on input "**********" at bounding box center [320, 69] width 299 height 14
click at [342, 69] on input "**********" at bounding box center [320, 69] width 299 height 14
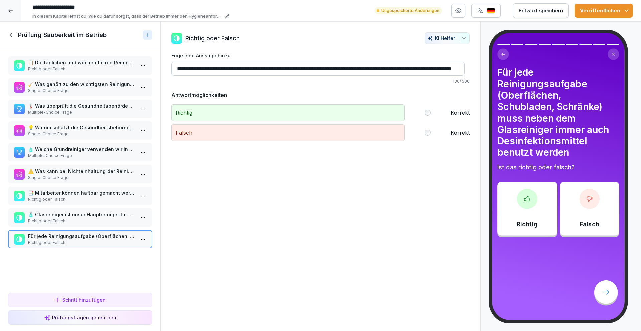
scroll to position [0, 63]
type input "**********"
click at [530, 12] on div "Entwurf speichern" at bounding box center [541, 10] width 44 height 7
click at [495, 12] on img "button" at bounding box center [491, 11] width 8 height 6
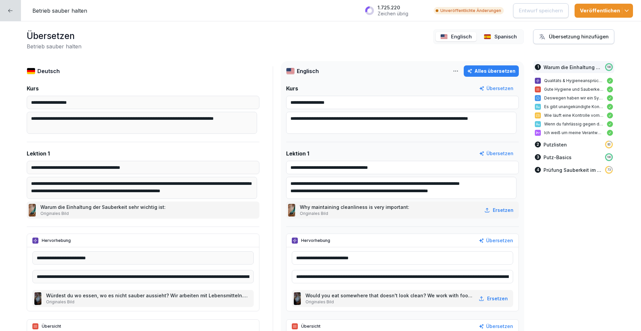
click at [494, 70] on div "Alles übersetzen" at bounding box center [491, 70] width 48 height 7
click at [496, 32] on div "Spanisch" at bounding box center [500, 37] width 42 height 10
click at [501, 69] on div "Alles übersetzen" at bounding box center [491, 70] width 48 height 7
type input "**********"
click at [527, 10] on p "Entwurf speichern" at bounding box center [541, 10] width 44 height 7
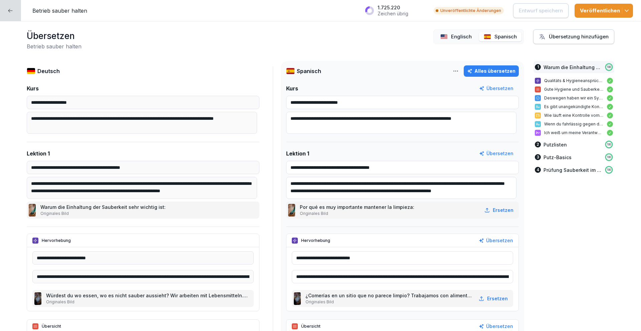
click at [625, 8] on icon "button" at bounding box center [626, 10] width 7 height 7
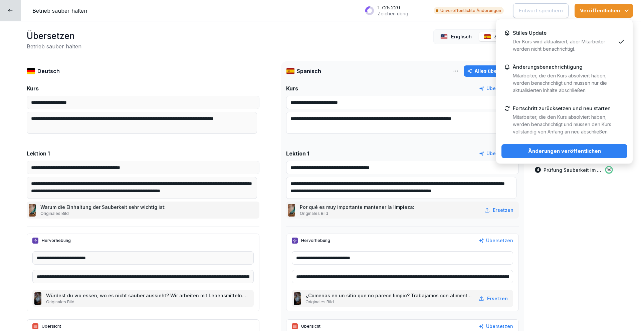
click at [608, 68] on div "Änderungsbenachrichtigung Mitarbeiter, die den Kurs absolviert haben, werden be…" at bounding box center [564, 79] width 103 height 30
click at [590, 154] on div "Änderungen veröffentlichen" at bounding box center [564, 151] width 115 height 7
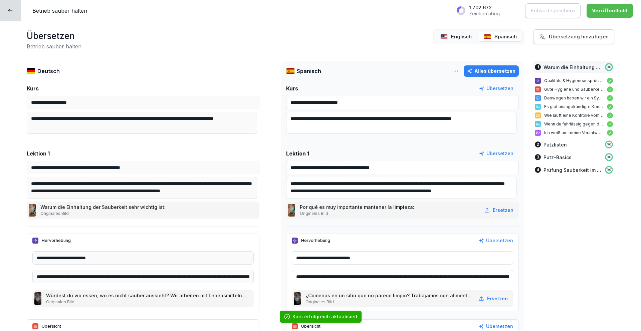
click at [7, 13] on div at bounding box center [10, 10] width 21 height 21
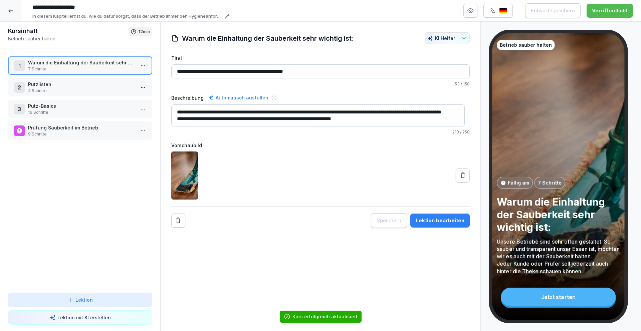
click at [13, 13] on icon at bounding box center [10, 10] width 5 height 5
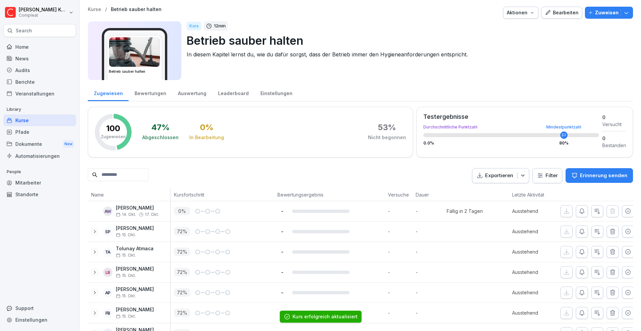
click at [31, 118] on div "Kurse" at bounding box center [39, 121] width 73 height 12
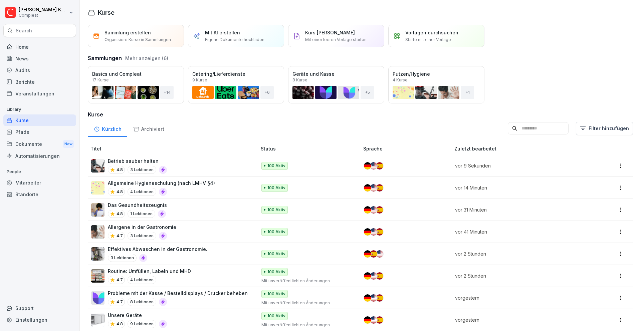
click at [0, 0] on div "Öffnen" at bounding box center [0, 0] width 0 height 0
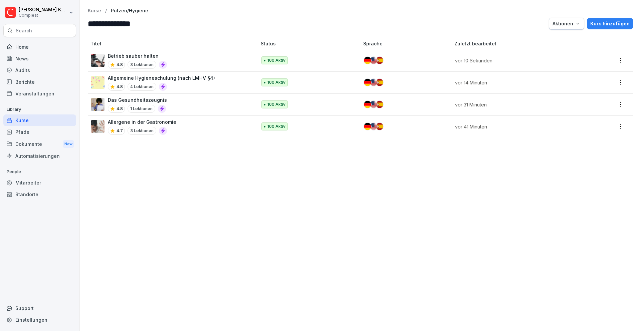
click at [38, 121] on div "Kurse" at bounding box center [39, 121] width 73 height 12
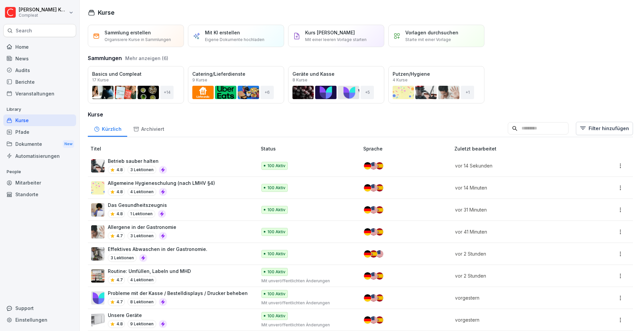
click at [205, 185] on p "Allgemeine Hygieneschulung (nach LMHV §4)" at bounding box center [161, 183] width 107 height 7
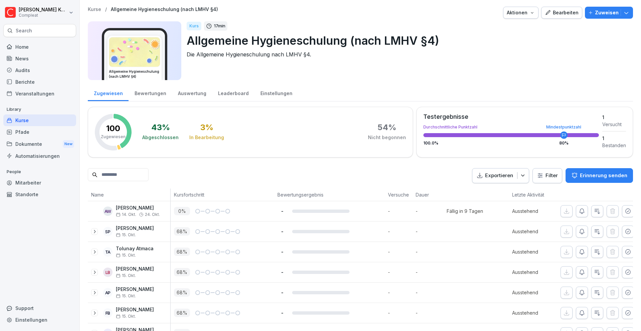
click at [555, 12] on div "Bearbeiten" at bounding box center [562, 12] width 34 height 7
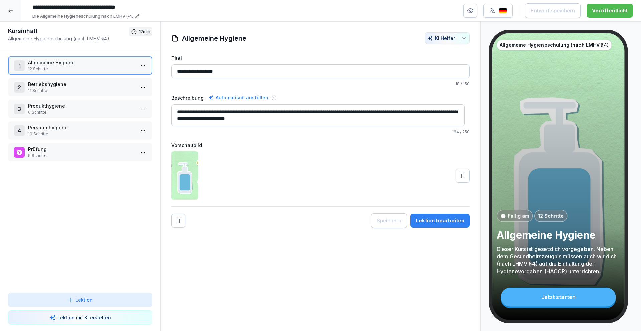
click at [76, 151] on p "Prüfung" at bounding box center [81, 149] width 107 height 7
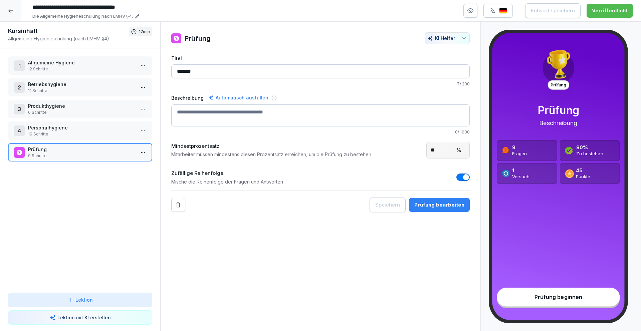
click at [444, 203] on div "Prüfung bearbeiten" at bounding box center [439, 204] width 50 height 7
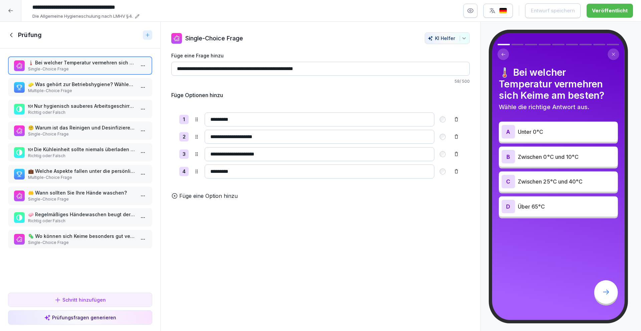
click at [72, 190] on p "🤲 Wann sollten Sie Ihre Hände waschen?" at bounding box center [81, 192] width 107 height 7
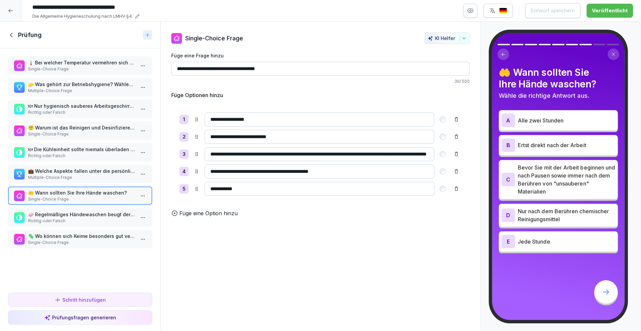
click at [217, 135] on input "**********" at bounding box center [320, 137] width 230 height 14
type input "**********"
click at [524, 9] on div "Entwurf speichern" at bounding box center [541, 10] width 44 height 7
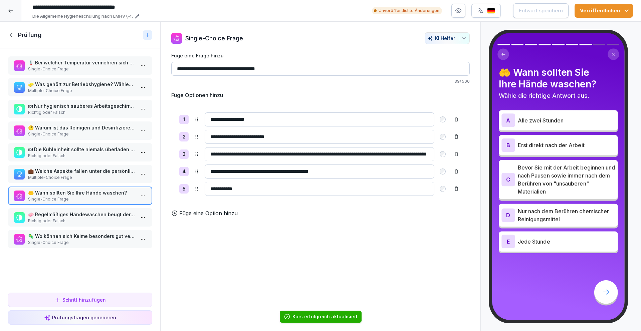
click at [631, 9] on button "Veröffentlichen" at bounding box center [604, 11] width 58 height 14
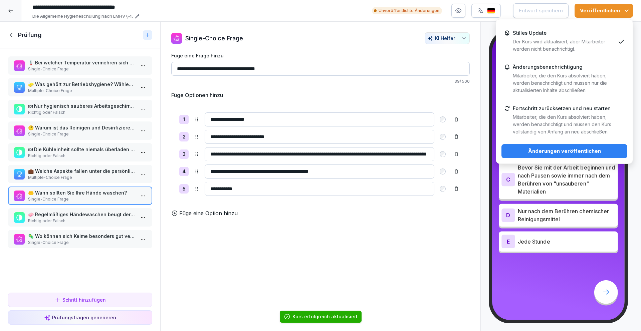
click at [577, 40] on p "Der Kurs wird aktualisiert, aber Mitarbeiter werden nicht benachrichtigt." at bounding box center [564, 45] width 103 height 15
click at [573, 152] on div "Änderungen veröffentlichen" at bounding box center [564, 151] width 115 height 7
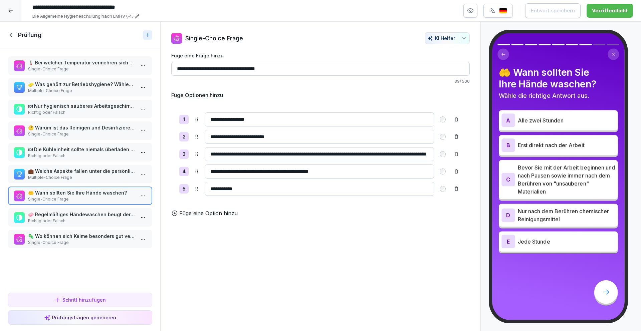
click at [10, 32] on icon at bounding box center [11, 34] width 7 height 7
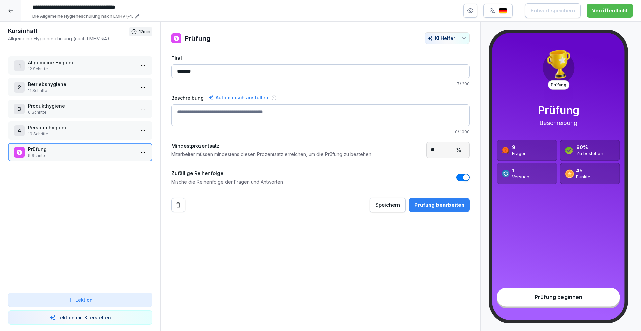
click at [12, 7] on div at bounding box center [10, 10] width 21 height 21
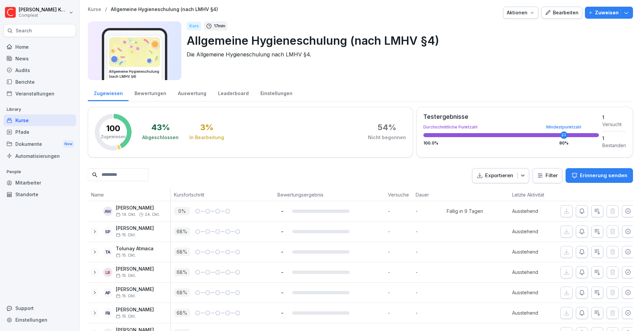
click at [37, 118] on div "Kurse" at bounding box center [39, 121] width 73 height 12
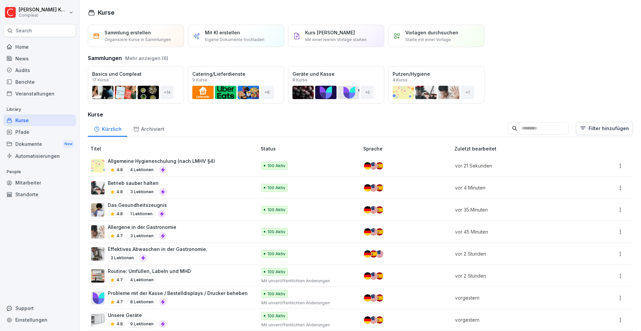
click at [194, 163] on p "Allgemeine Hygieneschulung (nach LMHV §4)" at bounding box center [161, 161] width 107 height 7
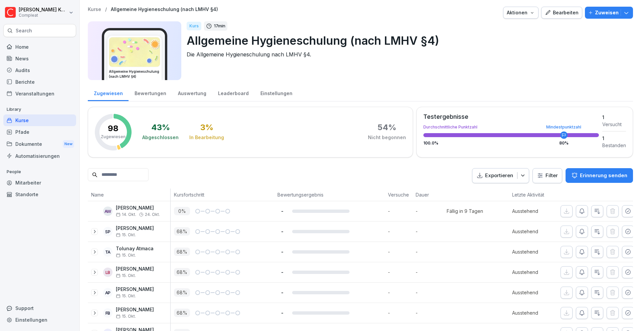
click at [566, 13] on div "Bearbeiten" at bounding box center [562, 12] width 34 height 7
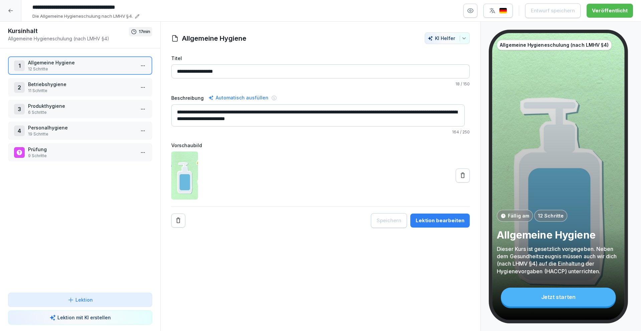
click at [84, 149] on p "Prüfung" at bounding box center [81, 149] width 107 height 7
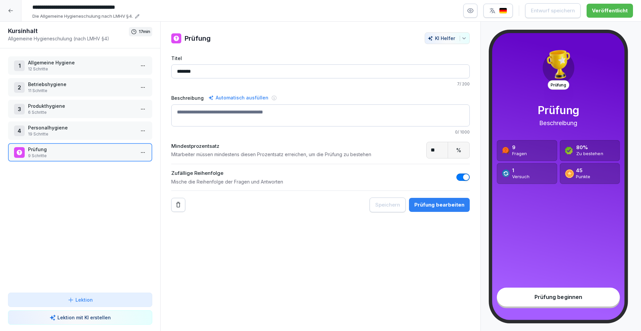
click at [446, 205] on div "Prüfung bearbeiten" at bounding box center [439, 204] width 50 height 7
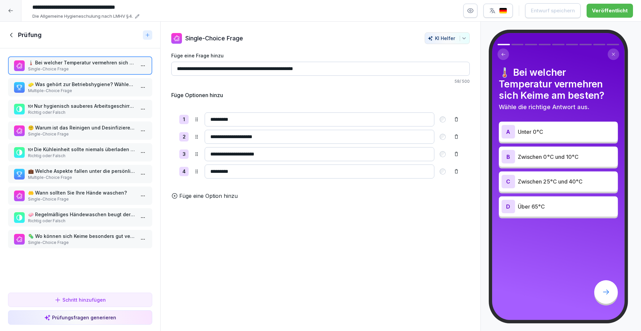
click at [81, 89] on p "Multiple-Choice Frage" at bounding box center [81, 91] width 107 height 6
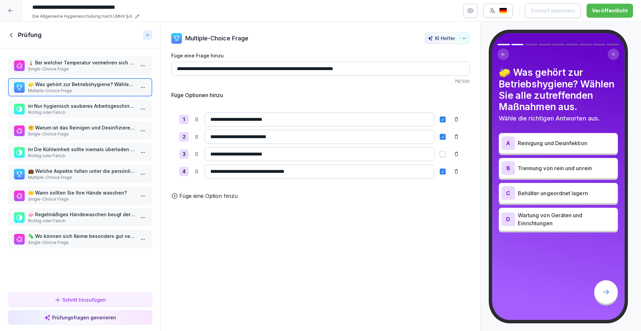
click at [10, 34] on icon at bounding box center [11, 34] width 7 height 7
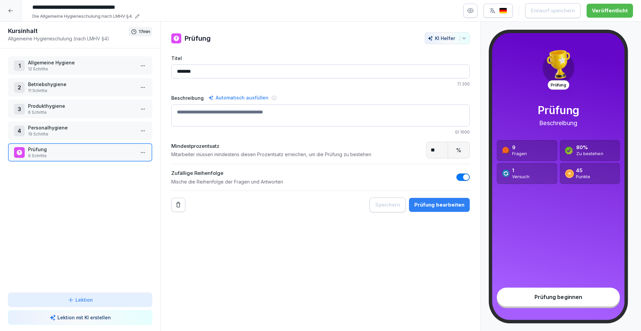
click at [12, 9] on icon at bounding box center [10, 10] width 5 height 5
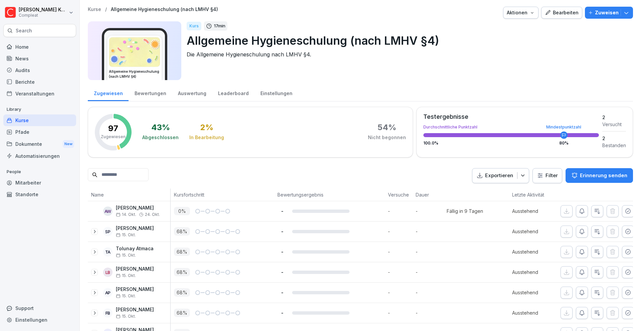
click at [53, 121] on div "Kurse" at bounding box center [39, 121] width 73 height 12
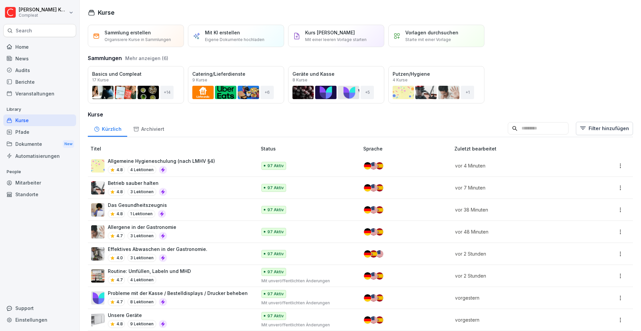
click at [155, 56] on button "Mehr anzeigen (6)" at bounding box center [146, 58] width 43 height 7
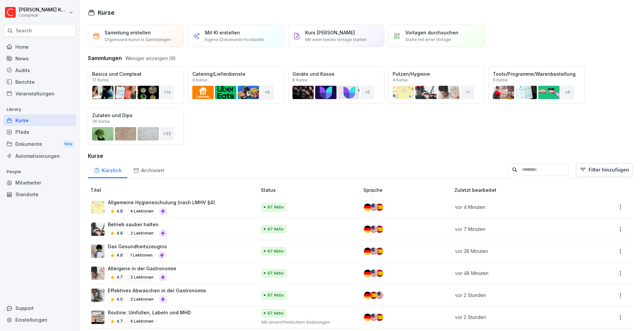
click at [0, 0] on div "Öffnen" at bounding box center [0, 0] width 0 height 0
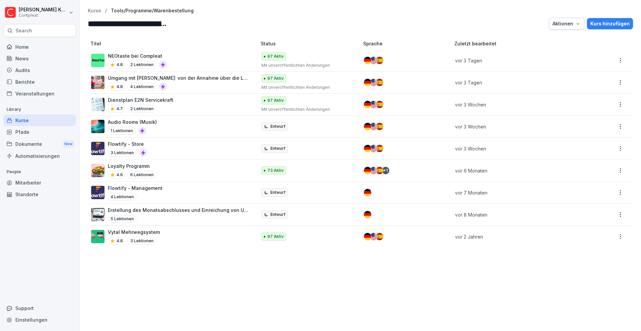
click at [222, 132] on div "Audio Rooms (Musik) 1 Lektionen" at bounding box center [170, 127] width 159 height 16
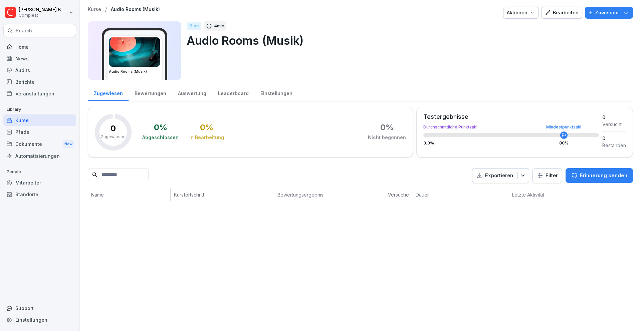
click at [570, 15] on div "Bearbeiten" at bounding box center [562, 12] width 34 height 7
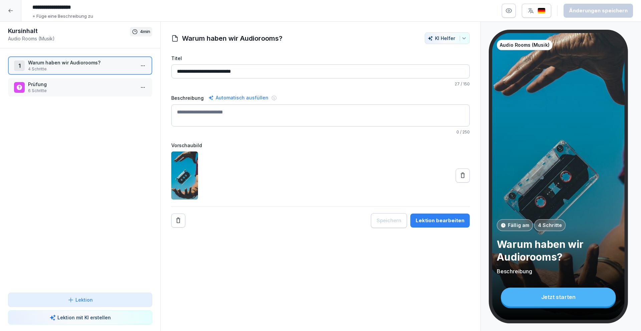
click at [443, 222] on div "Lektion bearbeiten" at bounding box center [440, 220] width 49 height 7
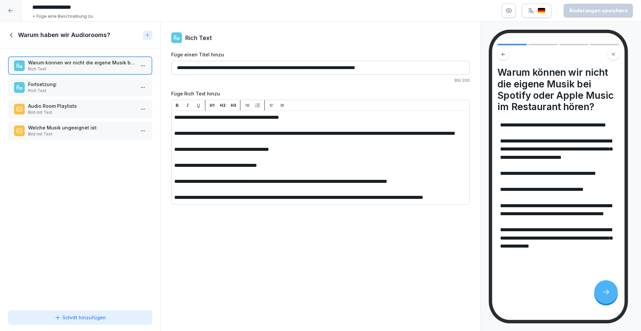
click at [61, 89] on p "Rich Text" at bounding box center [81, 91] width 107 height 6
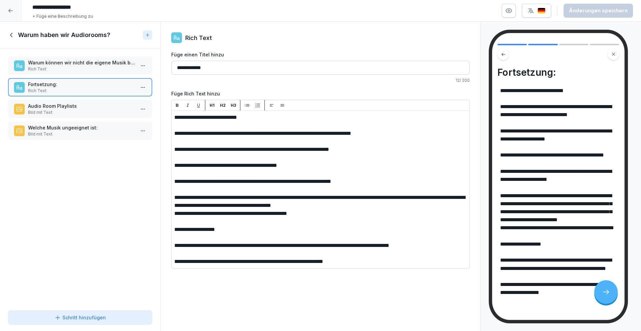
click at [104, 73] on div "Warum können wir nicht die eigene Musik bei Spotify oder Apple Music im Restaur…" at bounding box center [80, 65] width 144 height 18
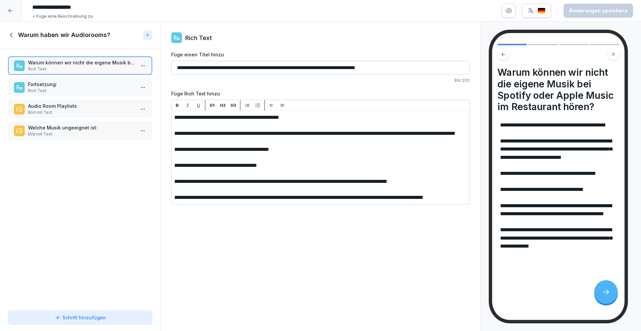
click at [96, 84] on p "Fortsetzung:" at bounding box center [81, 84] width 107 height 7
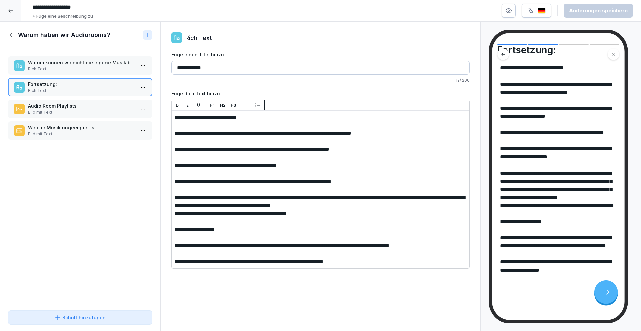
scroll to position [62, 0]
click at [105, 110] on p "Bild mit Text" at bounding box center [81, 113] width 107 height 6
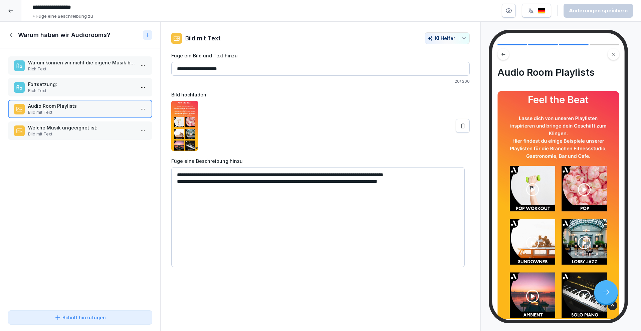
click at [84, 128] on p "Welche Musik ungeeignet ist:" at bounding box center [81, 127] width 107 height 7
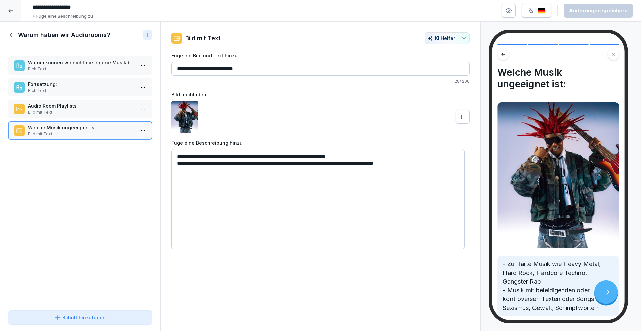
click at [88, 91] on p "Rich Text" at bounding box center [81, 91] width 107 height 6
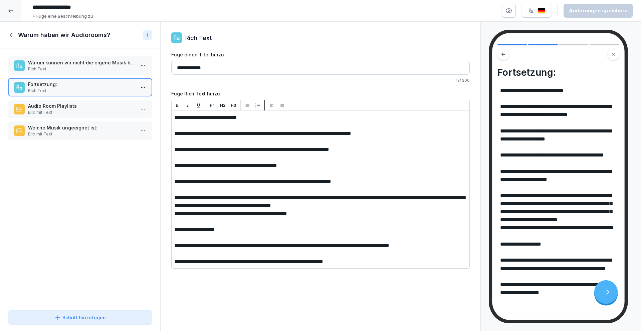
click at [13, 35] on icon at bounding box center [11, 34] width 7 height 7
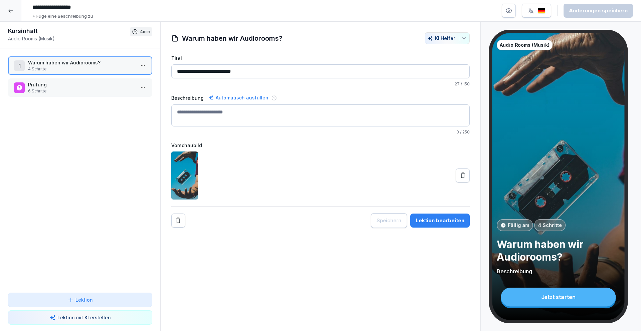
click at [50, 81] on p "Prüfung" at bounding box center [81, 84] width 107 height 7
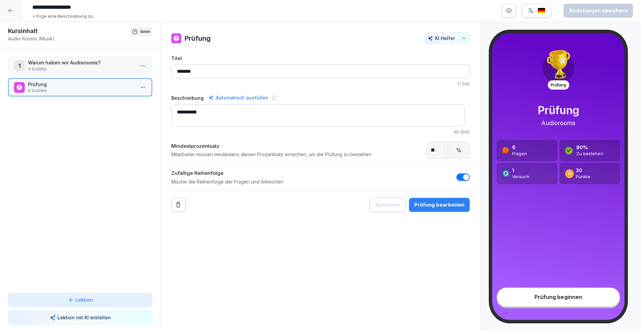
click at [204, 71] on input "*******" at bounding box center [320, 71] width 299 height 14
click at [423, 199] on button "Prüfung bearbeiten" at bounding box center [439, 205] width 61 height 14
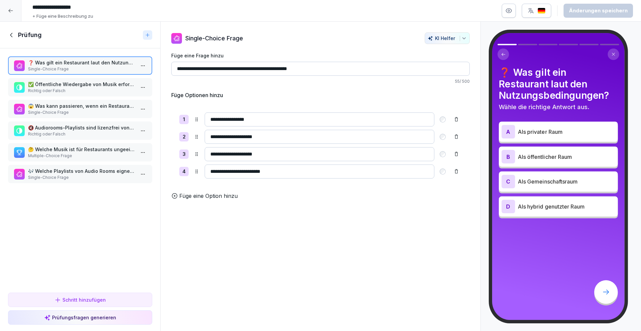
click at [93, 85] on p "✅ Öffentliche Wiedergabe von Musik erfordert eine Lizenz." at bounding box center [81, 84] width 107 height 7
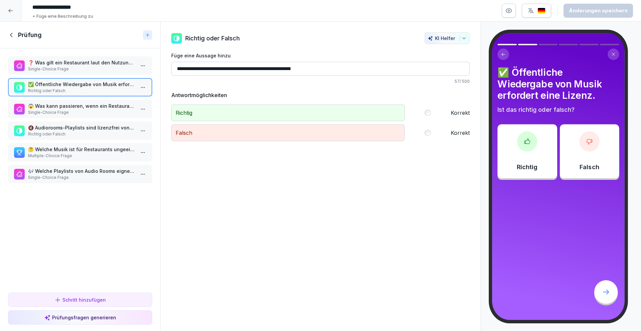
click at [81, 105] on p "😱 Was kann passieren, wenn ein Restaurant ohne GEMA-Lizenz Musik abspielt?" at bounding box center [81, 106] width 107 height 7
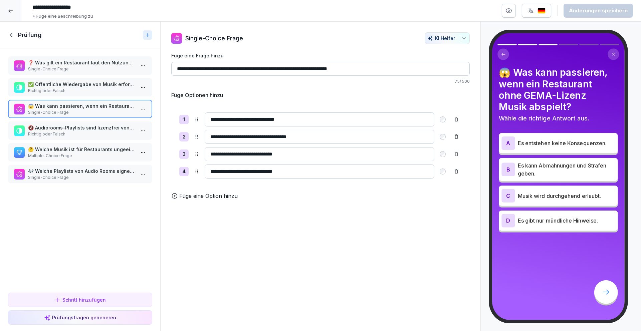
click at [70, 128] on p "🔇 Audiorooms-Playlists sind lizenzfrei von Verwertungsgesellschaften." at bounding box center [81, 127] width 107 height 7
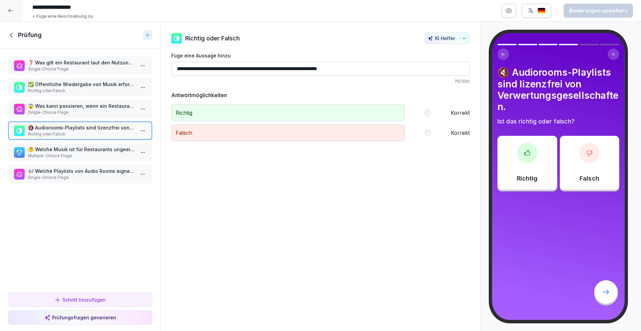
click at [70, 151] on p "🤔 Welche Musik ist für Restaurants ungeeignet? Wähle die zutreffenden." at bounding box center [81, 149] width 107 height 7
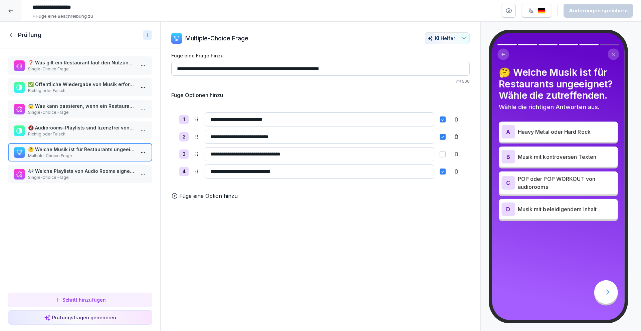
click at [82, 172] on p "🎶 Welche Playlists von Audio Rooms eignen sich für Restaurants?" at bounding box center [81, 171] width 107 height 7
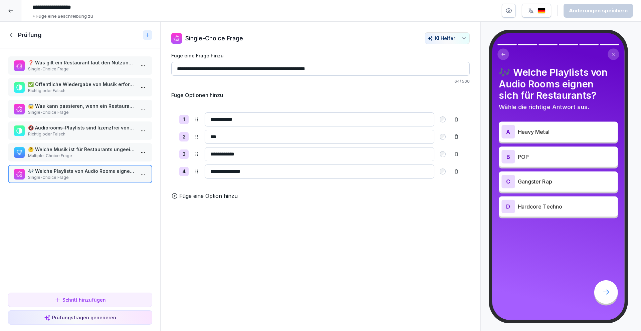
click at [109, 151] on p "🤔 Welche Musik ist für Restaurants ungeeignet? Wähle die zutreffenden." at bounding box center [81, 149] width 107 height 7
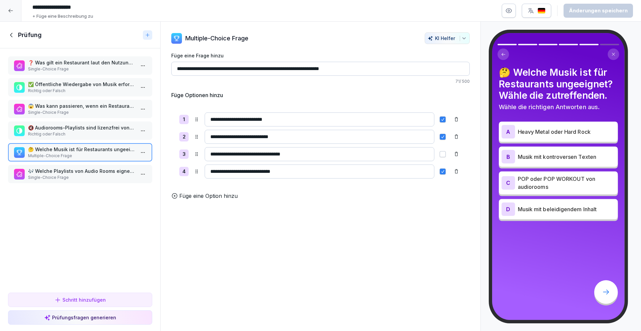
click at [138, 173] on html "**********" at bounding box center [320, 165] width 641 height 331
click at [57, 176] on html "**********" at bounding box center [320, 165] width 641 height 331
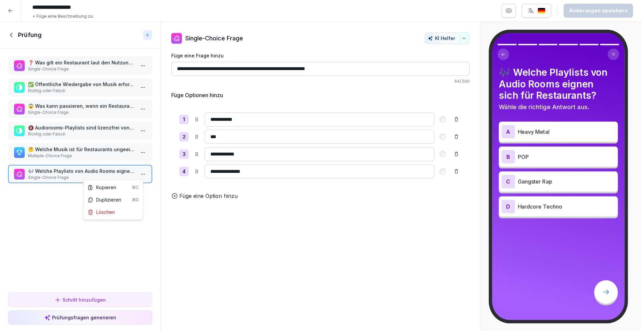
click at [137, 171] on html "**********" at bounding box center [320, 165] width 641 height 331
click at [110, 215] on div "Löschen" at bounding box center [100, 212] width 27 height 7
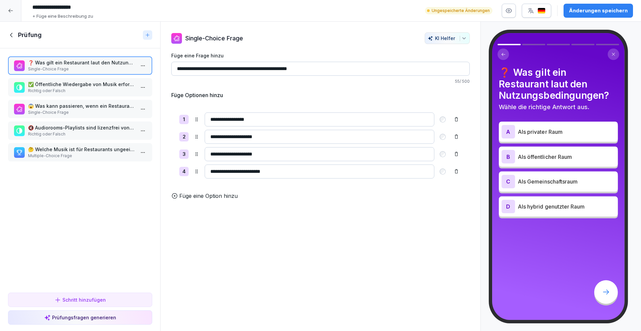
click at [111, 297] on div "Schritt hinzufügen" at bounding box center [80, 300] width 133 height 7
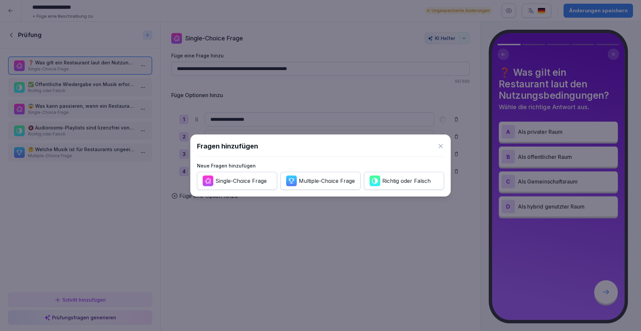
click at [392, 184] on div "Richtig oder Falsch" at bounding box center [406, 180] width 48 height 7
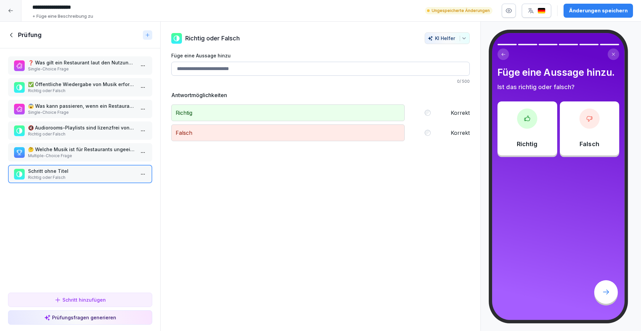
click at [233, 71] on input "Füge eine Aussage hinzu" at bounding box center [320, 69] width 299 height 14
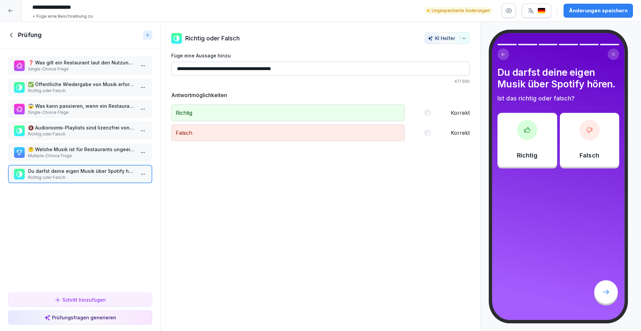
click at [425, 134] on div "Falsch Korrekt" at bounding box center [320, 133] width 299 height 17
click at [226, 68] on input "**********" at bounding box center [320, 69] width 299 height 14
click at [229, 68] on input "**********" at bounding box center [320, 69] width 299 height 14
click at [228, 69] on input "**********" at bounding box center [320, 69] width 299 height 14
drag, startPoint x: 228, startPoint y: 69, endPoint x: 232, endPoint y: 71, distance: 4.2
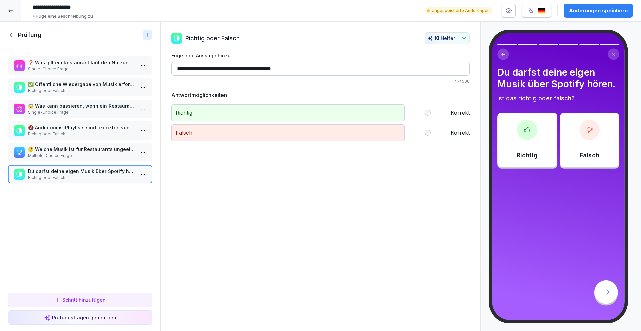
click at [229, 69] on input "**********" at bounding box center [320, 69] width 299 height 14
drag, startPoint x: 227, startPoint y: 69, endPoint x: 232, endPoint y: 72, distance: 6.3
click at [227, 69] on input "**********" at bounding box center [320, 69] width 299 height 14
click at [81, 301] on div "Schritt hinzufügen" at bounding box center [79, 300] width 51 height 7
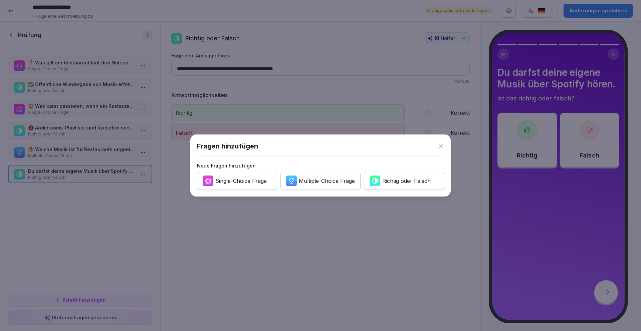
click at [441, 145] on icon at bounding box center [440, 146] width 7 height 7
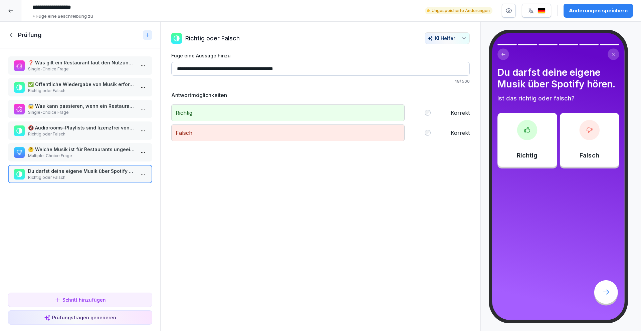
click at [279, 69] on input "**********" at bounding box center [320, 69] width 299 height 14
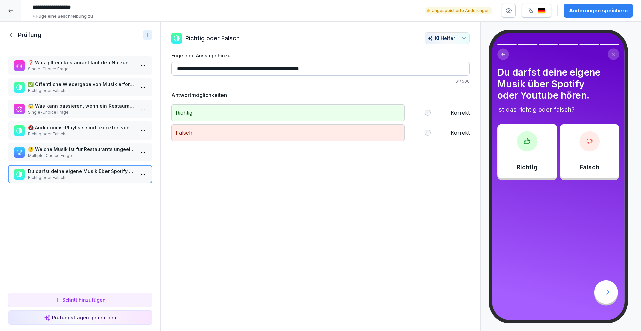
type input "**********"
click at [313, 49] on div "**********" at bounding box center [320, 86] width 299 height 109
click at [104, 294] on button "Schritt hinzufügen" at bounding box center [80, 300] width 144 height 14
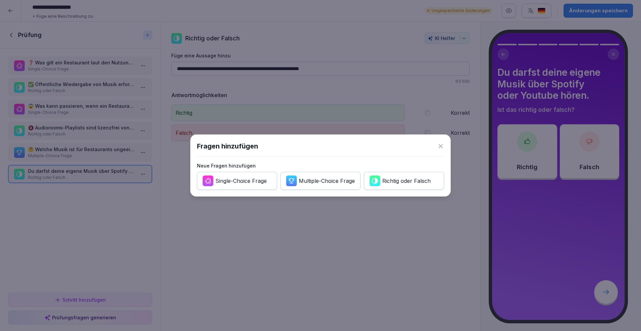
click at [402, 181] on div "Richtig oder Falsch" at bounding box center [406, 180] width 48 height 7
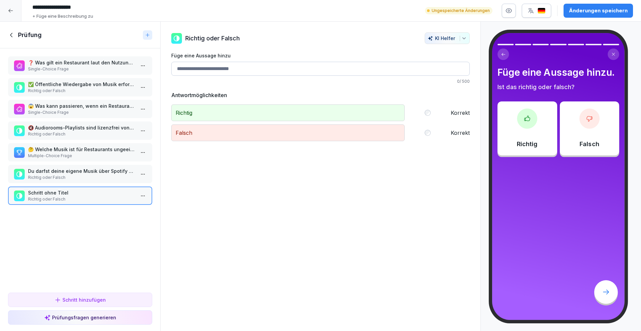
click at [205, 70] on input "Füge eine Aussage hinzu" at bounding box center [320, 69] width 299 height 14
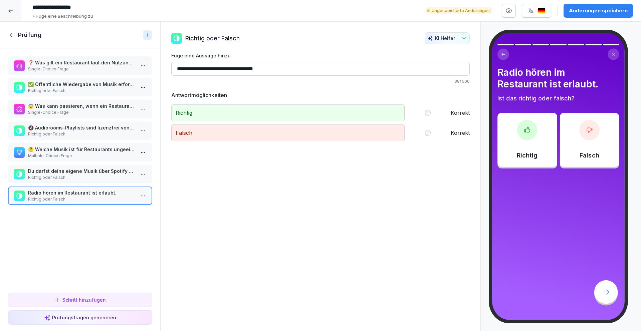
type input "**********"
click at [428, 132] on div "Falsch Korrekt" at bounding box center [320, 133] width 299 height 17
click at [534, 12] on icon "button" at bounding box center [531, 10] width 7 height 7
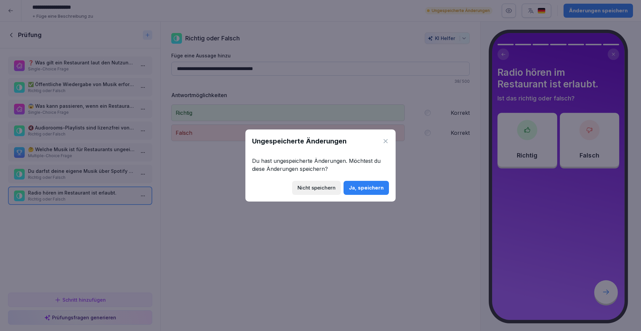
click at [376, 185] on div "Ja, speichern" at bounding box center [366, 187] width 35 height 7
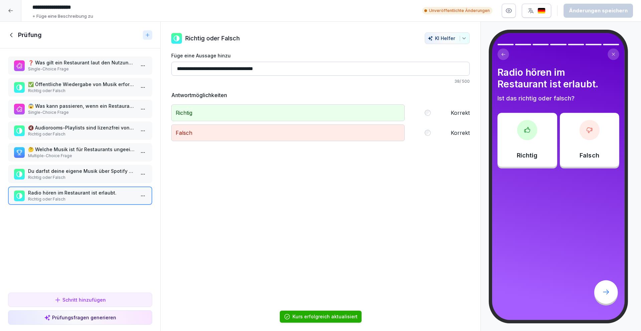
click at [104, 173] on p "Du darfst deine eigene Musik über Spotify oder Youtube hören." at bounding box center [81, 171] width 107 height 7
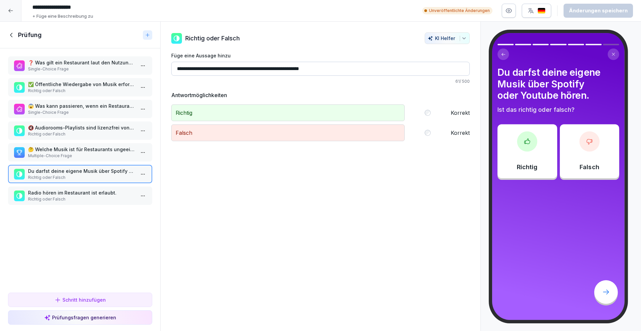
click at [73, 196] on p "Richtig oder Falsch" at bounding box center [81, 199] width 107 height 6
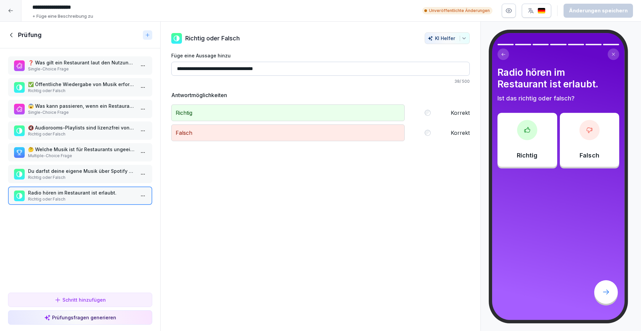
click at [89, 147] on p "🤔 Welche Musik ist für Restaurants ungeeignet? Wähle die zutreffenden." at bounding box center [81, 149] width 107 height 7
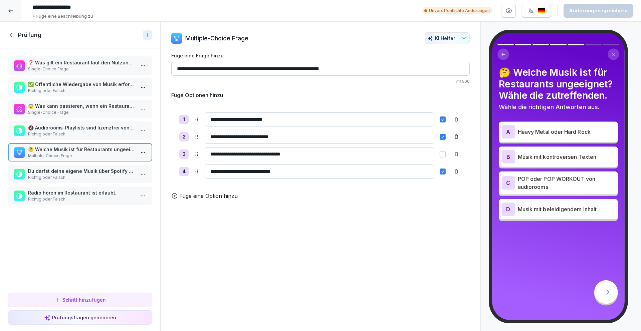
click at [92, 131] on p "Richtig oder Falsch" at bounding box center [81, 134] width 107 height 6
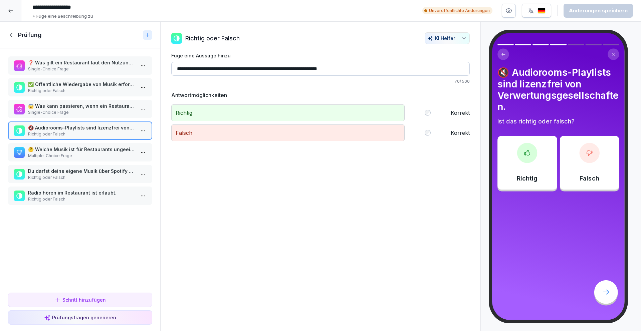
click at [101, 61] on p "❓ Was gilt ein Restaurant laut den Nutzungsbedingungen?" at bounding box center [81, 62] width 107 height 7
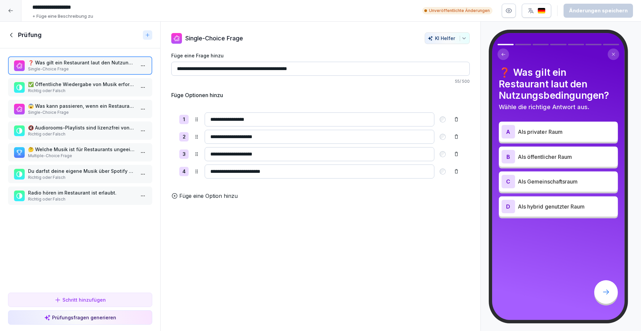
click at [12, 35] on icon at bounding box center [11, 34] width 7 height 7
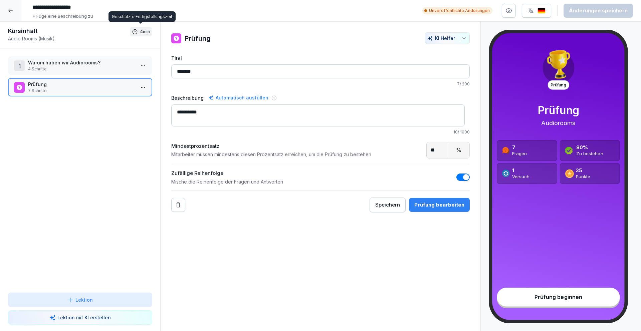
click at [83, 66] on p "4 Schritte" at bounding box center [81, 69] width 107 height 6
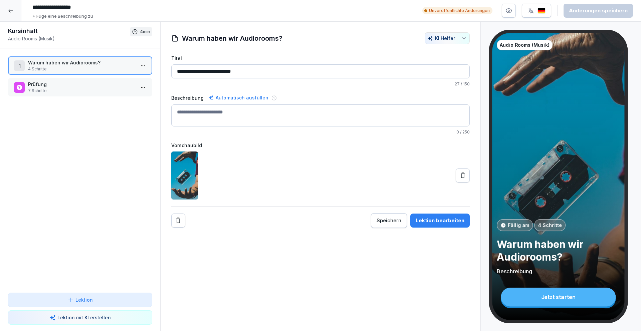
click at [445, 220] on div "Lektion bearbeiten" at bounding box center [440, 220] width 49 height 7
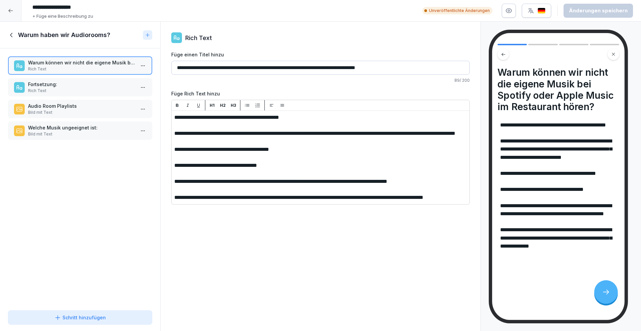
click at [96, 83] on p "Fortsetzung:" at bounding box center [81, 84] width 107 height 7
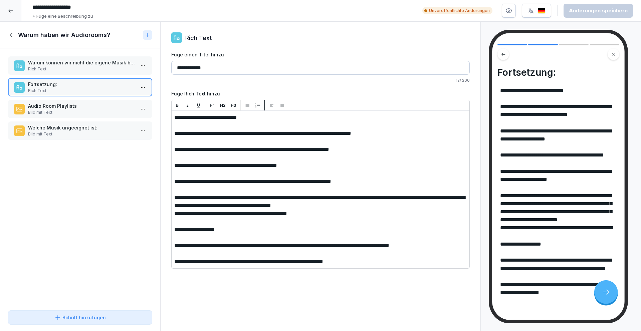
click at [13, 35] on icon at bounding box center [11, 34] width 7 height 7
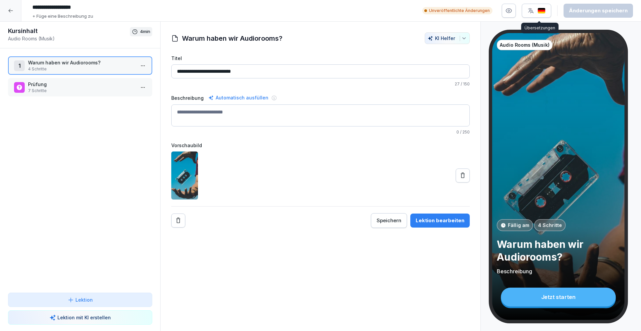
click at [538, 9] on div "button" at bounding box center [537, 10] width 18 height 7
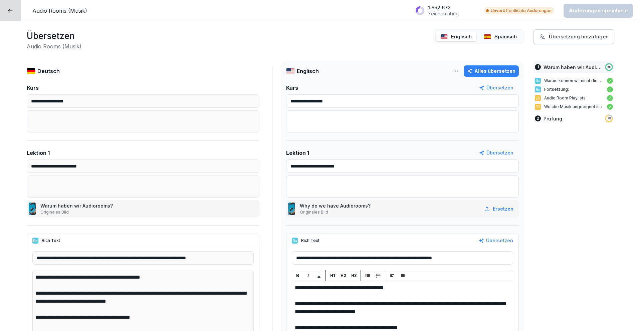
click at [489, 73] on div "Alles übersetzen" at bounding box center [491, 70] width 48 height 7
click at [495, 35] on p "Spanisch" at bounding box center [506, 37] width 22 height 8
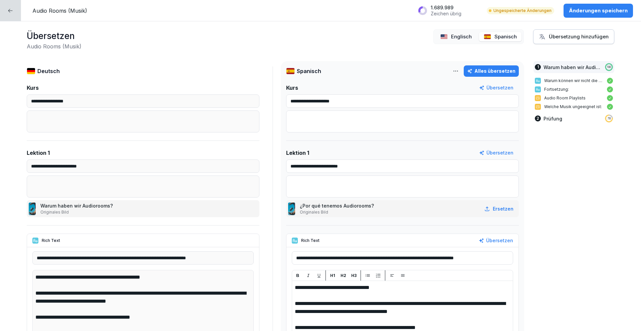
click at [497, 70] on div "Alles übersetzen" at bounding box center [491, 70] width 48 height 7
click at [457, 35] on p "Englisch" at bounding box center [461, 37] width 21 height 8
click at [591, 6] on button "Änderungen speichern" at bounding box center [598, 11] width 69 height 14
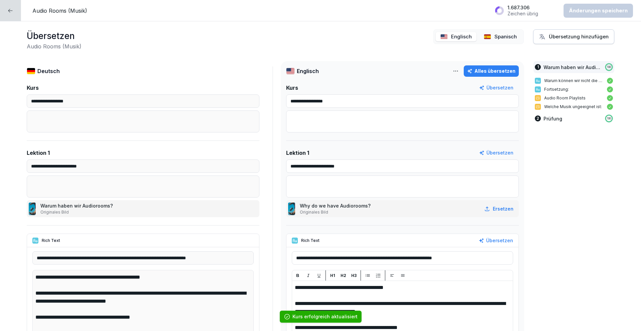
click at [10, 9] on icon at bounding box center [10, 11] width 4 height 4
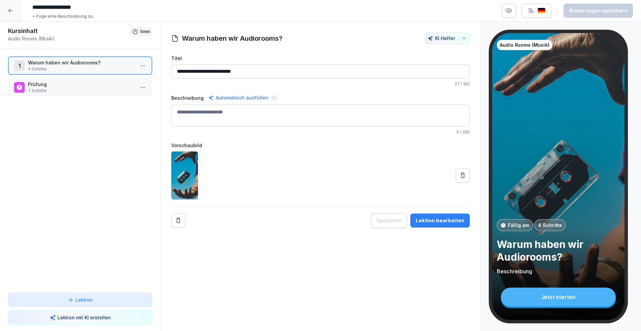
click at [14, 10] on div at bounding box center [10, 10] width 21 height 21
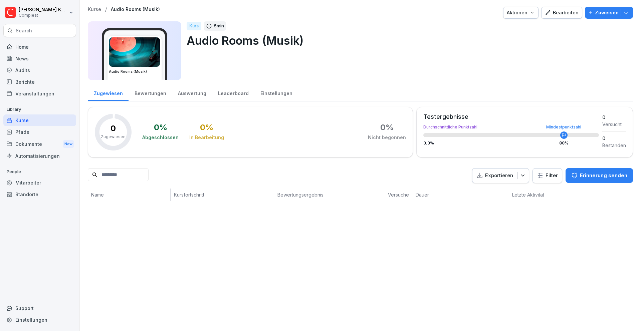
click at [609, 13] on p "Zuweisen" at bounding box center [607, 12] width 24 height 7
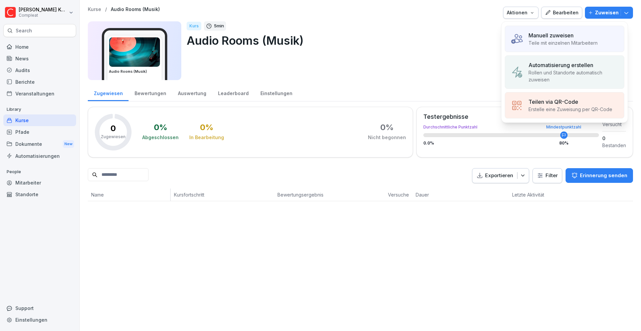
click at [554, 69] on p "Rollen und Standorte automatisch zuweisen" at bounding box center [574, 76] width 90 height 14
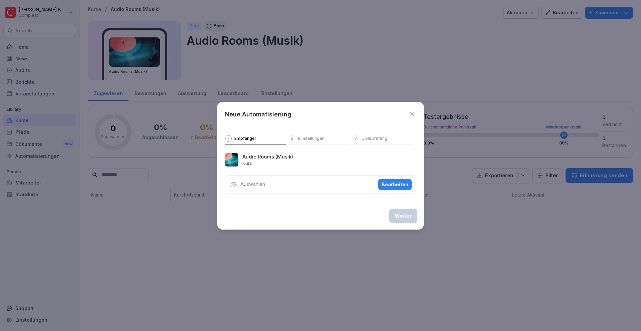
click at [399, 181] on div "Bearbeiten" at bounding box center [395, 184] width 27 height 7
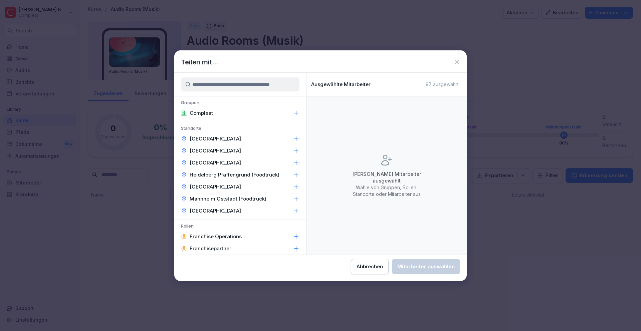
click at [293, 112] on icon at bounding box center [296, 113] width 7 height 7
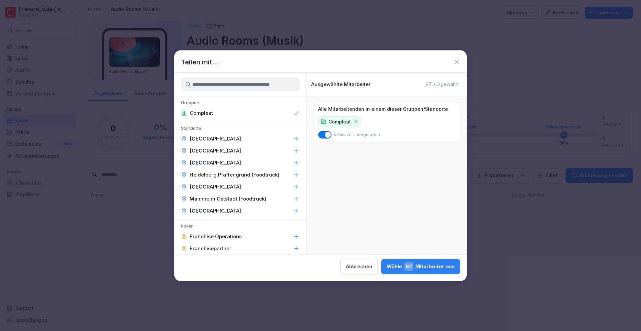
click at [422, 266] on div "Wähle 97 Mitarbeiter aus" at bounding box center [421, 266] width 68 height 9
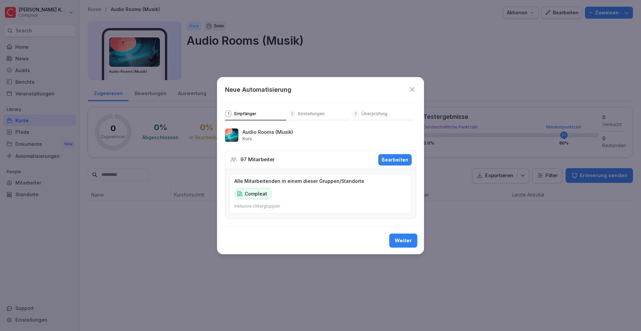
click at [407, 242] on div "Weiter" at bounding box center [403, 240] width 17 height 7
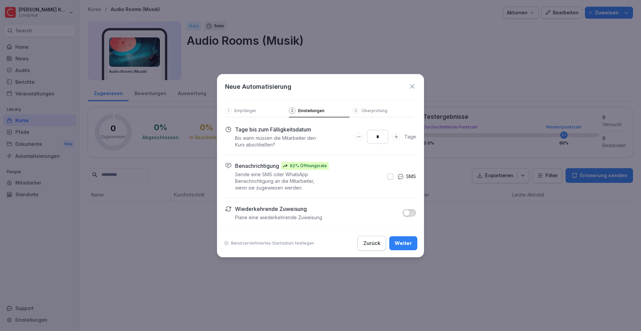
click at [411, 245] on div "Weiter" at bounding box center [403, 243] width 17 height 7
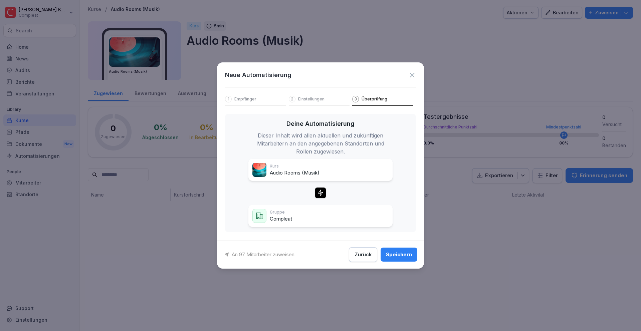
click at [407, 252] on div "Speichern" at bounding box center [399, 254] width 26 height 7
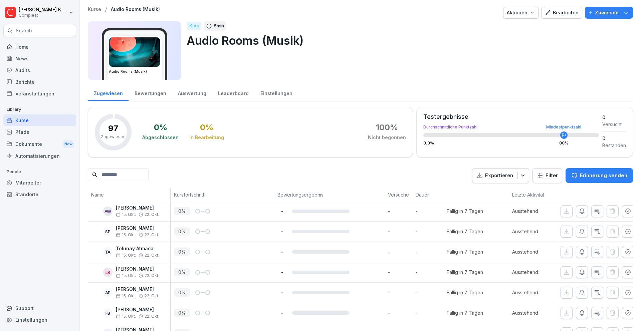
click at [59, 122] on div "Kurse" at bounding box center [39, 121] width 73 height 12
